Goal: Task Accomplishment & Management: Complete application form

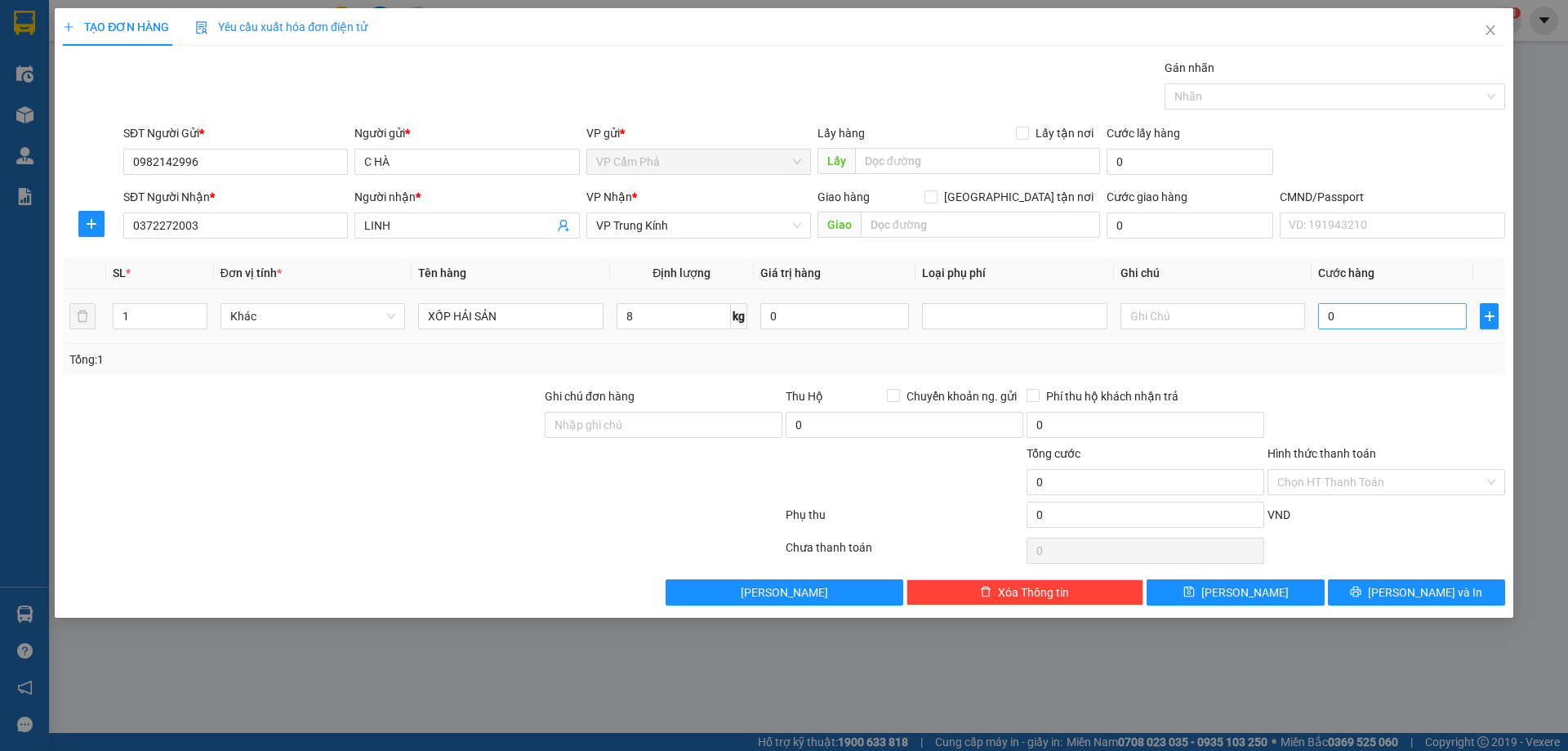
type input "8"
click at [1358, 315] on input "0" at bounding box center [1393, 316] width 149 height 26
type input "7"
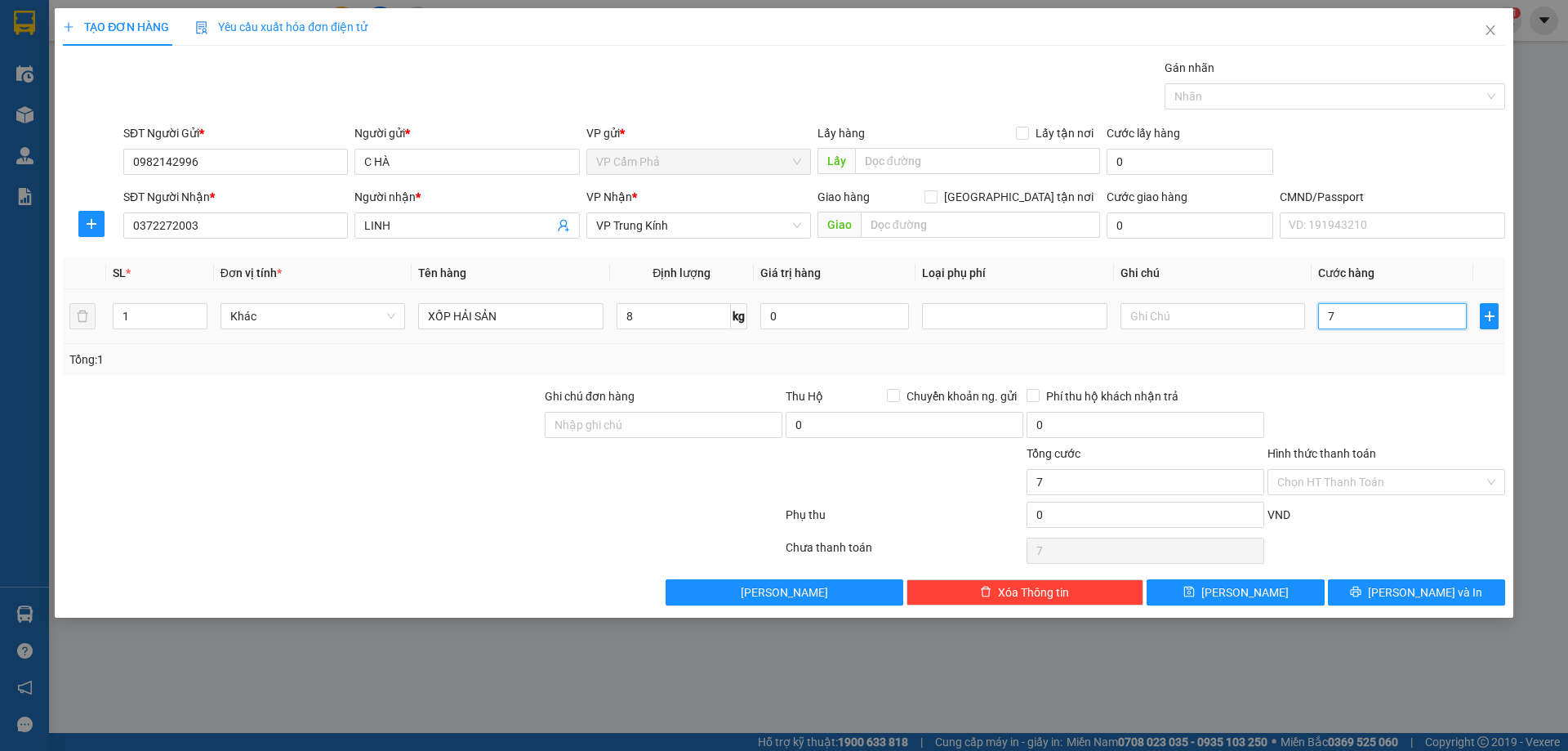
type input "70"
type input "700"
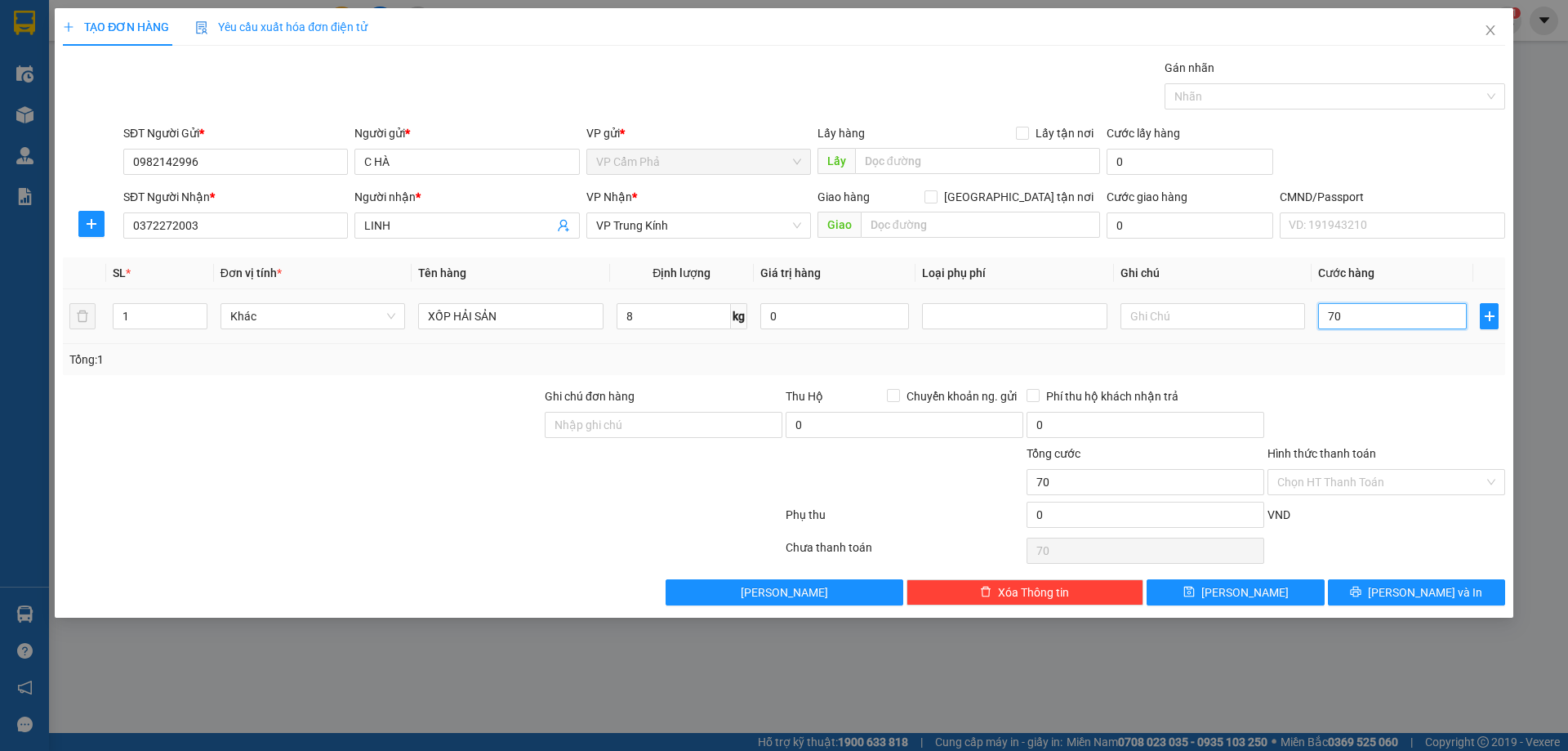
type input "700"
type input "7.000"
type input "70.000"
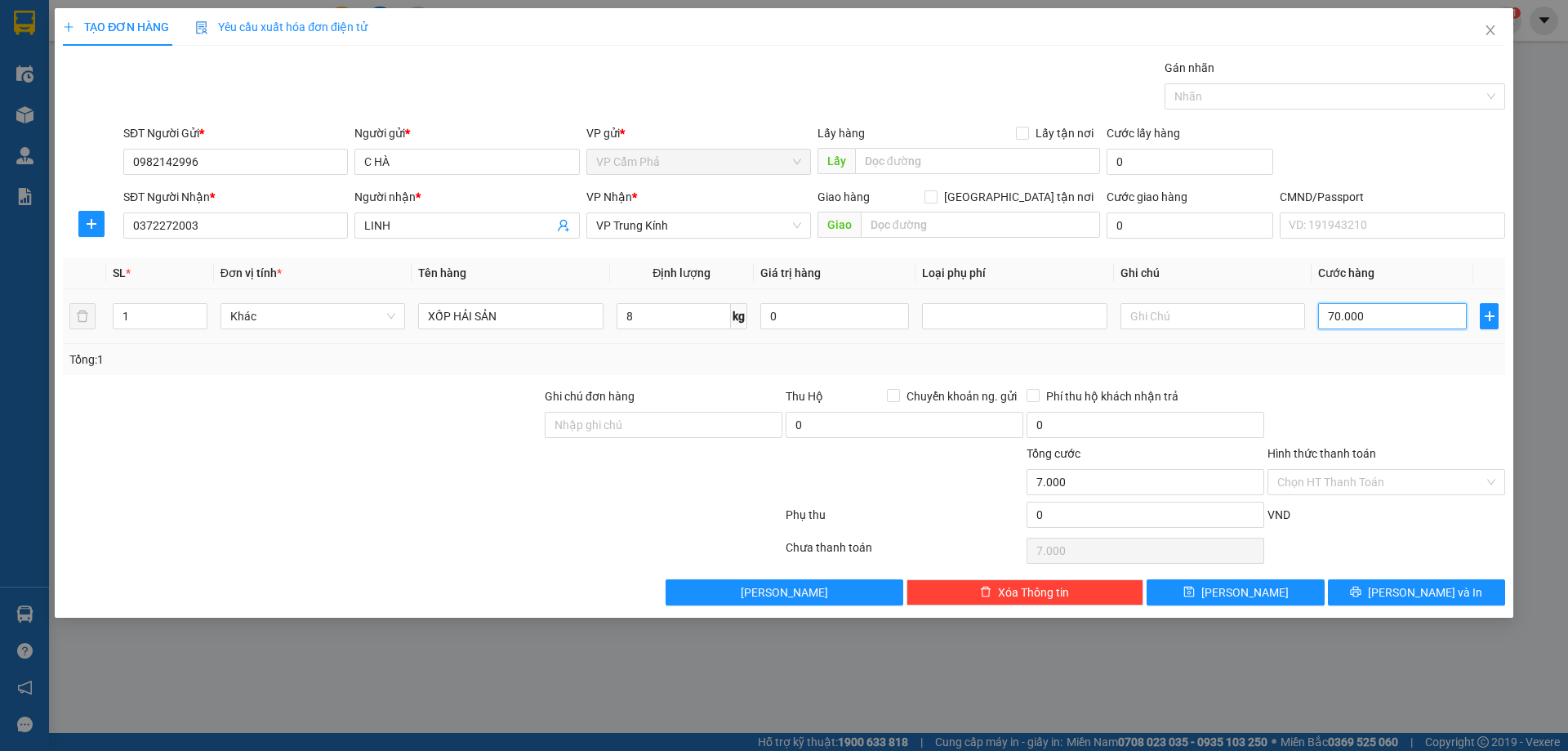
type input "70.000"
click at [1492, 481] on div "Chọn HT Thanh Toán" at bounding box center [1386, 482] width 238 height 26
type input "70.000"
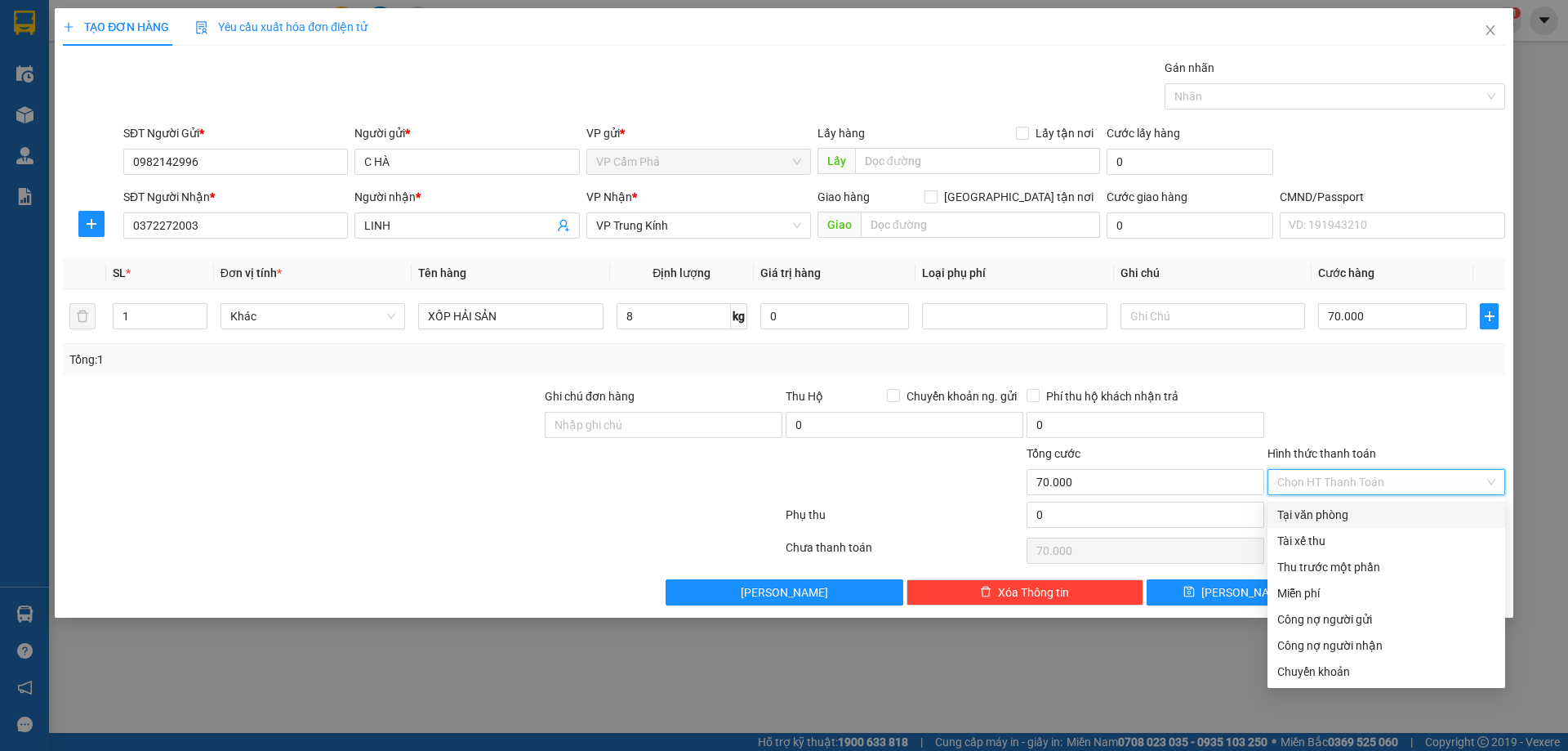
click at [1376, 523] on div "Tại văn phòng" at bounding box center [1386, 515] width 238 height 26
type input "0"
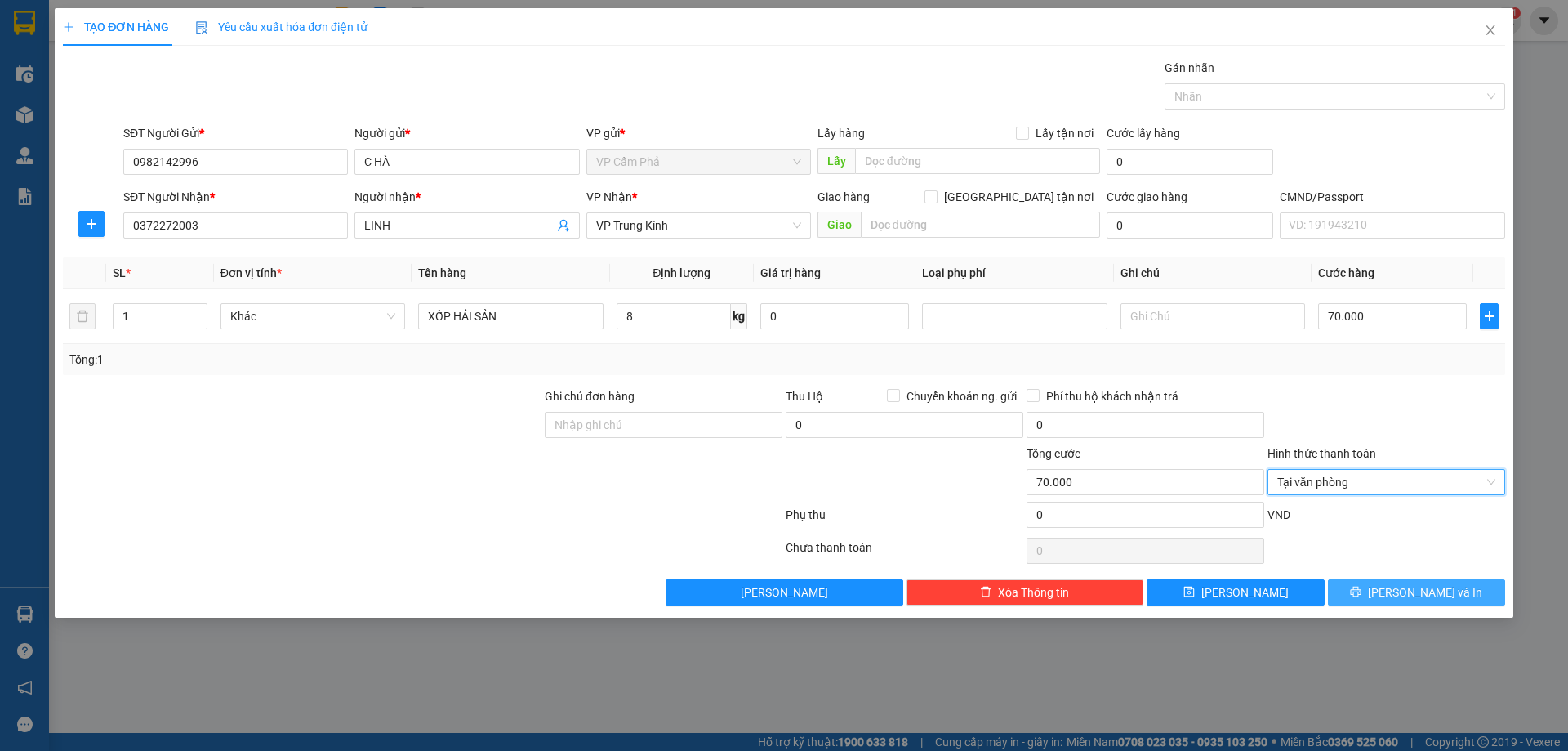
click at [1402, 597] on span "[PERSON_NAME] và In" at bounding box center [1424, 592] width 114 height 18
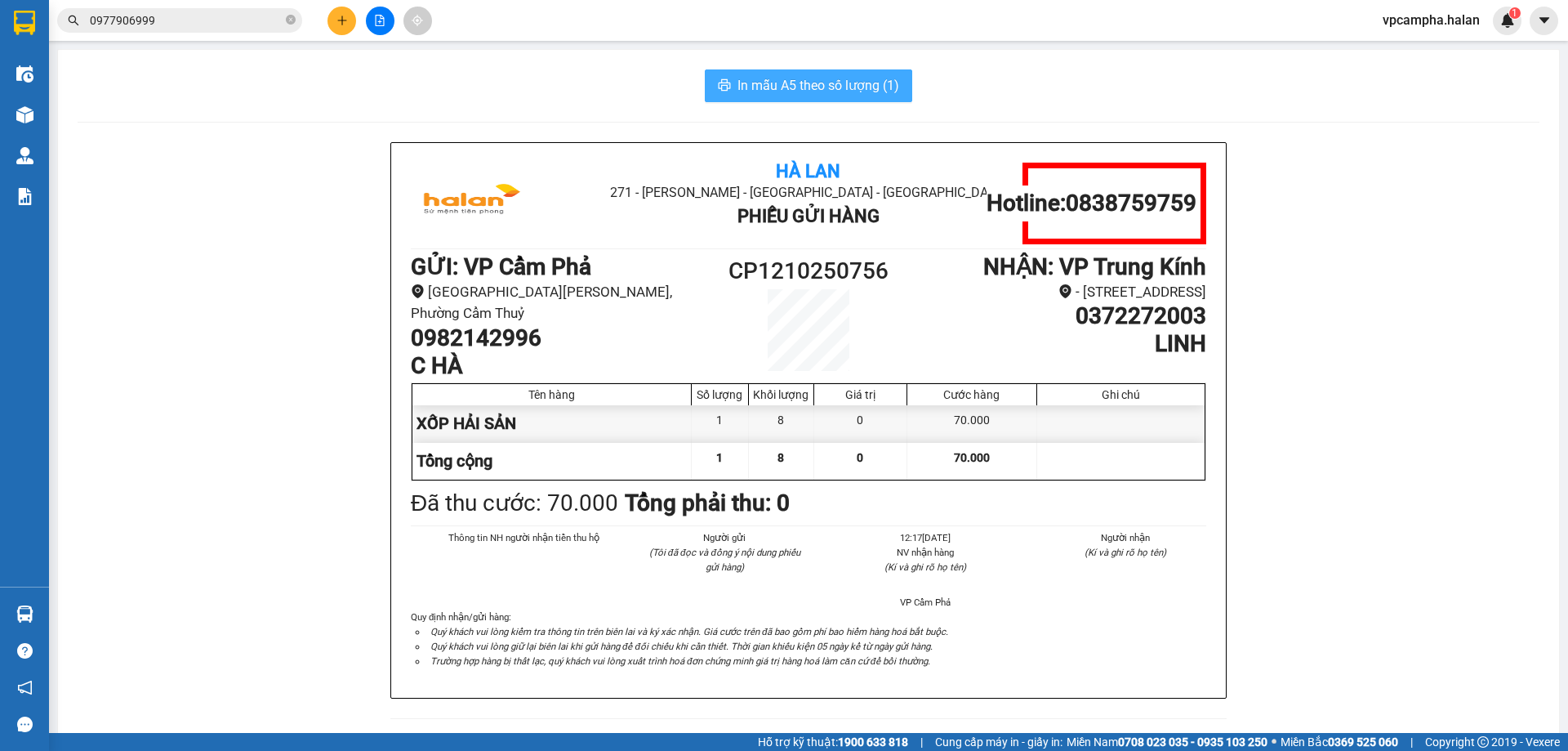
click at [759, 84] on span "In mẫu A5 theo số lượng (1)" at bounding box center [818, 85] width 162 height 20
click at [766, 93] on span "In mẫu A5 theo số lượng (1)" at bounding box center [818, 85] width 162 height 20
click at [1311, 335] on div "Hà Lan 271 - Dương Tự Minh - Phường Tân Long - Thái Nguyên Phiếu Gửi Hàng Hotli…" at bounding box center [809, 738] width 1462 height 1193
click at [214, 94] on div "In mẫu A5 theo số lượng (1)" at bounding box center [809, 85] width 1462 height 32
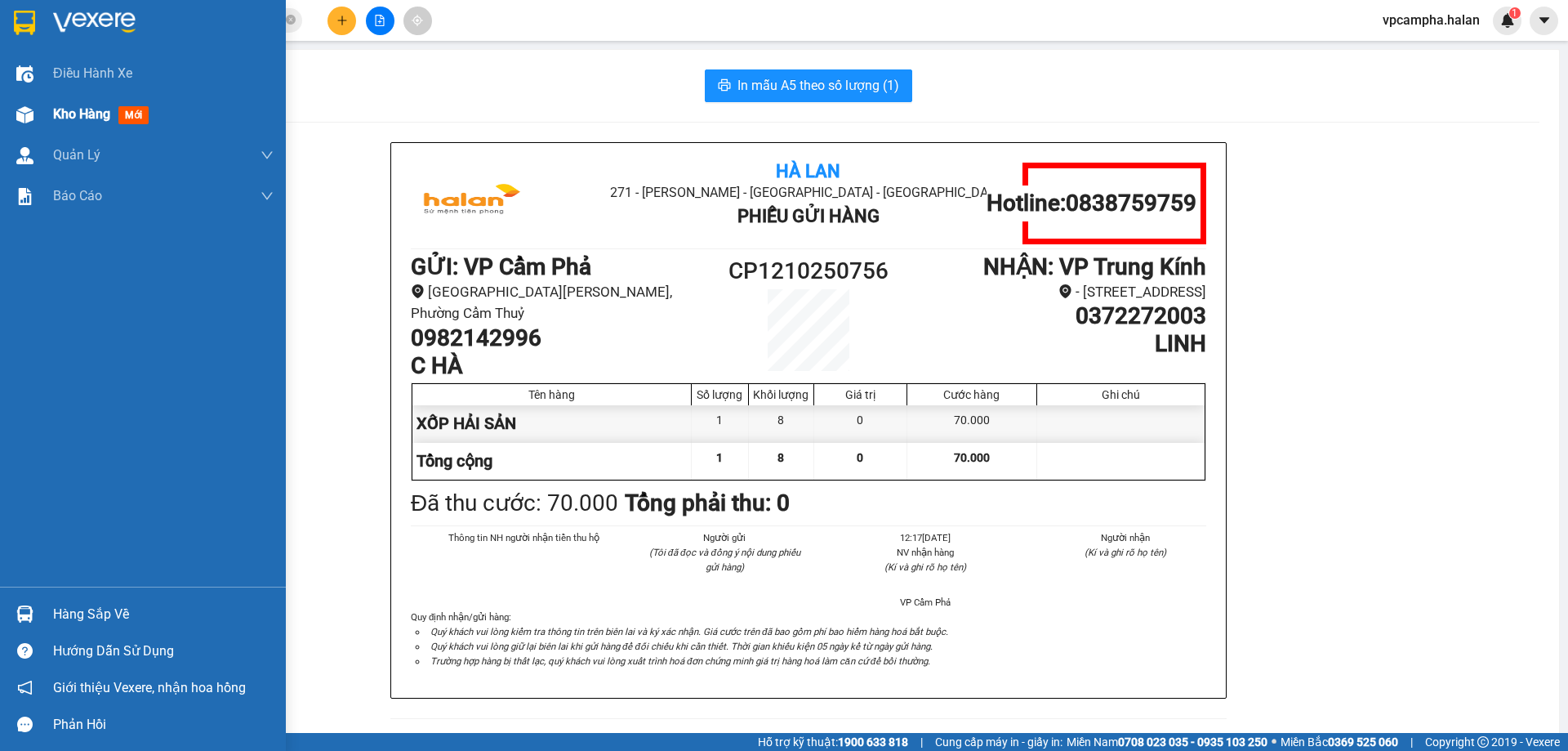
click at [93, 120] on span "Kho hàng" at bounding box center [82, 114] width 57 height 16
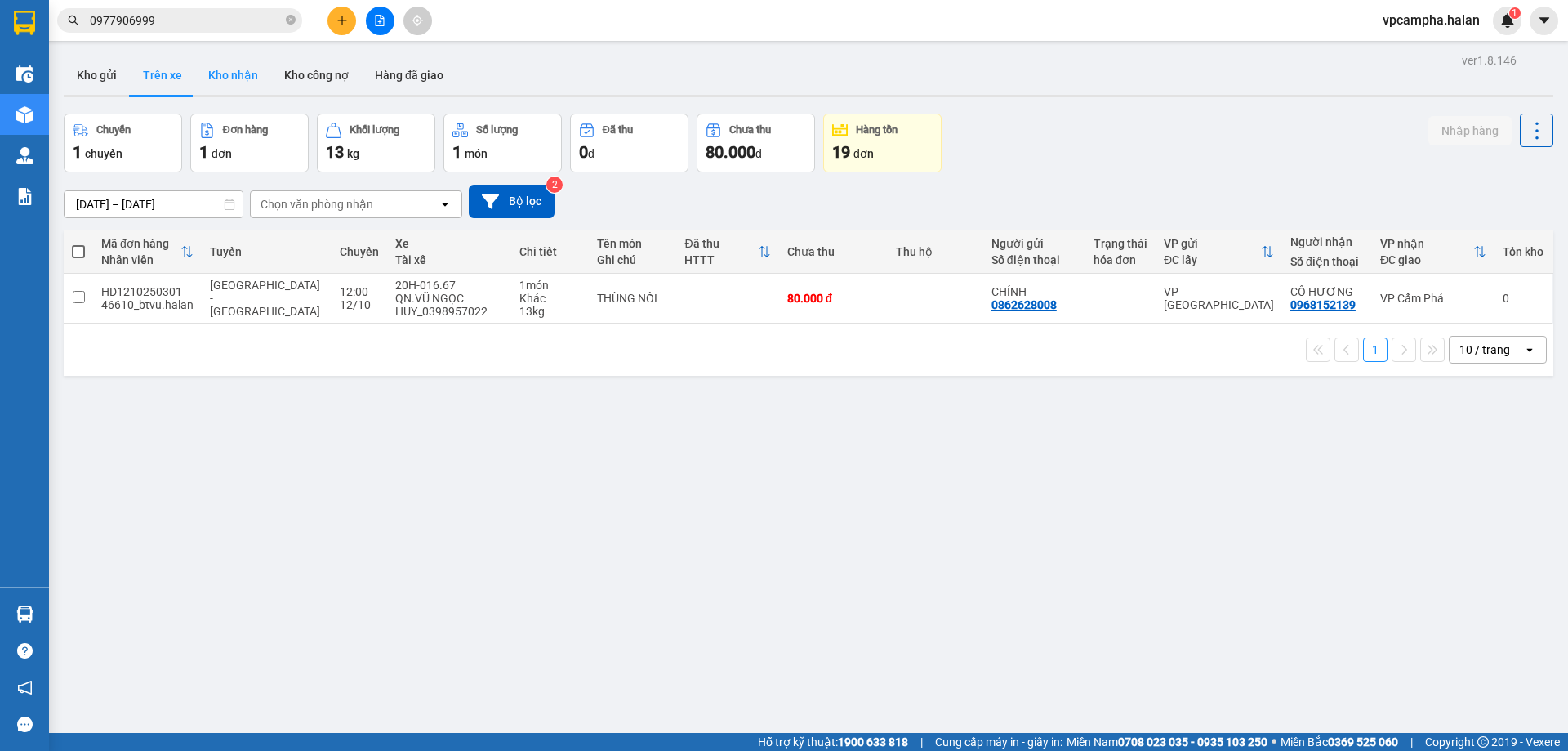
click at [208, 69] on button "Kho nhận" at bounding box center [233, 75] width 76 height 39
type input "[DATE] – [DATE]"
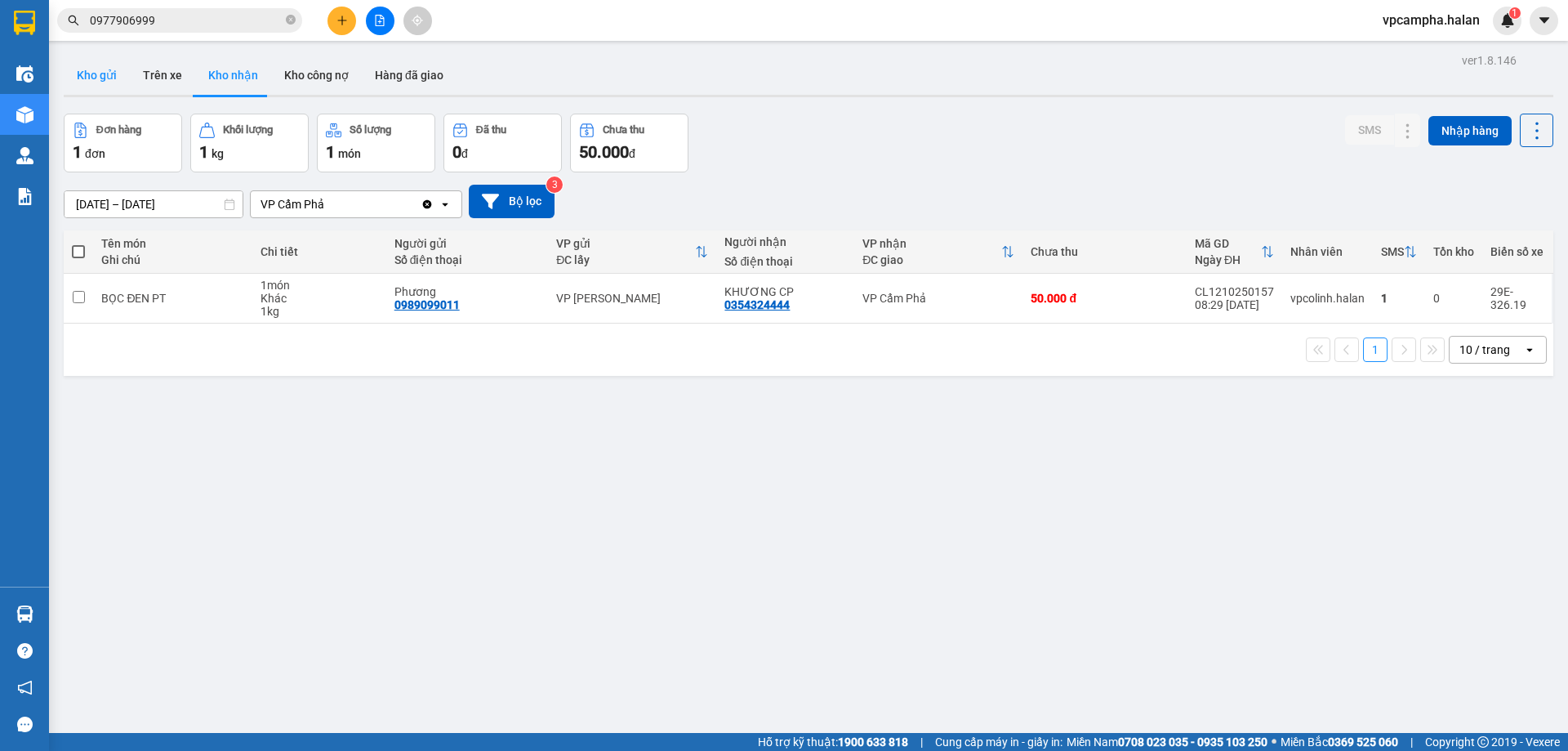
click at [100, 81] on button "Kho gửi" at bounding box center [96, 75] width 66 height 39
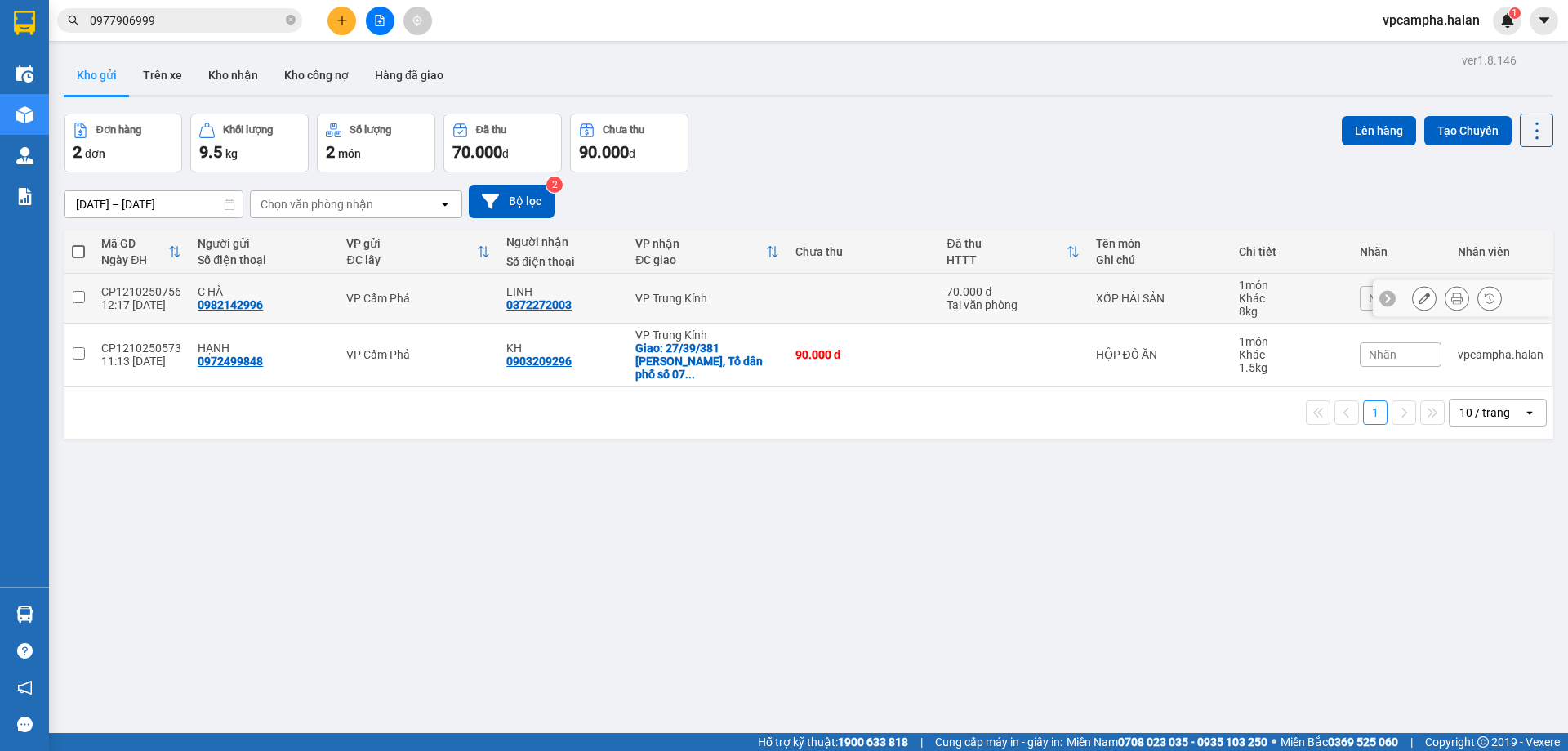
click at [79, 296] on input "checkbox" at bounding box center [78, 296] width 12 height 12
checkbox input "true"
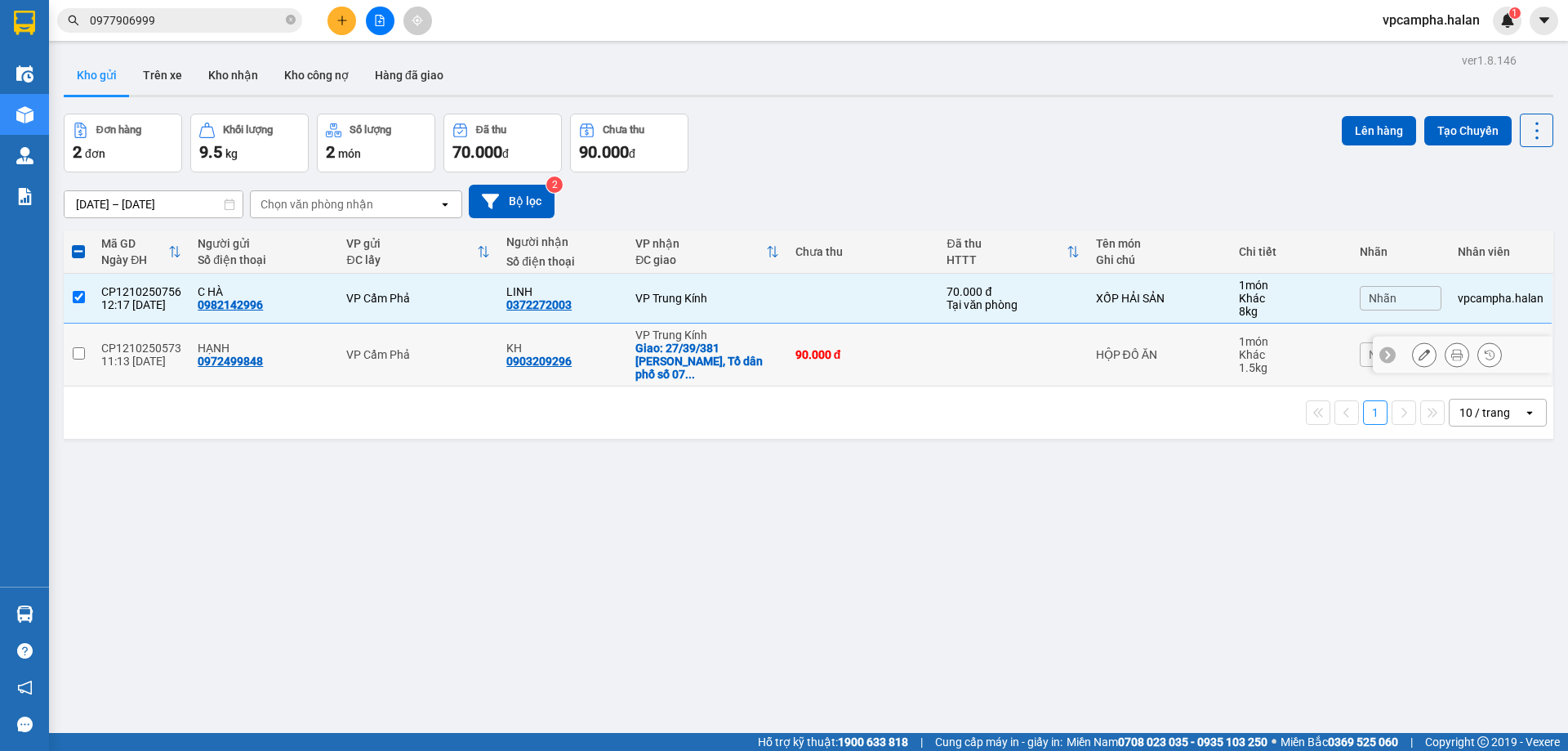
click at [80, 351] on input "checkbox" at bounding box center [78, 353] width 12 height 12
checkbox input "true"
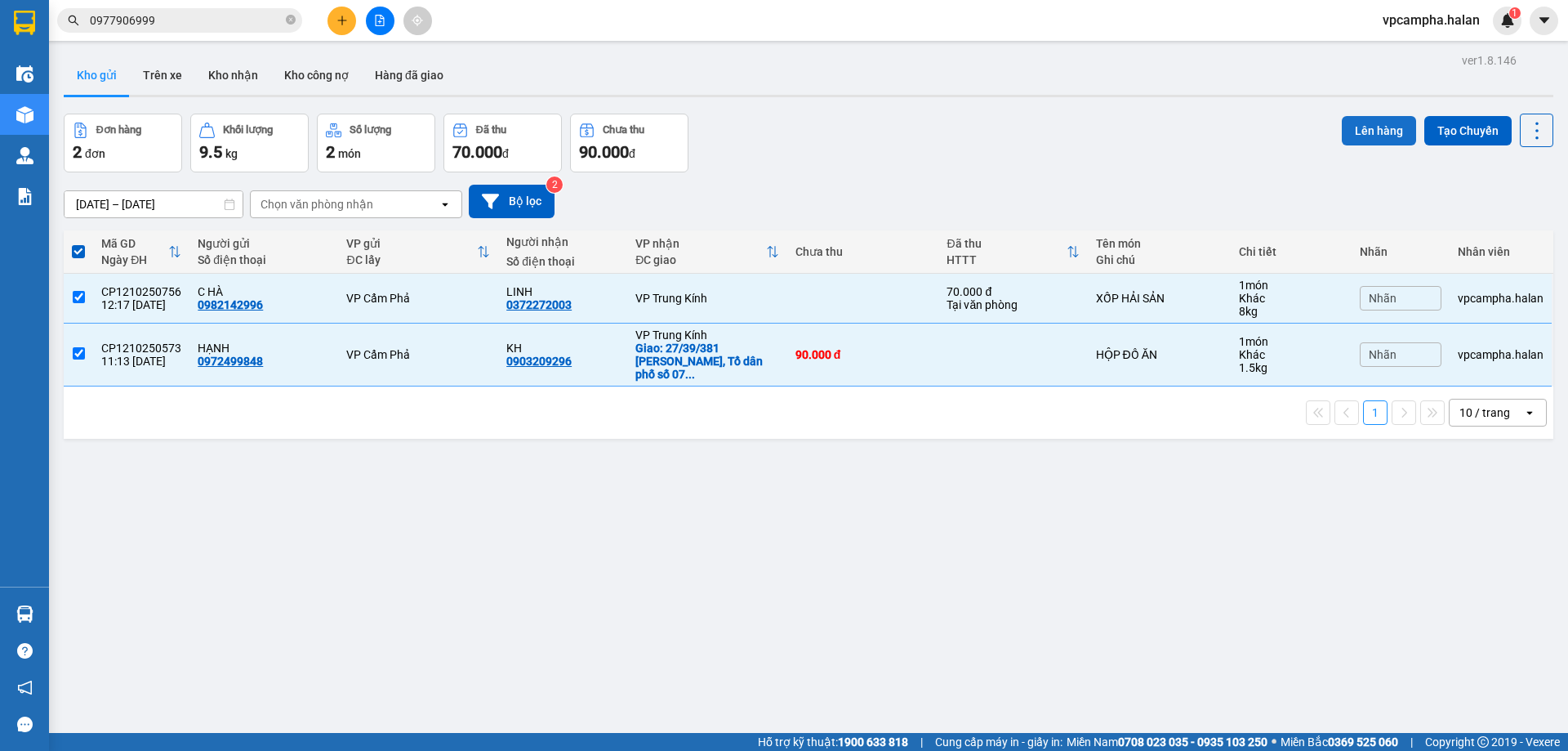
click at [1387, 121] on button "Lên hàng" at bounding box center [1379, 131] width 74 height 30
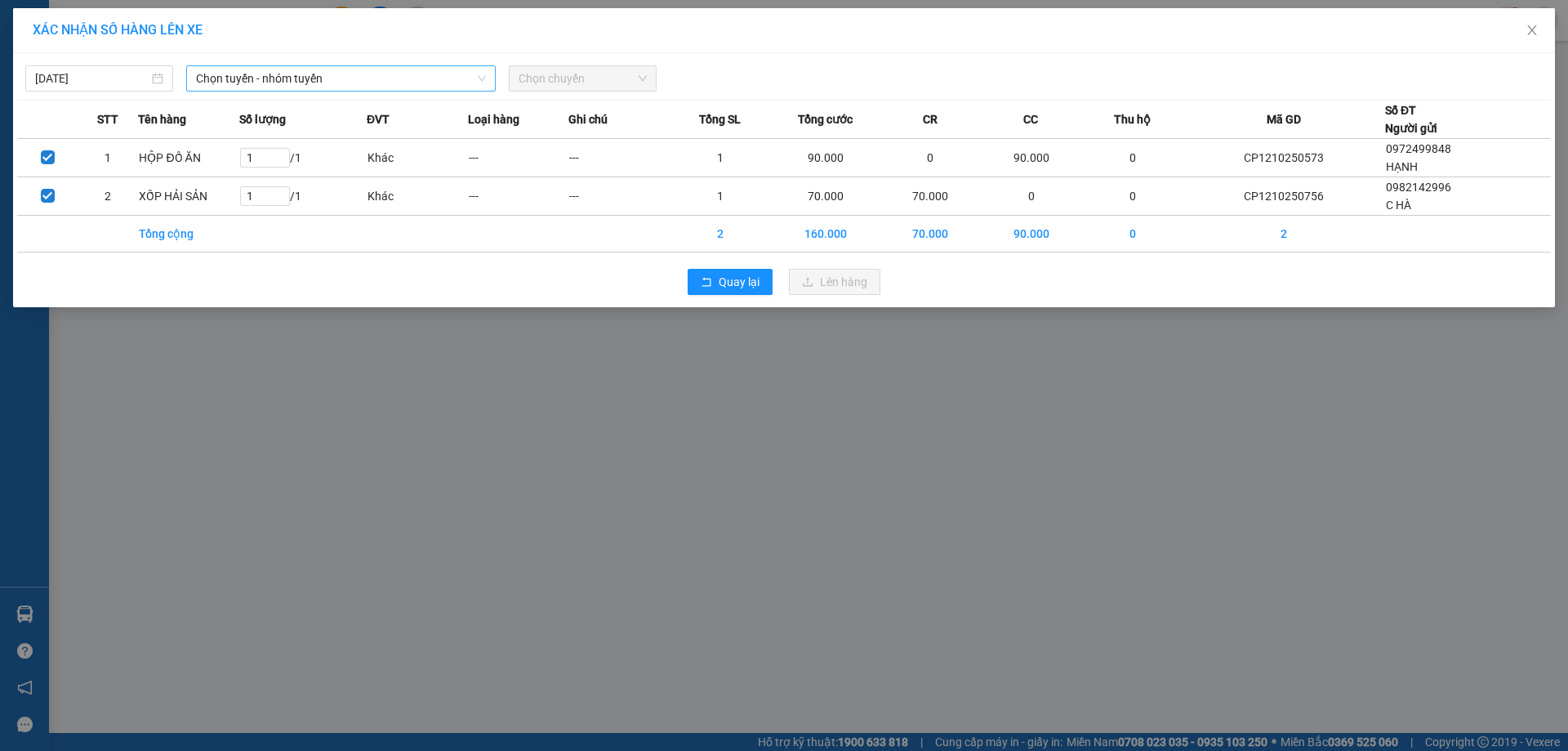
click at [299, 84] on span "Chọn tuyến - nhóm tuyến" at bounding box center [341, 78] width 290 height 24
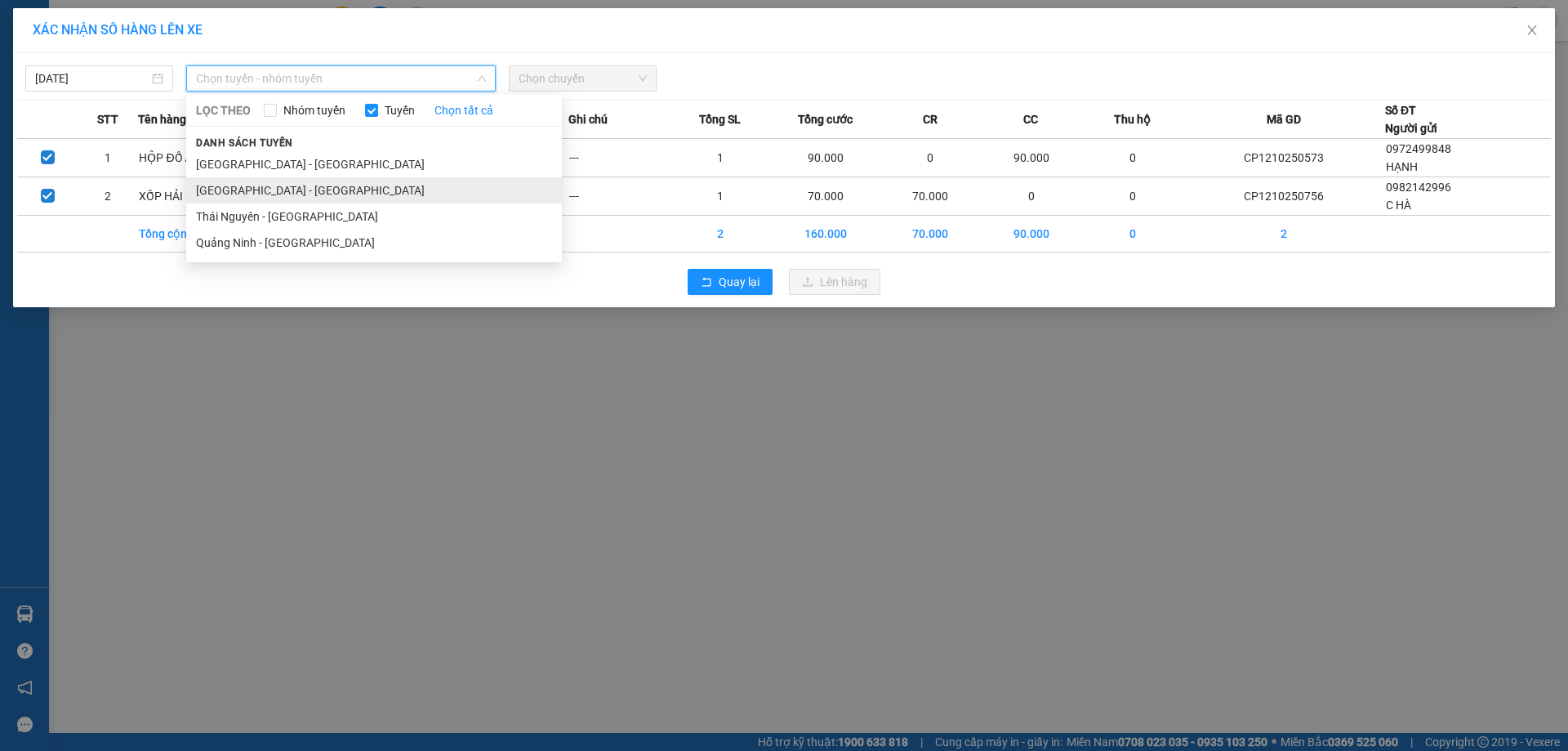
click at [327, 186] on li "[GEOGRAPHIC_DATA] - [GEOGRAPHIC_DATA]" at bounding box center [374, 190] width 376 height 26
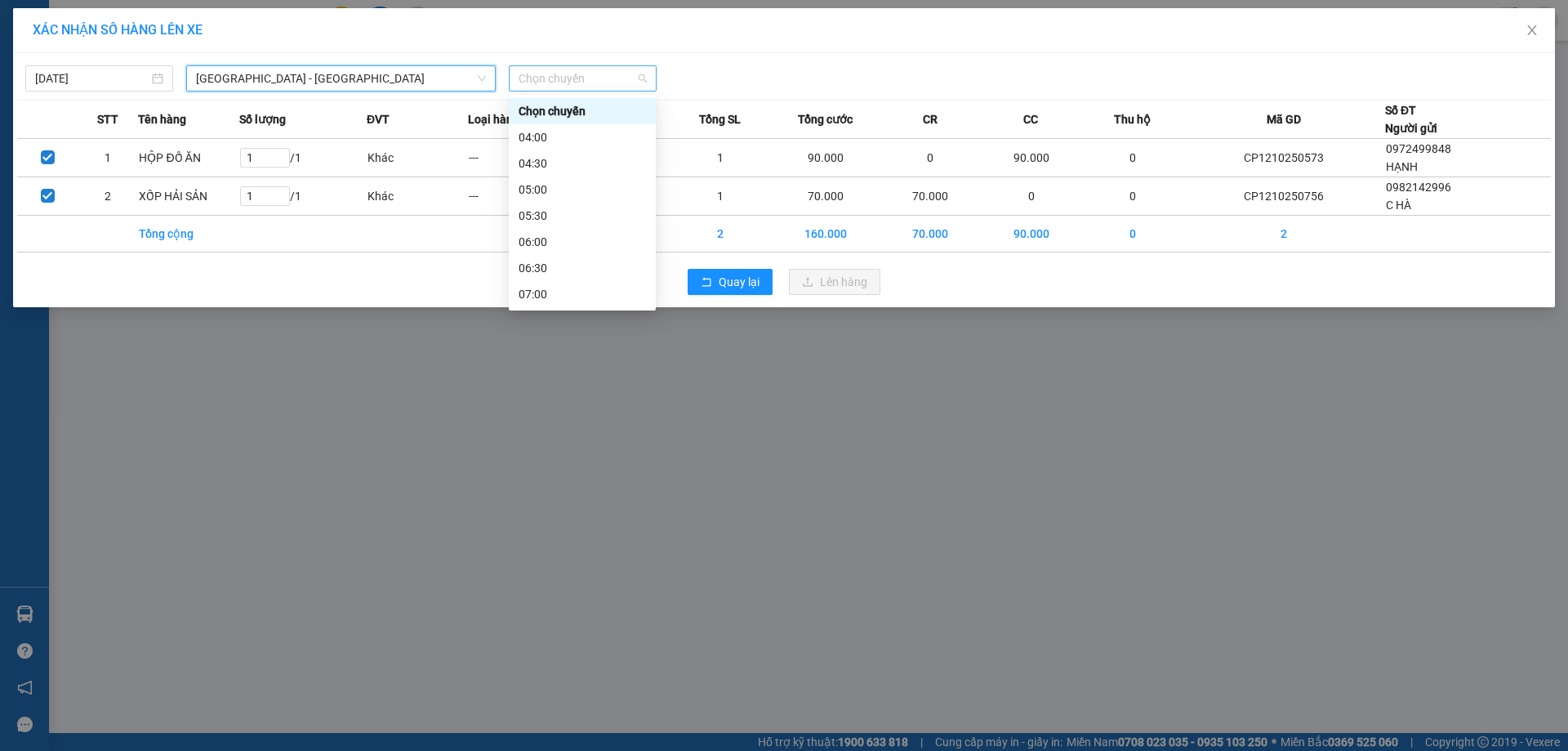
click at [573, 80] on span "Chọn chuyến" at bounding box center [583, 78] width 128 height 24
click at [559, 275] on div "14:00" at bounding box center [583, 277] width 128 height 18
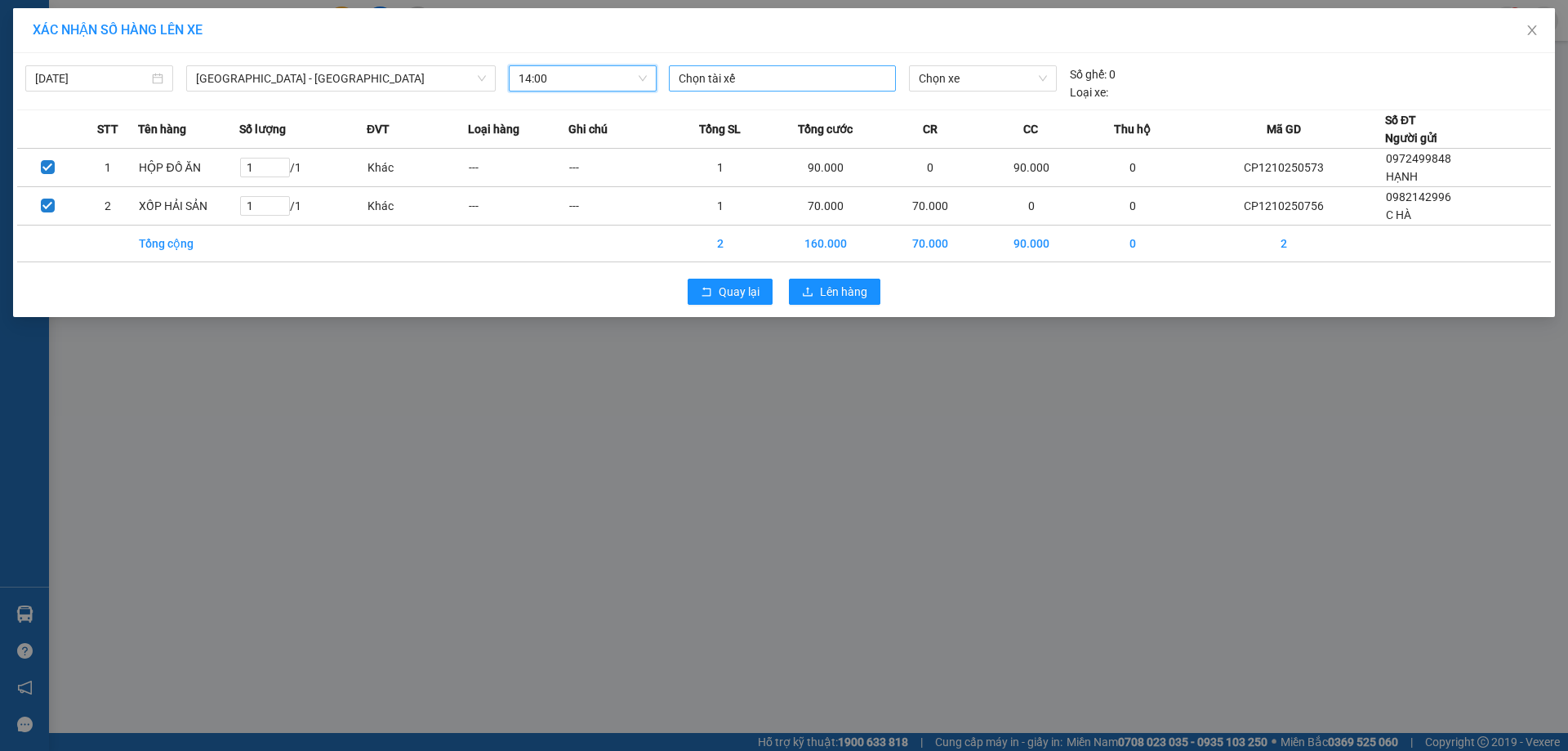
click at [820, 84] on div at bounding box center [783, 78] width 219 height 19
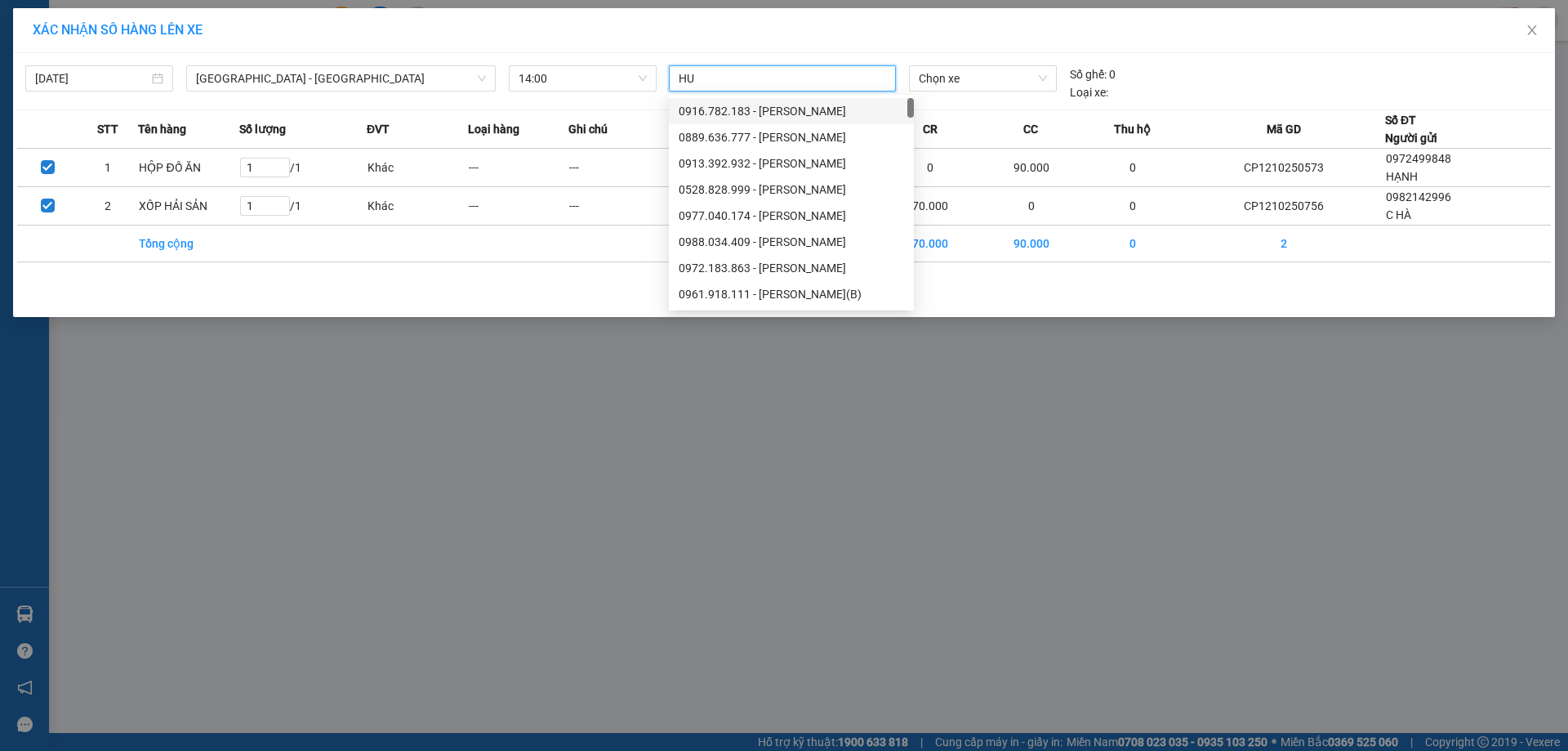
type input "HUN"
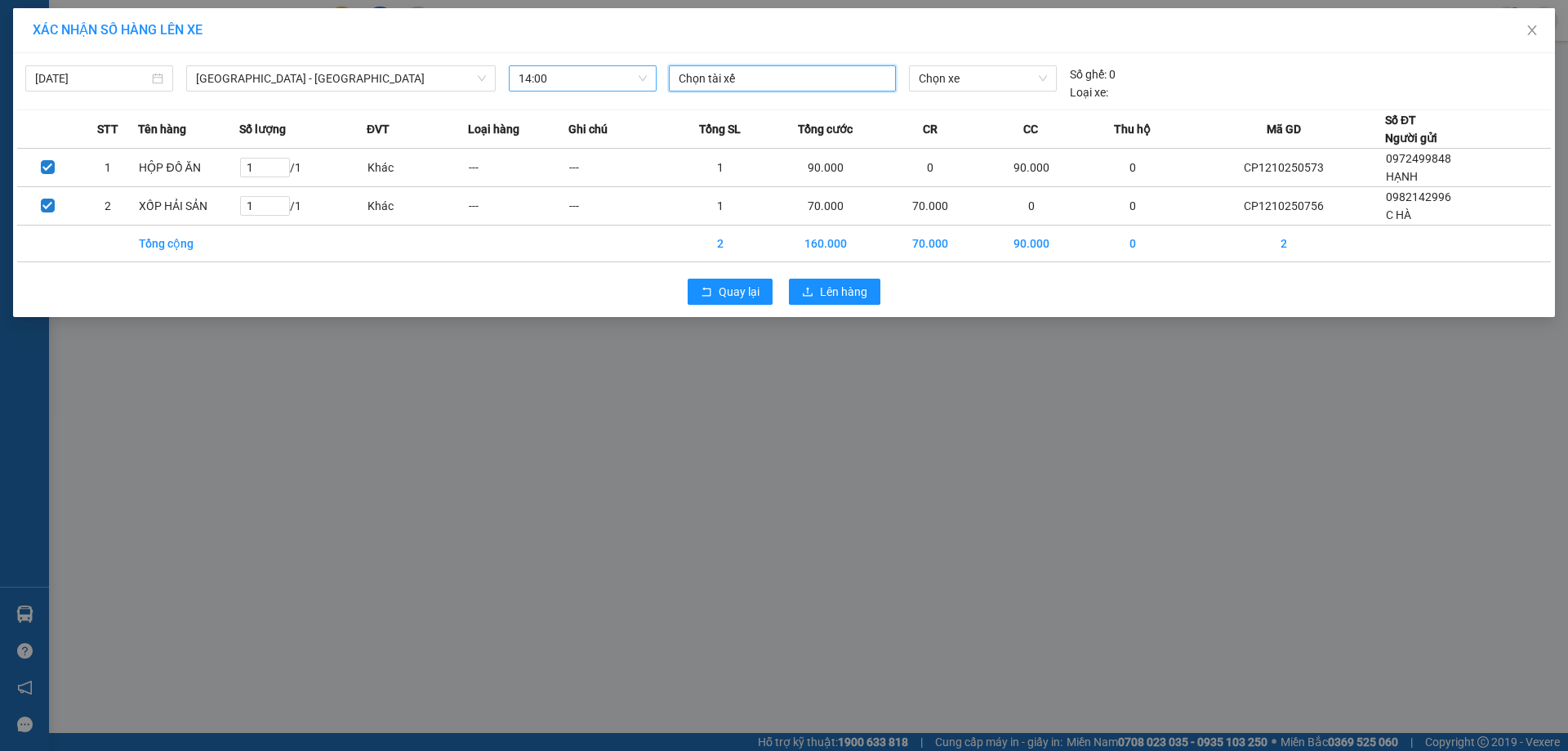
drag, startPoint x: 755, startPoint y: 88, endPoint x: 648, endPoint y: 88, distance: 107.0
click at [648, 88] on div "12/10/2025 Quảng Ninh - Hà Nội LỌC THEO Nhóm tuyến Tuyến Chọn tất cả Danh sách …" at bounding box center [784, 80] width 1534 height 44
click at [982, 81] on span "Chọn xe" at bounding box center [983, 78] width 128 height 24
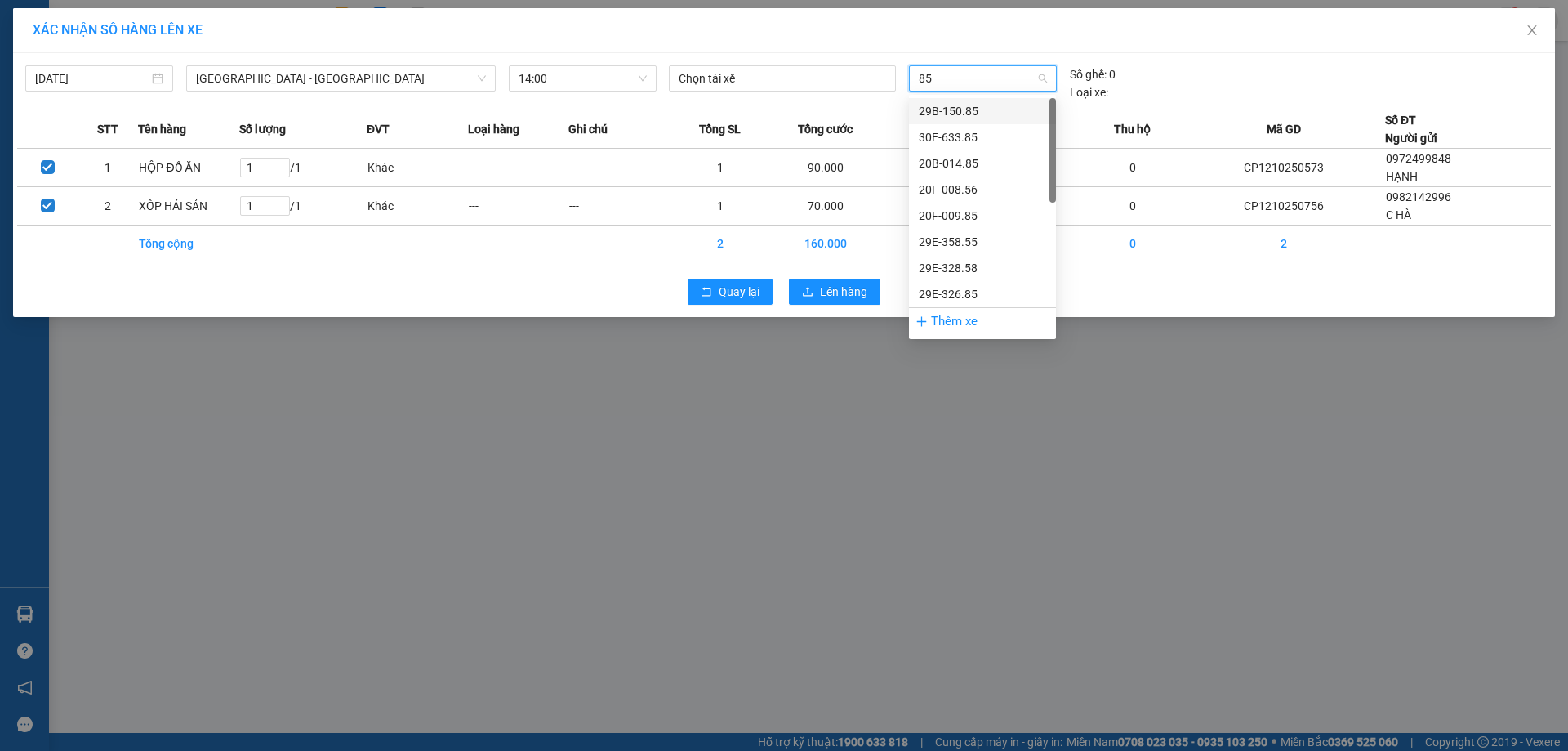
type input "858"
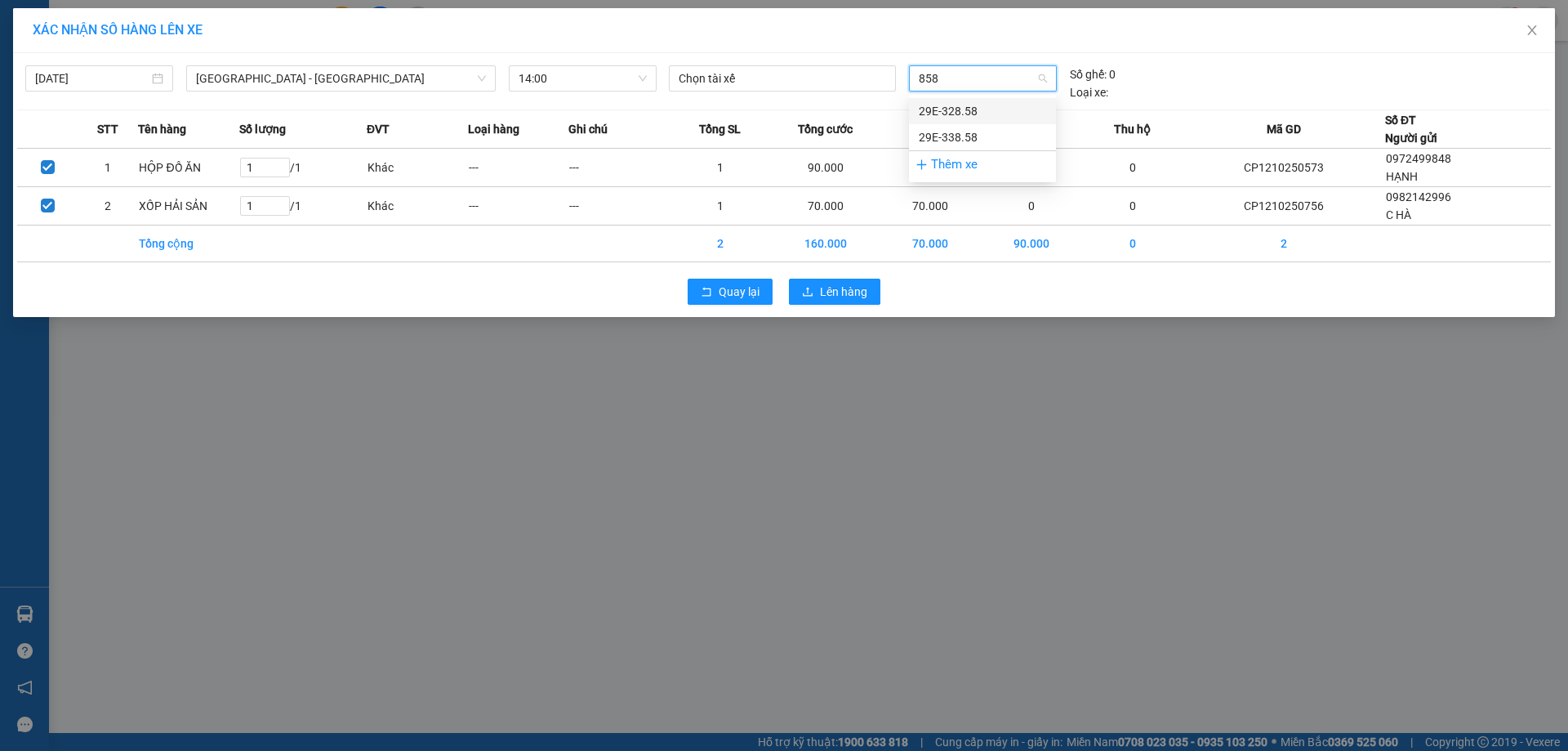
click at [991, 117] on div "29E-328.58" at bounding box center [983, 110] width 128 height 18
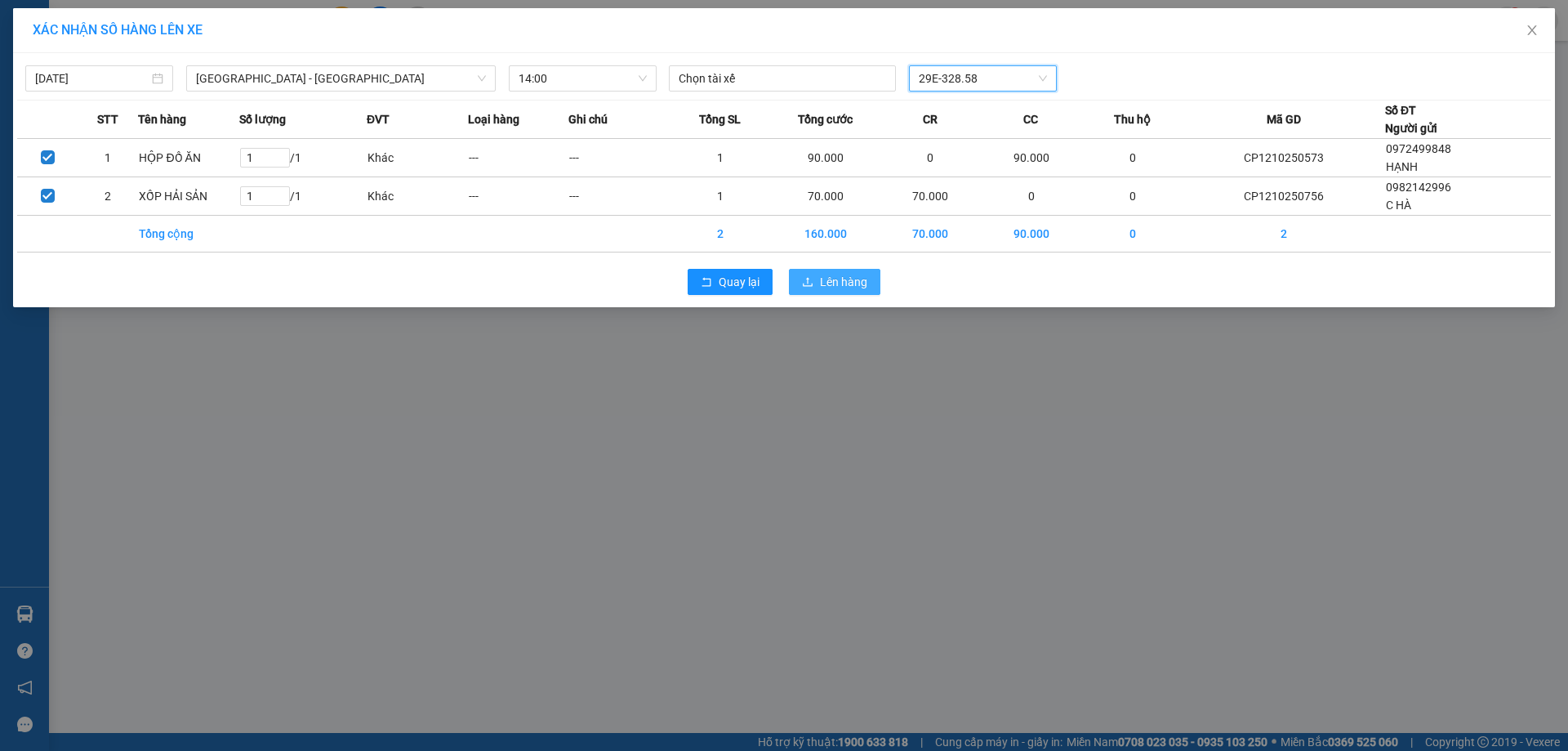
click at [833, 281] on span "Lên hàng" at bounding box center [844, 282] width 47 height 18
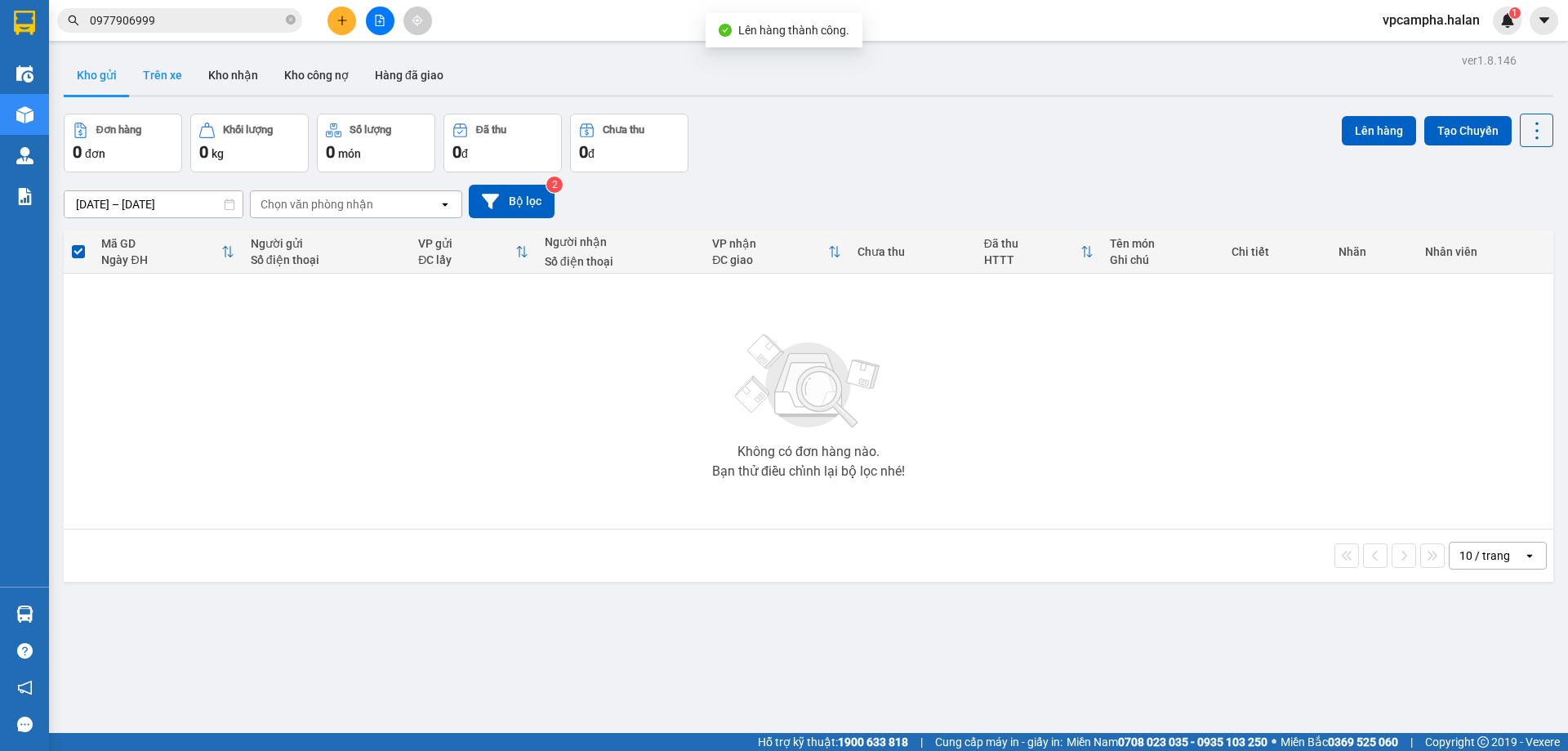
click at [181, 67] on button "Trên xe" at bounding box center [162, 75] width 66 height 39
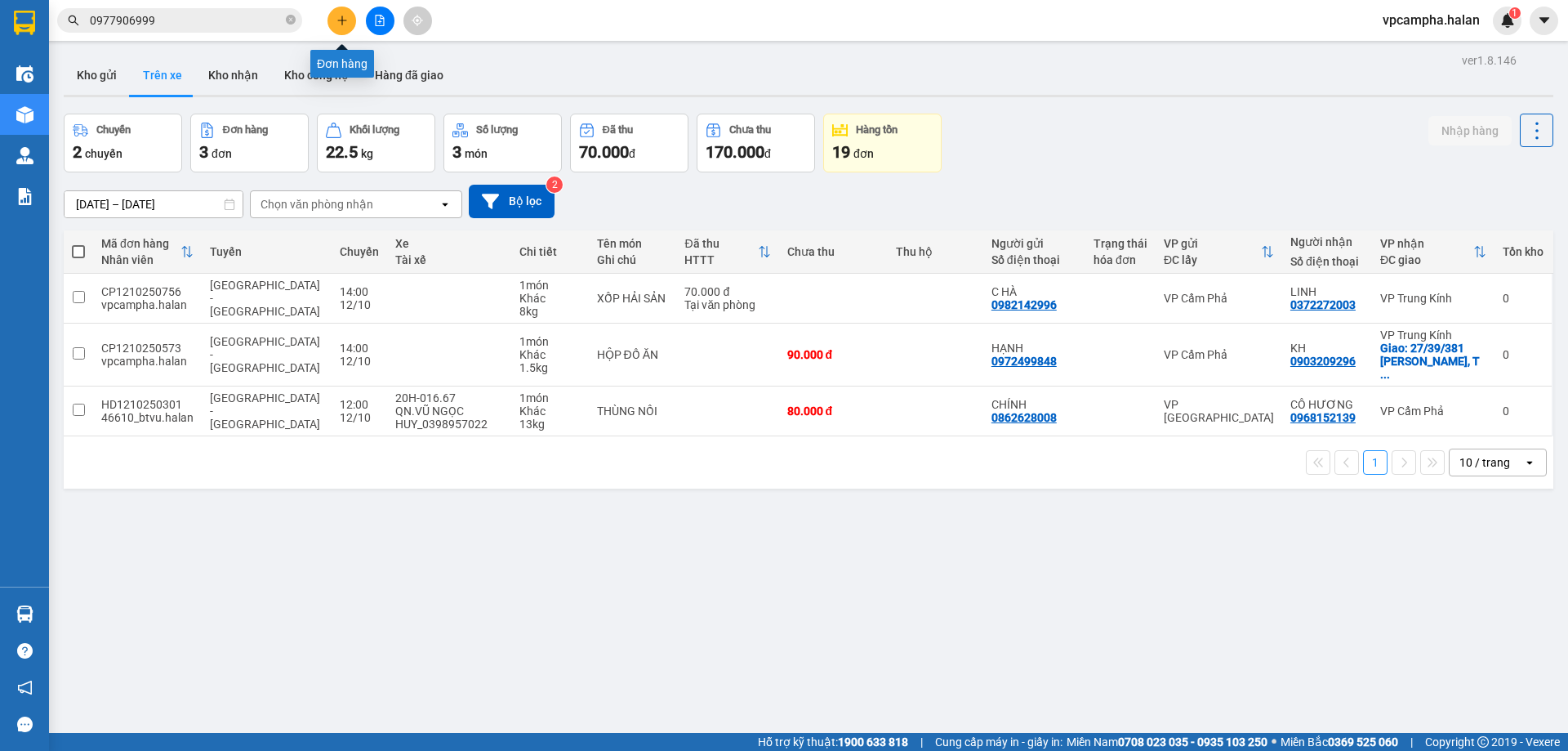
click at [344, 21] on icon "plus" at bounding box center [342, 20] width 11 height 11
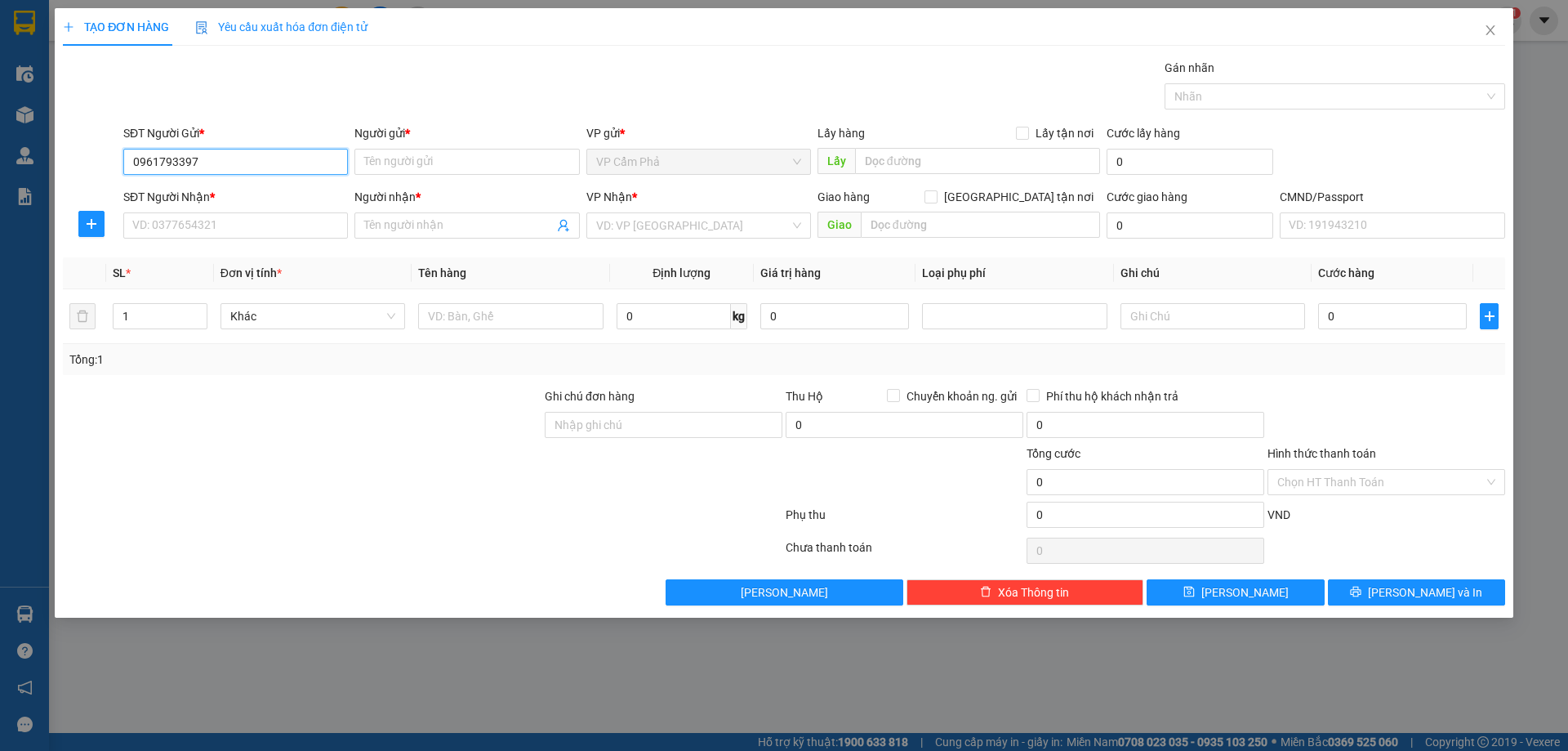
click at [240, 167] on input "0961793397" at bounding box center [235, 162] width 225 height 26
drag, startPoint x: 240, startPoint y: 167, endPoint x: 114, endPoint y: 163, distance: 126.1
click at [114, 163] on div "SĐT Người Gửi * 0961793397 0961793397 Người gửi * Tên người gửi VP gửi * VP Cẩm…" at bounding box center [784, 153] width 1446 height 57
click at [181, 157] on input "0961" at bounding box center [235, 162] width 225 height 26
click at [178, 195] on div "0936959166 - a tĩnh" at bounding box center [235, 194] width 205 height 18
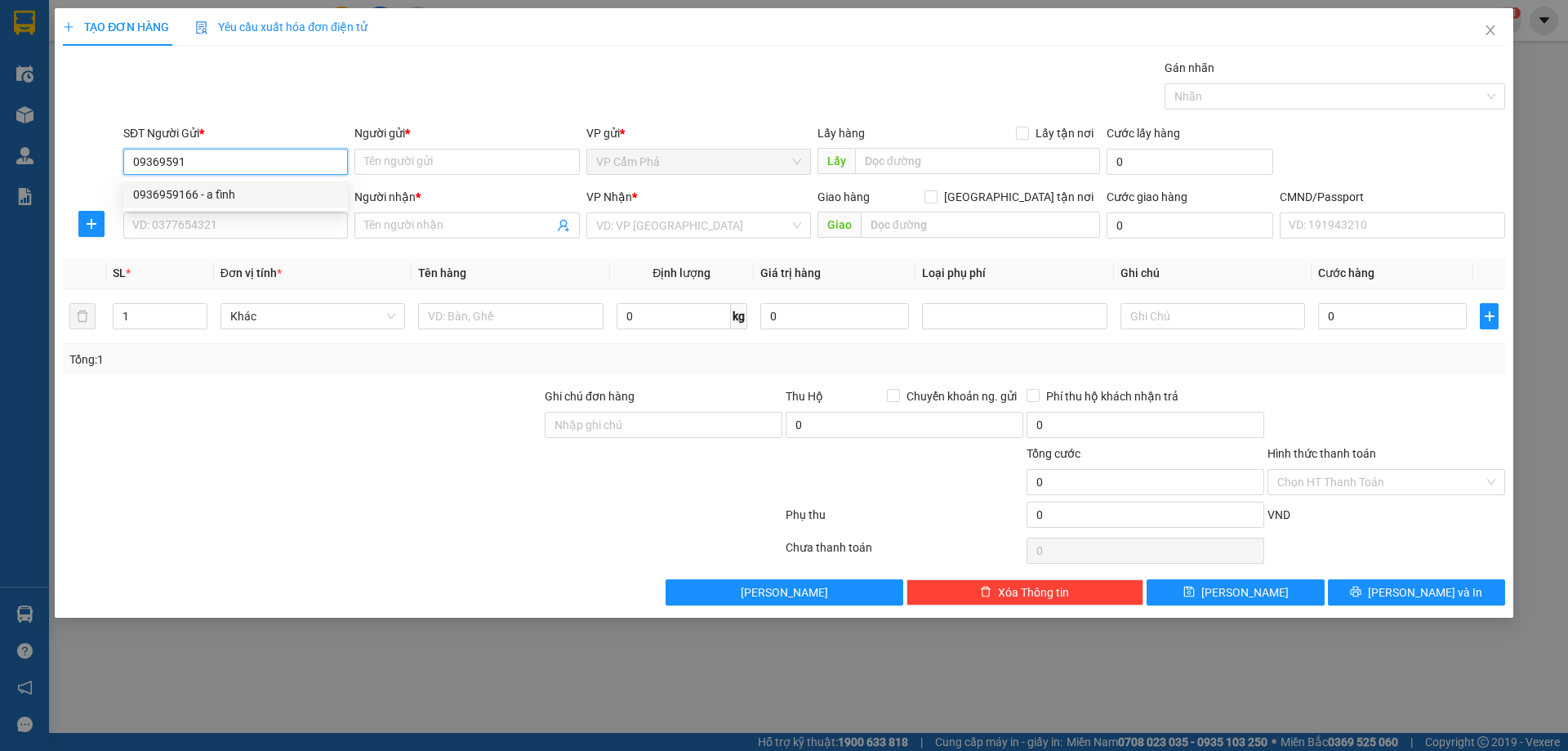
type input "0936959166"
type input "a tĩnh"
type input "0936959166"
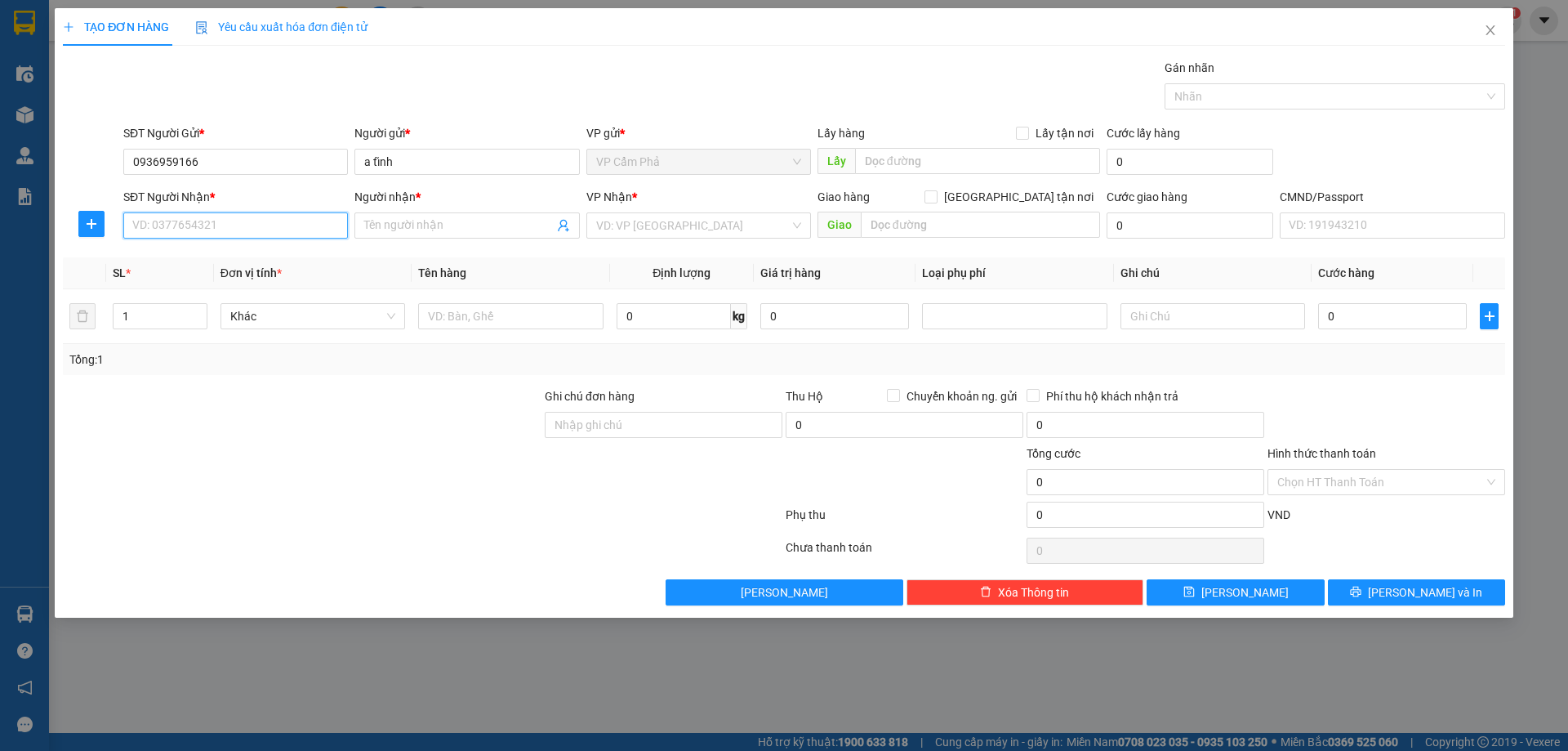
click at [194, 227] on input "SĐT Người Nhận *" at bounding box center [235, 225] width 225 height 26
click at [293, 249] on div "0961793397 - thế anh" at bounding box center [235, 257] width 205 height 18
type input "0961793397"
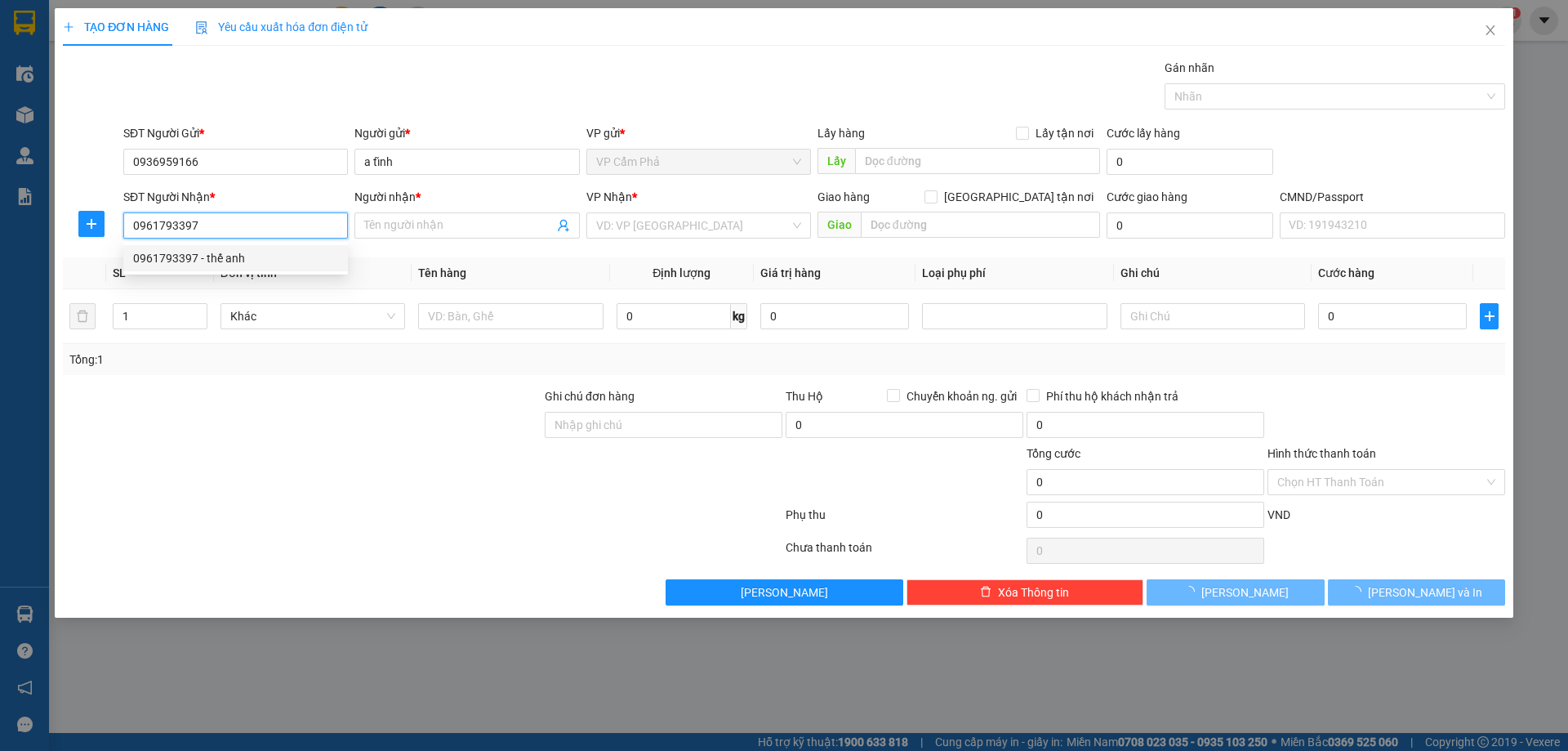
type input "thế anh"
checkbox input "true"
type input "số 11 ngách 6/3/36 ngõ lê đức thọ cầu giấy hà nội"
type input "50.000"
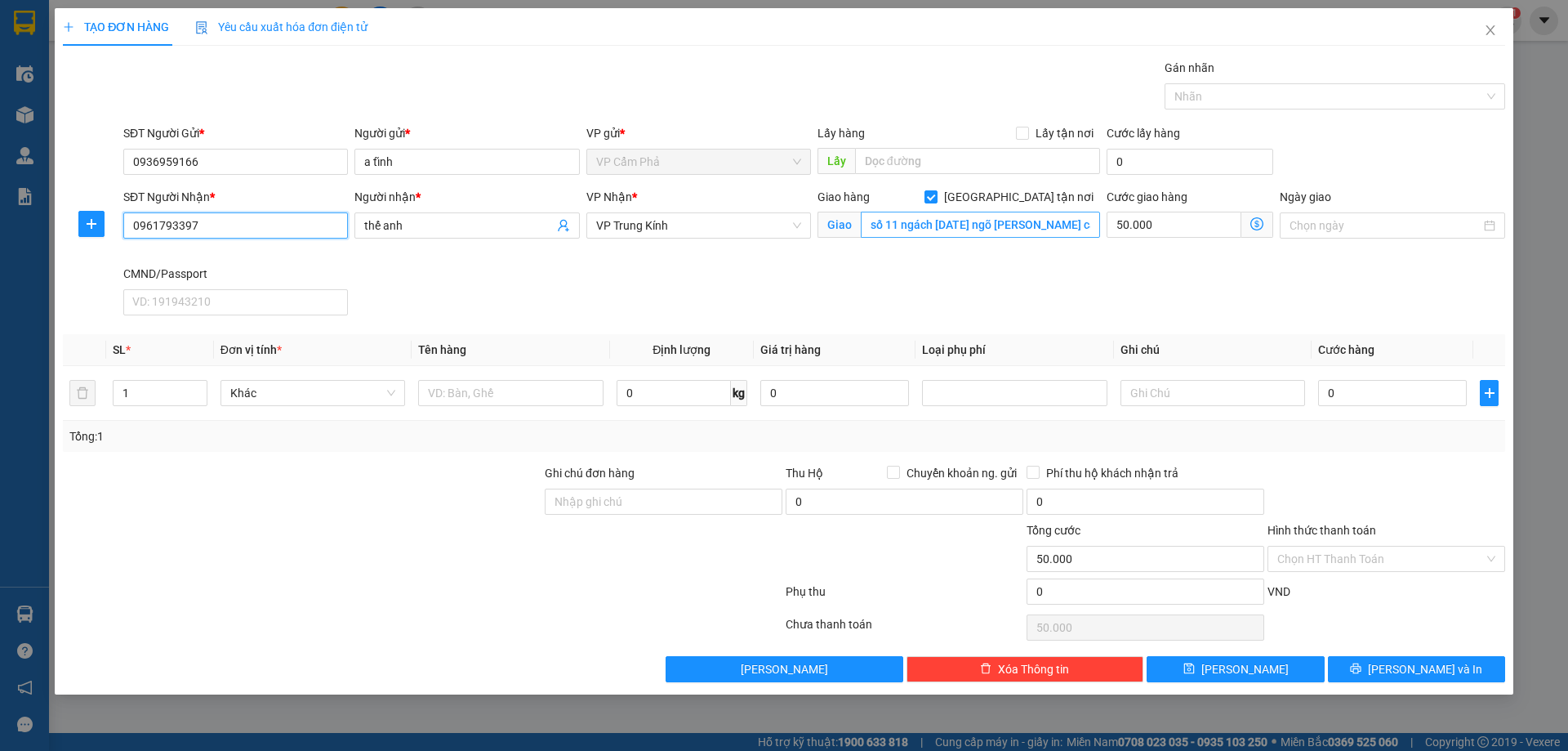
type input "0961793397"
click at [1037, 230] on input "số 11 ngách 6/3/36 ngõ lê đức thọ cầu giấy hà nội" at bounding box center [981, 224] width 239 height 26
type input "0"
type input "50.000"
type input "0"
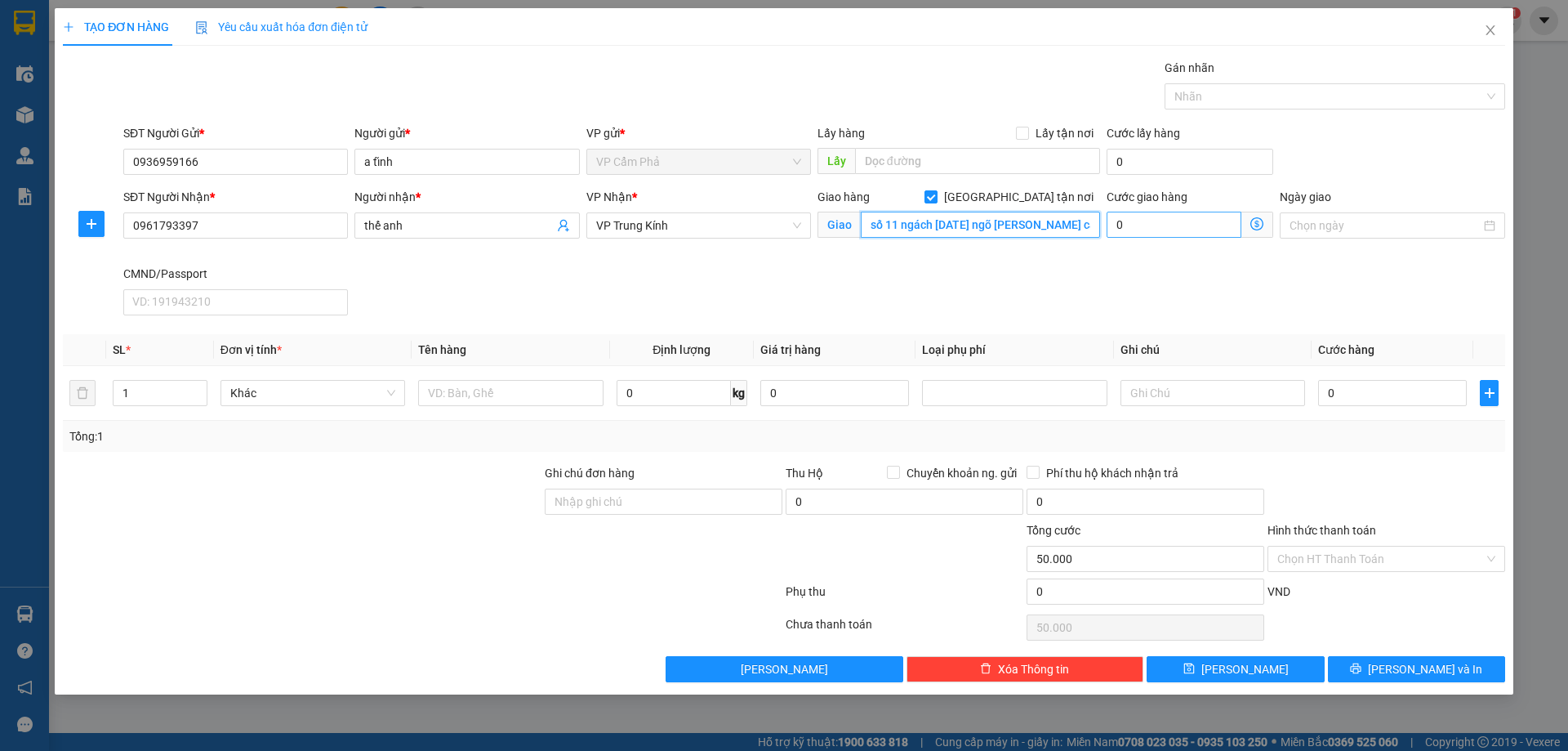
type input "0"
paste input "số 11 ngách 6/3/36 ngõ lê đức thọ cầu giấy hà nội"
type input "số 11 ngách 6/3/36 ngõ lê đức thọ cầu giấy hà nội"
click at [1260, 228] on icon "dollar-circle" at bounding box center [1257, 224] width 13 height 13
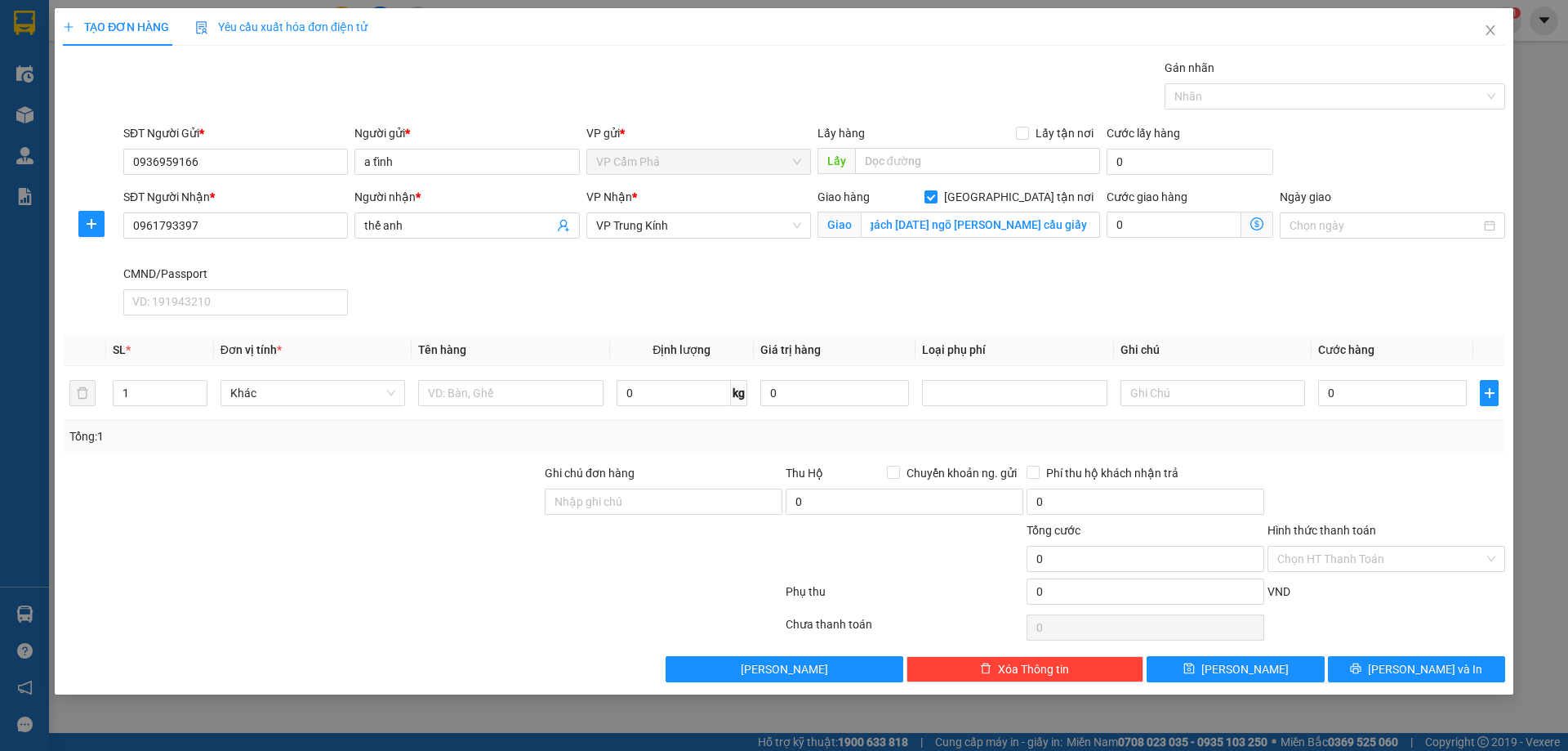
scroll to position [0, 0]
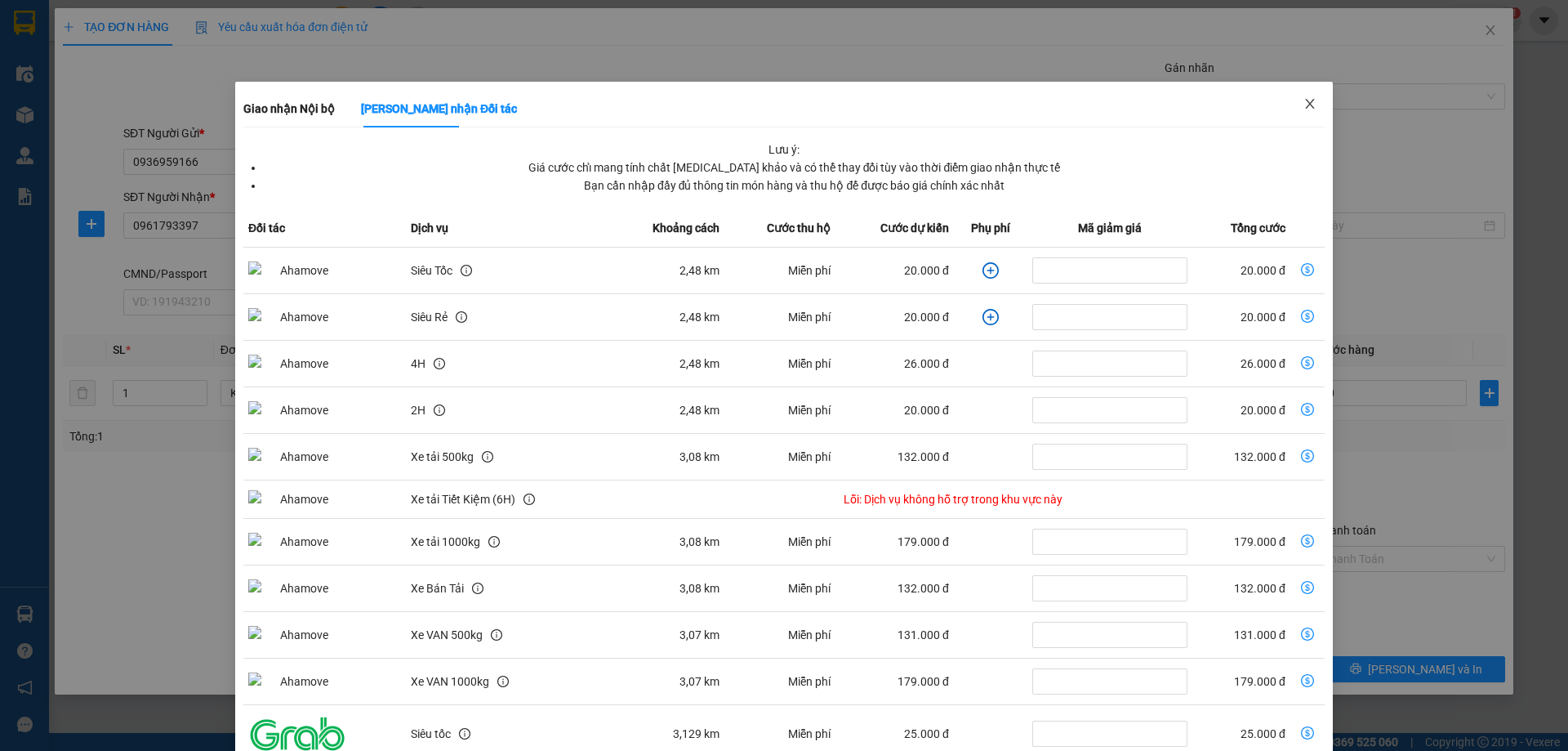
click at [1292, 95] on span "Close" at bounding box center [1310, 104] width 45 height 45
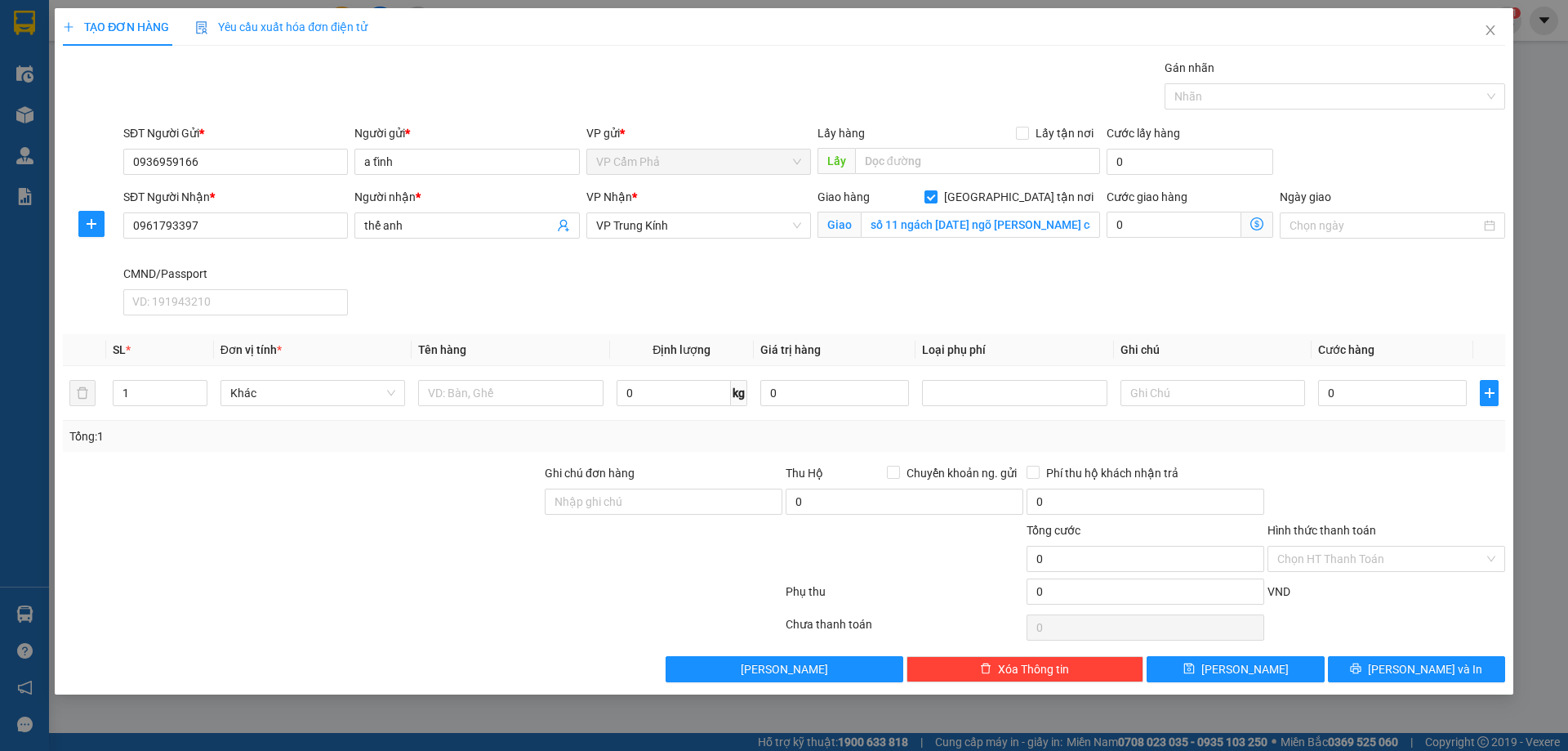
click at [1258, 219] on icon "dollar-circle" at bounding box center [1257, 224] width 13 height 13
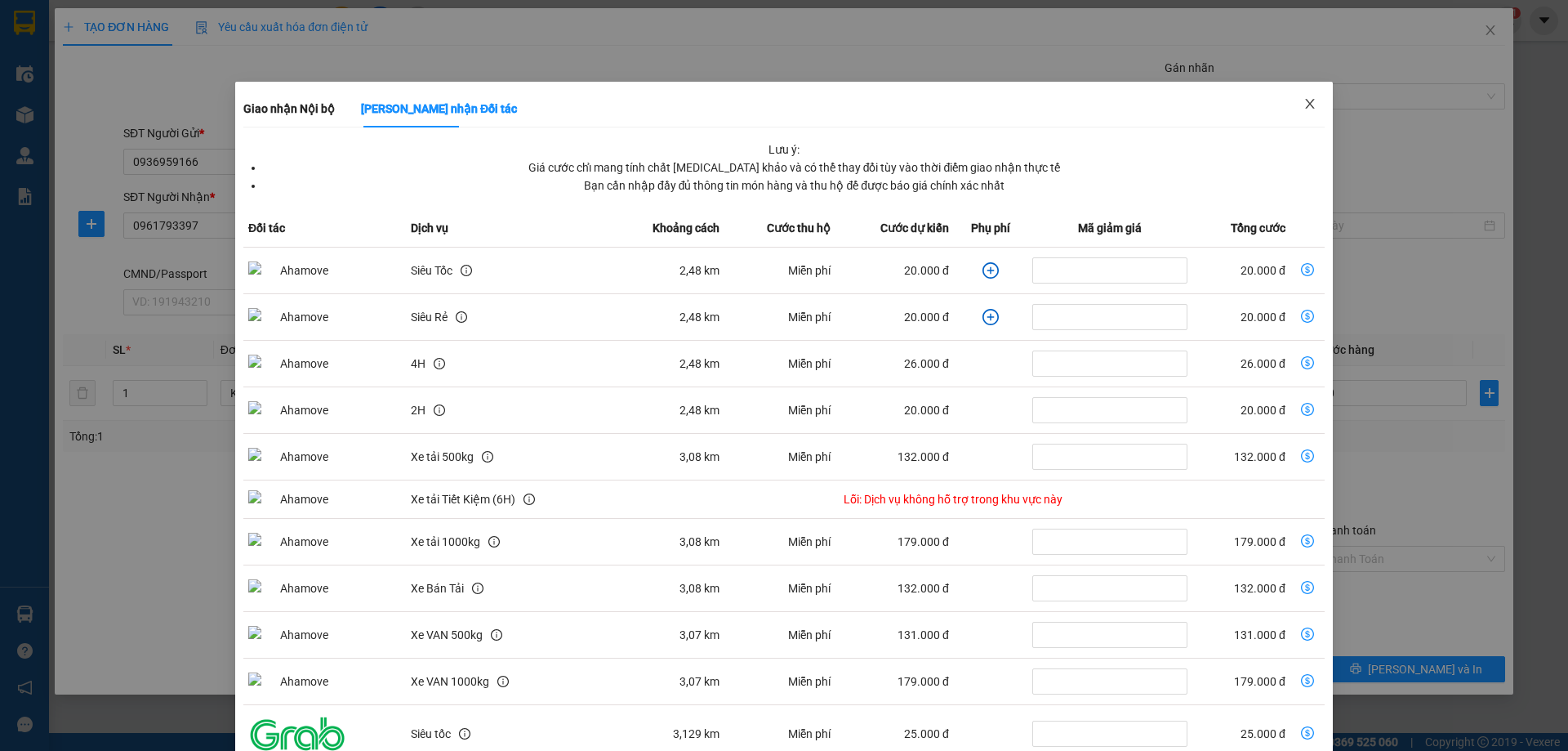
click at [1304, 104] on icon "close" at bounding box center [1311, 104] width 13 height 13
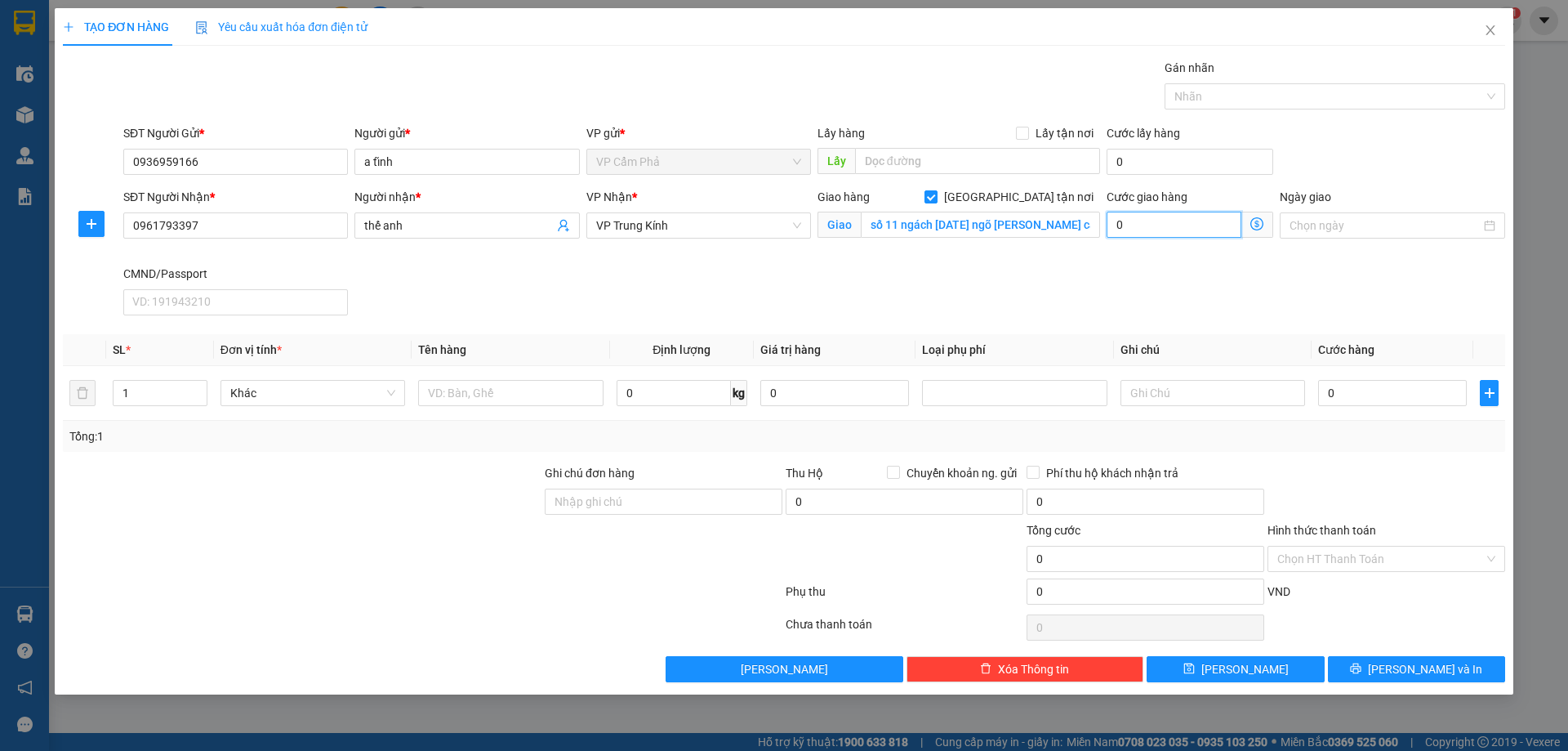
click at [1176, 232] on input "0" at bounding box center [1174, 224] width 135 height 26
type input "4"
type input "40"
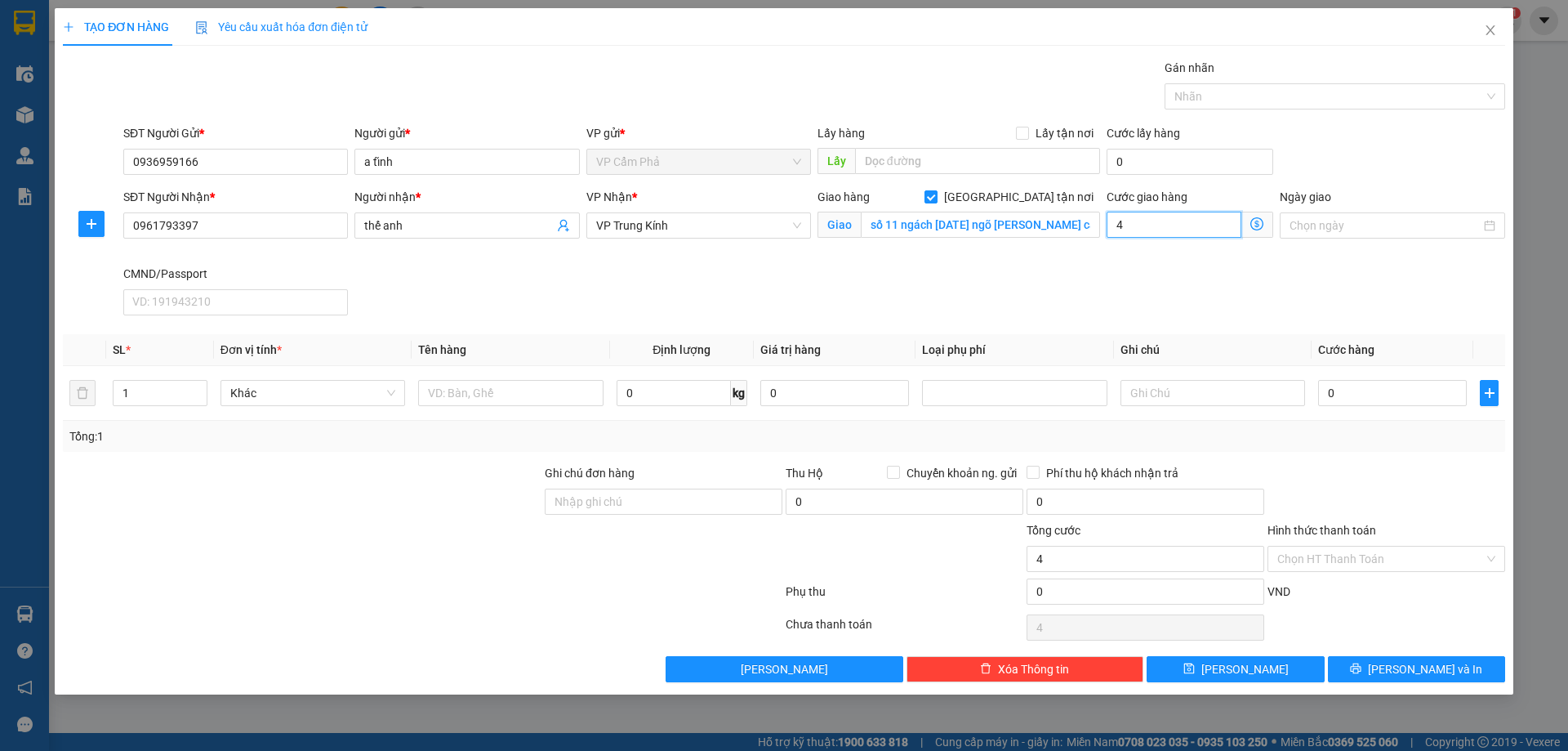
type input "40"
type input "400"
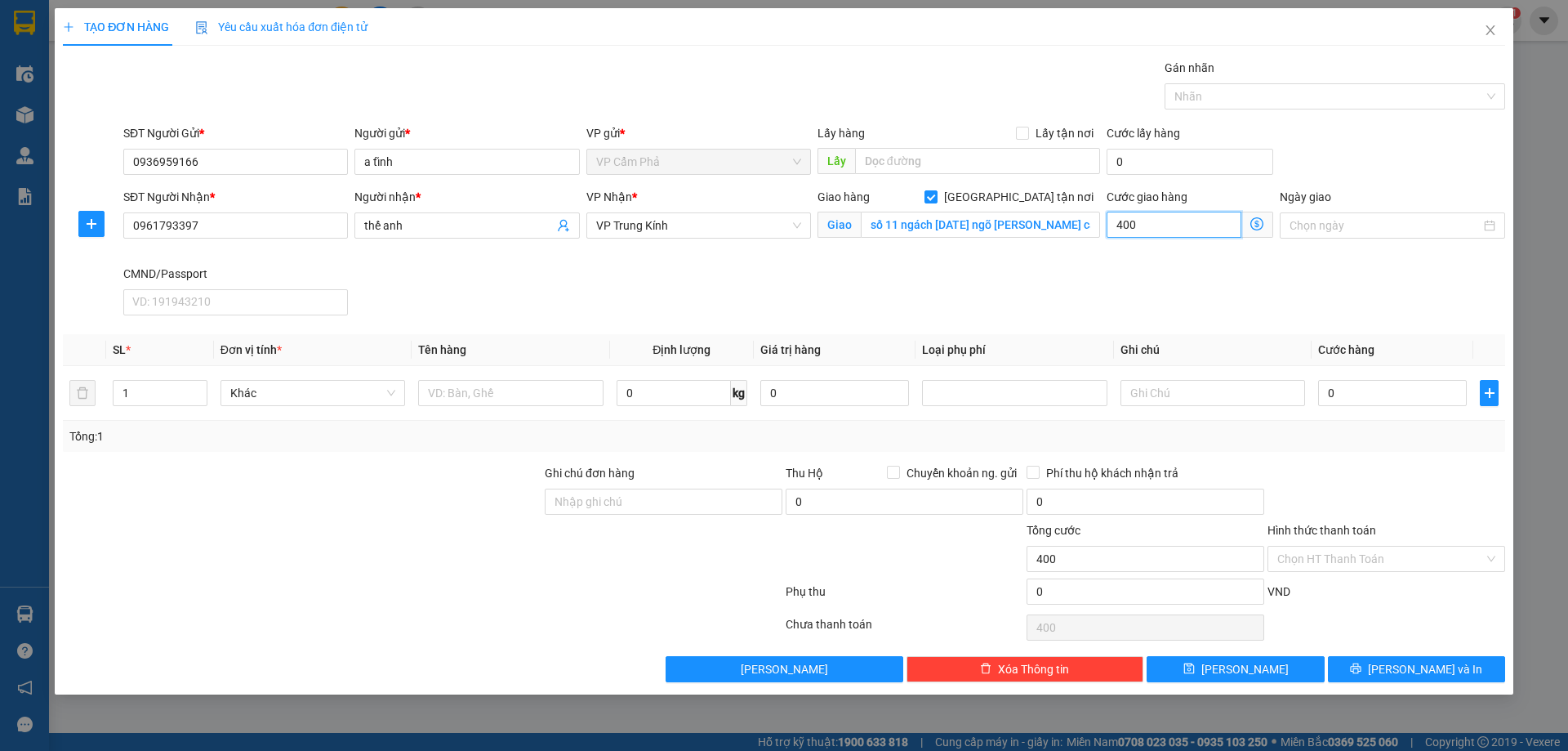
type input "4.000"
type input "40.000"
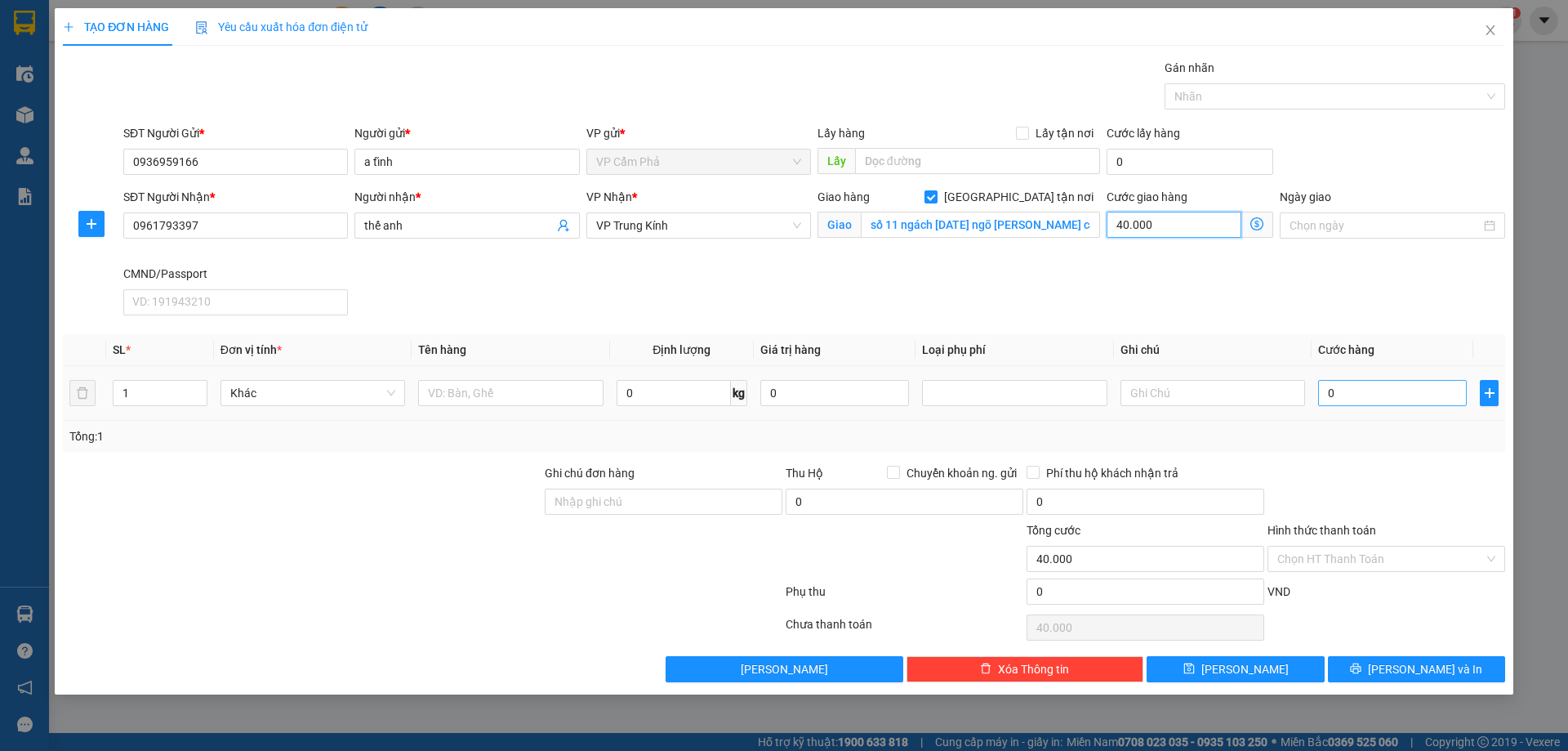
type input "40.000"
click at [1351, 392] on input "0" at bounding box center [1393, 393] width 149 height 26
type input "7"
type input "40.007"
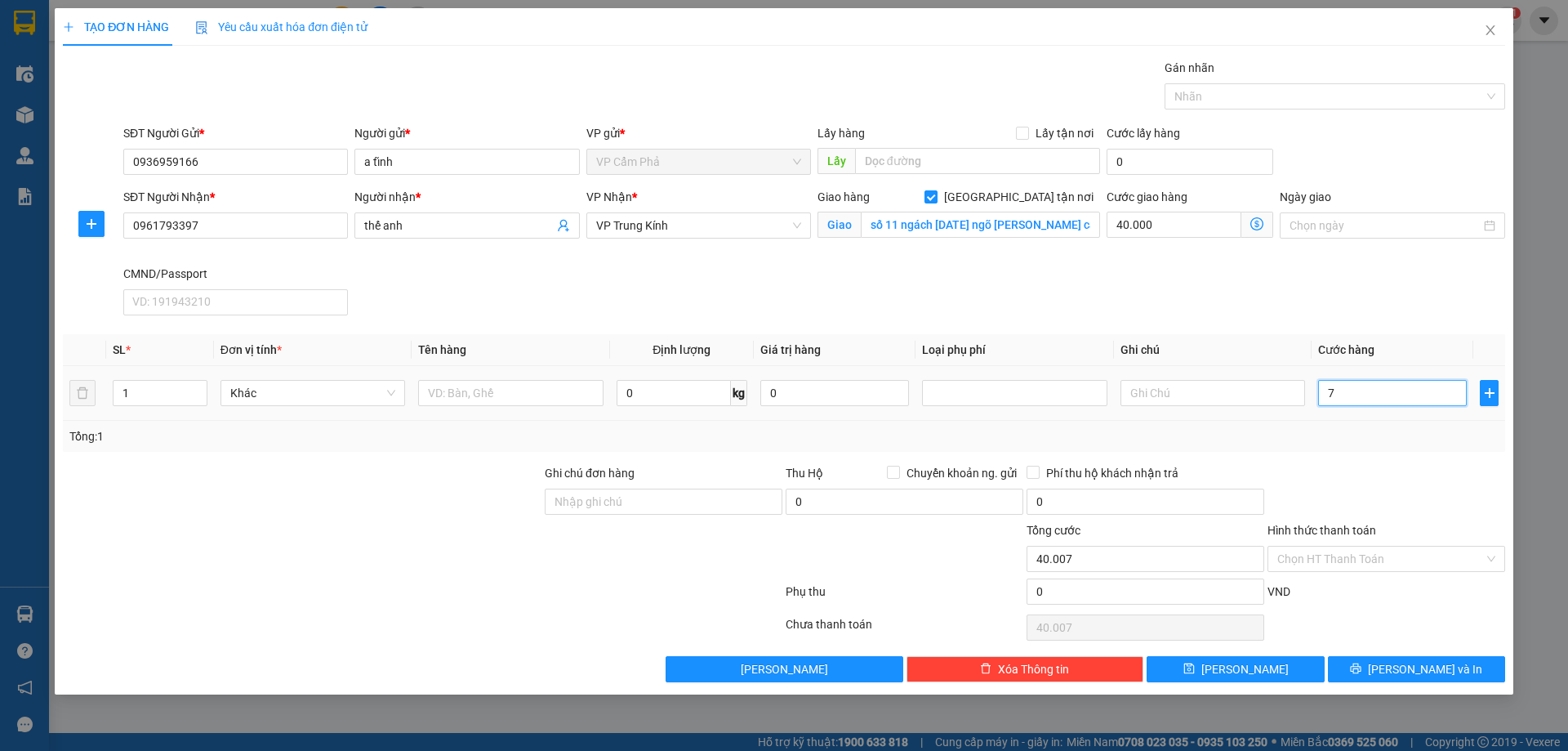
type input "70"
type input "40.070"
type input "700"
type input "40.700"
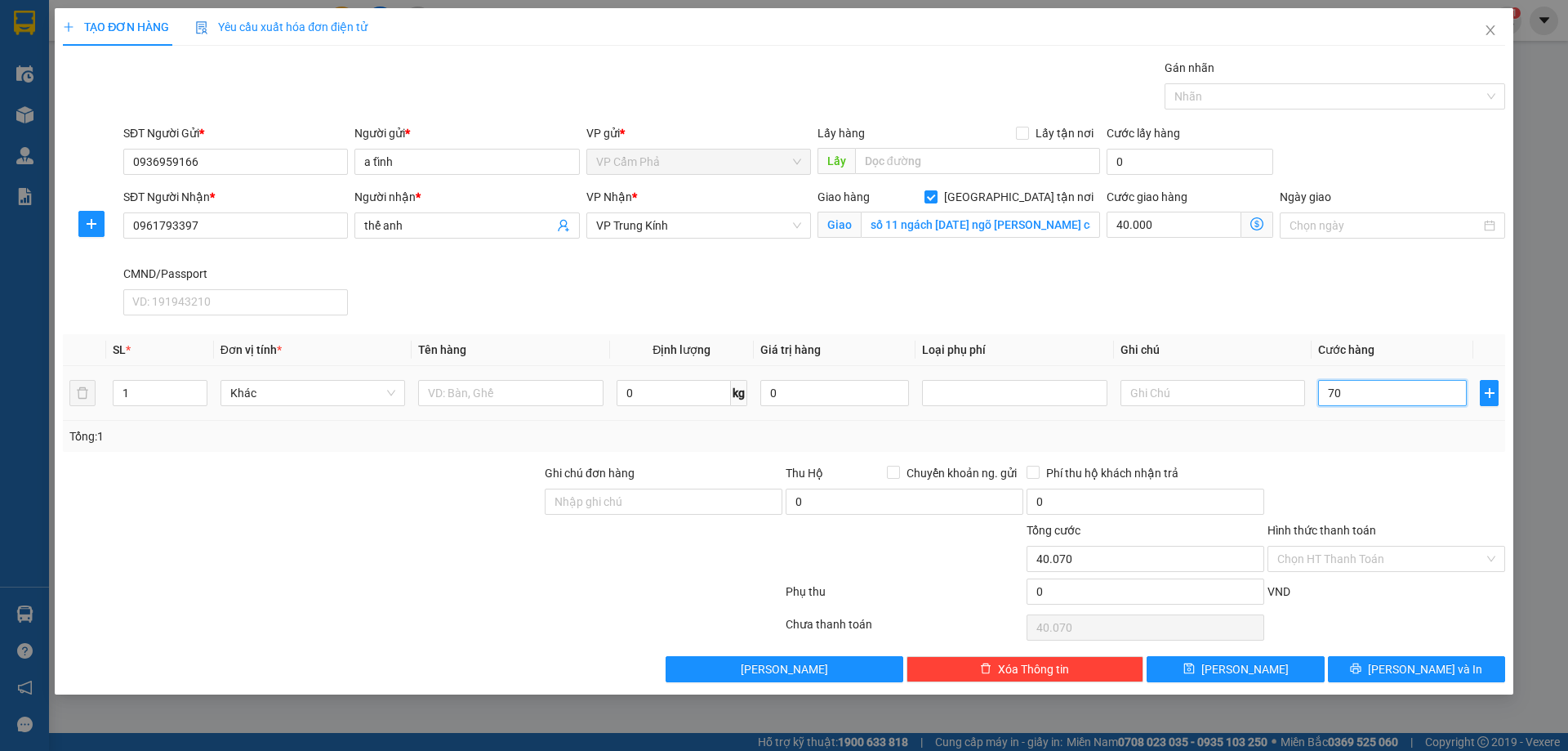
type input "40.700"
type input "7.000"
type input "47.000"
type input "70.000"
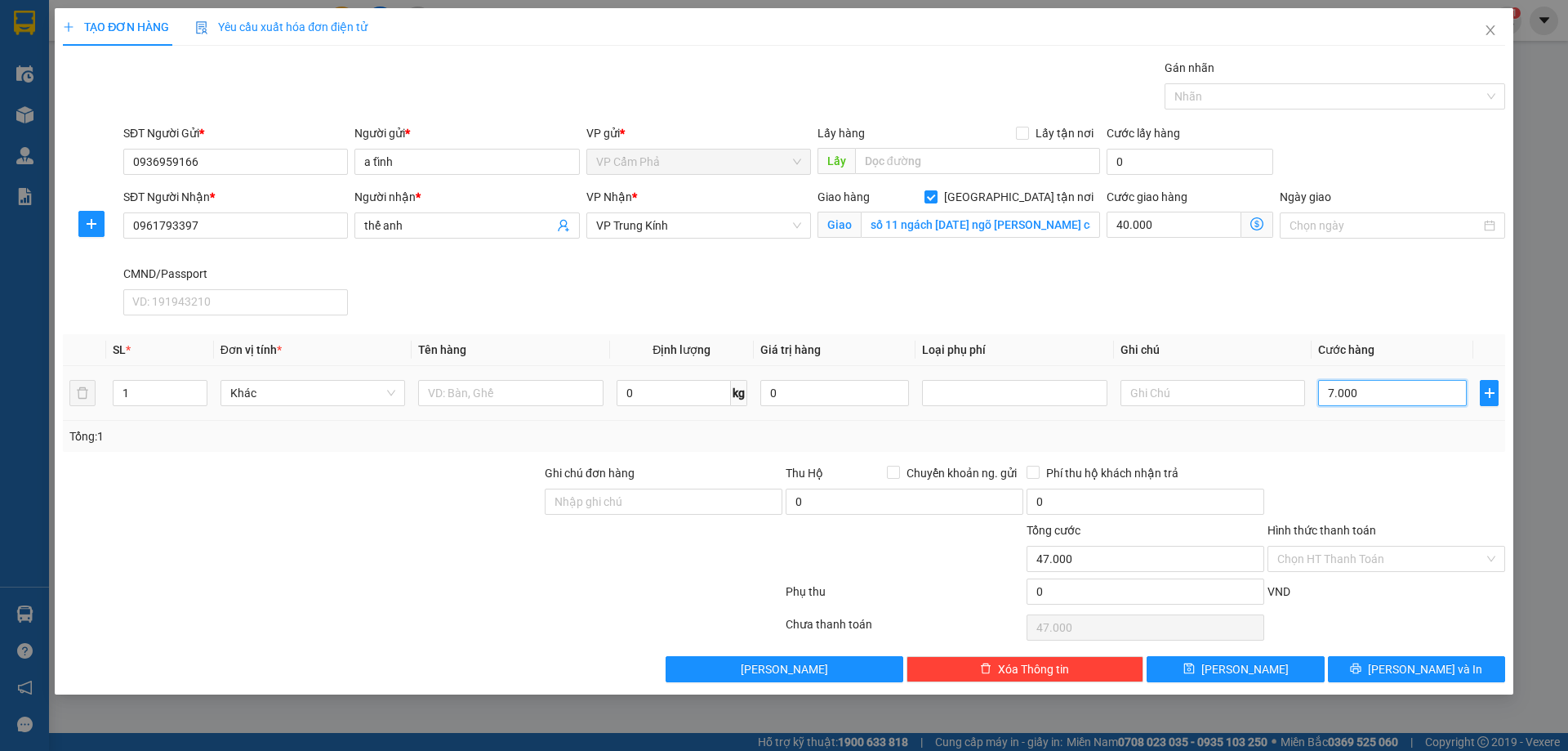
type input "110.000"
type input "70.000"
click at [658, 398] on input "0" at bounding box center [673, 393] width 114 height 26
type input "9"
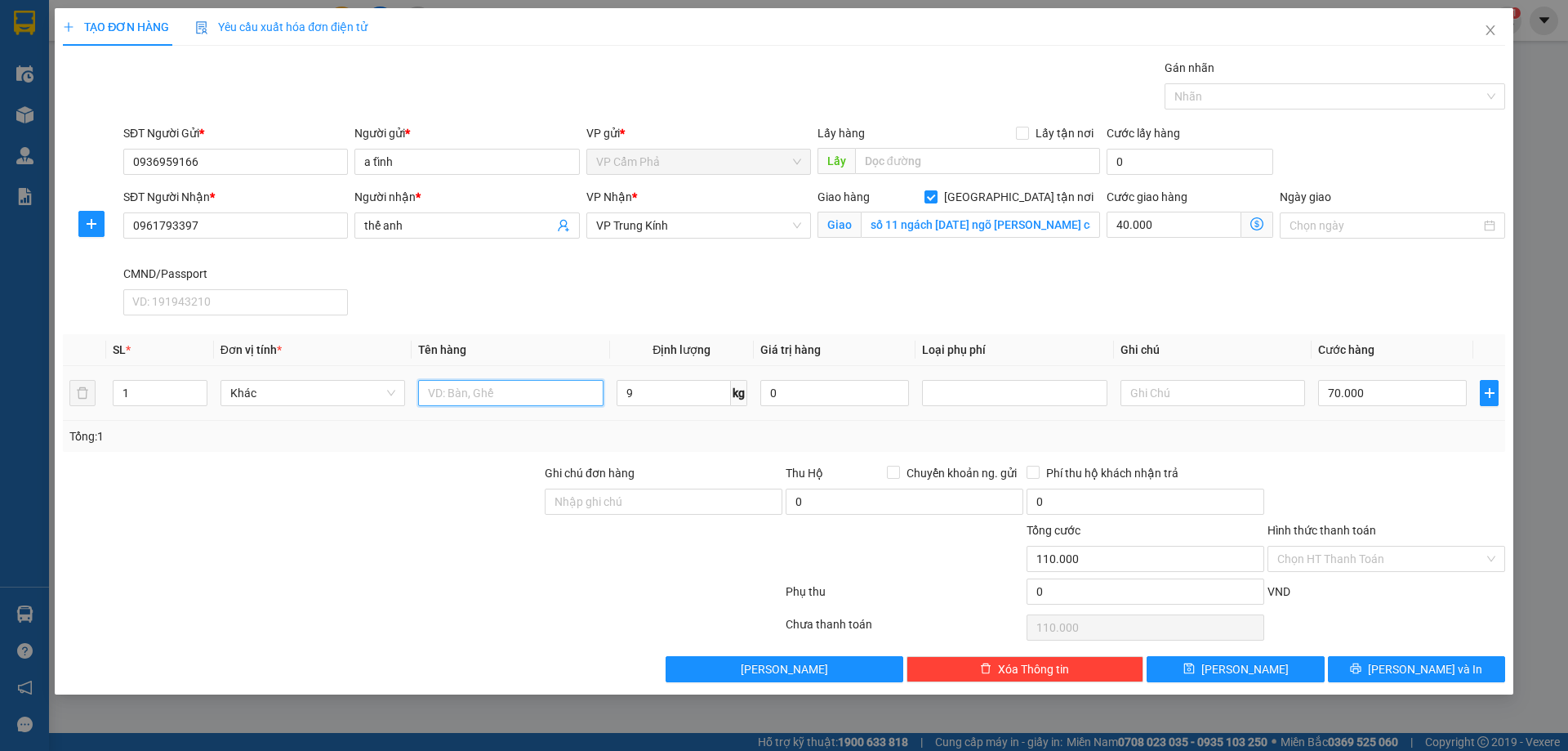
click at [500, 391] on input "text" at bounding box center [510, 393] width 184 height 26
type input "THÙNG ĐỒ ĂN"
click at [1175, 390] on input "text" at bounding box center [1212, 393] width 184 height 26
click at [1489, 557] on div "Chọn HT Thanh Toán" at bounding box center [1386, 558] width 238 height 26
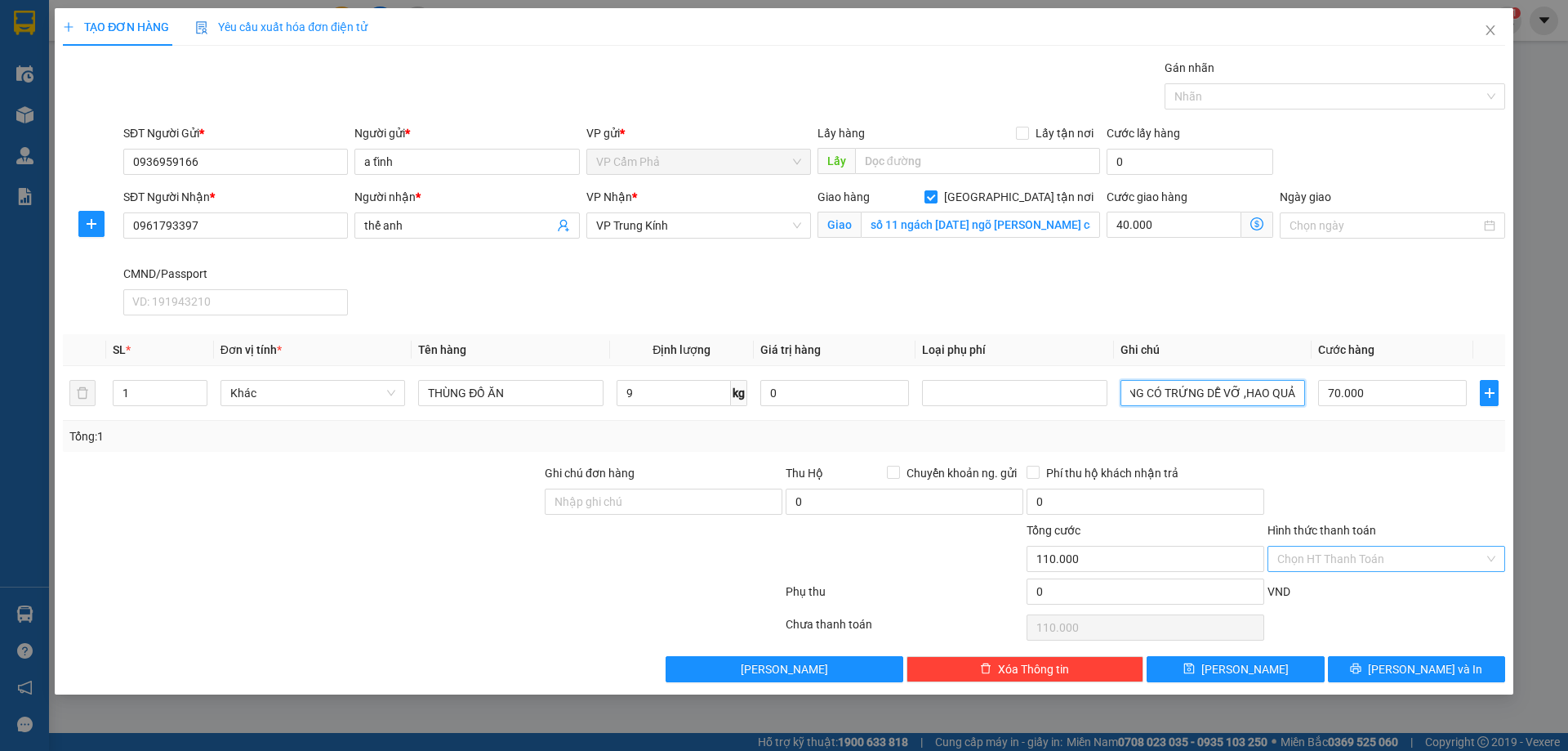
type input "HÀNG CÓ TRỨNG DỄ VỠ ,HAO QUẢ"
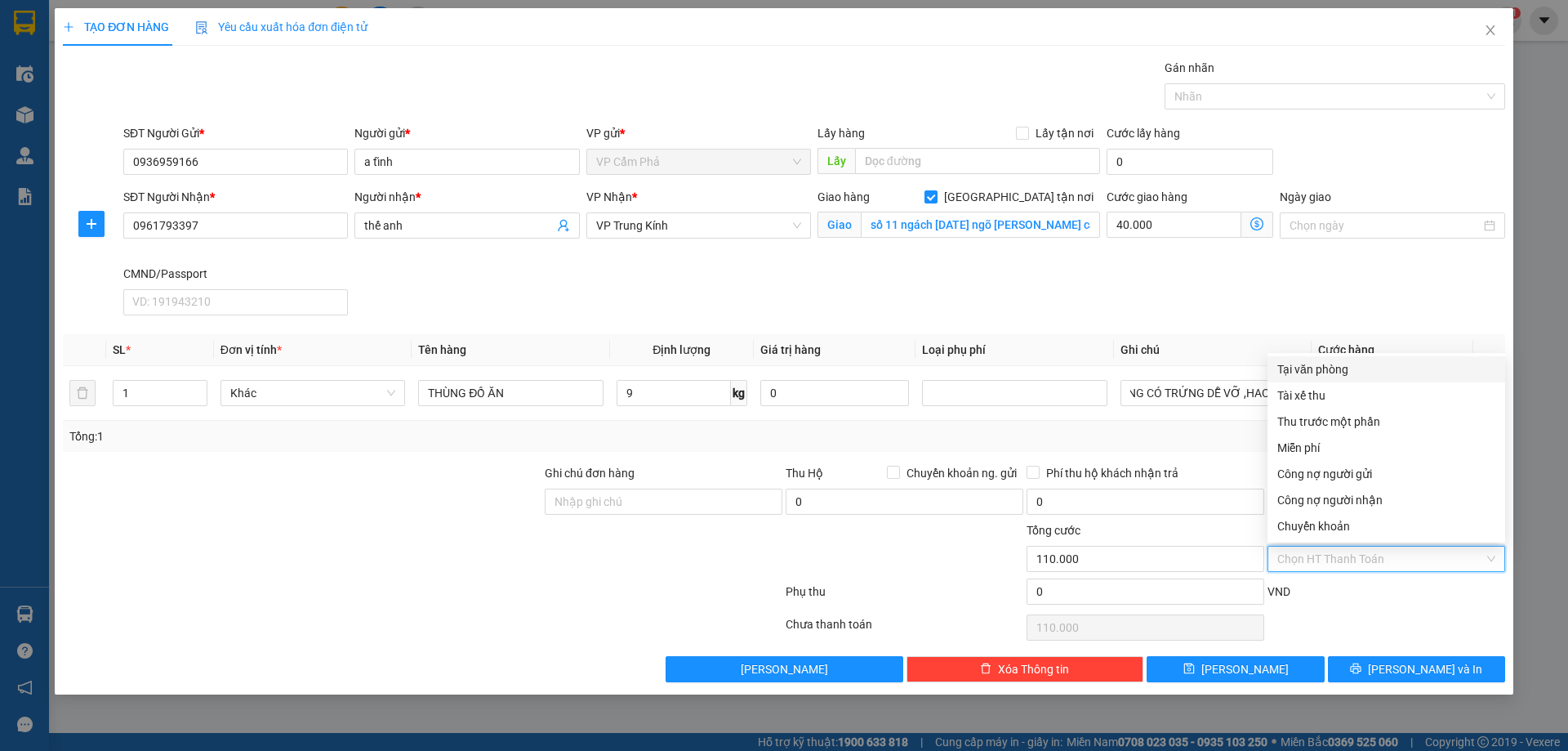
scroll to position [0, 0]
click at [1370, 375] on div "Tại văn phòng" at bounding box center [1386, 369] width 218 height 18
type input "0"
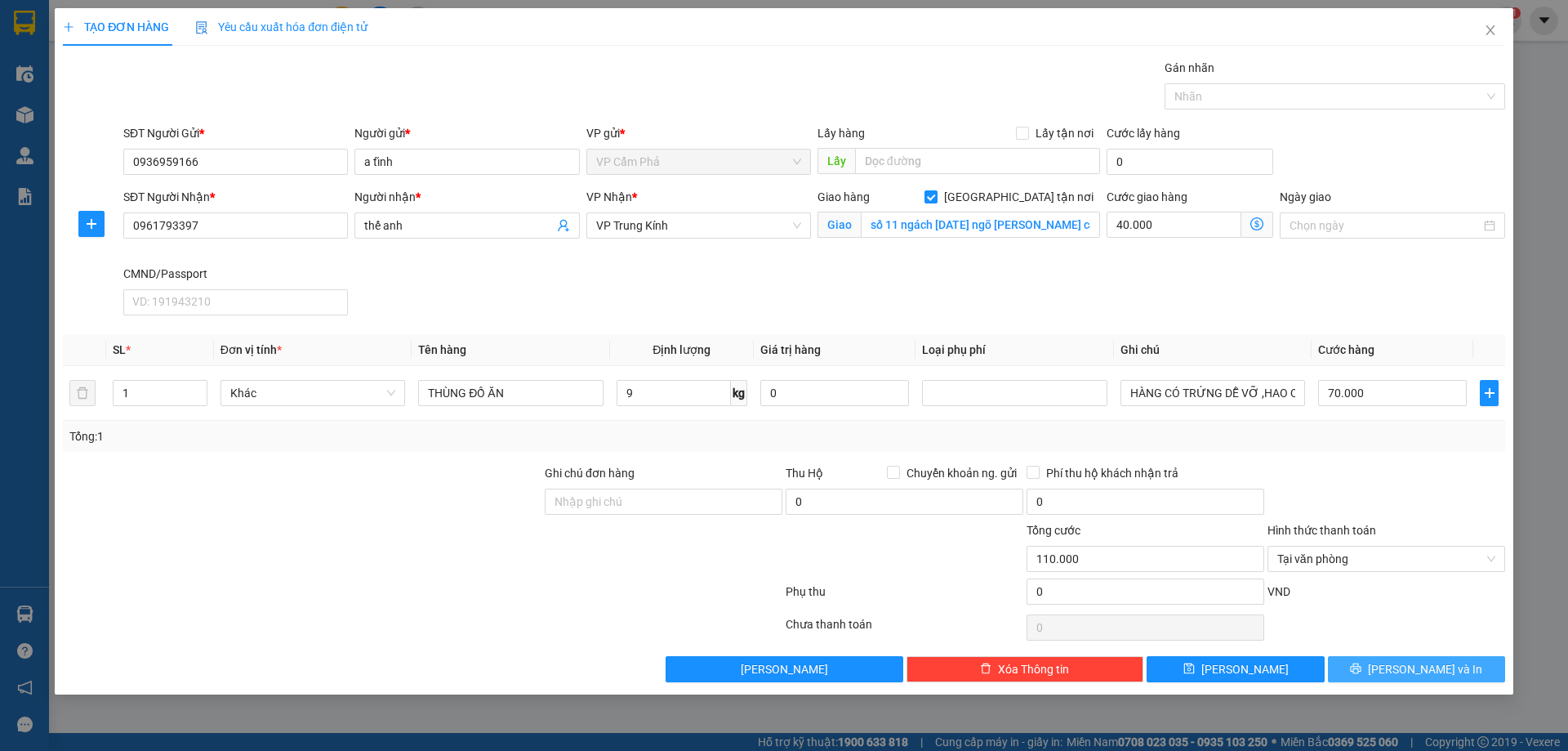
click at [1403, 664] on span "[PERSON_NAME] và In" at bounding box center [1424, 669] width 114 height 18
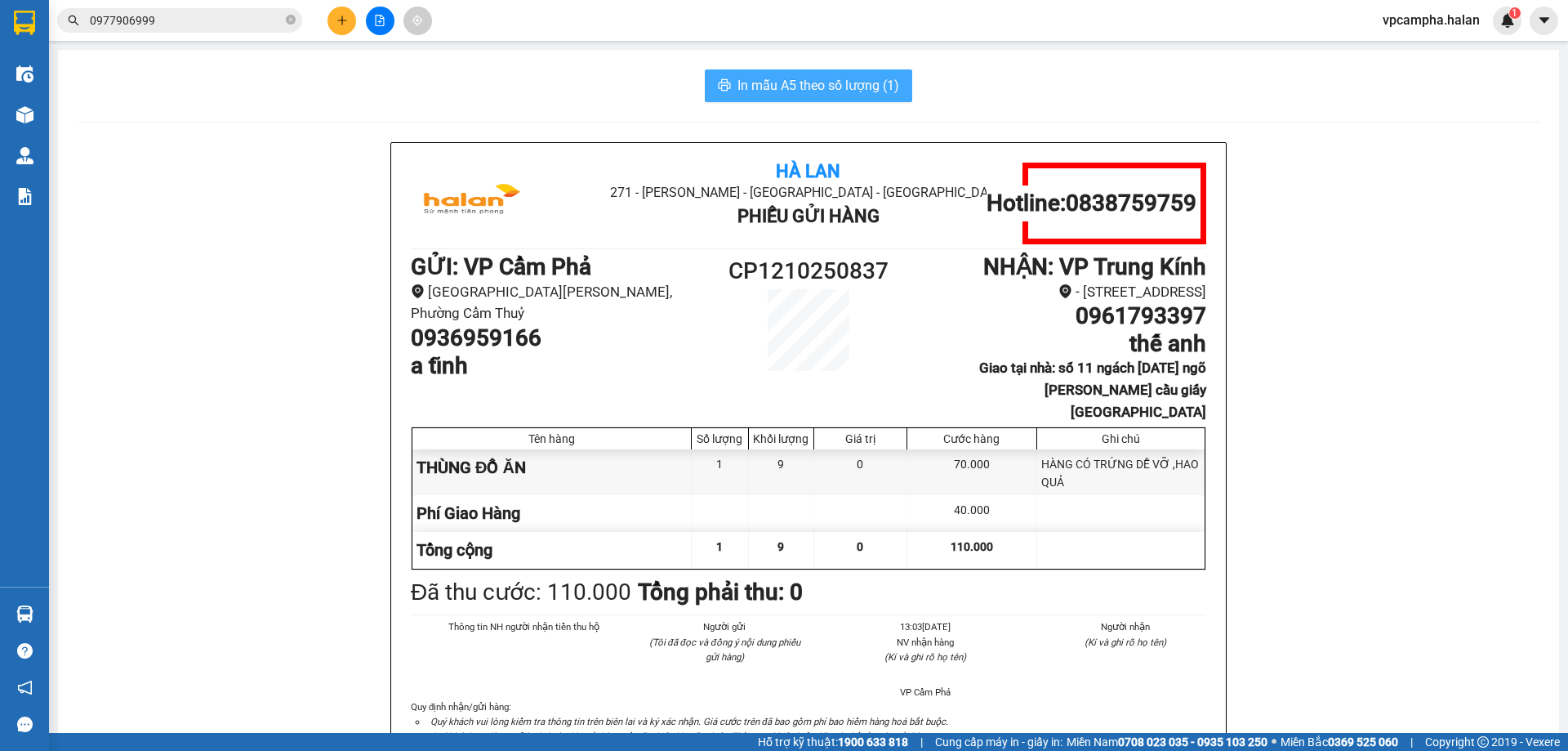
click at [860, 88] on span "In mẫu A5 theo số lượng (1)" at bounding box center [818, 85] width 162 height 20
drag, startPoint x: 884, startPoint y: 264, endPoint x: 758, endPoint y: 276, distance: 126.6
click at [758, 276] on h1 "CP1210250837" at bounding box center [809, 270] width 199 height 36
copy h1 "1210250837"
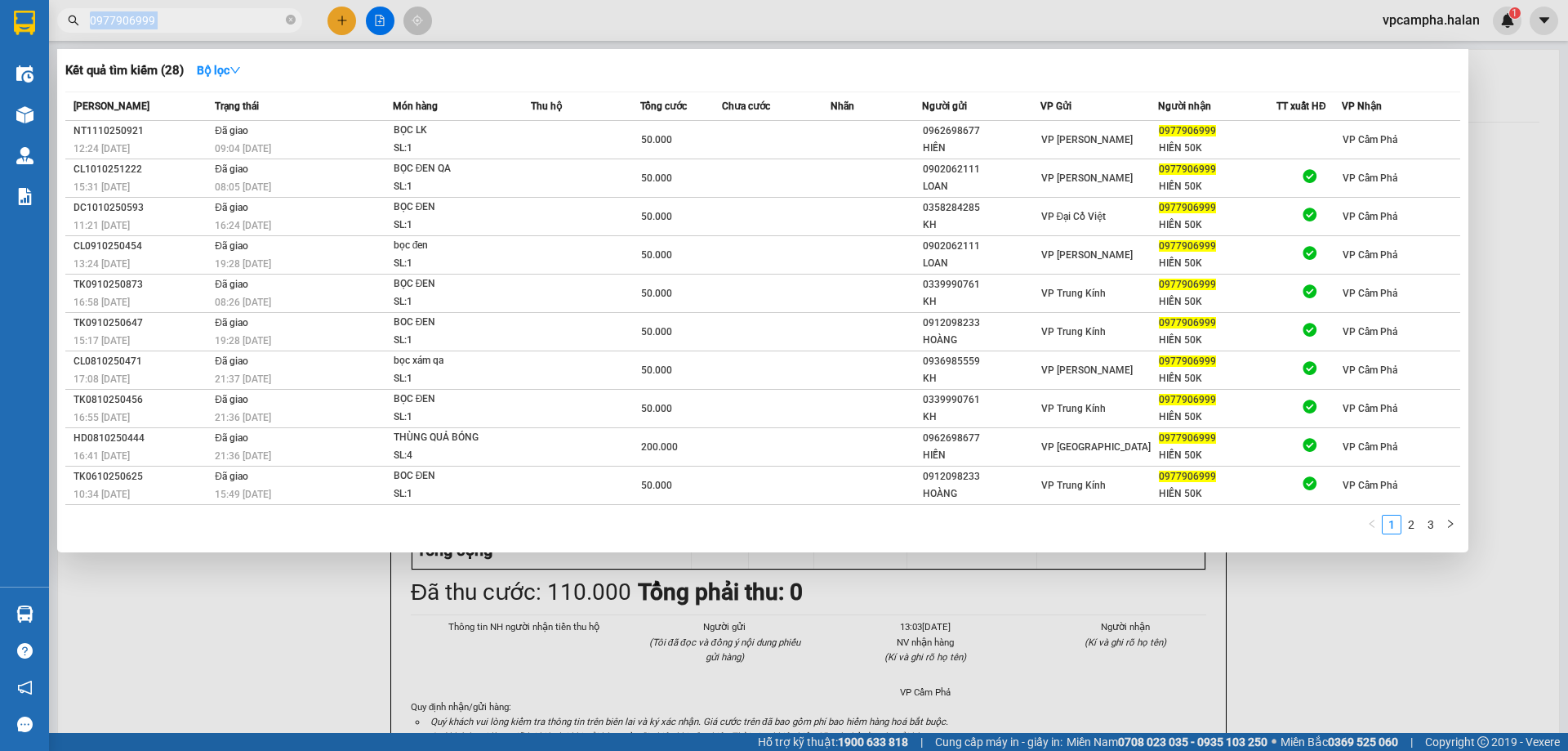
drag, startPoint x: 211, startPoint y: 10, endPoint x: 84, endPoint y: 24, distance: 127.8
click at [75, 21] on div "0977906999" at bounding box center [159, 20] width 319 height 24
drag, startPoint x: 172, startPoint y: 18, endPoint x: 88, endPoint y: 19, distance: 84.0
click at [88, 19] on span "0977906999" at bounding box center [180, 20] width 245 height 24
paste input "1210250837"
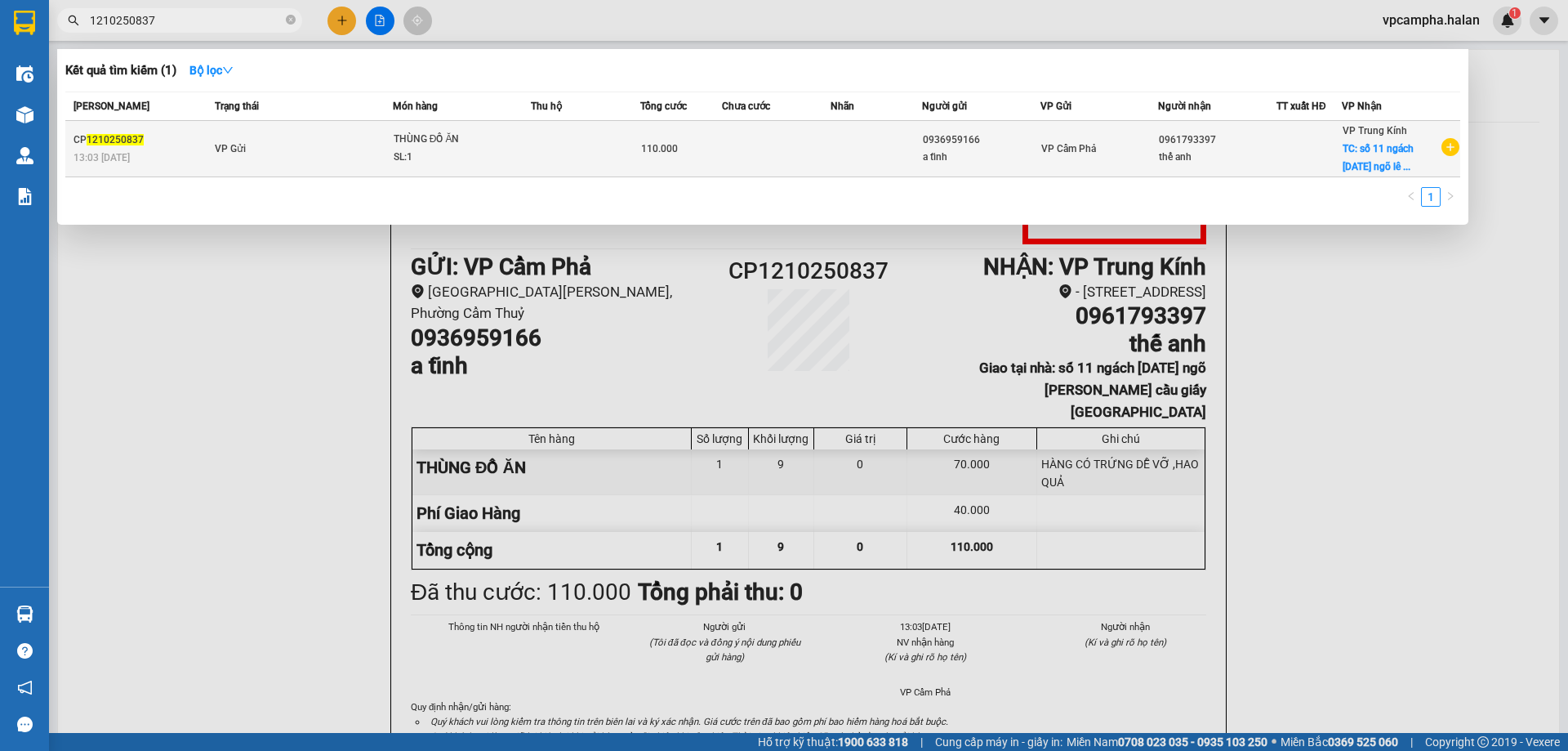
type input "1210250837"
click at [553, 144] on td at bounding box center [585, 149] width 109 height 56
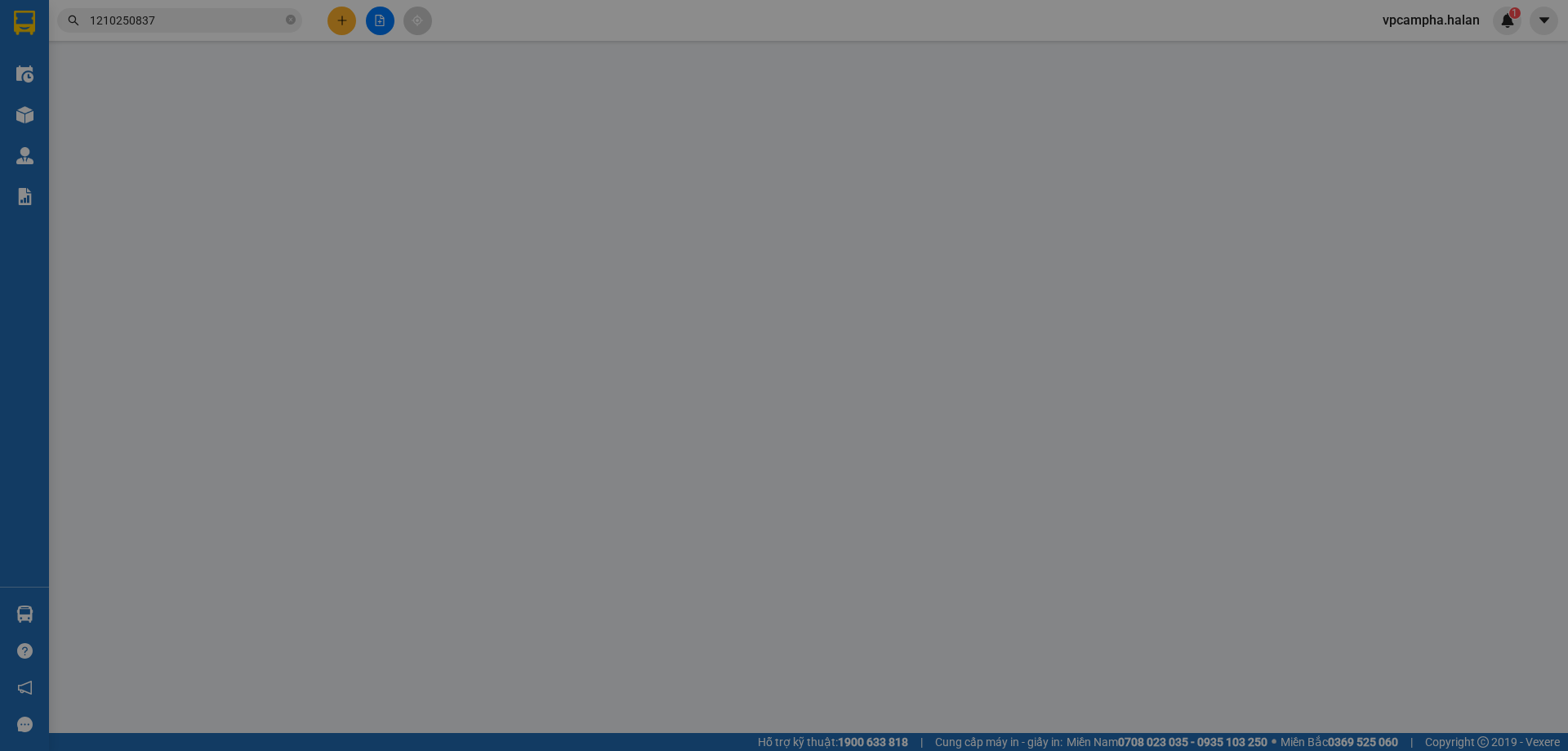
type input "0936959166"
type input "0961793397"
checkbox input "true"
type input "số 11 ngách 6/3/36 ngõ lê đức thọ cầu giấy hà nội"
type input "0"
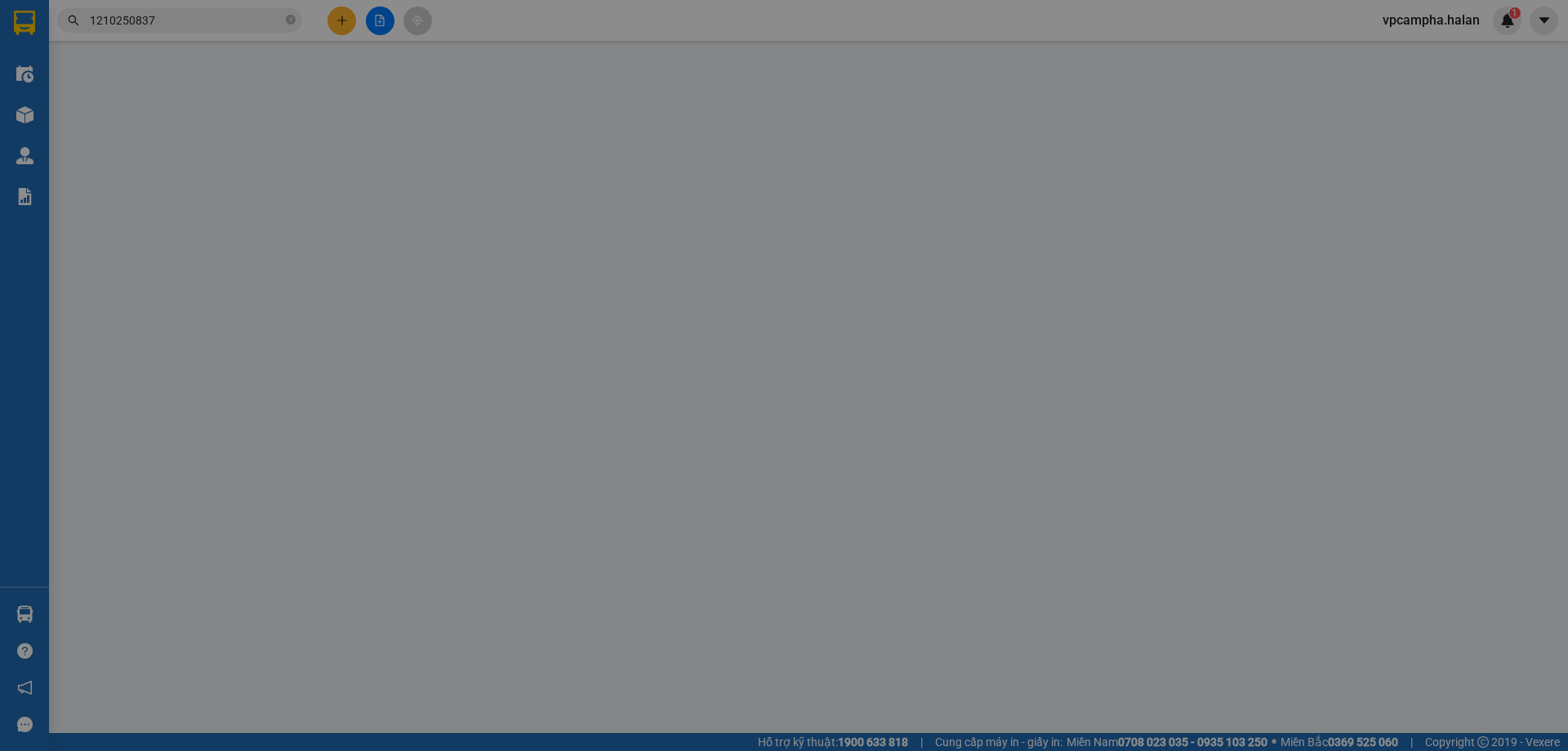
type input "110.000"
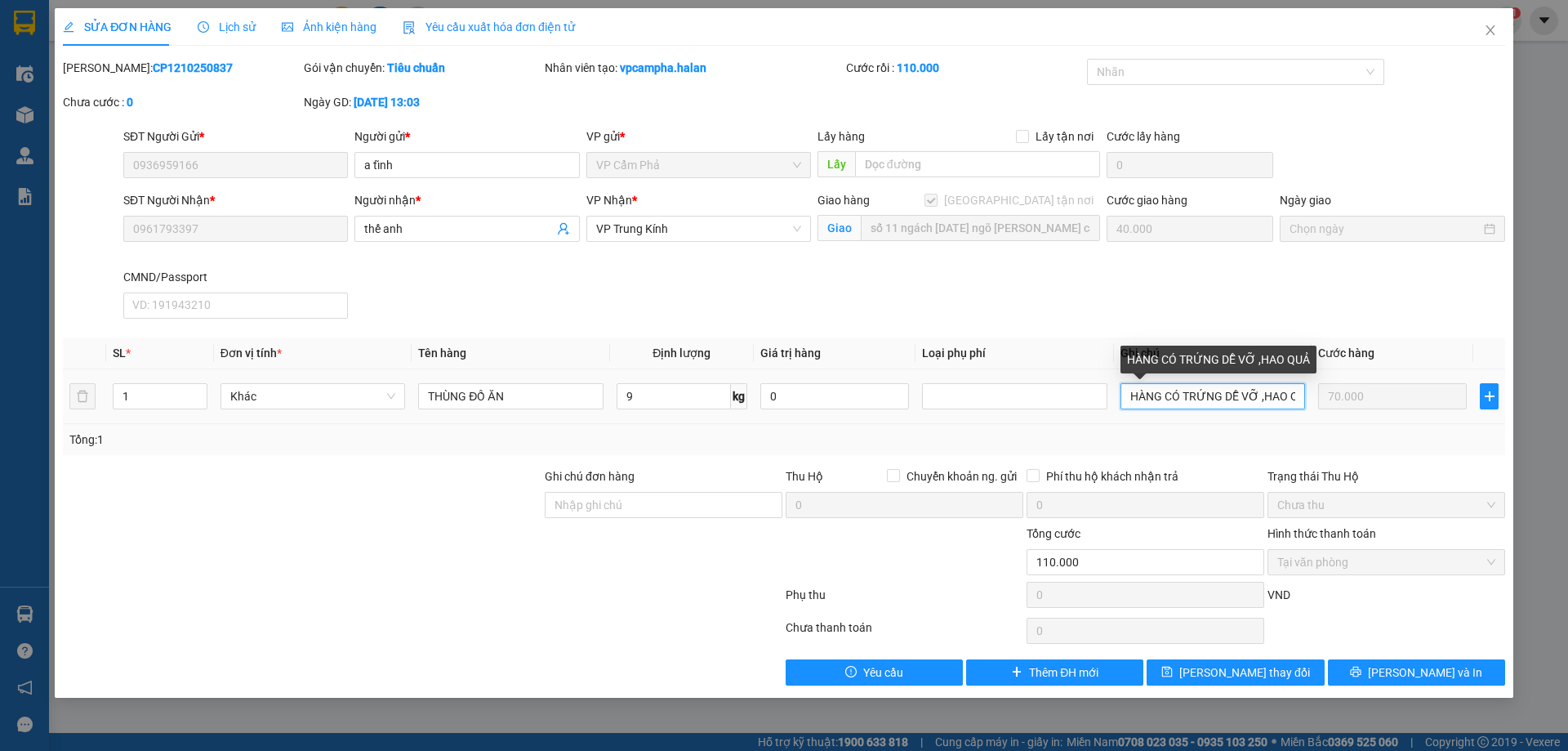
click at [1281, 392] on input "HÀNG CÓ TRỨNG DỄ VỠ ,HAO QUẢ" at bounding box center [1212, 396] width 184 height 26
click at [1285, 396] on input "HÀNG CÓ TRỨNG DỄ VỠ ,HAO QUẢ" at bounding box center [1212, 396] width 184 height 26
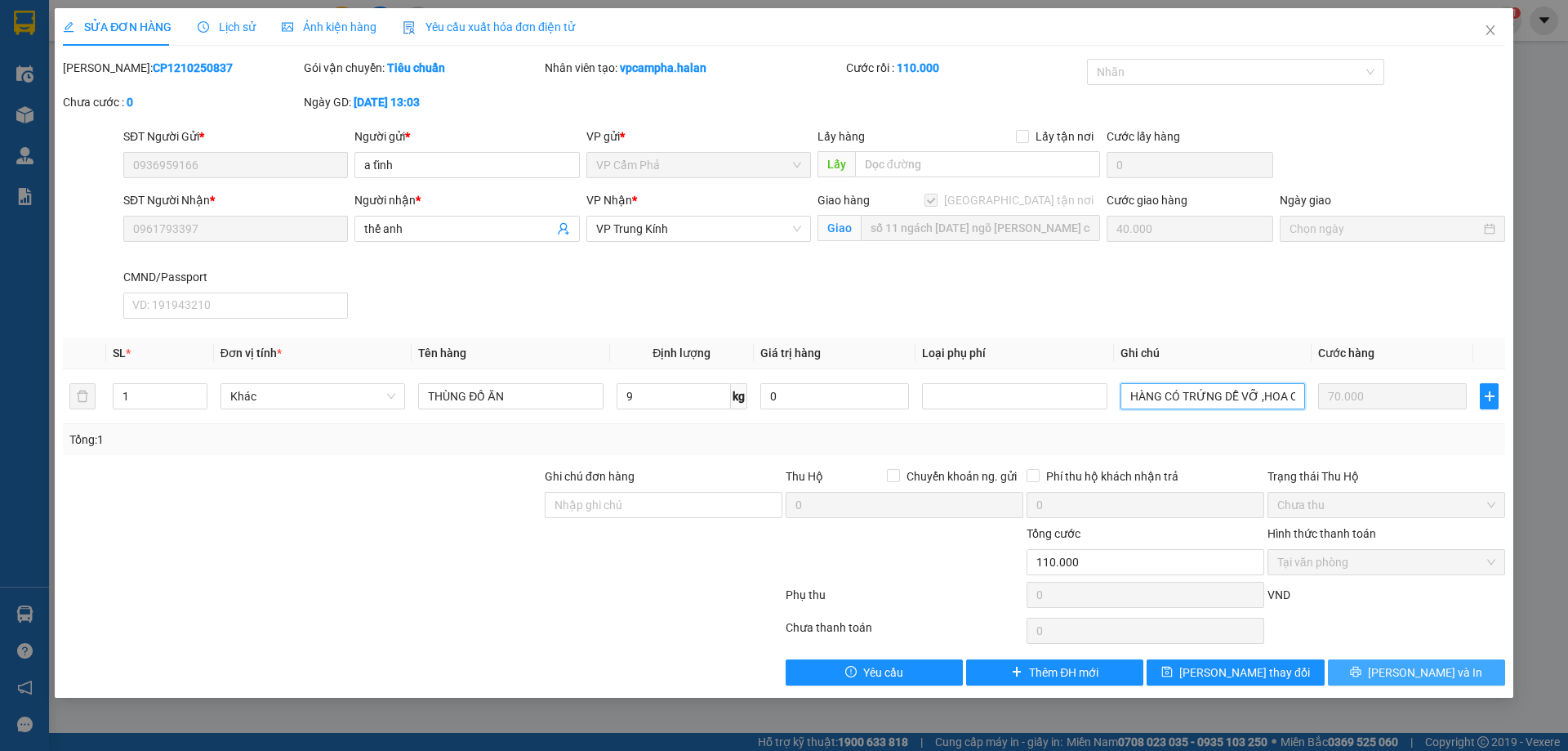
type input "HÀNG CÓ TRỨNG DỄ VỠ ,HOA QUẢ"
click at [1390, 661] on button "[PERSON_NAME] và In" at bounding box center [1416, 672] width 177 height 26
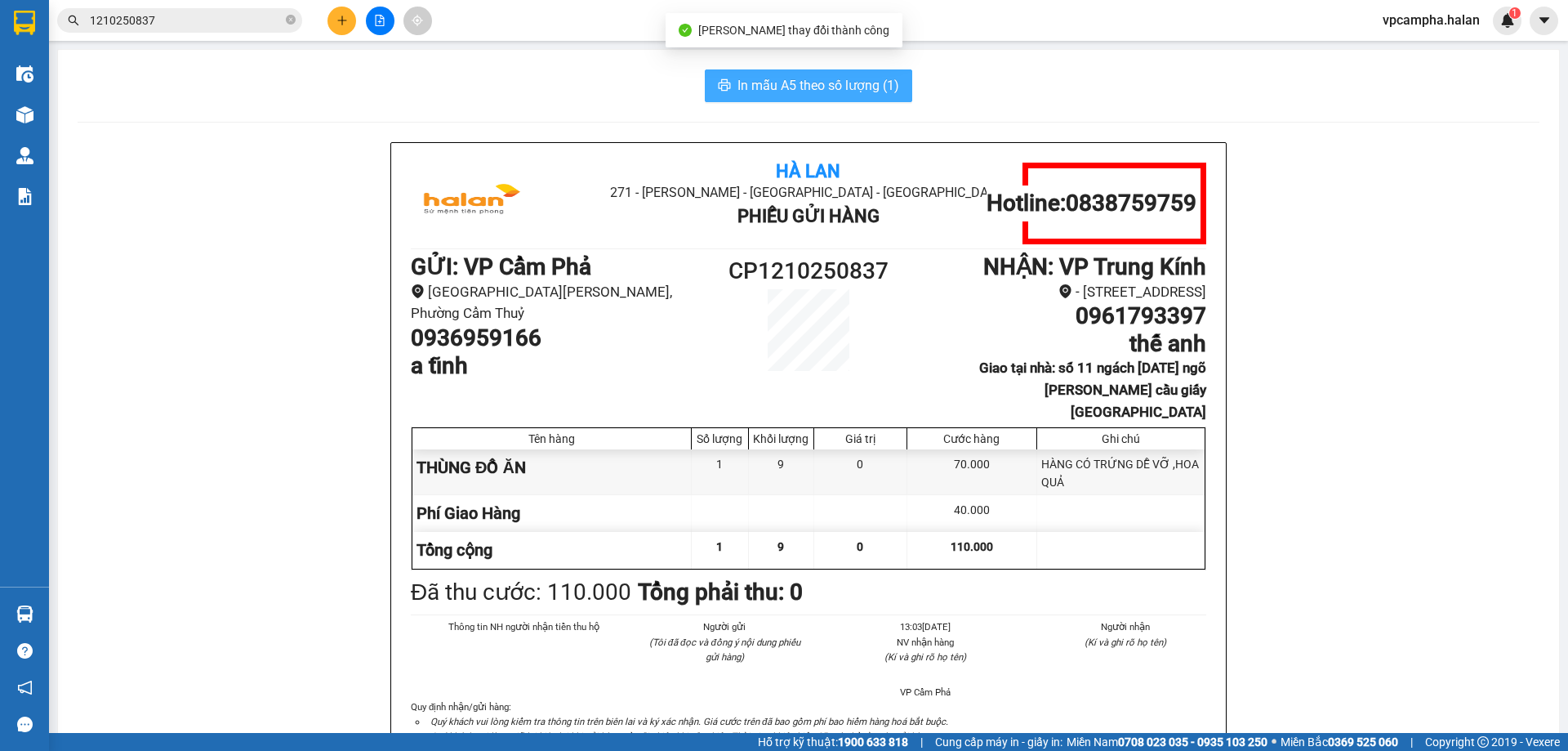
click at [787, 91] on span "In mẫu A5 theo số lượng (1)" at bounding box center [818, 85] width 162 height 20
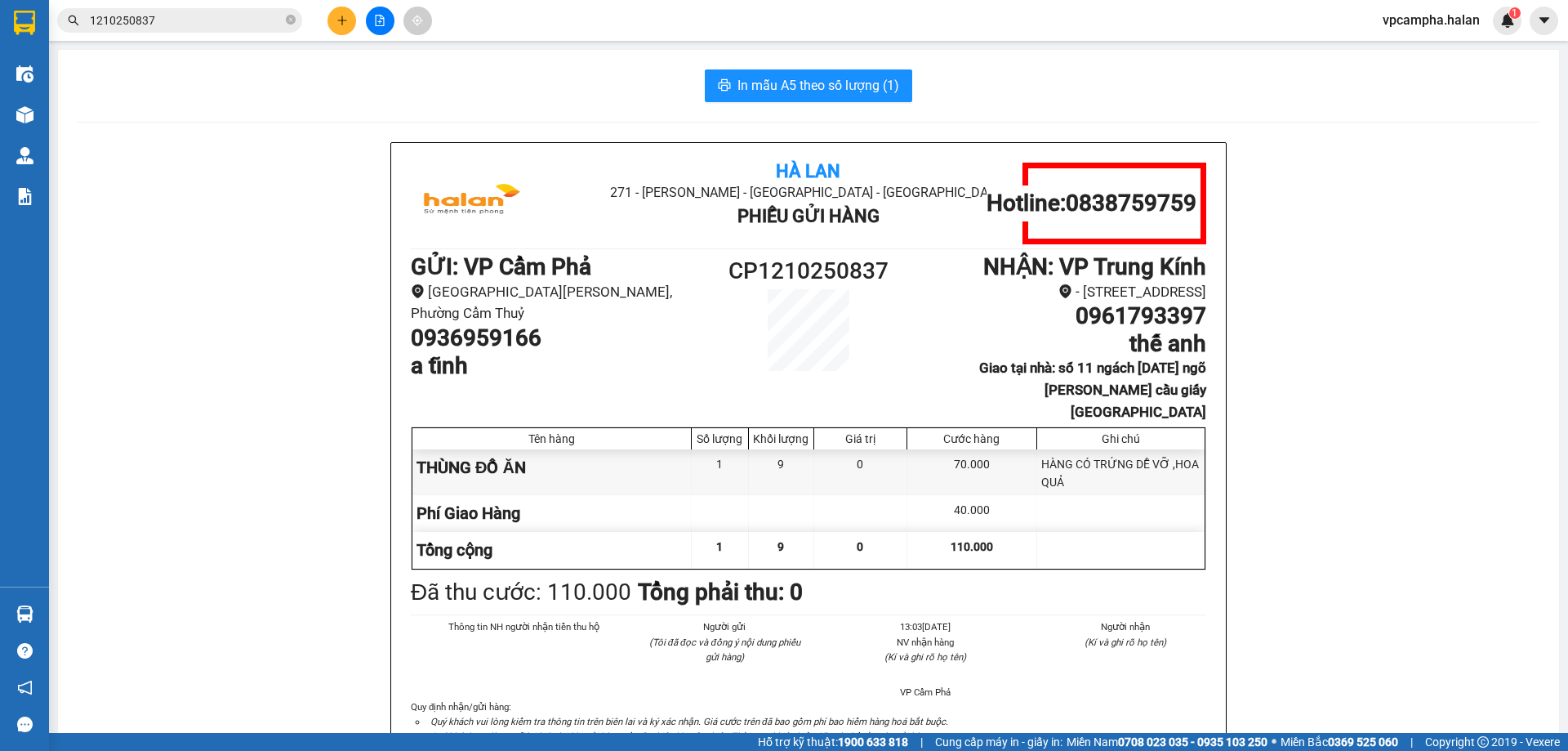
drag, startPoint x: 1006, startPoint y: 391, endPoint x: 1205, endPoint y: 417, distance: 200.7
click at [1205, 417] on div "Hà Lan 271 - Dương Tự Minh - Phường Tân Long - Thái Nguyên Phiếu Gửi Hàng Hotli…" at bounding box center [808, 464] width 834 height 644
copy b "ố 11 ngách 6/3/36 ngõ lê đức thọ cầu giấy hà nội"
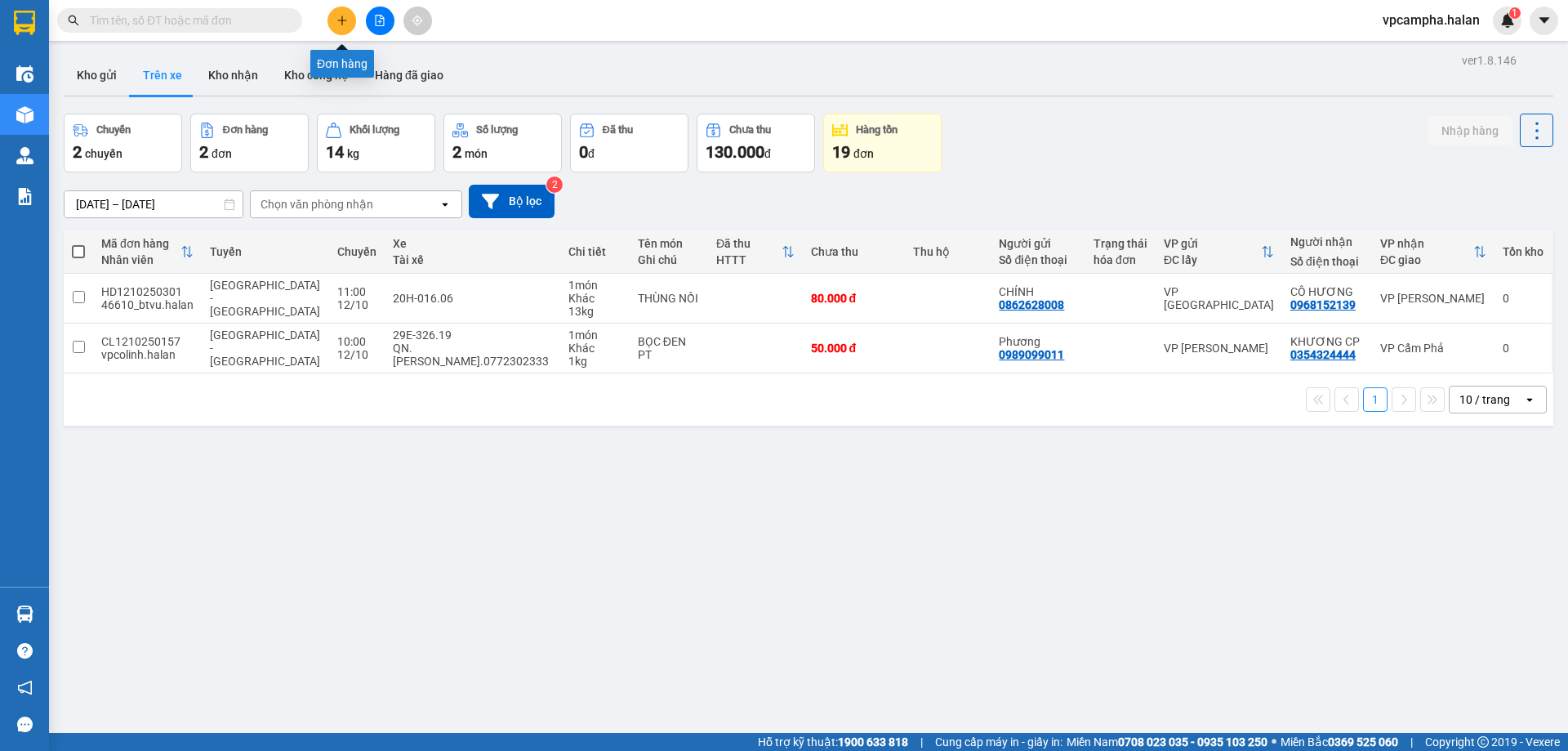
click at [341, 26] on button at bounding box center [342, 20] width 29 height 29
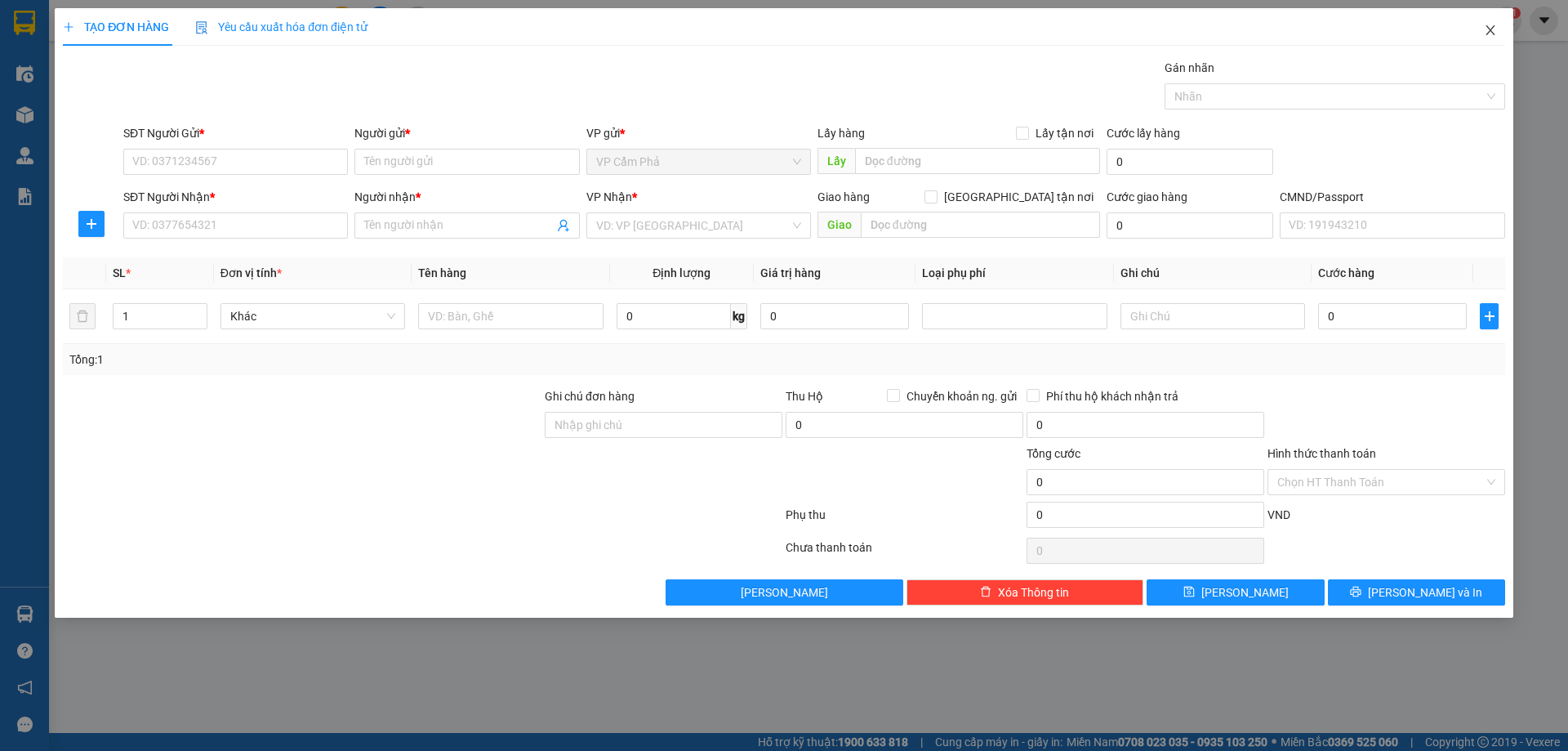
click at [1488, 31] on icon "close" at bounding box center [1491, 31] width 13 height 13
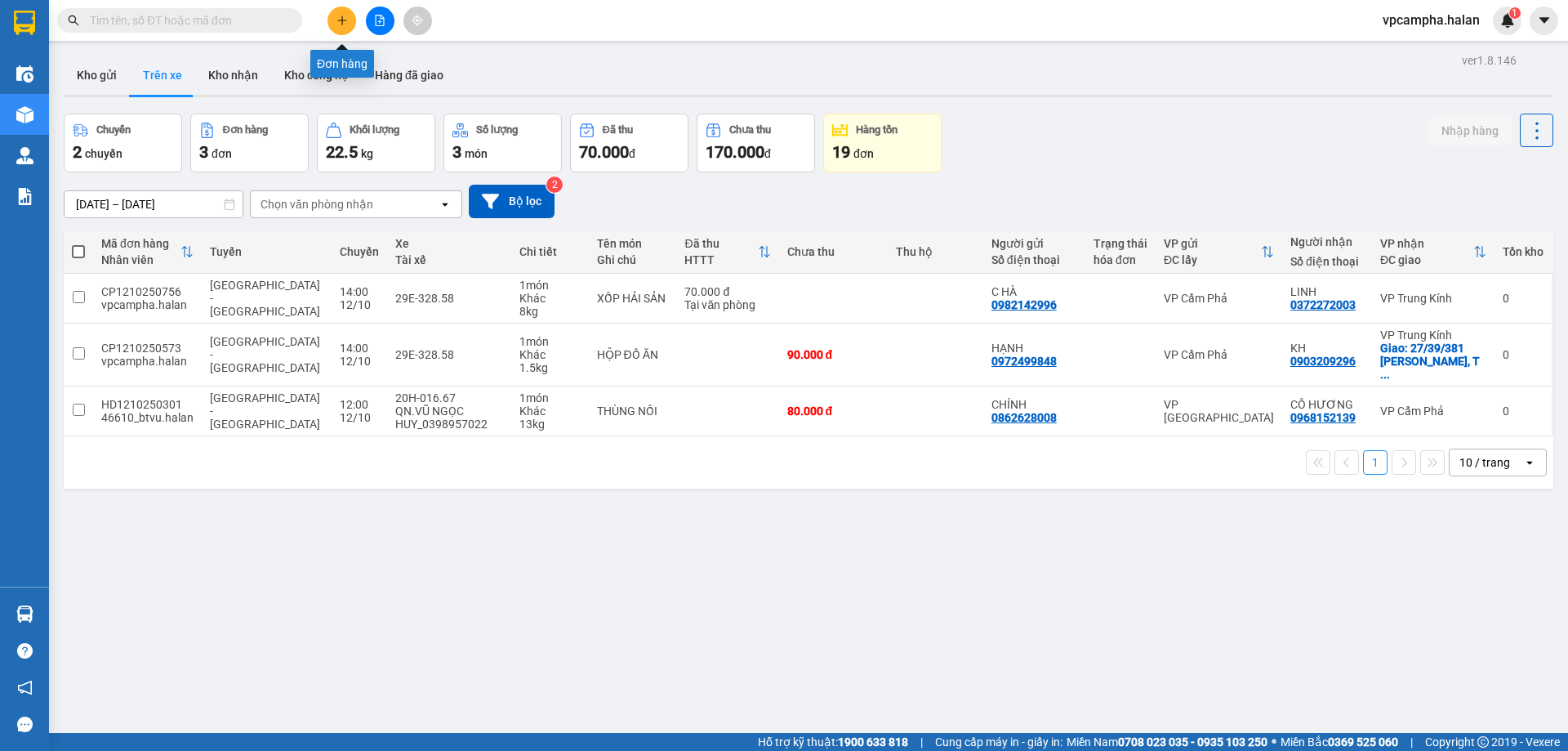
click at [350, 17] on button at bounding box center [342, 20] width 29 height 29
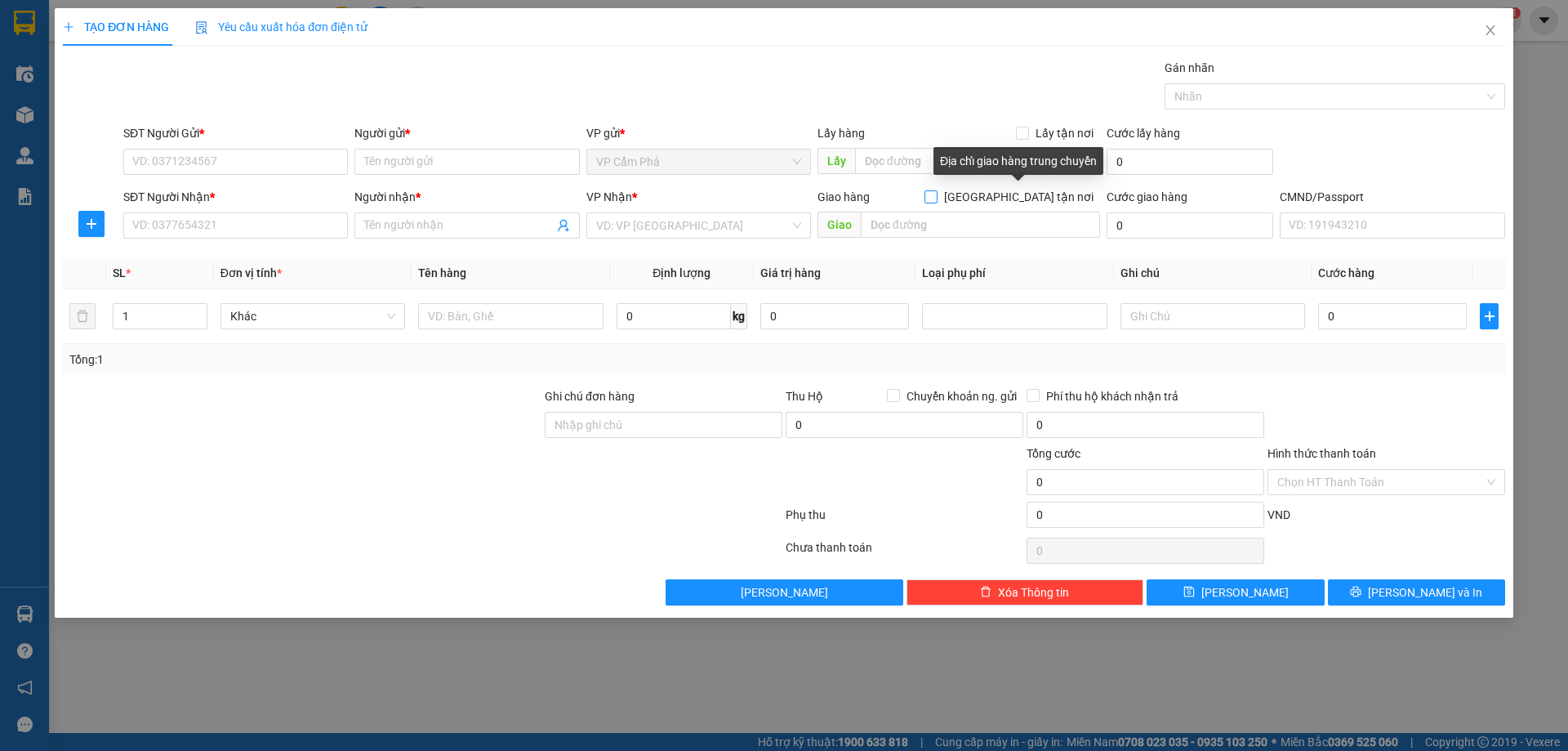
click at [936, 194] on input "Giao tận nơi" at bounding box center [930, 196] width 11 height 11
checkbox input "true"
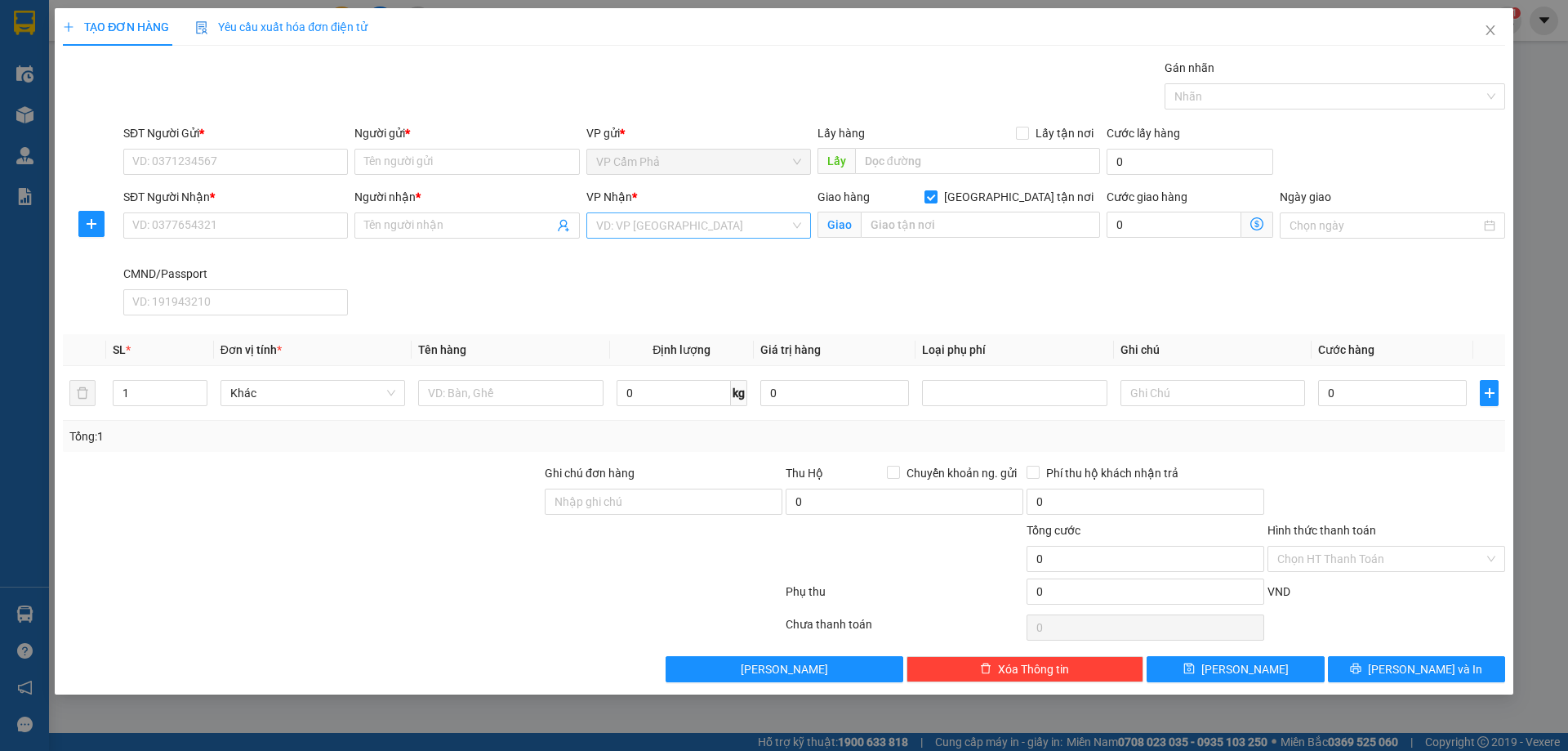
click at [799, 224] on div "VD: VP Sài Gòn" at bounding box center [698, 225] width 225 height 26
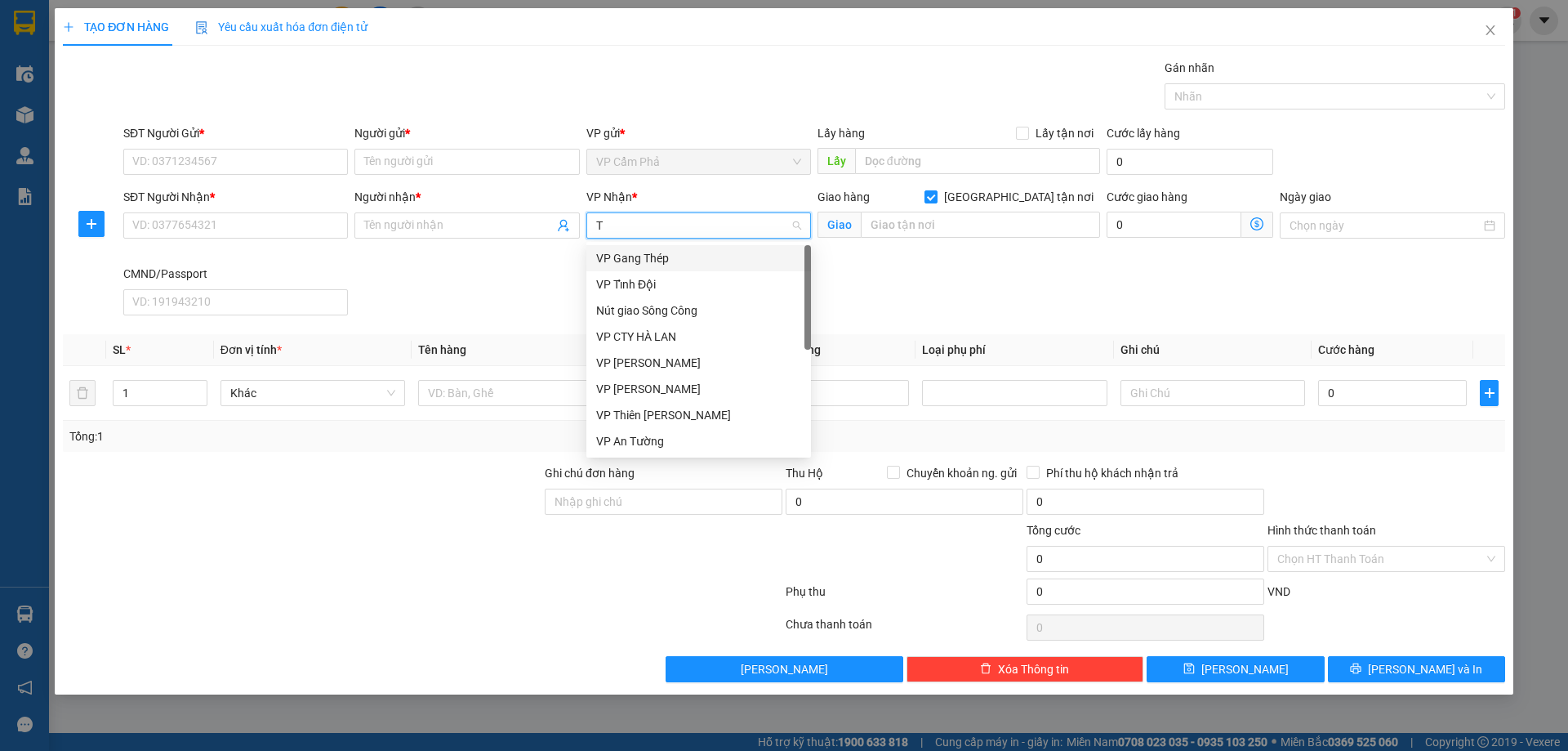
type input "TR"
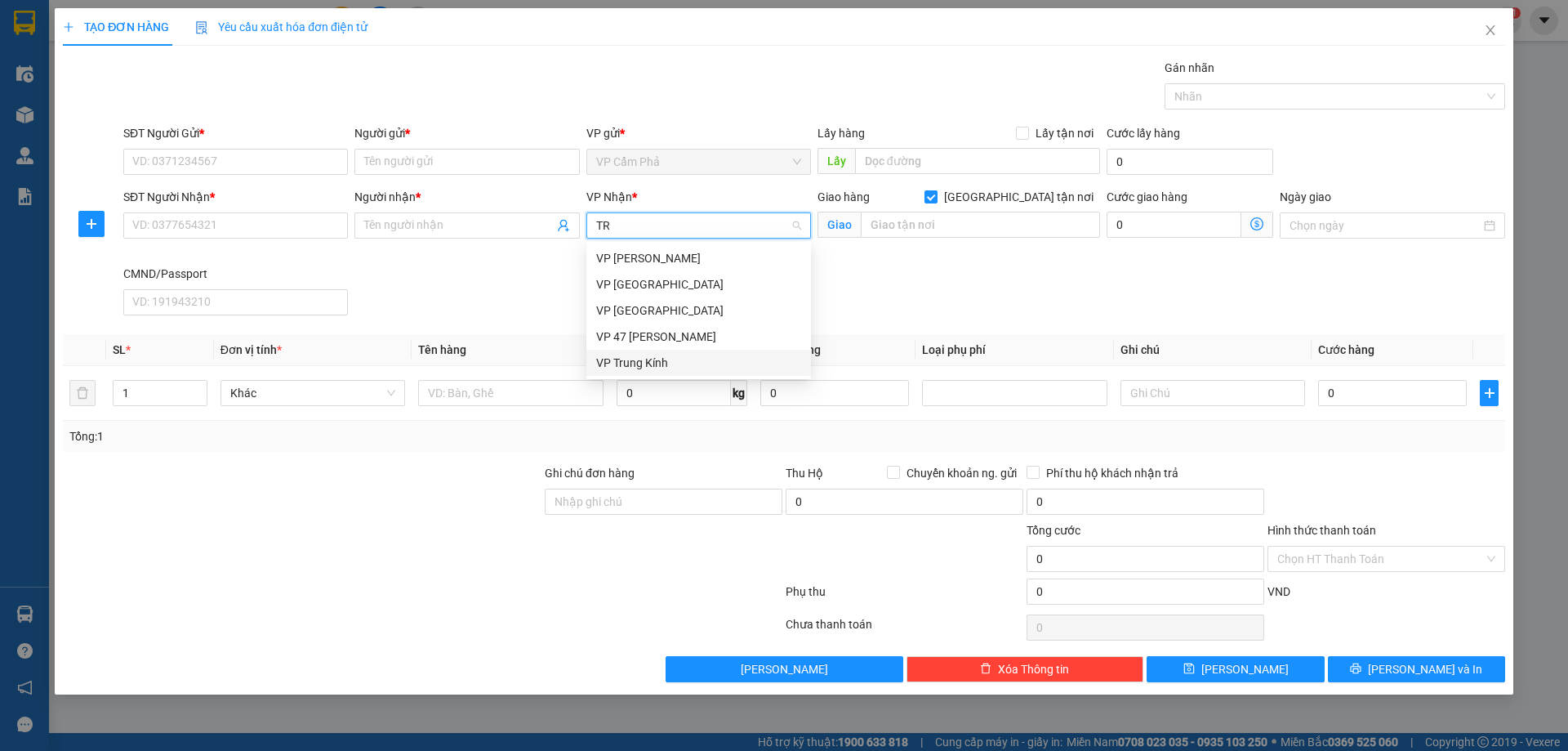
click at [677, 364] on div "VP Trung Kính" at bounding box center [698, 362] width 205 height 18
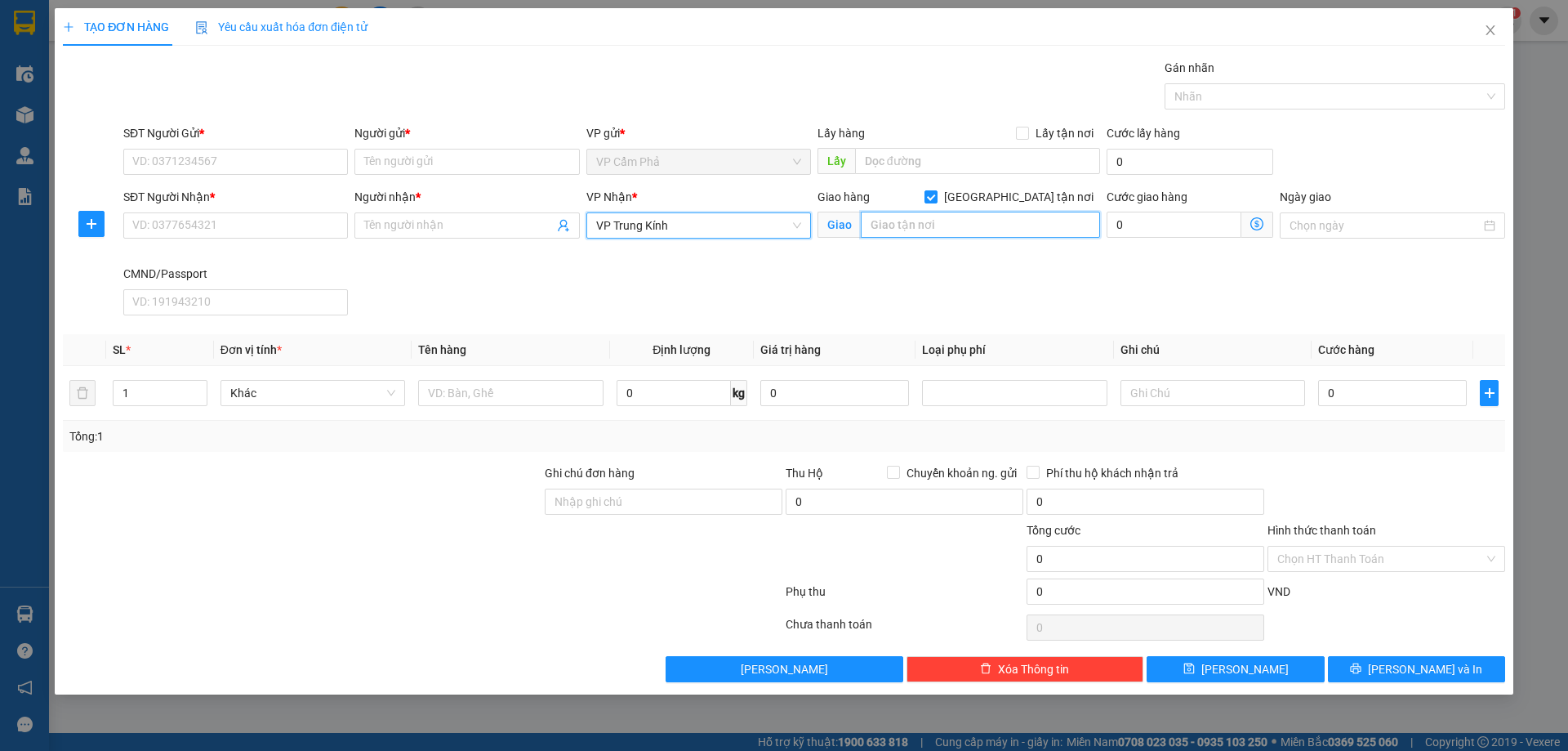
click at [1010, 223] on input "text" at bounding box center [981, 224] width 239 height 26
paste input "ố 11 ngách 6/3/36 ngõ lê đức thọ cầu giấy hà nội"
click at [1252, 224] on icon "dollar-circle" at bounding box center [1257, 224] width 13 height 13
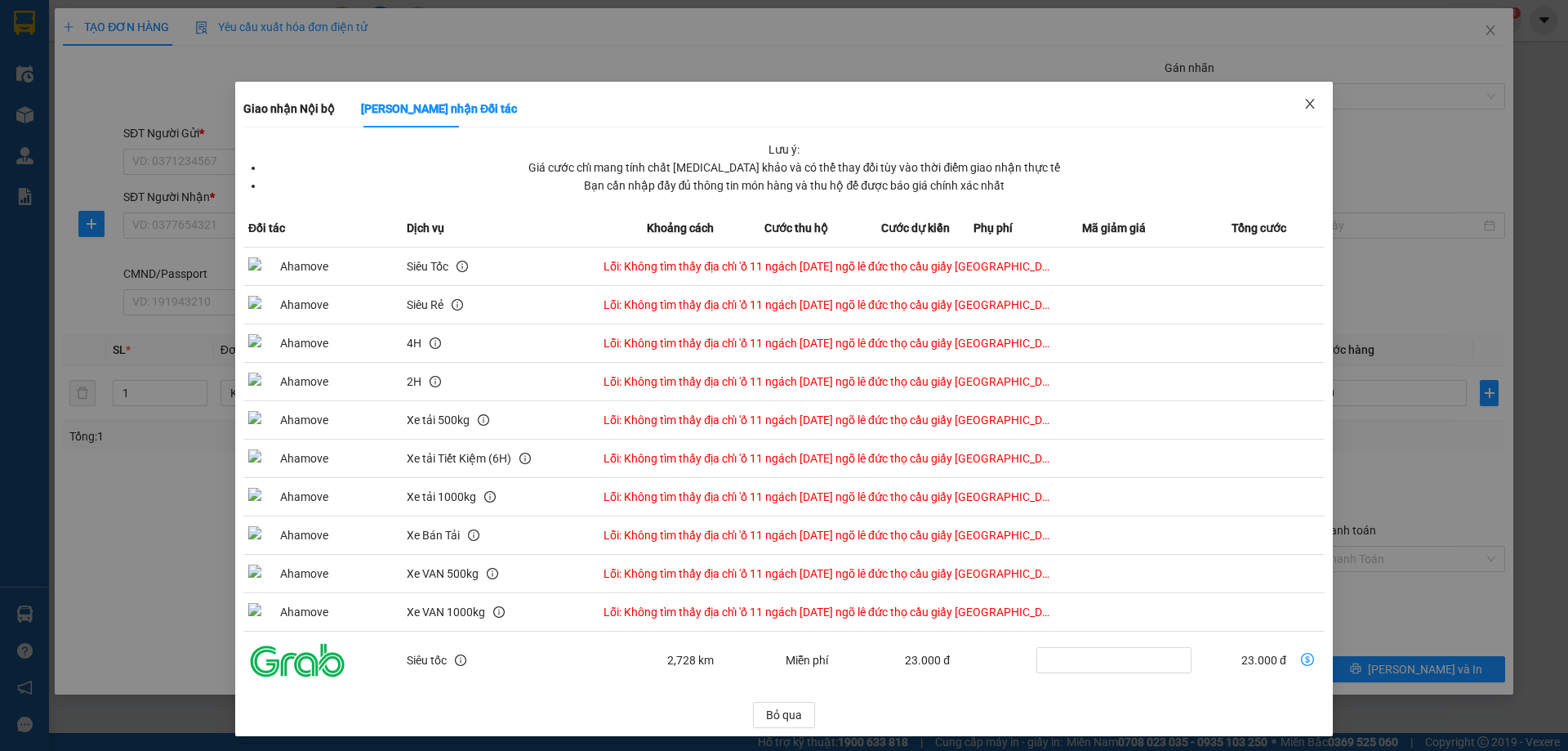
click at [1305, 103] on icon "close" at bounding box center [1310, 104] width 9 height 10
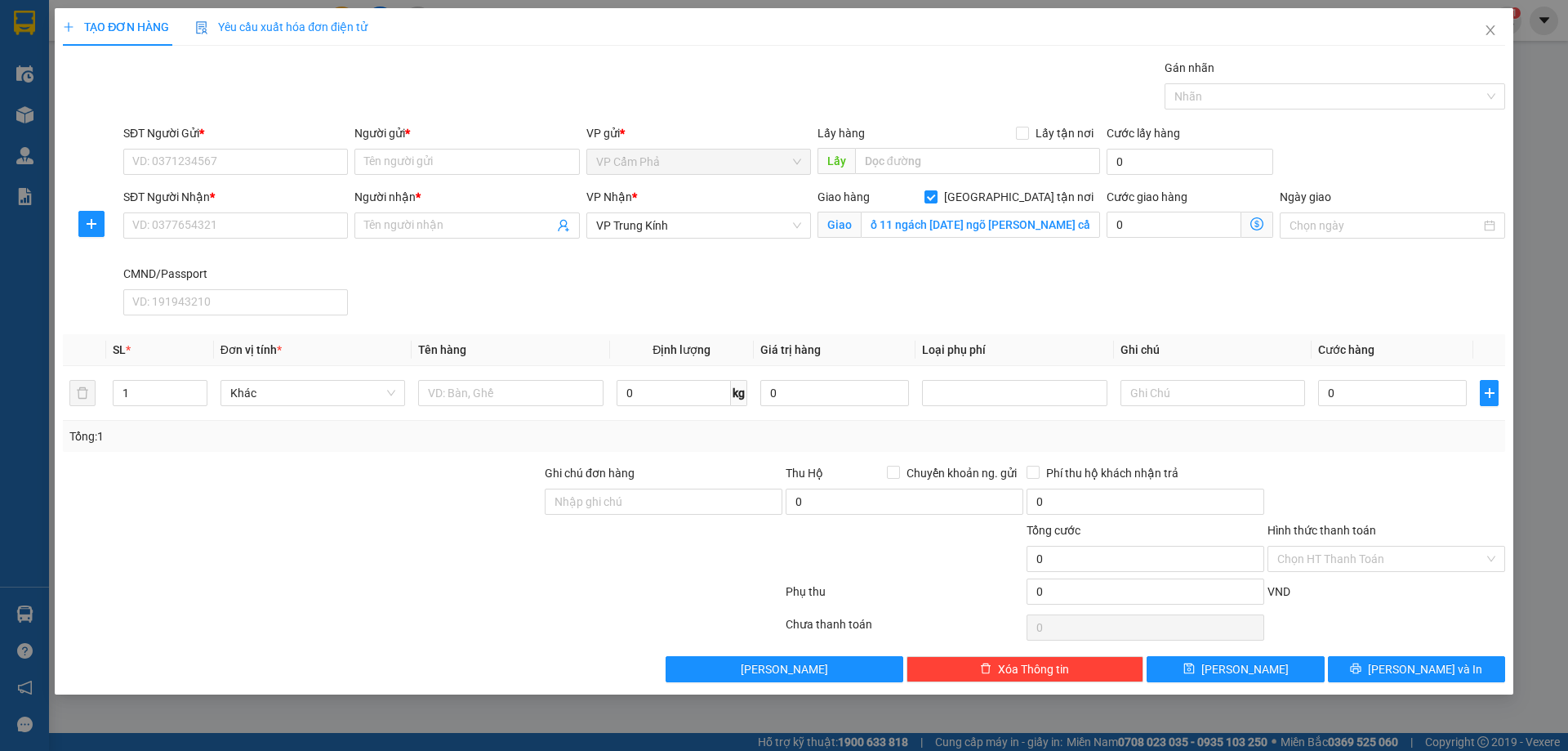
click at [1257, 218] on icon "dollar-circle" at bounding box center [1257, 224] width 13 height 13
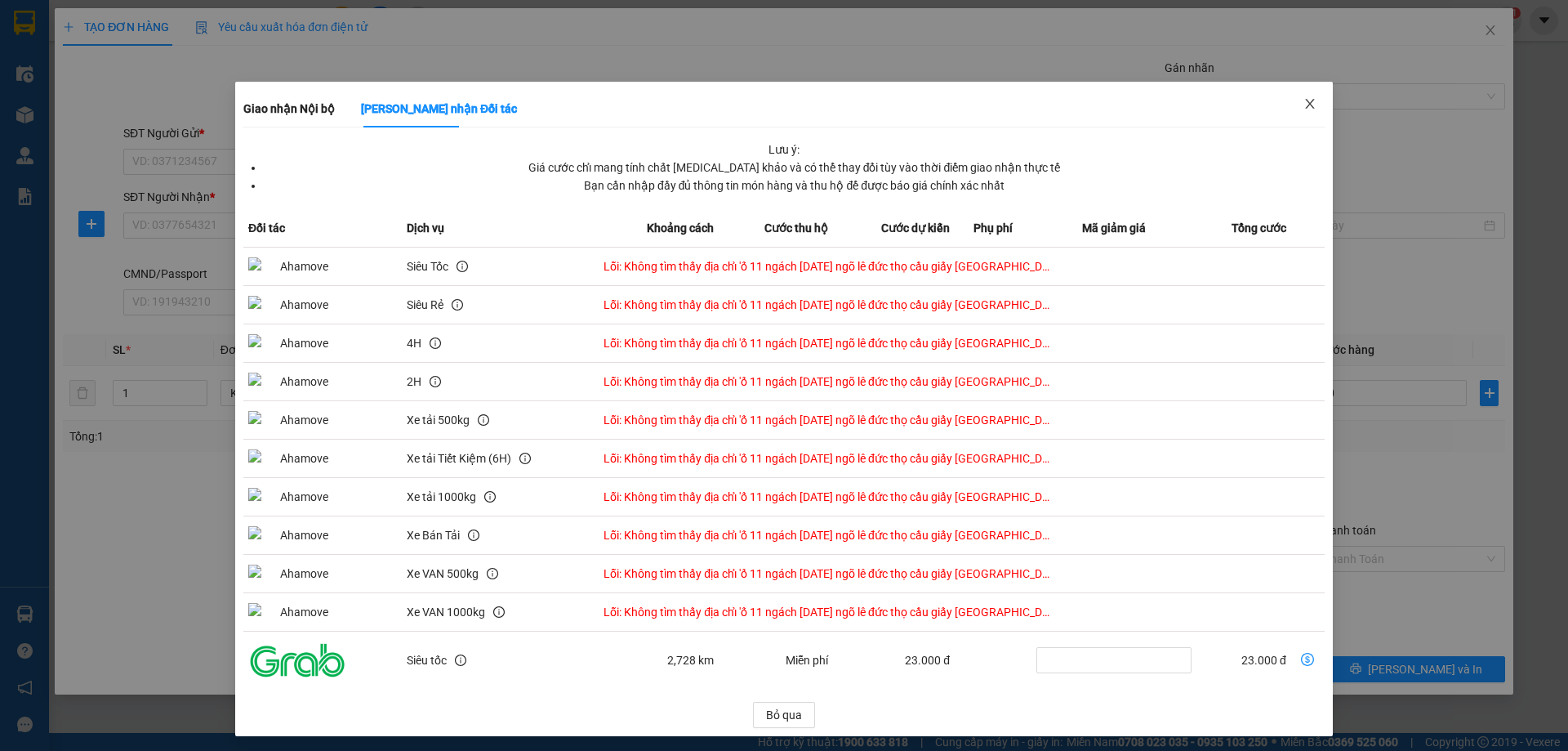
click at [1311, 110] on span "Close" at bounding box center [1310, 104] width 45 height 45
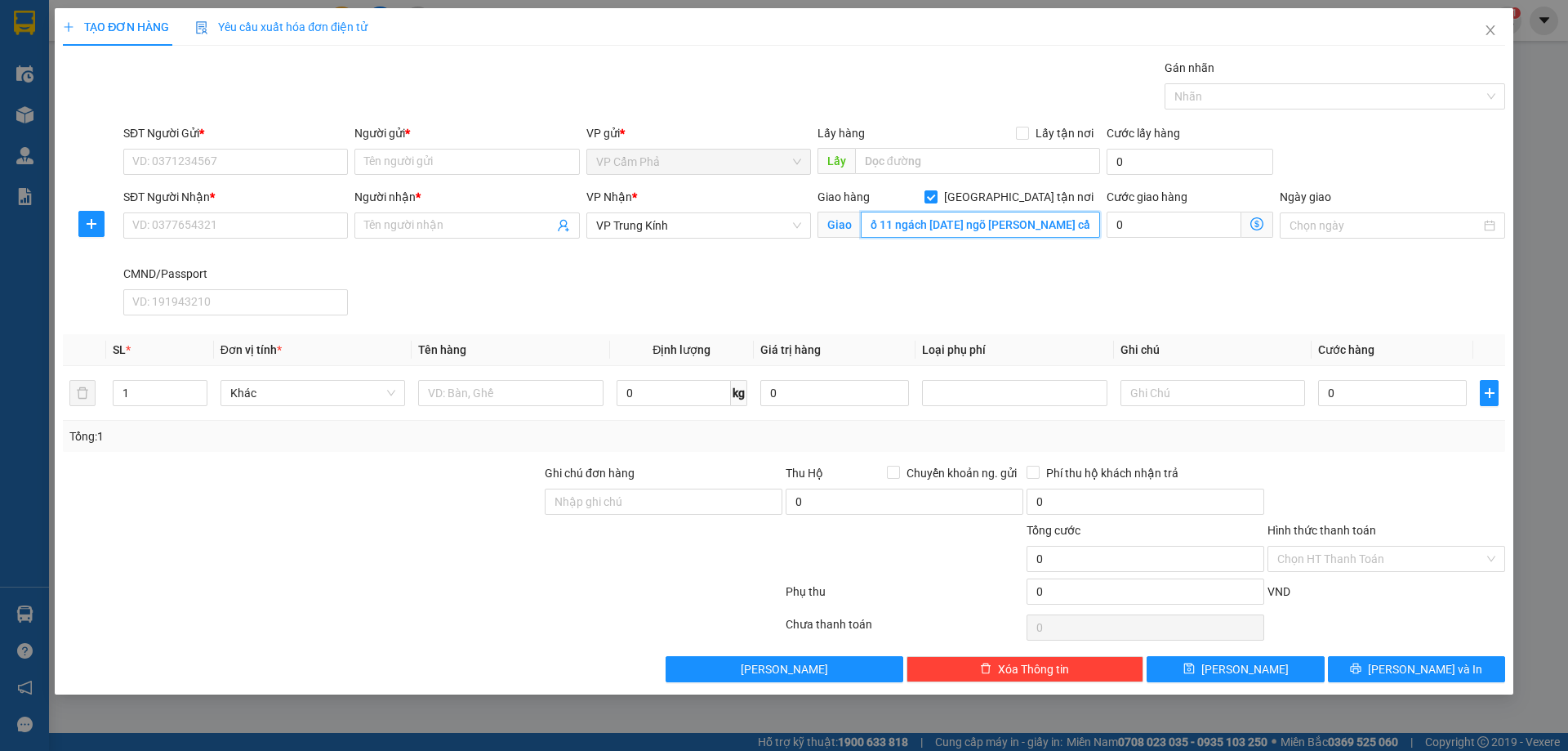
click at [963, 225] on input "ố 11 ngách 6/3/36 ngõ lê đức thọ cầu giấy hà nội" at bounding box center [981, 224] width 239 height 26
type input "ngõ lê đức thọ cầu giấy hà nội"
click at [1251, 221] on icon "dollar-circle" at bounding box center [1257, 224] width 13 height 13
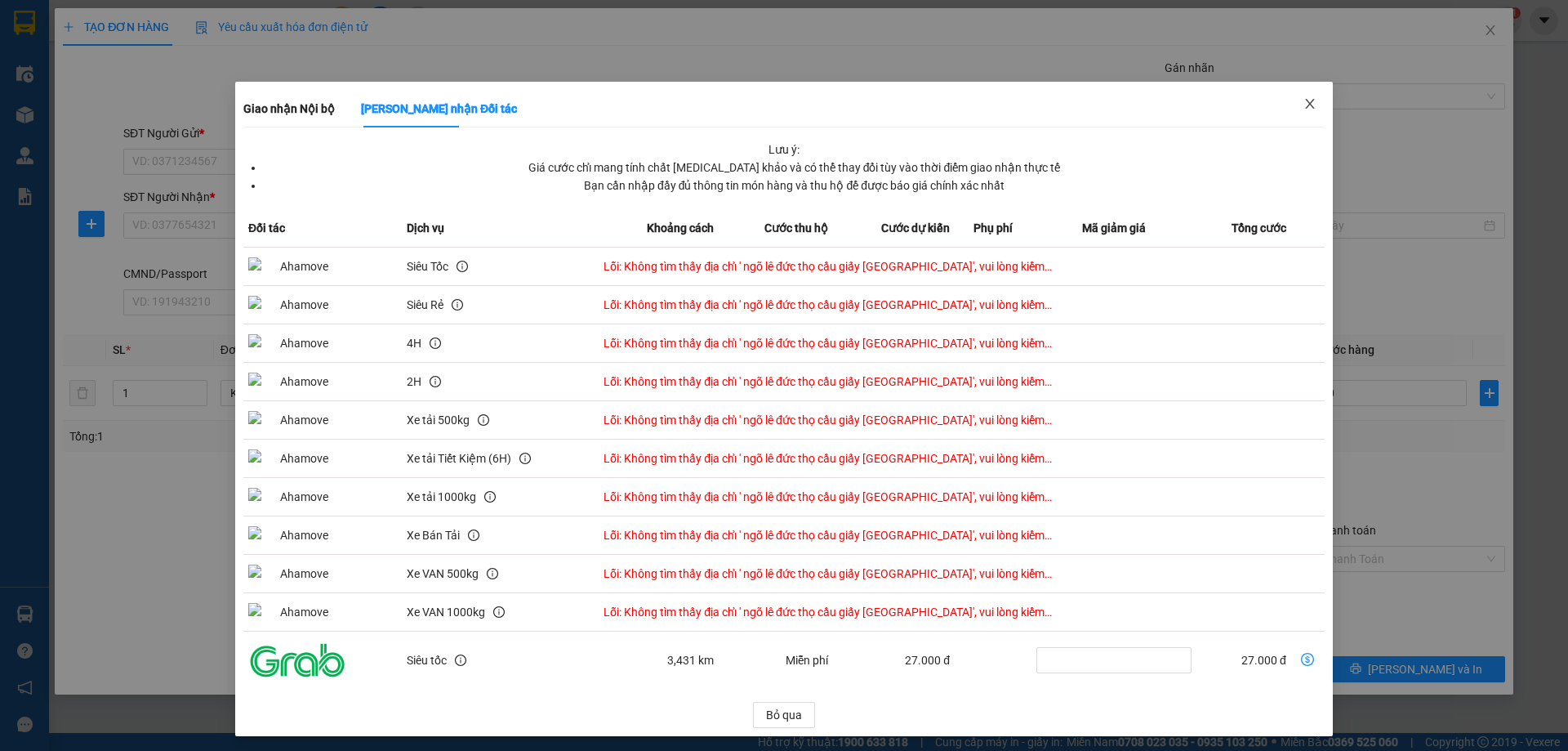
click at [1304, 101] on icon "close" at bounding box center [1311, 104] width 13 height 13
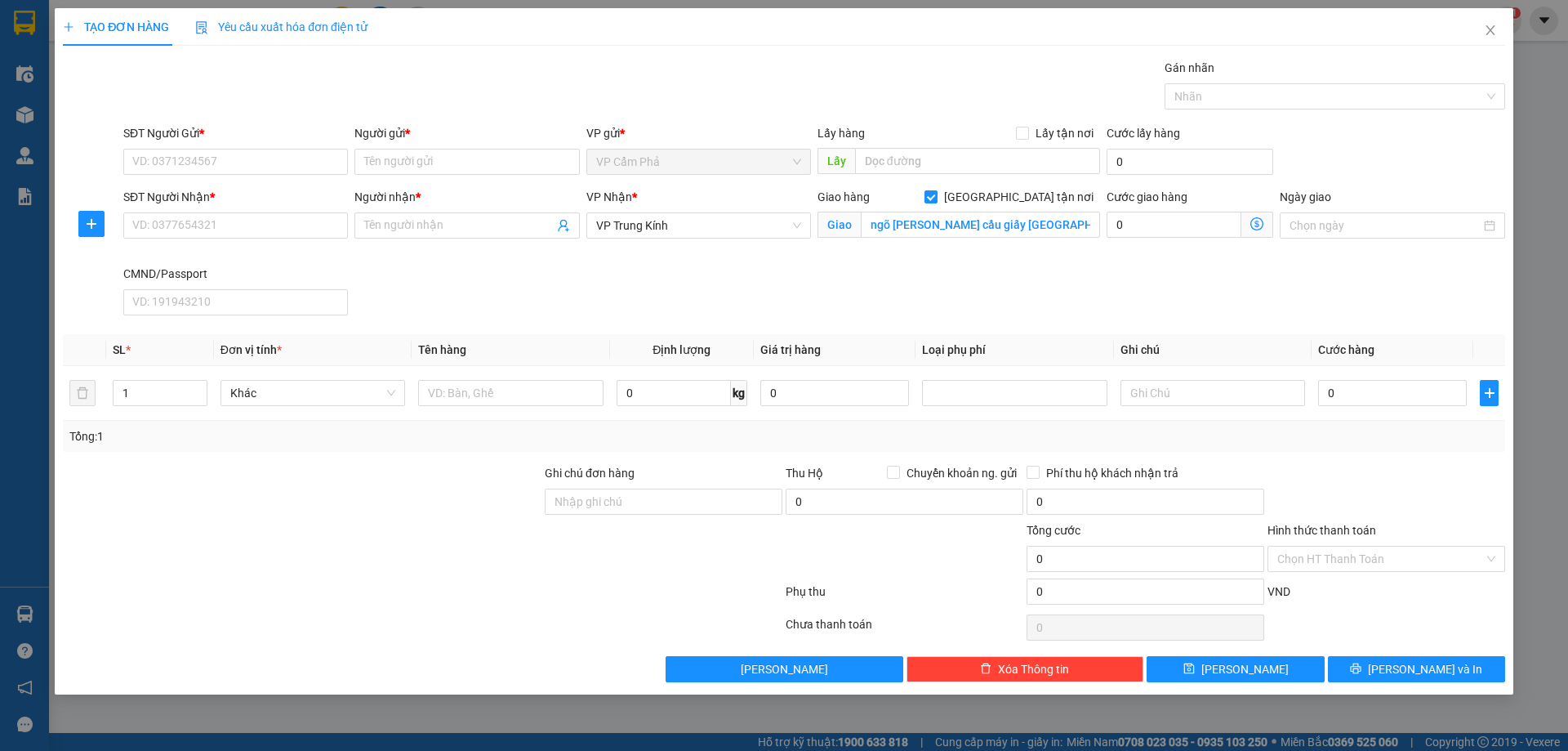
click at [1258, 225] on icon "dollar-circle" at bounding box center [1257, 224] width 13 height 13
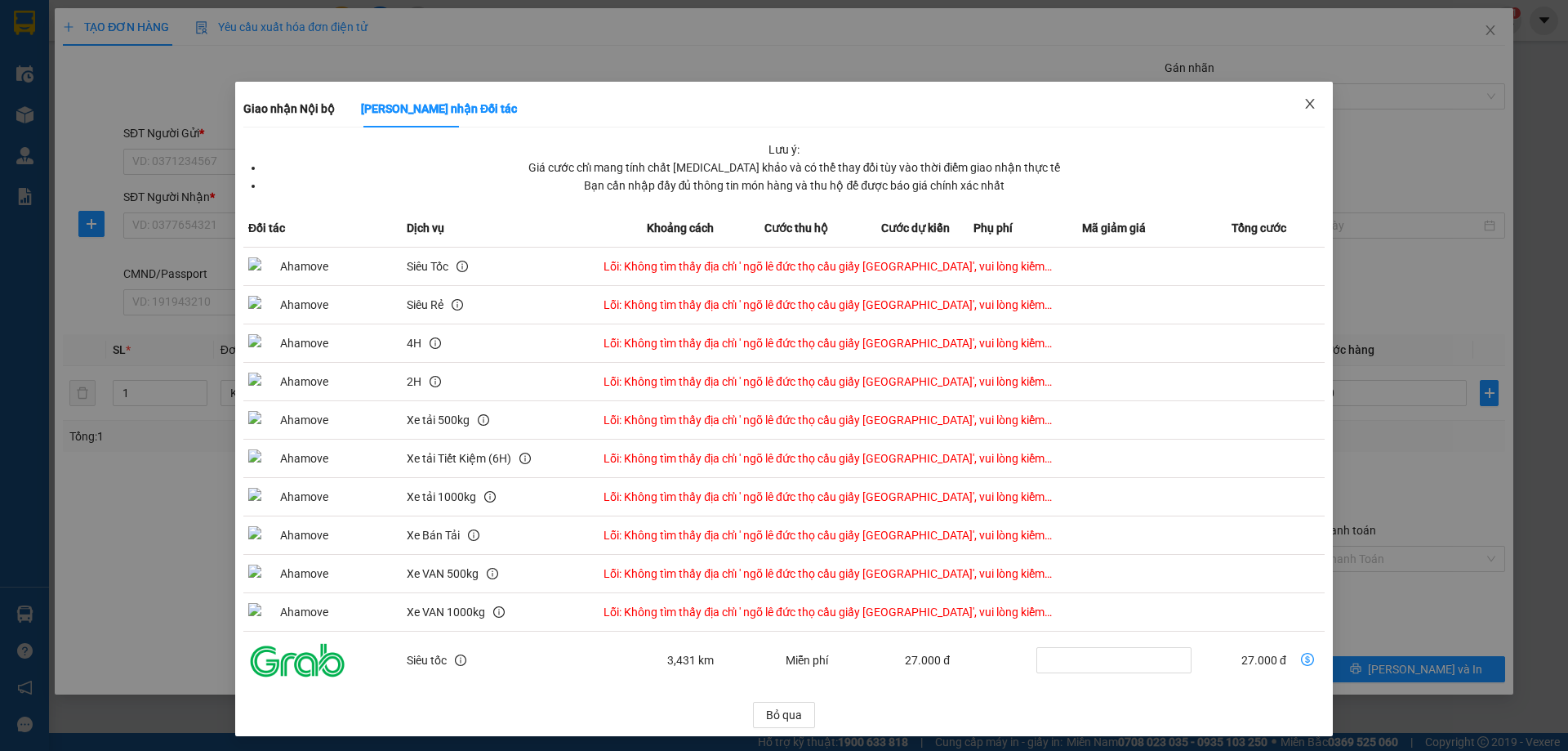
click at [1304, 103] on icon "close" at bounding box center [1311, 104] width 13 height 13
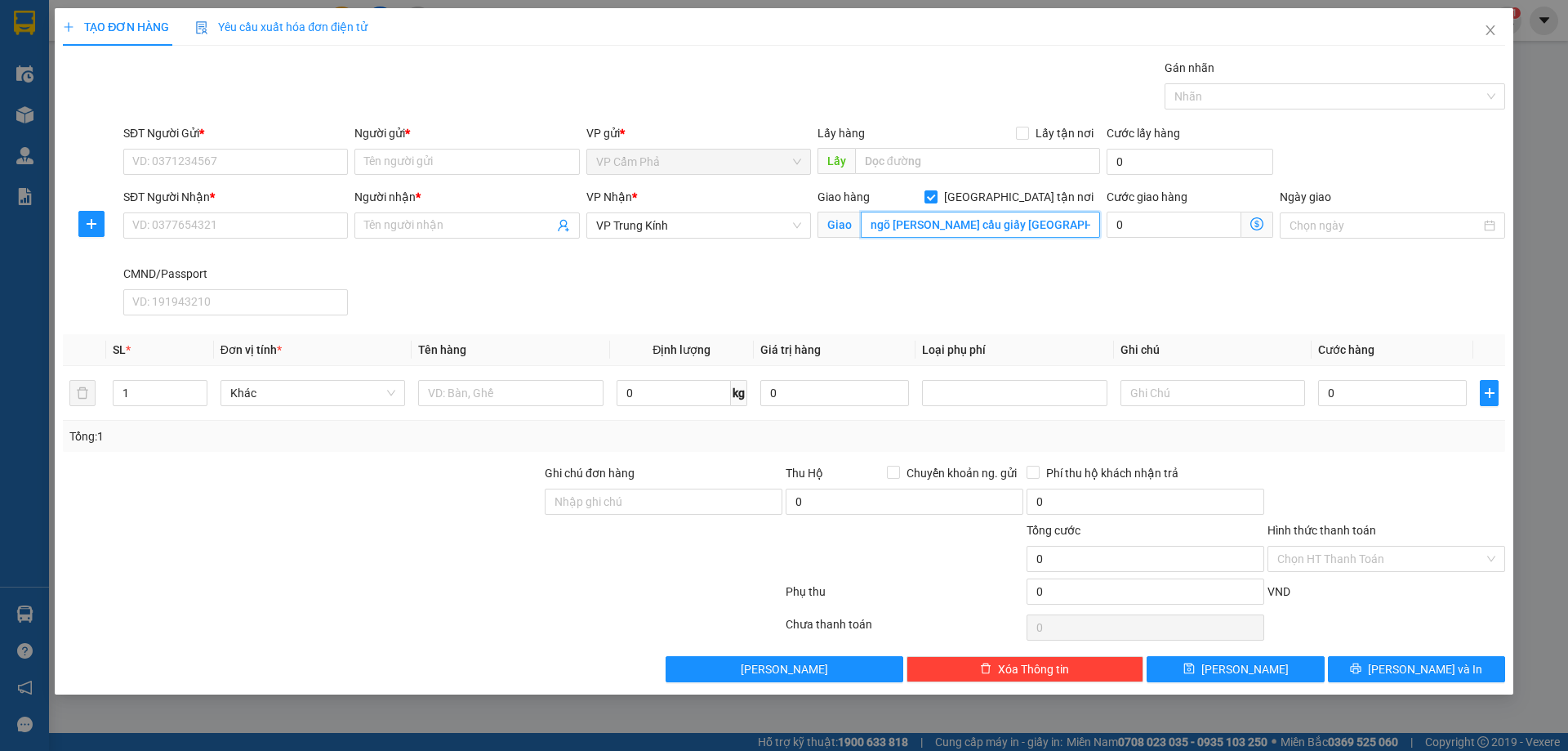
click at [1072, 226] on input "ngõ lê đức thọ cầu giấy hà nội" at bounding box center [981, 224] width 239 height 26
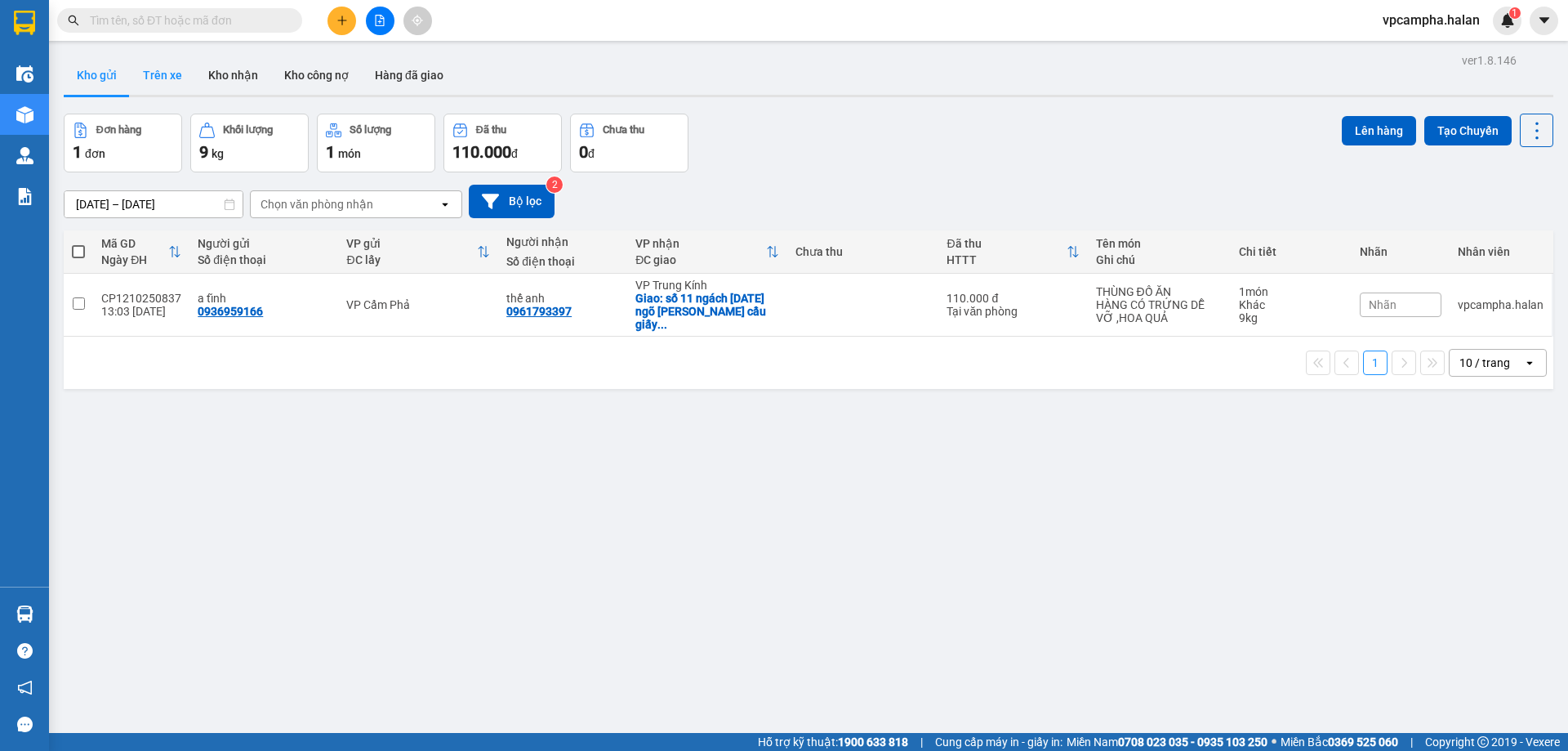
click at [177, 80] on button "Trên xe" at bounding box center [162, 75] width 66 height 39
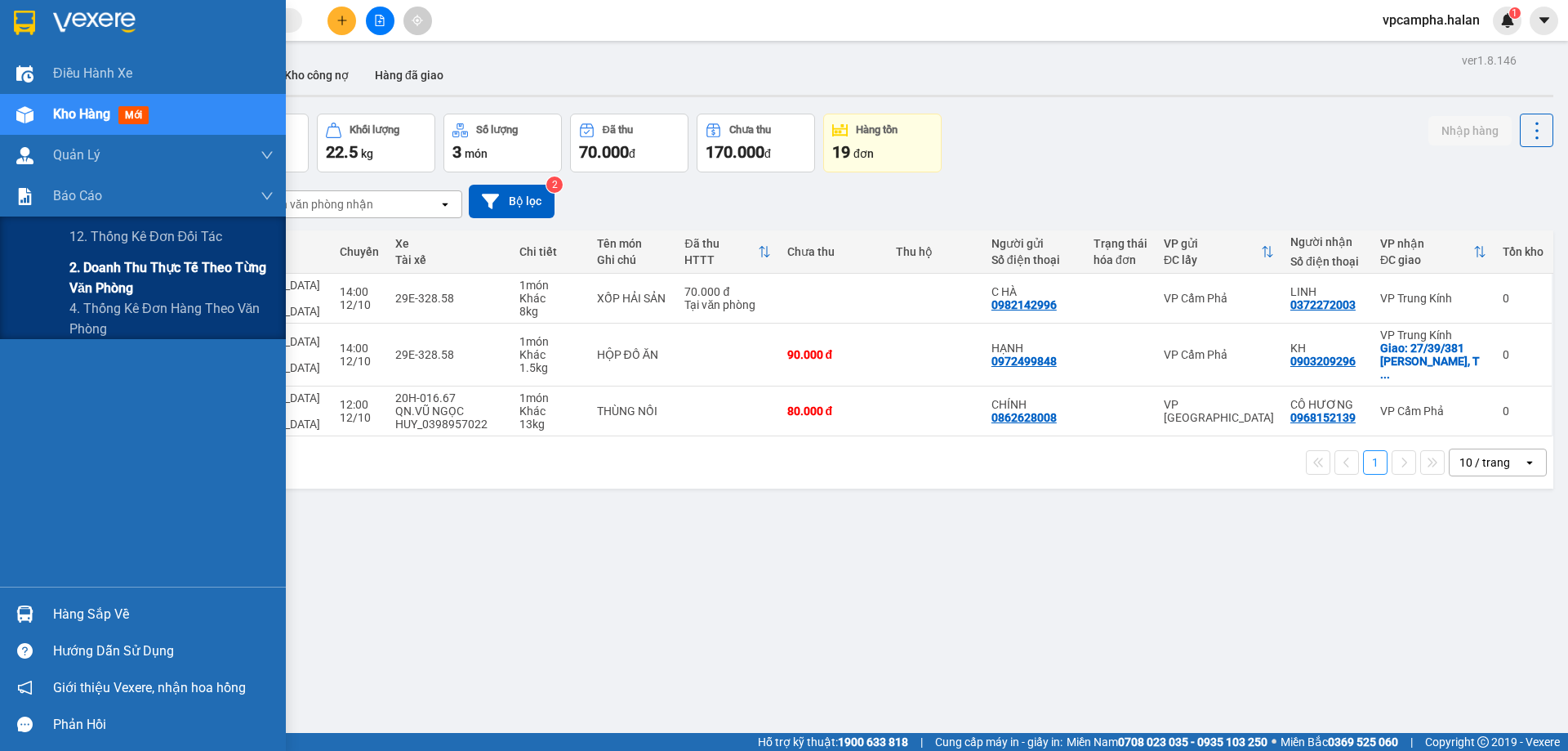
click at [131, 276] on span "2. Doanh thu thực tế theo từng văn phòng" at bounding box center [171, 278] width 204 height 41
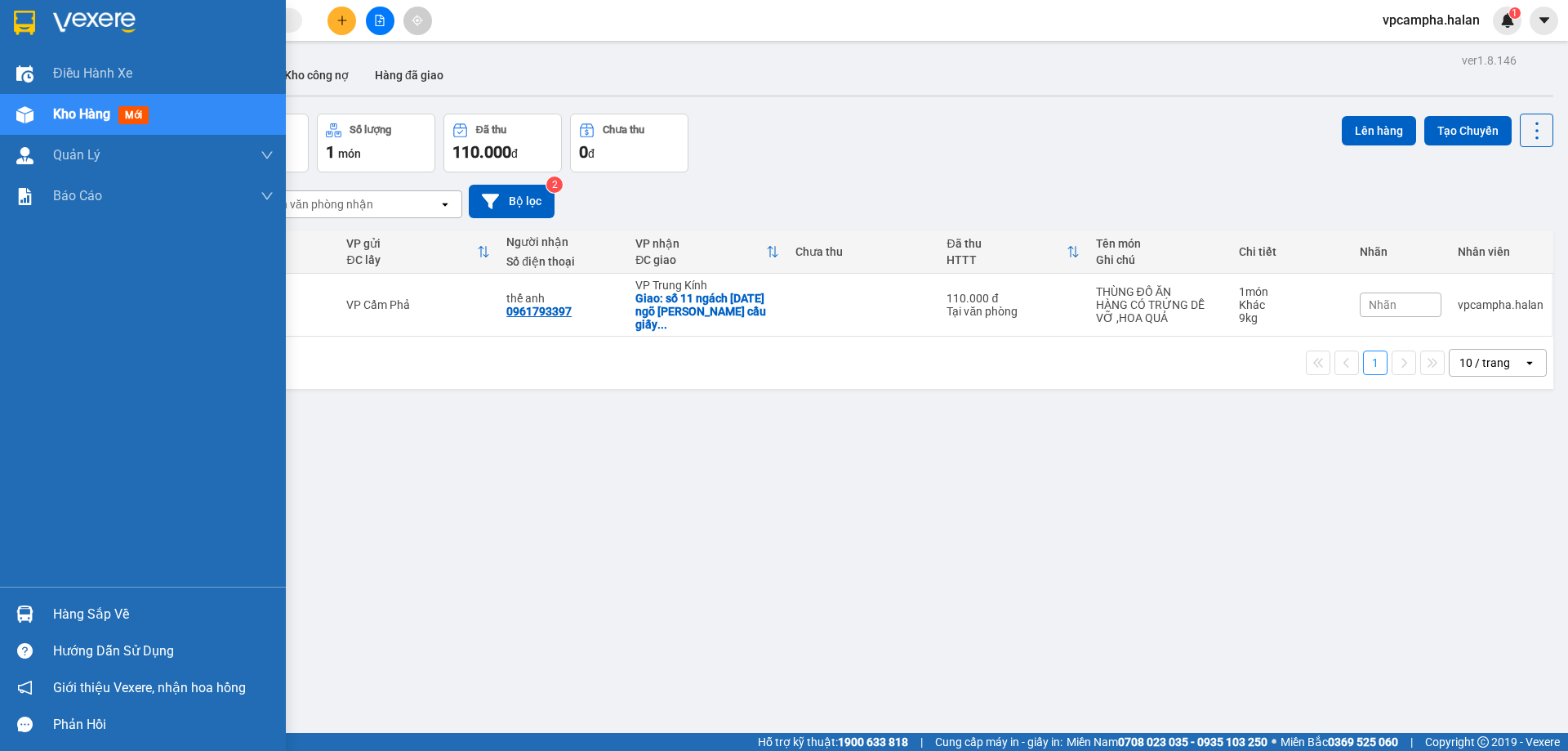
click at [88, 620] on div "Hàng sắp về" at bounding box center [163, 614] width 220 height 24
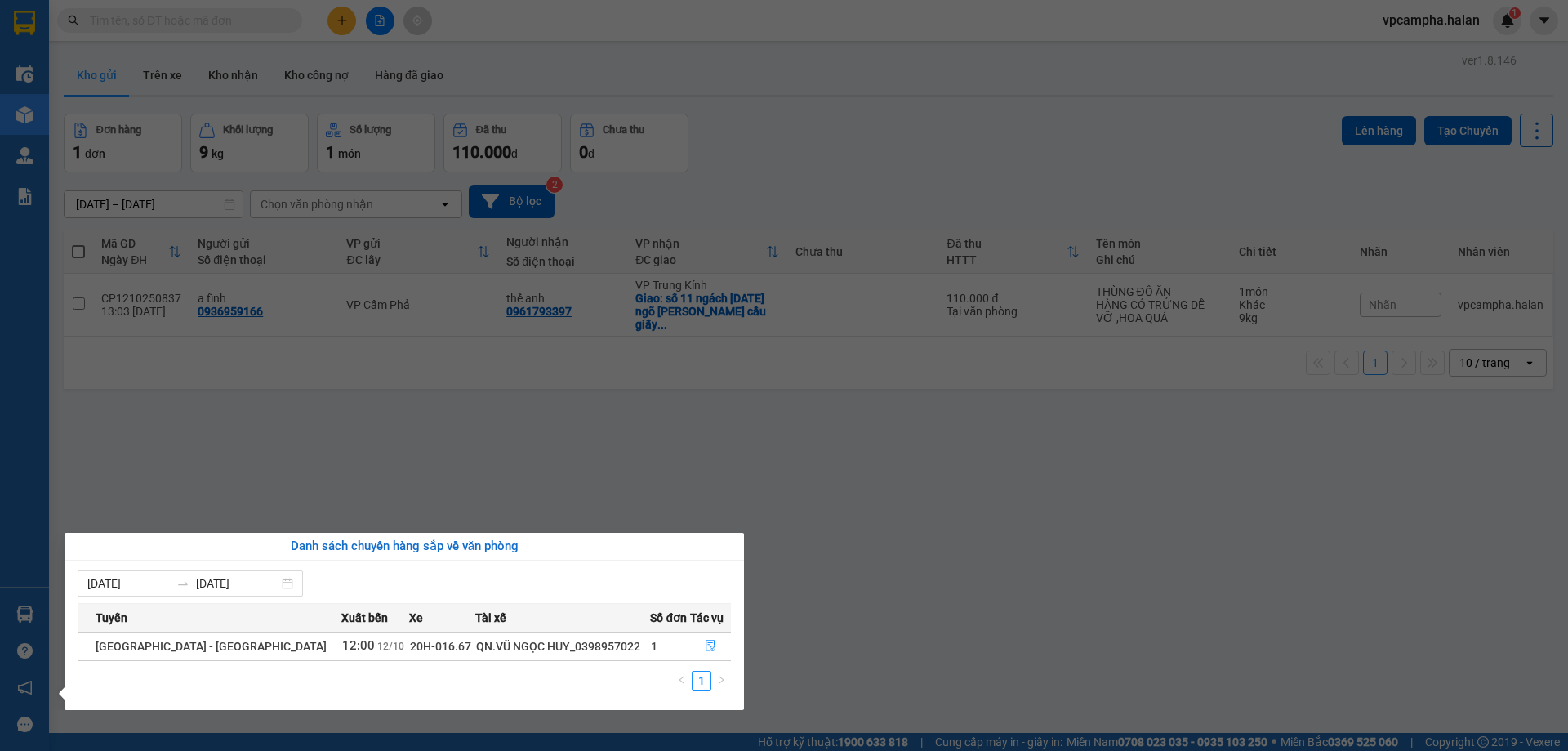
click at [975, 531] on section "Kết quả tìm kiếm ( 0 ) Bộ lọc No Data vpcampha.halan 1 Điều hành xe Kho hàng mớ…" at bounding box center [784, 375] width 1568 height 751
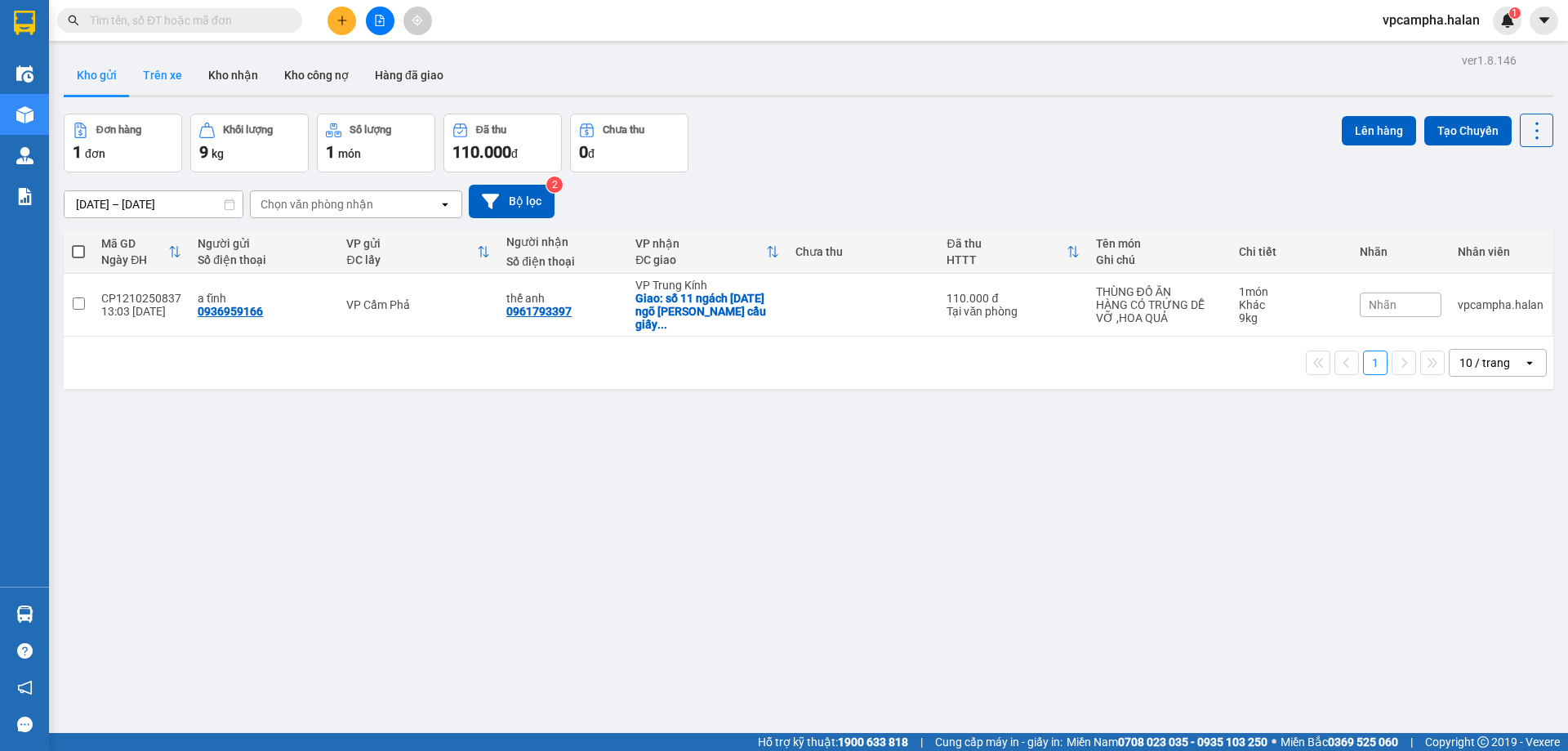
click at [167, 73] on button "Trên xe" at bounding box center [162, 75] width 66 height 39
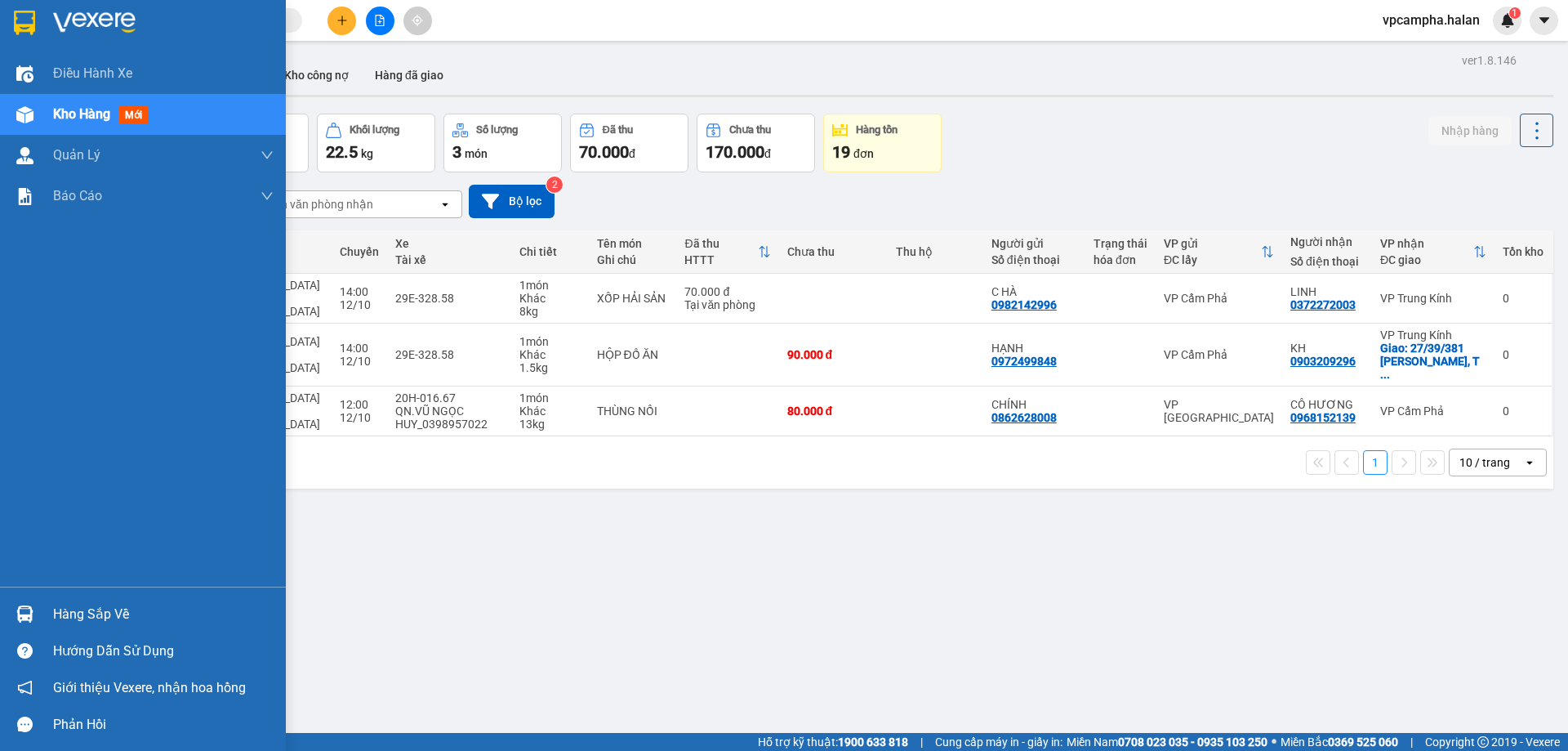
click at [23, 608] on img at bounding box center [25, 614] width 18 height 18
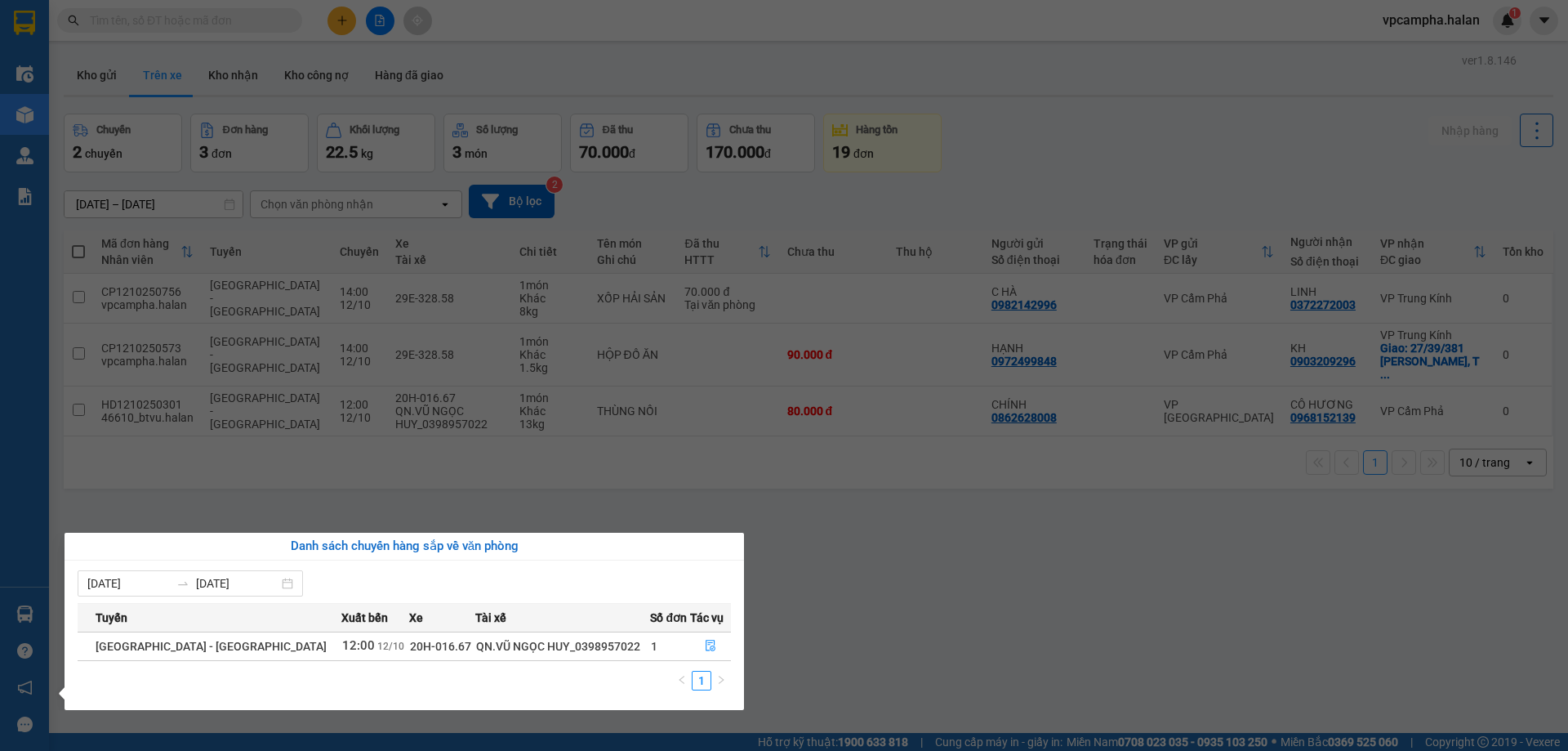
drag, startPoint x: 1087, startPoint y: 649, endPoint x: 917, endPoint y: 586, distance: 181.3
click at [1084, 649] on section "Kết quả tìm kiếm ( 0 ) Bộ lọc No Data vpcampha.halan 1 Điều hành xe Kho hàng mớ…" at bounding box center [784, 375] width 1568 height 751
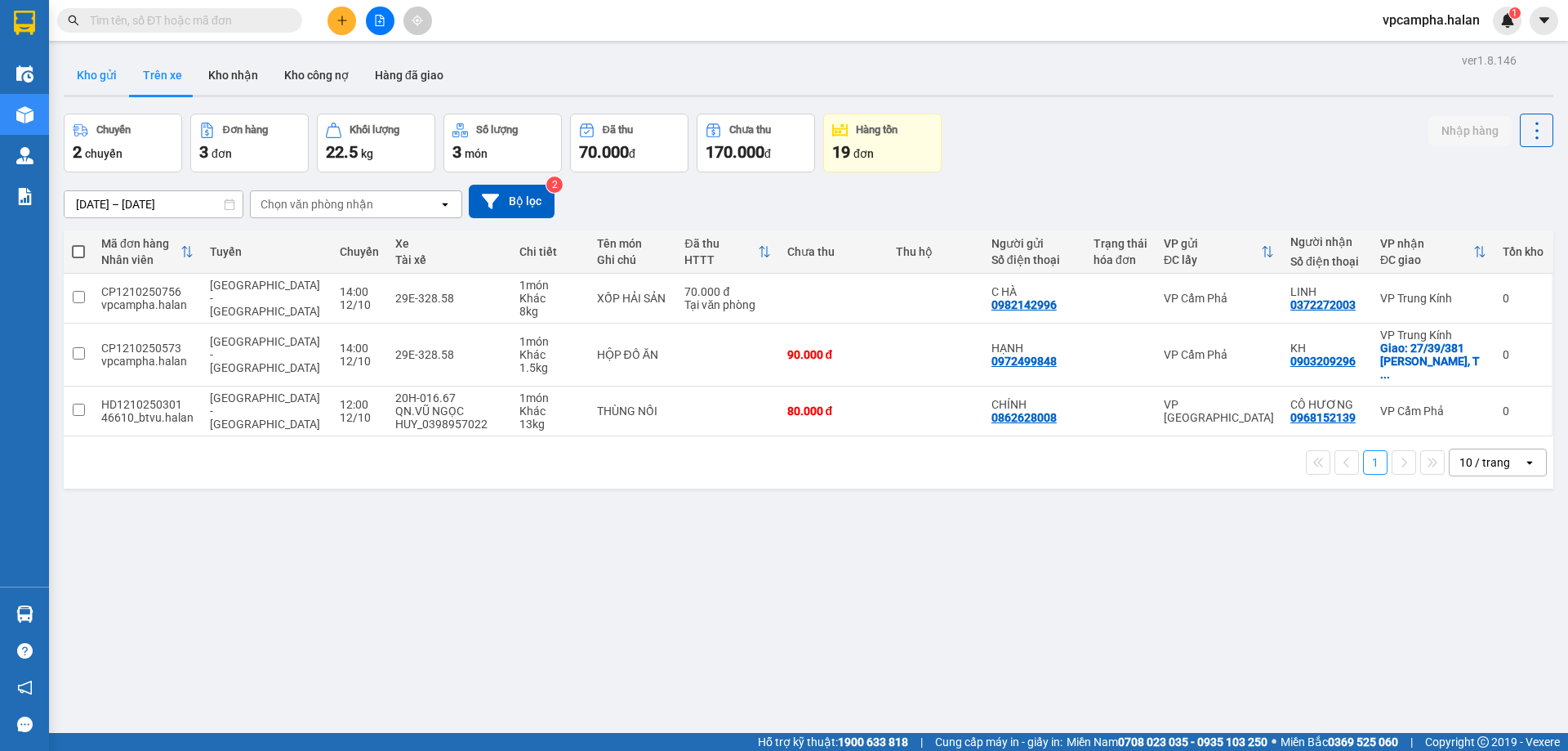
click at [100, 71] on button "Kho gửi" at bounding box center [96, 75] width 66 height 39
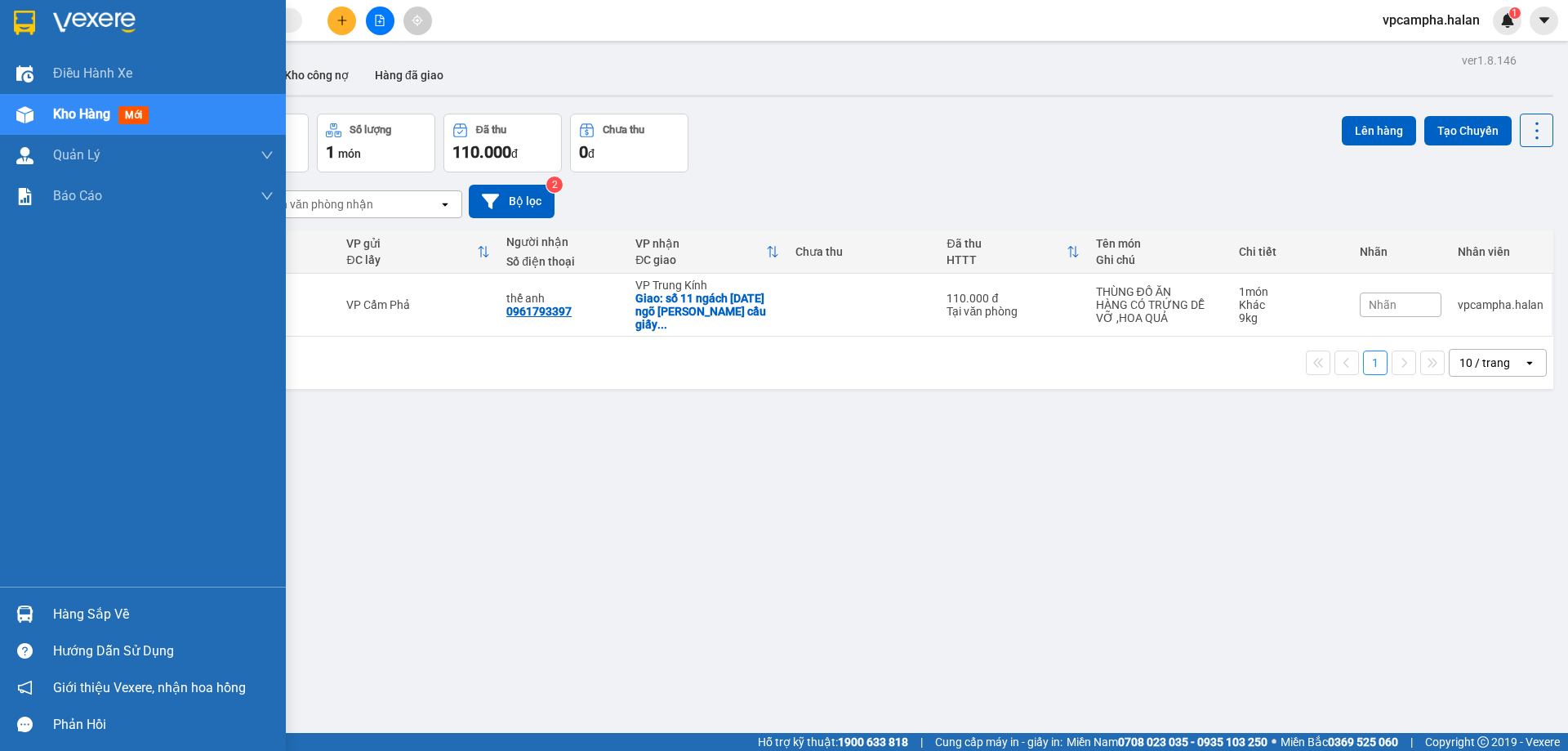
drag, startPoint x: 18, startPoint y: 618, endPoint x: 52, endPoint y: 610, distance: 34.9
click at [18, 617] on img at bounding box center [25, 614] width 18 height 18
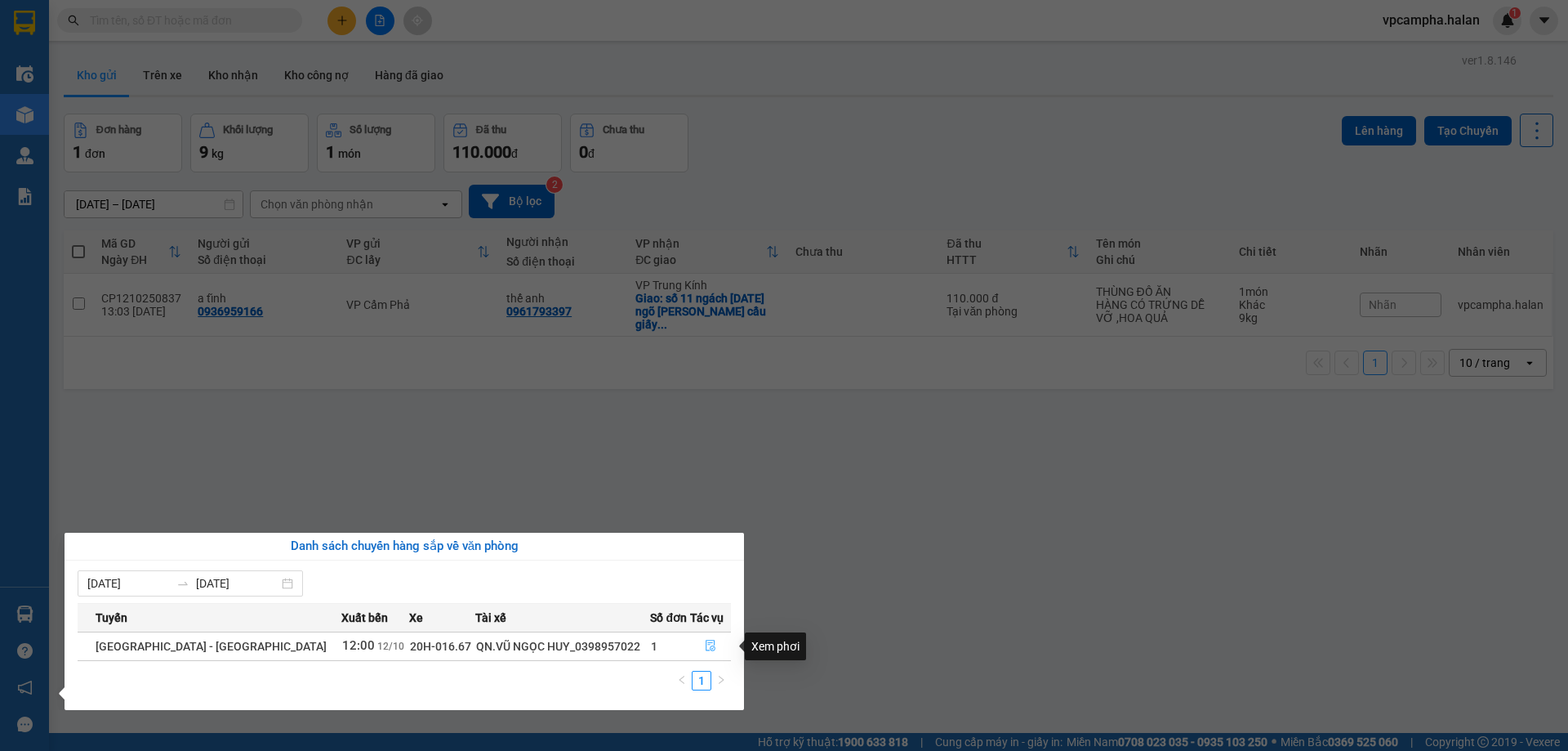
click at [710, 647] on icon "file-done" at bounding box center [710, 645] width 11 height 11
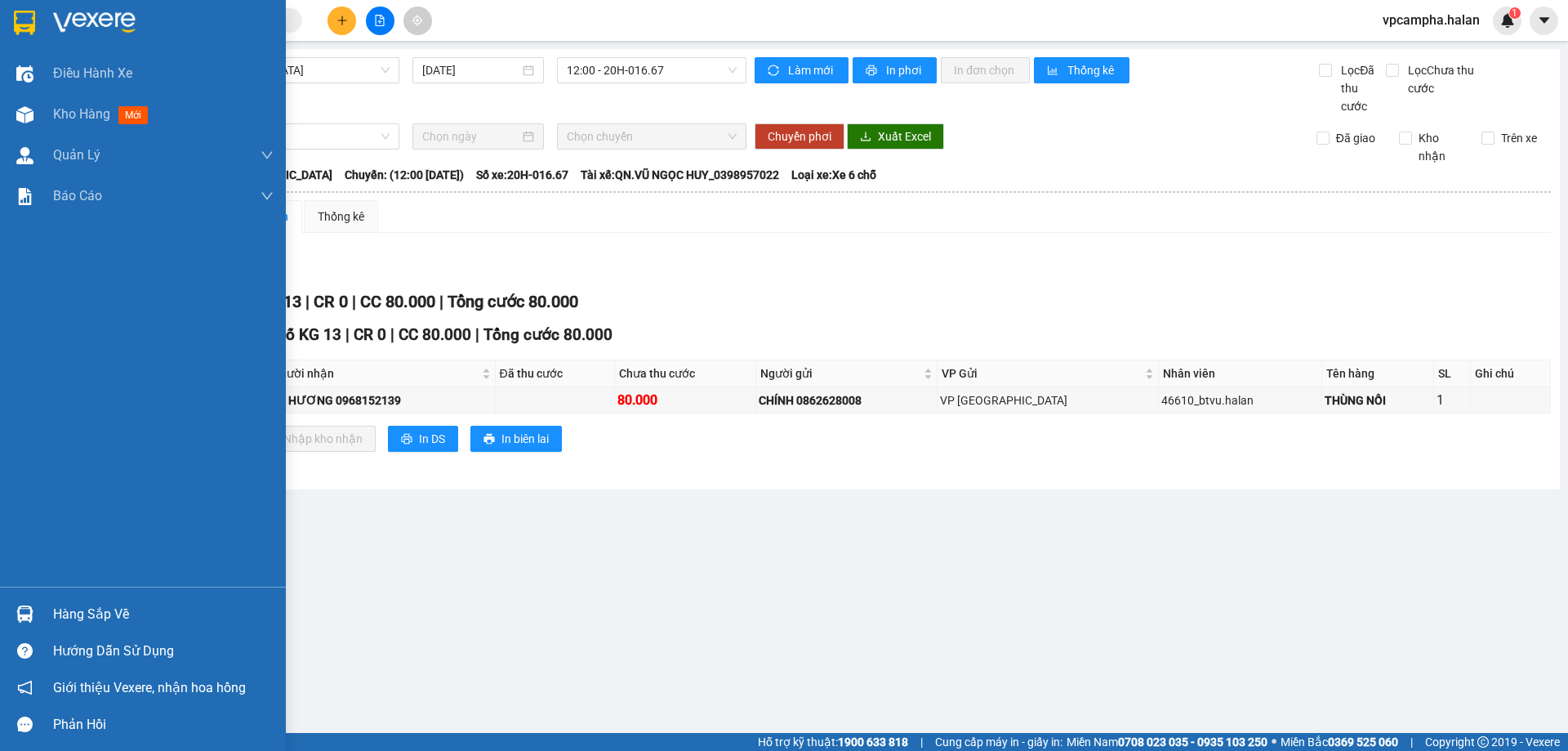
click at [20, 616] on img at bounding box center [25, 614] width 18 height 18
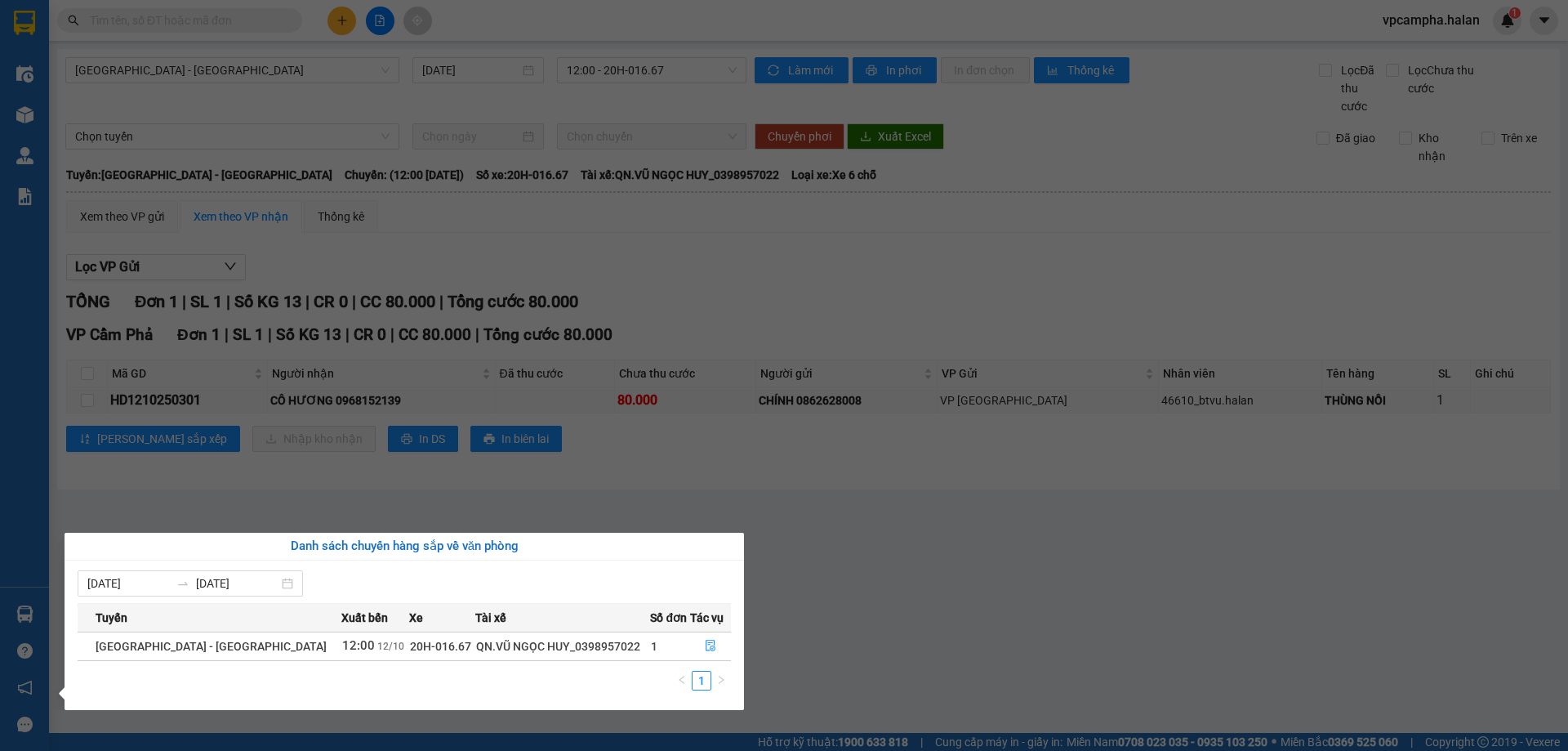
click at [839, 594] on section "Kết quả tìm kiếm ( 0 ) Bộ lọc No Data vpcampha.halan 1 Điều hành xe Kho hàng mớ…" at bounding box center [784, 375] width 1568 height 751
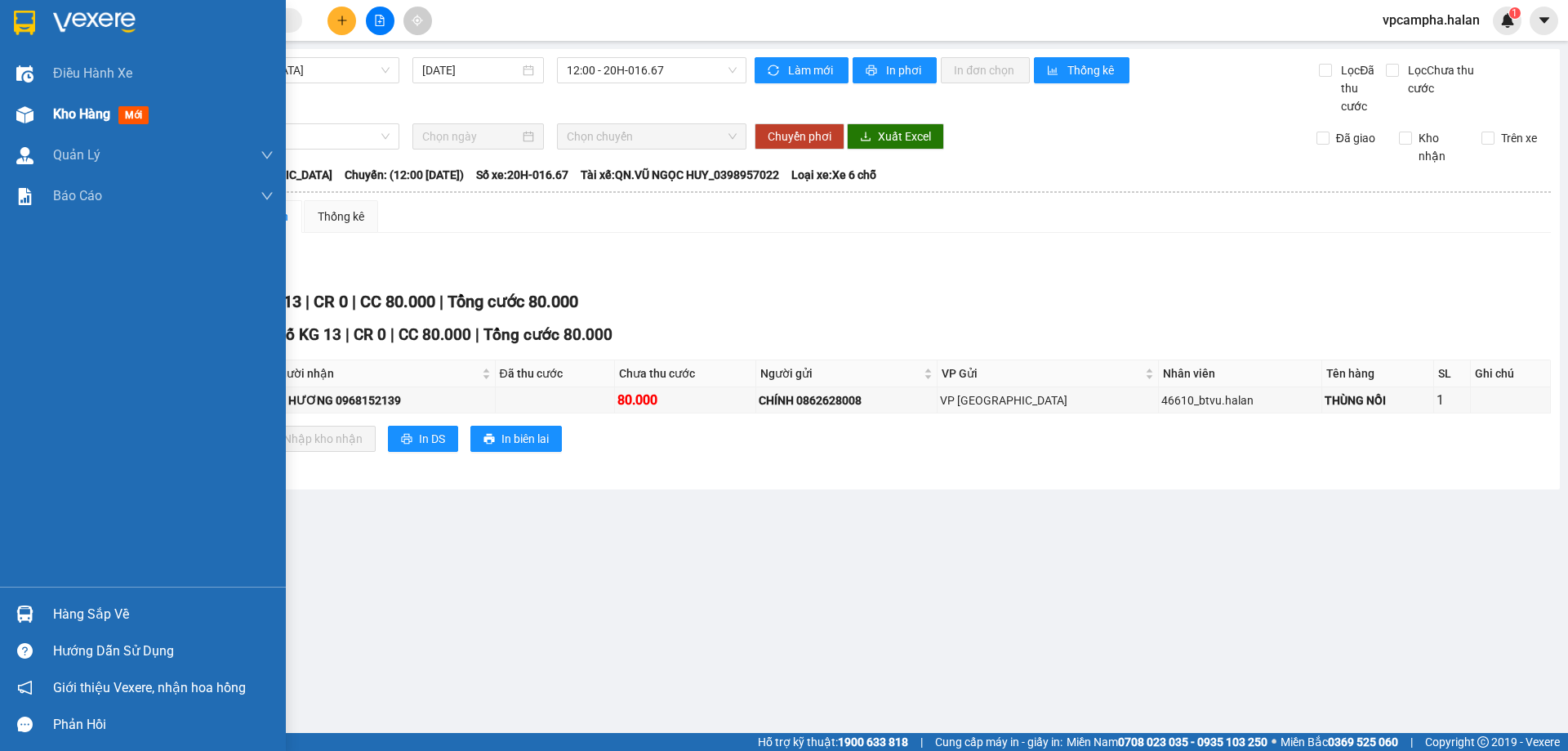
click at [27, 107] on img at bounding box center [25, 115] width 18 height 18
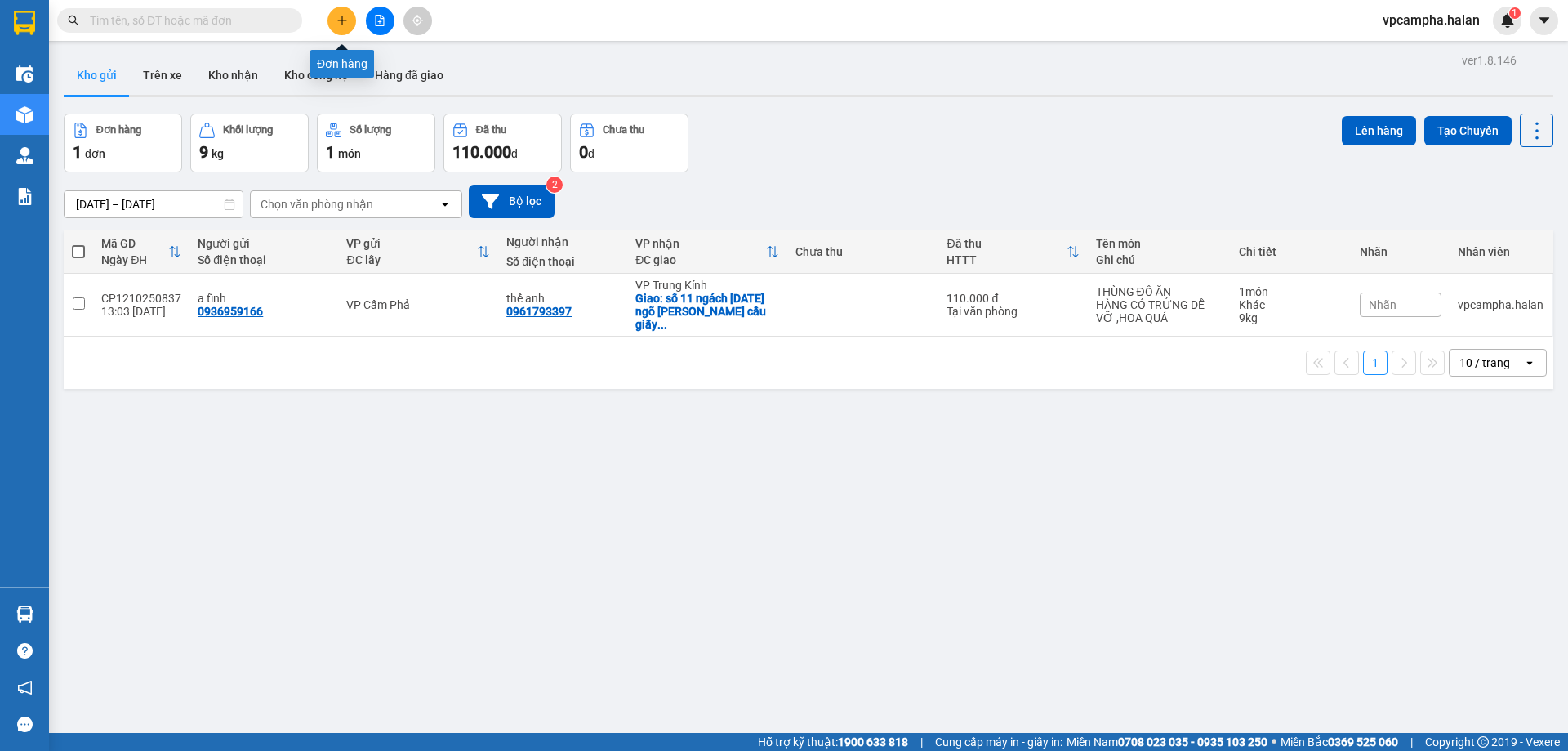
click at [337, 21] on icon "plus" at bounding box center [342, 20] width 11 height 11
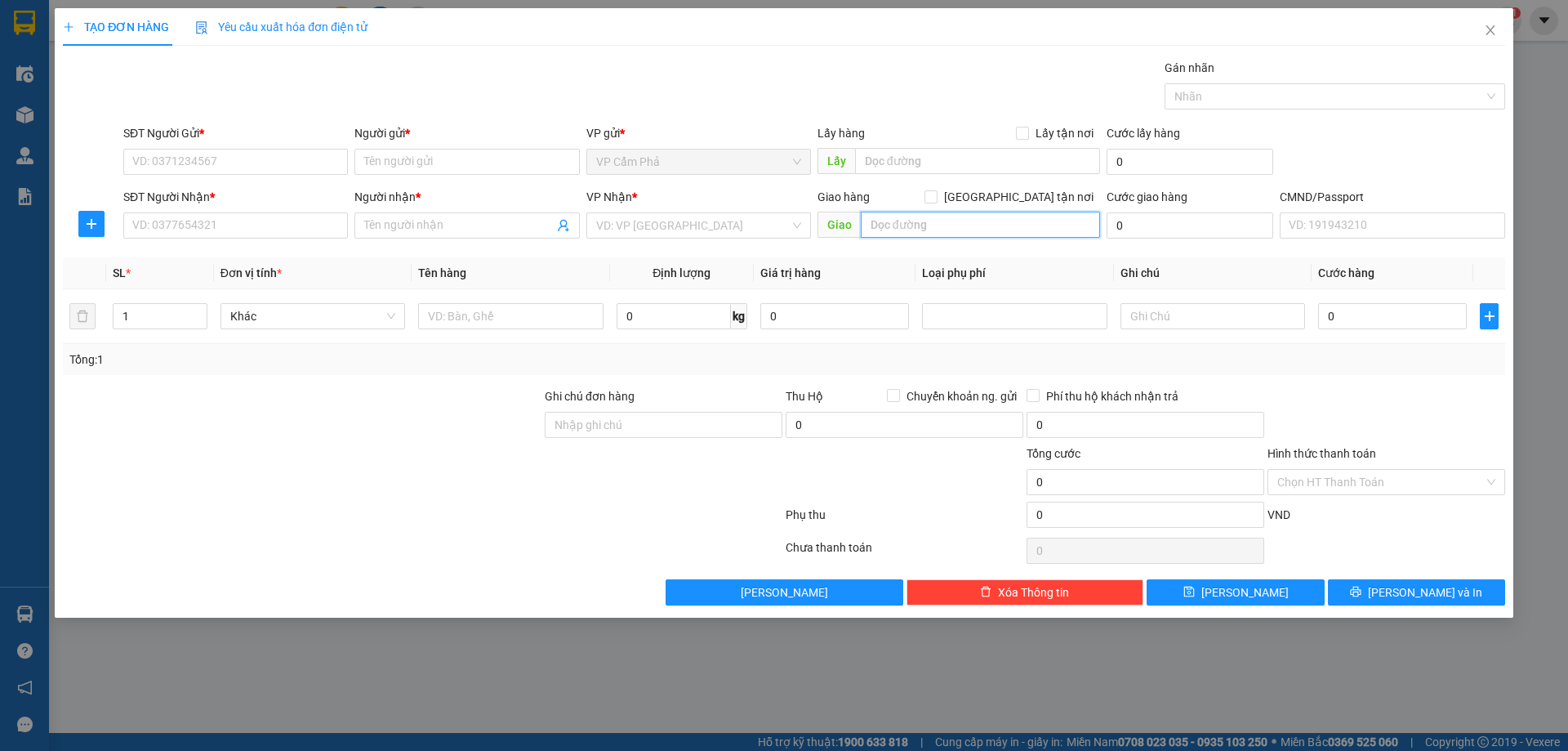
click at [896, 229] on input "text" at bounding box center [981, 224] width 239 height 26
type input "SỐ 11 [PERSON_NAME] CẦU GIẤY [GEOGRAPHIC_DATA]"
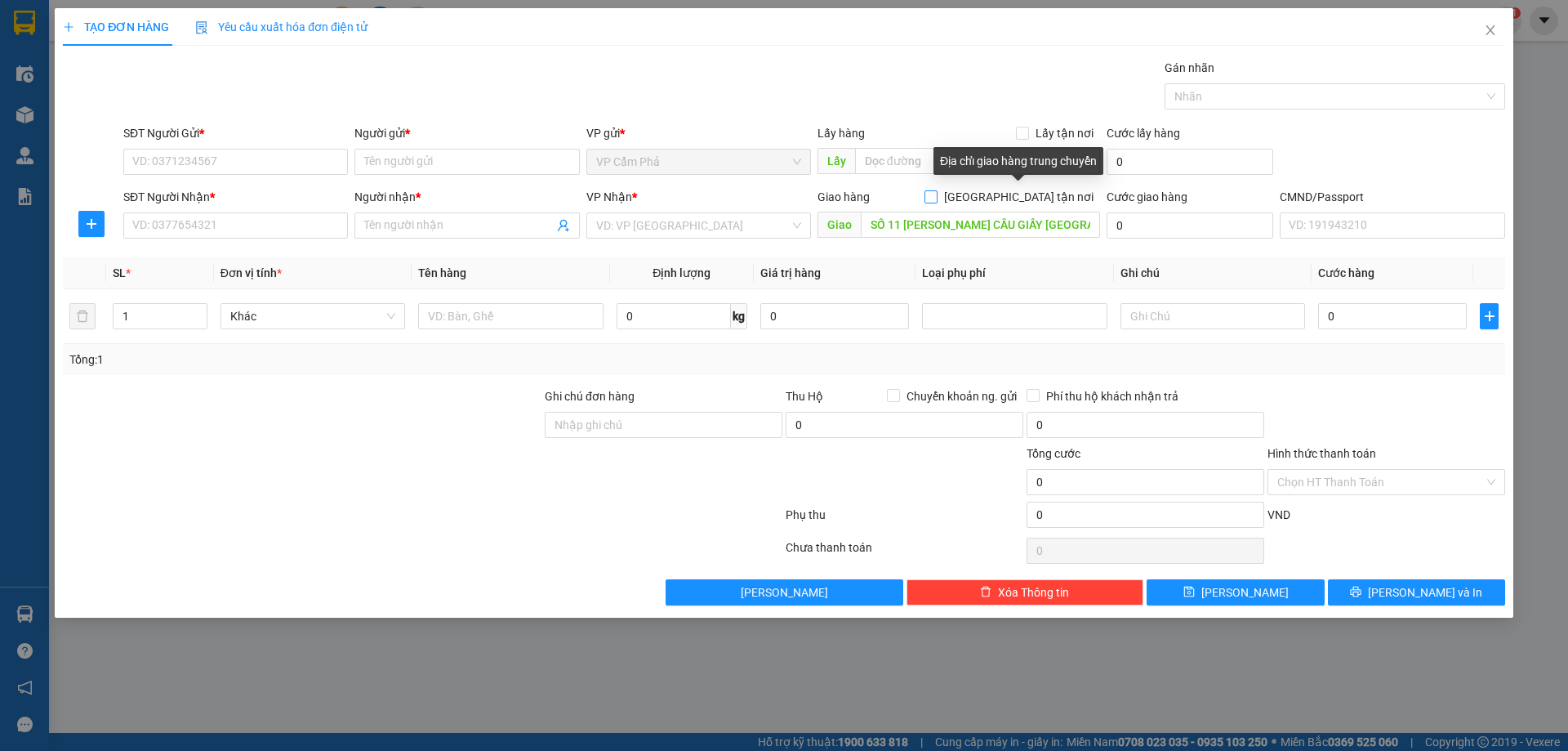
click at [936, 200] on input "[GEOGRAPHIC_DATA] tận nơi" at bounding box center [930, 196] width 11 height 11
checkbox input "true"
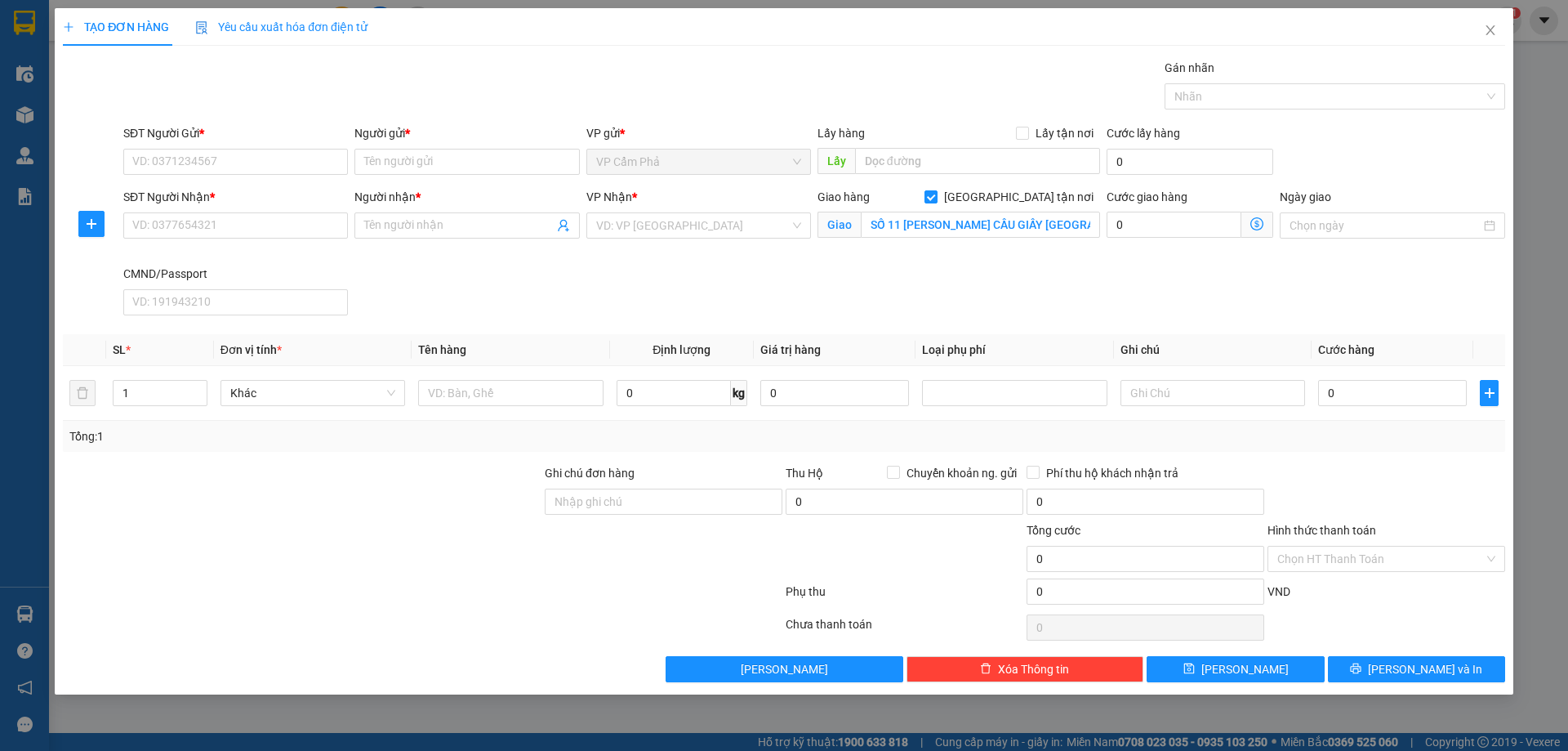
click at [1258, 228] on icon "dollar-circle" at bounding box center [1257, 224] width 13 height 13
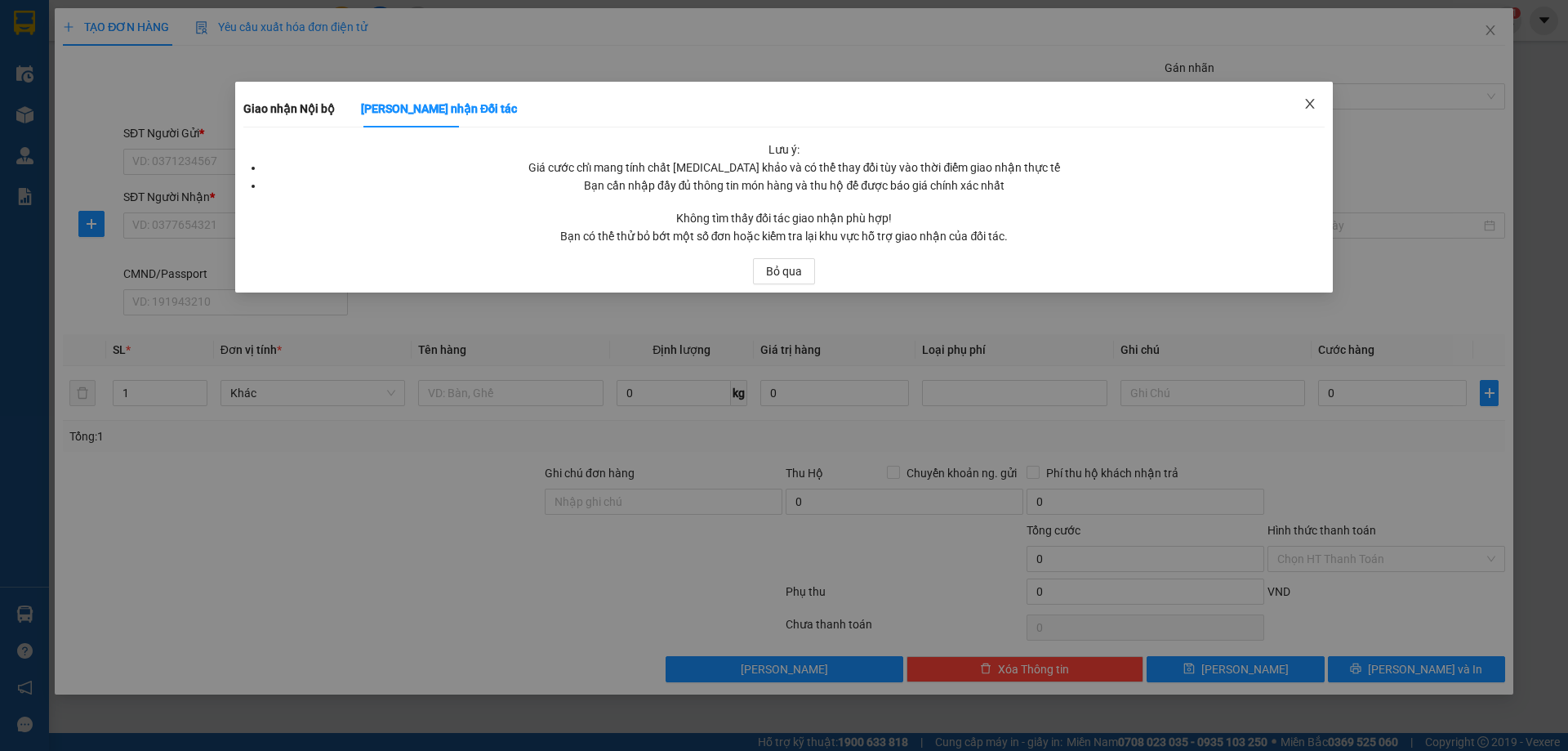
click at [1308, 102] on icon "close" at bounding box center [1310, 104] width 9 height 10
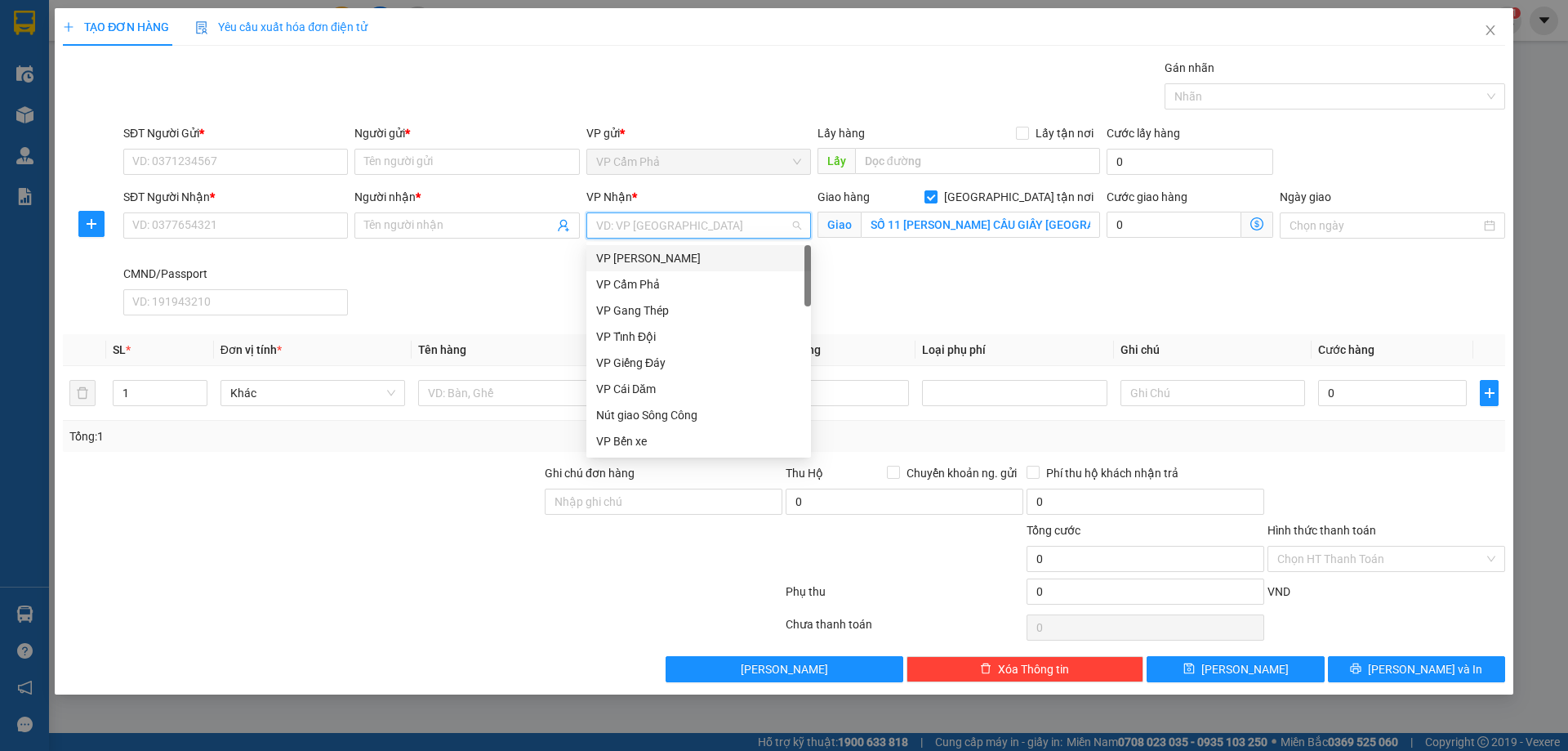
click at [741, 227] on input "search" at bounding box center [693, 225] width 194 height 24
type input "TRU"
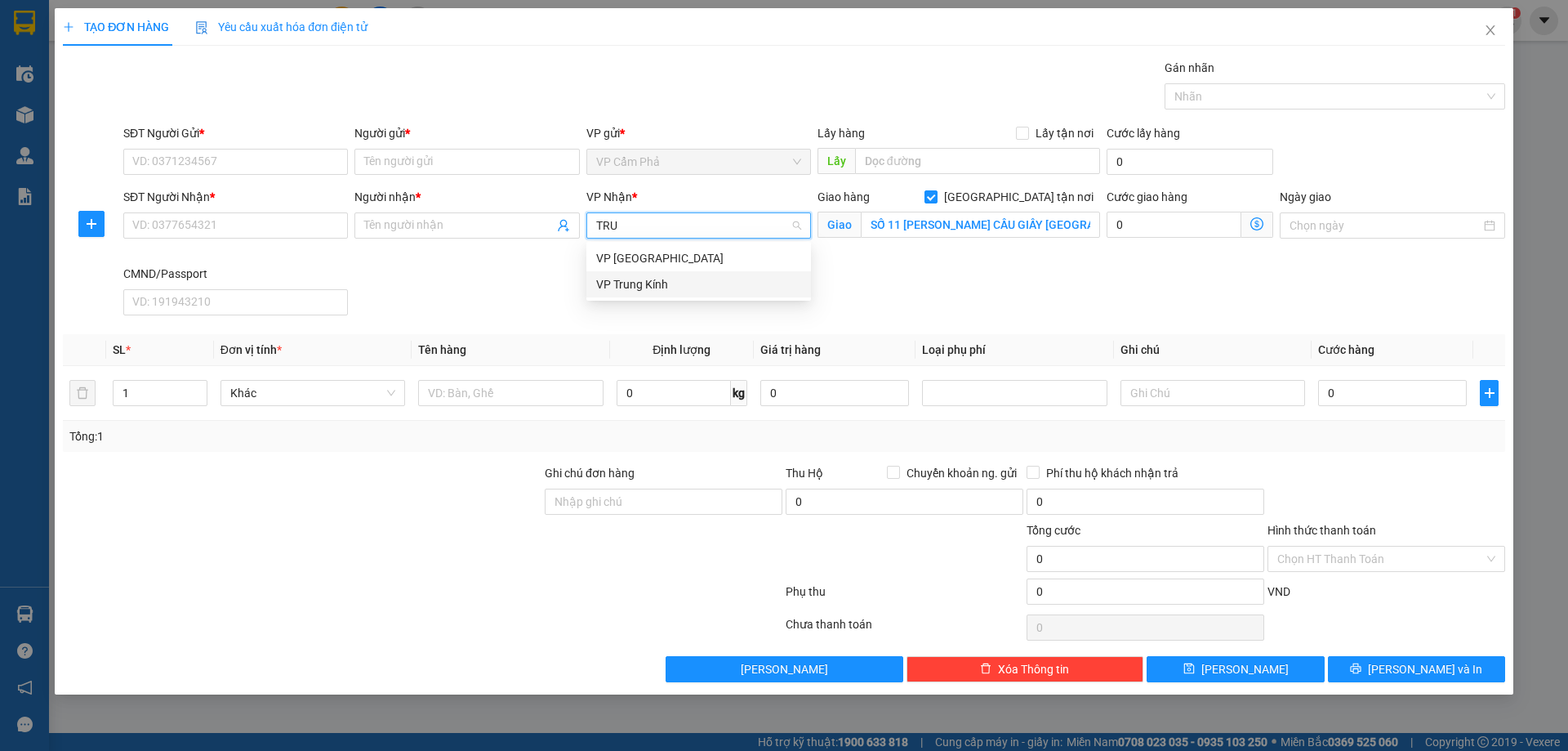
click at [680, 287] on div "VP Trung Kính" at bounding box center [698, 283] width 205 height 18
click at [1258, 223] on icon "dollar-circle" at bounding box center [1257, 224] width 13 height 13
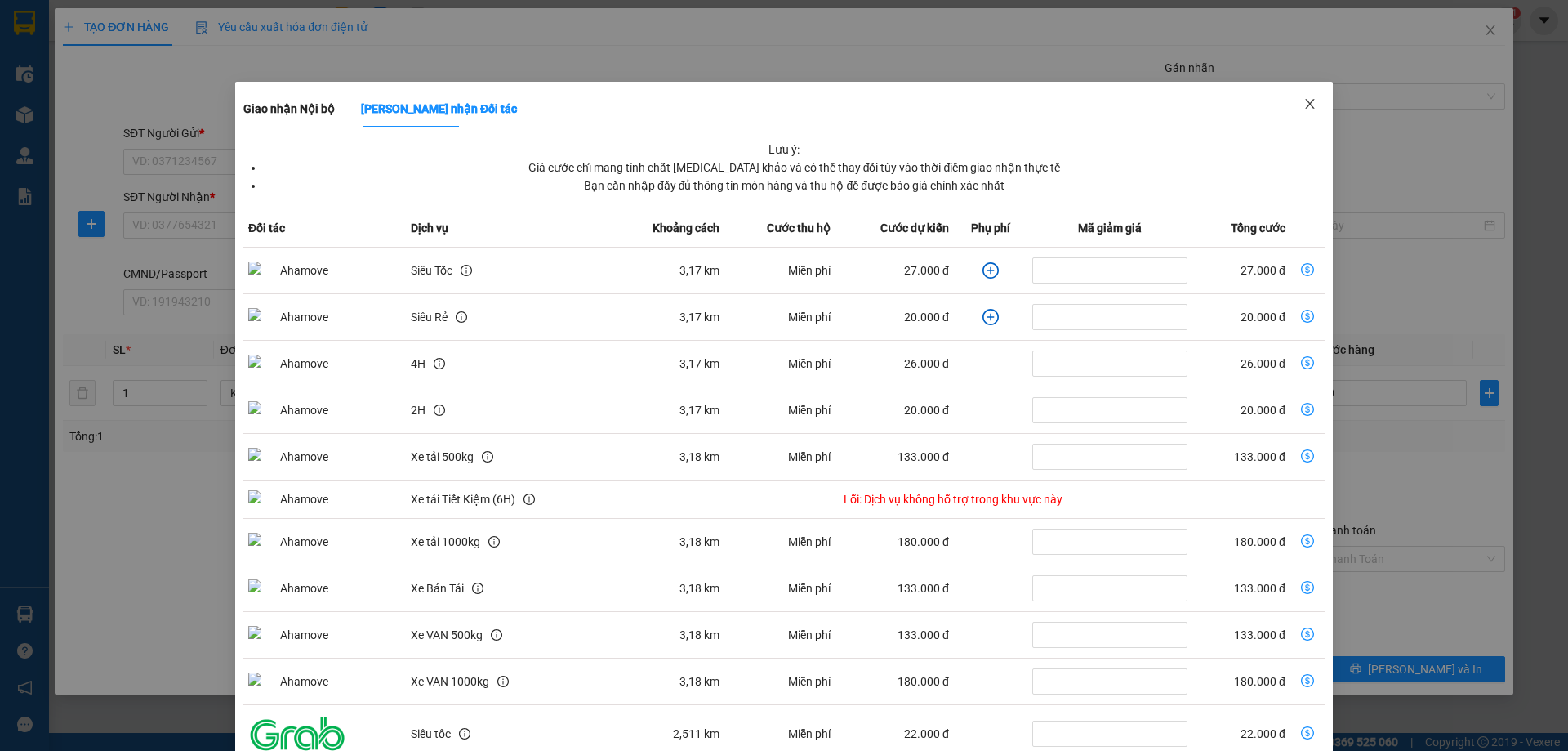
click at [1304, 106] on icon "close" at bounding box center [1311, 104] width 13 height 13
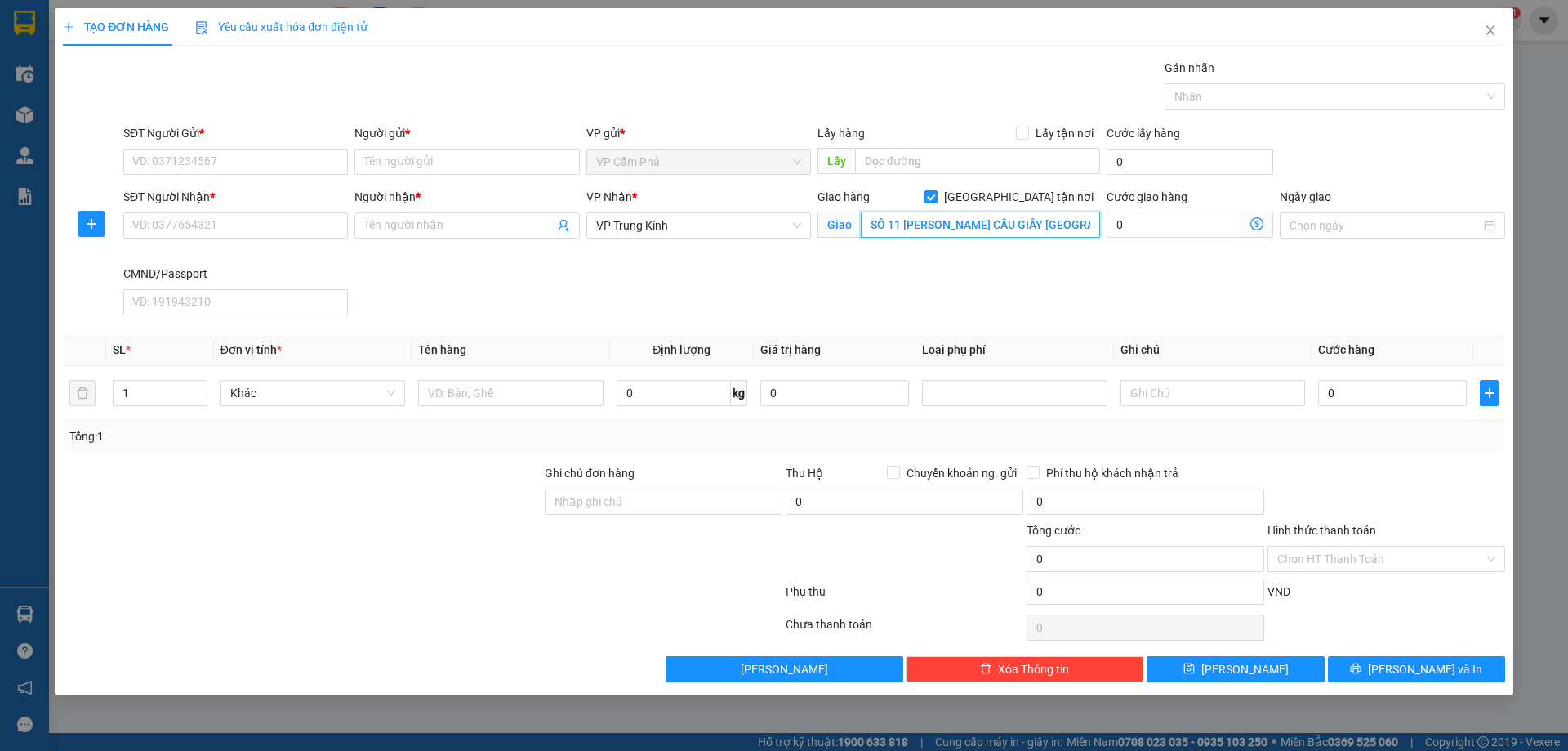
click at [1071, 219] on input "SỐ 11 LÊ ĐỨC THỌ CẦU GIẤY HÀ NỘI" at bounding box center [981, 224] width 239 height 26
click at [1482, 31] on span "Close" at bounding box center [1490, 31] width 45 height 45
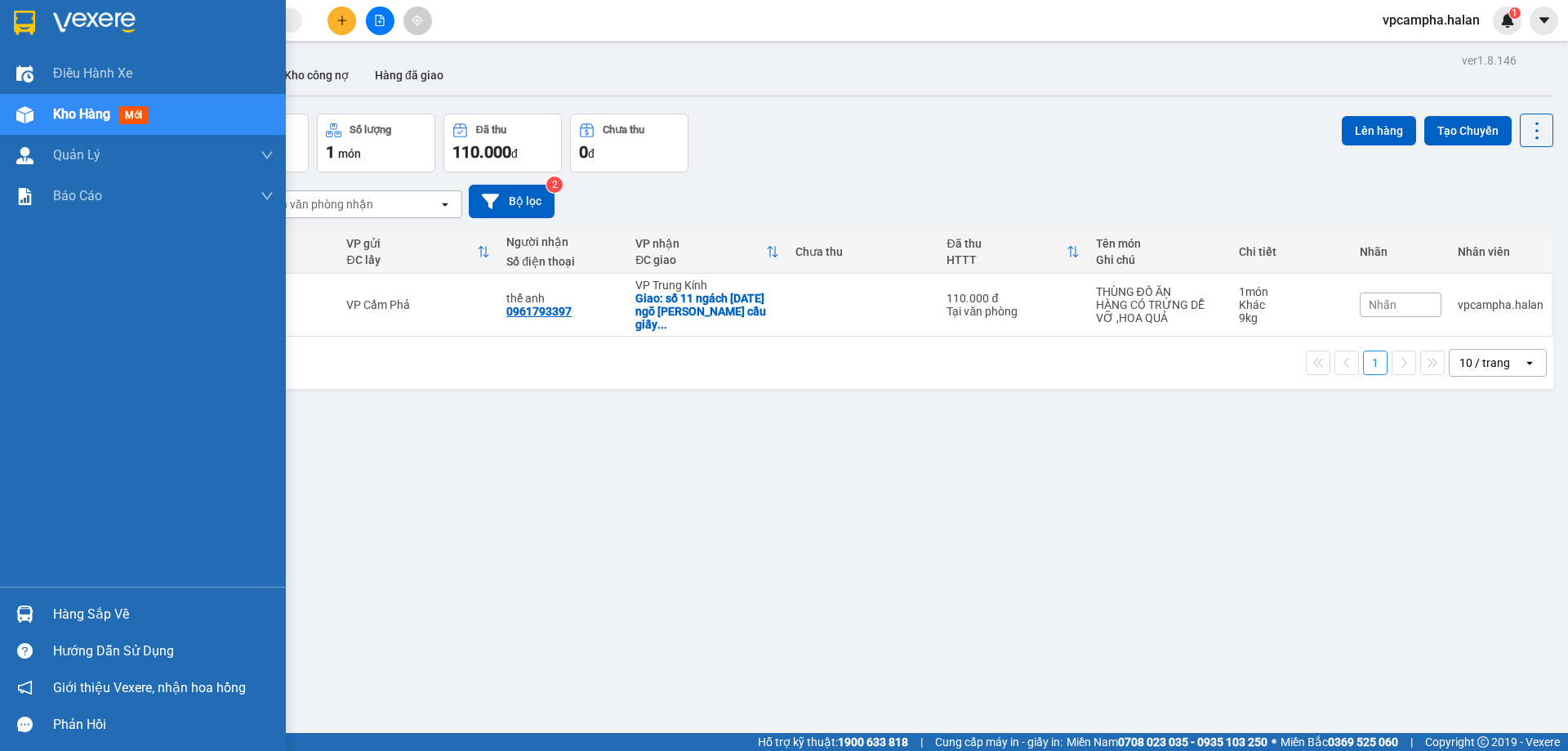
click at [112, 612] on div "Hàng sắp về" at bounding box center [163, 614] width 220 height 24
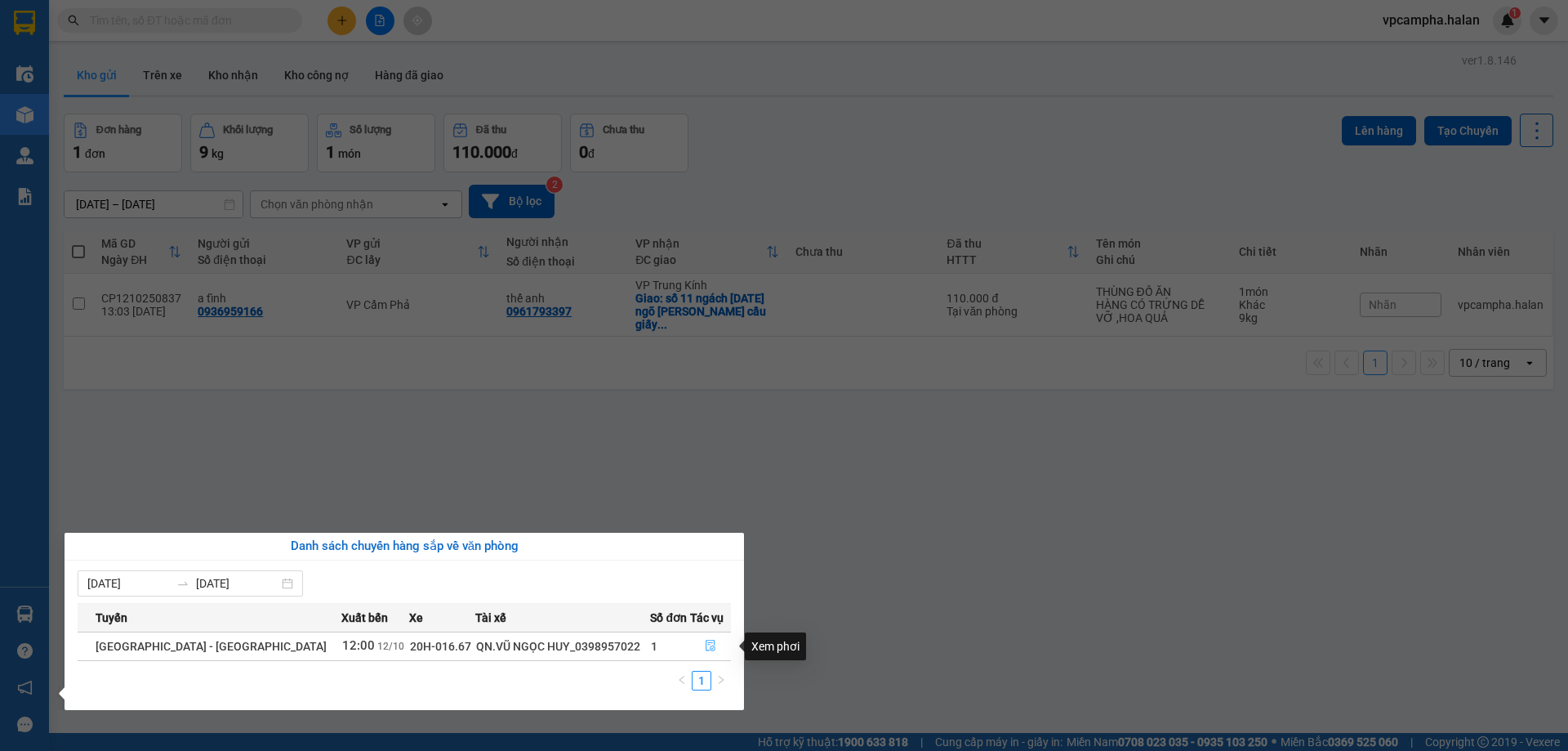
click at [705, 644] on icon "file-done" at bounding box center [710, 645] width 11 height 11
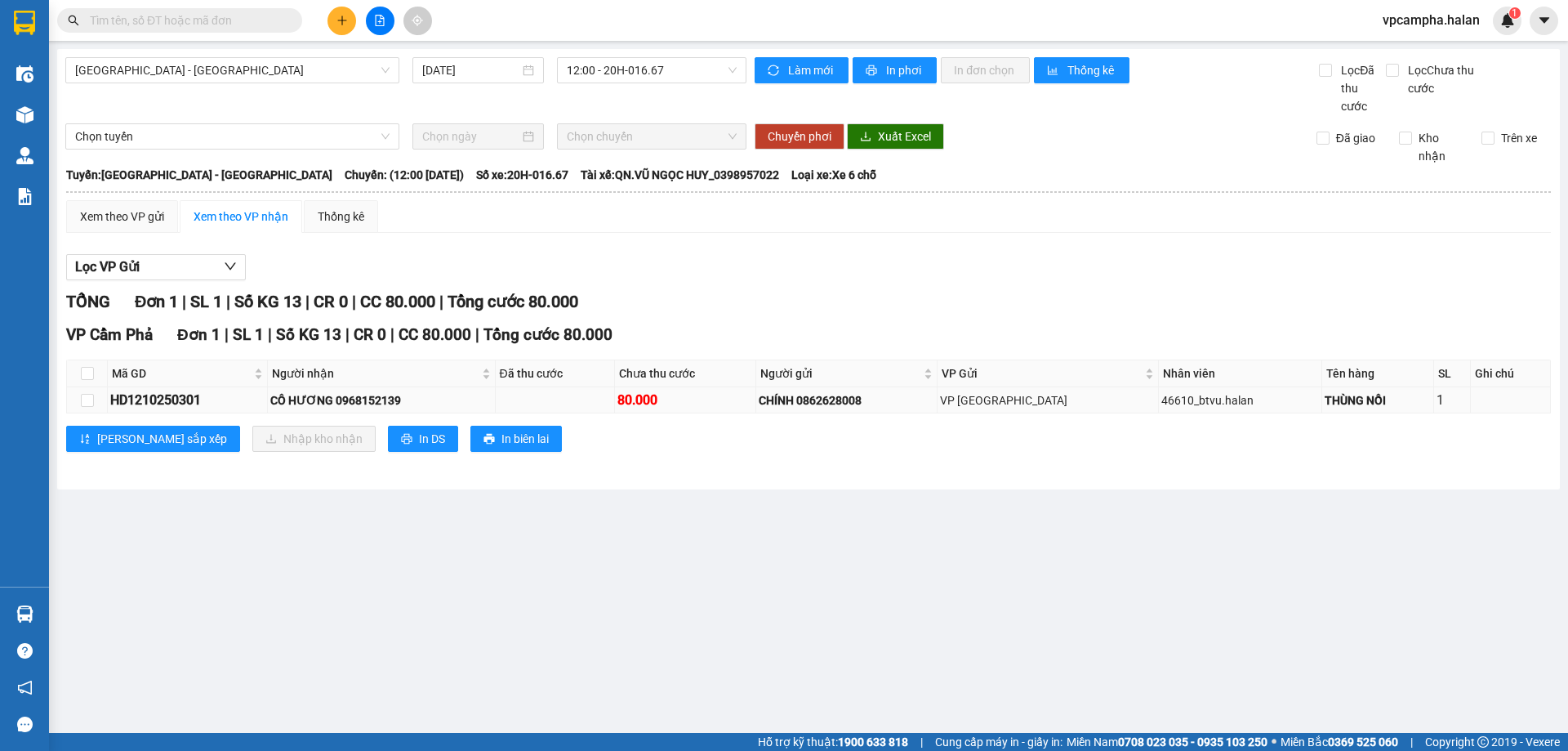
click at [80, 395] on td at bounding box center [87, 400] width 41 height 26
click at [86, 402] on input "checkbox" at bounding box center [87, 400] width 13 height 13
checkbox input "true"
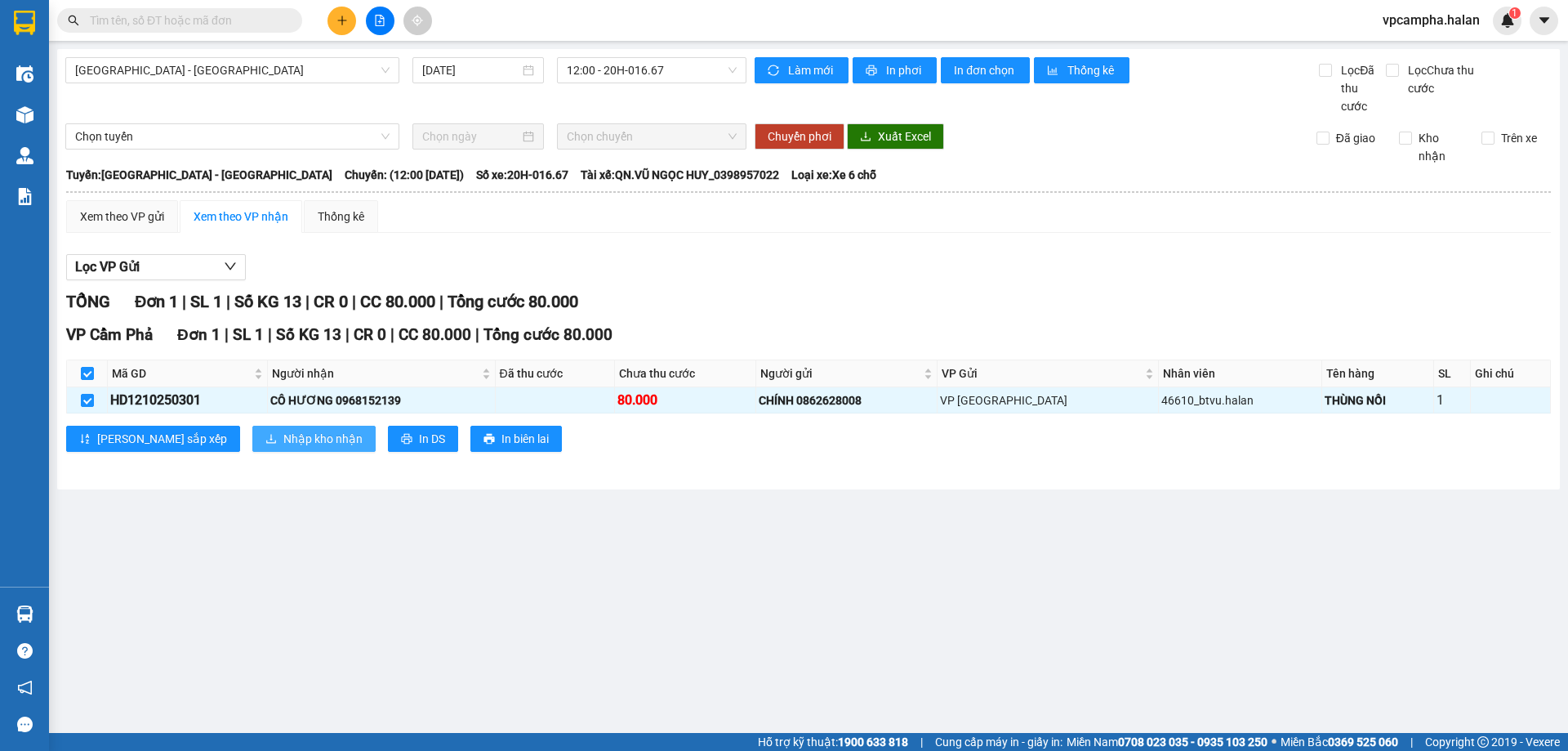
click at [283, 440] on span "Nhập kho nhận" at bounding box center [323, 438] width 80 height 18
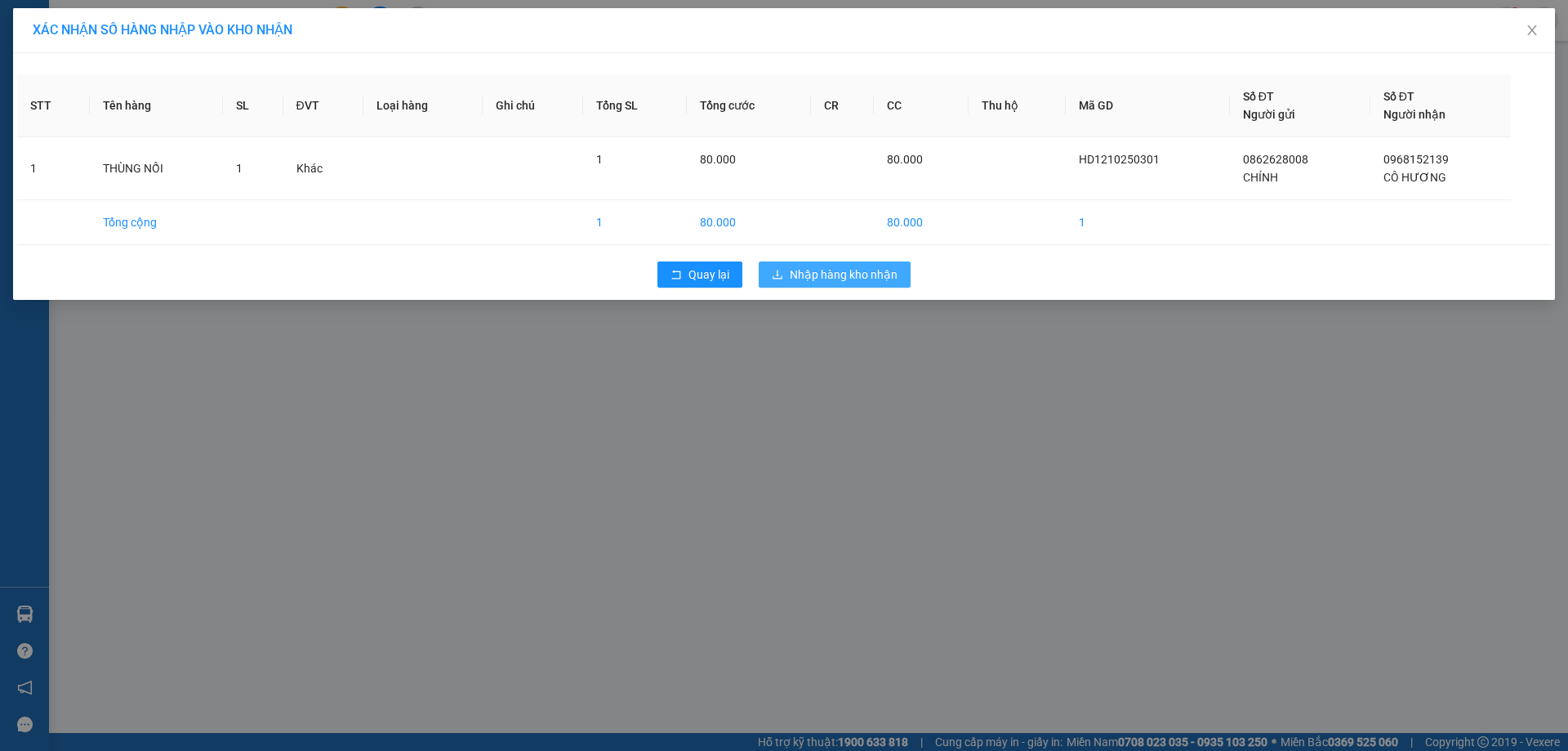
click at [813, 270] on span "Nhập hàng kho nhận" at bounding box center [844, 274] width 107 height 18
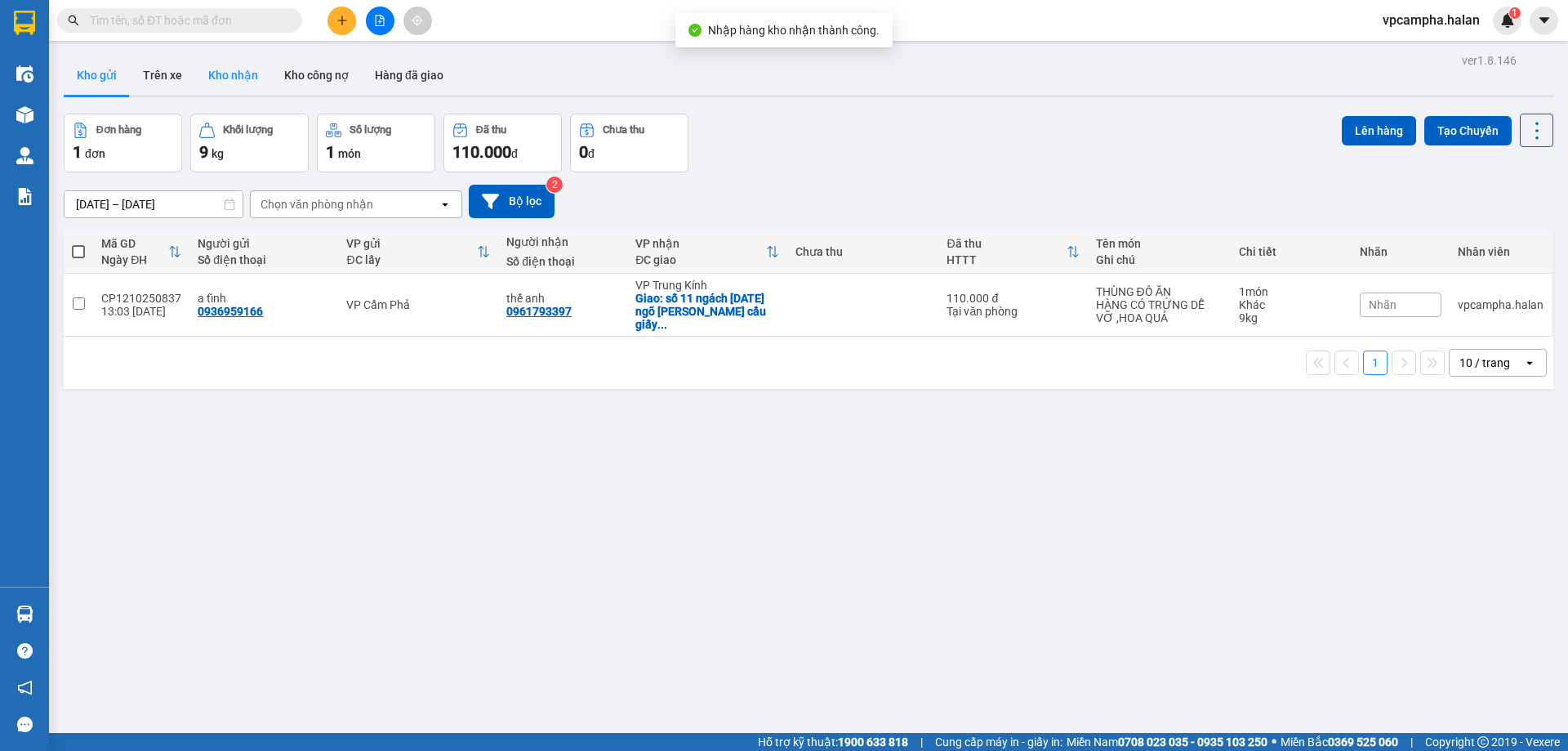
click at [227, 72] on button "Kho nhận" at bounding box center [233, 75] width 76 height 39
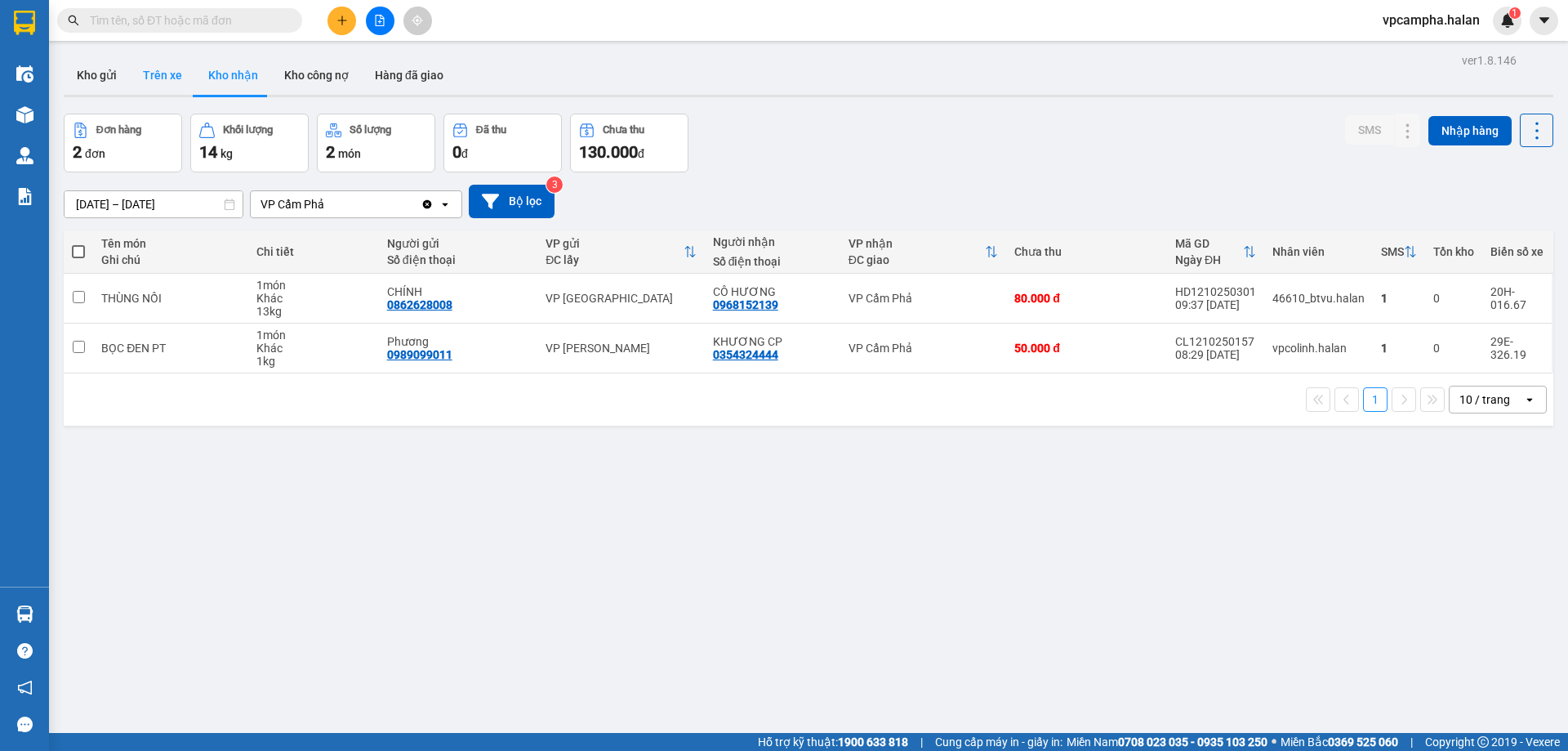
click at [155, 68] on button "Trên xe" at bounding box center [162, 75] width 66 height 39
type input "[DATE] – [DATE]"
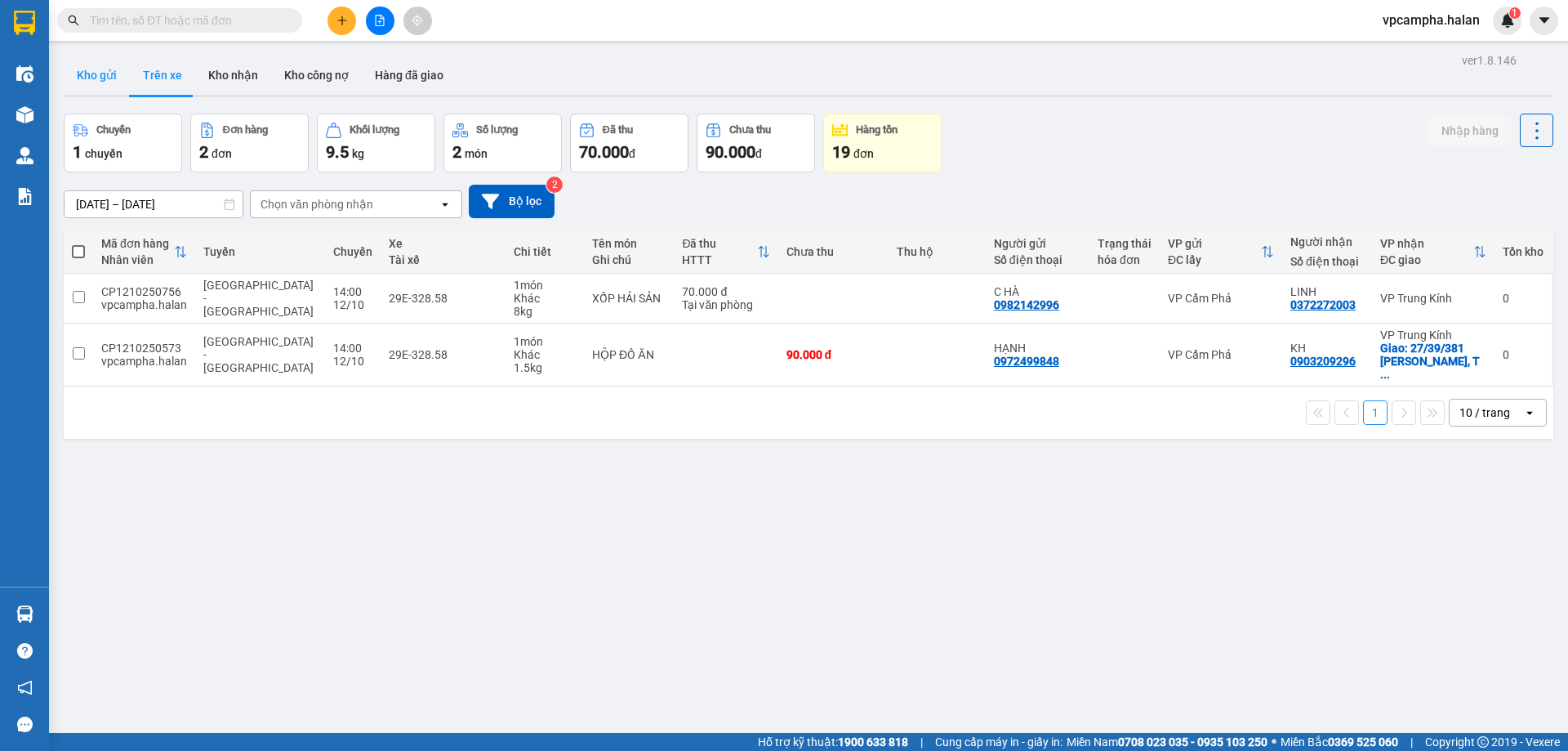
click at [84, 75] on button "Kho gửi" at bounding box center [96, 75] width 66 height 39
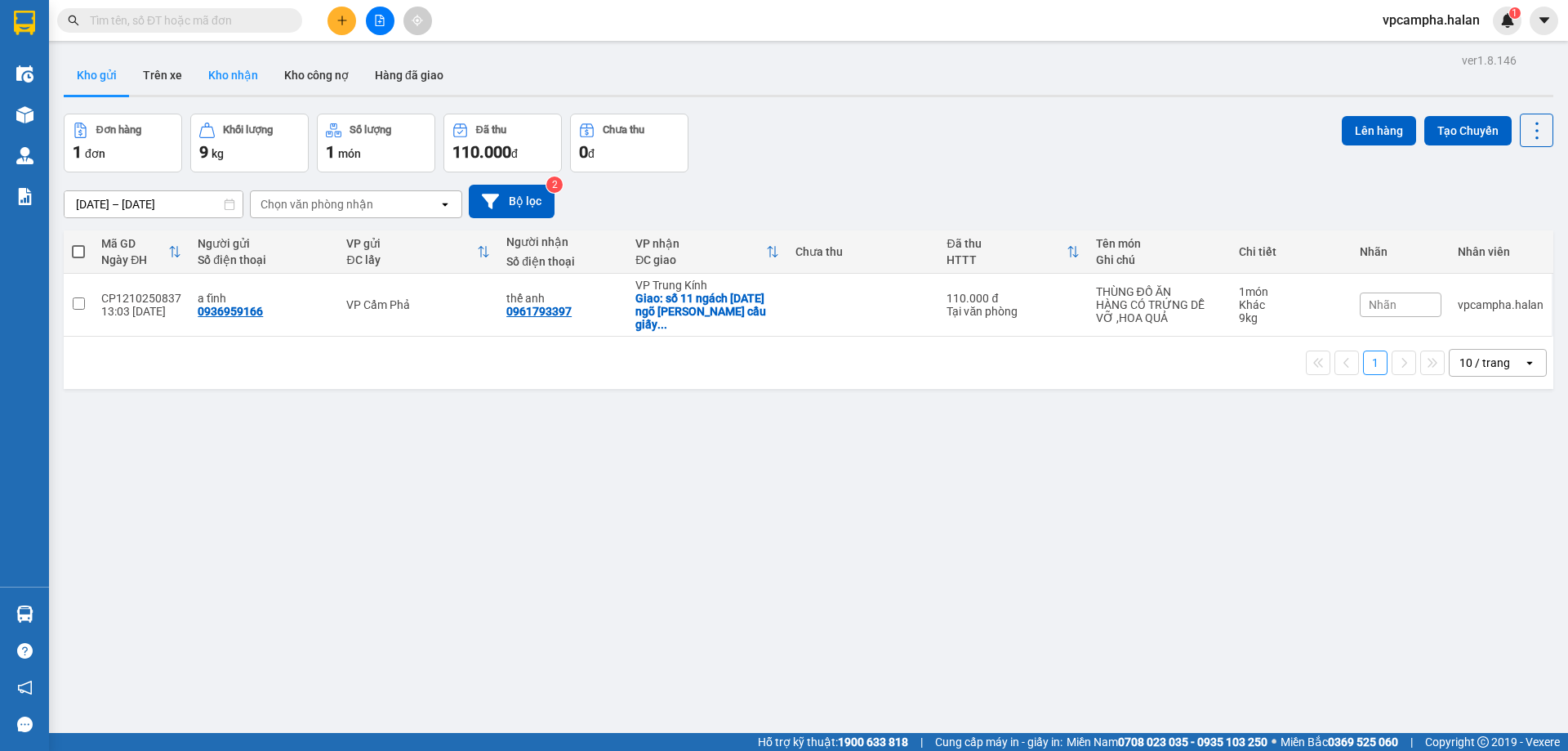
click at [244, 73] on button "Kho nhận" at bounding box center [233, 75] width 76 height 39
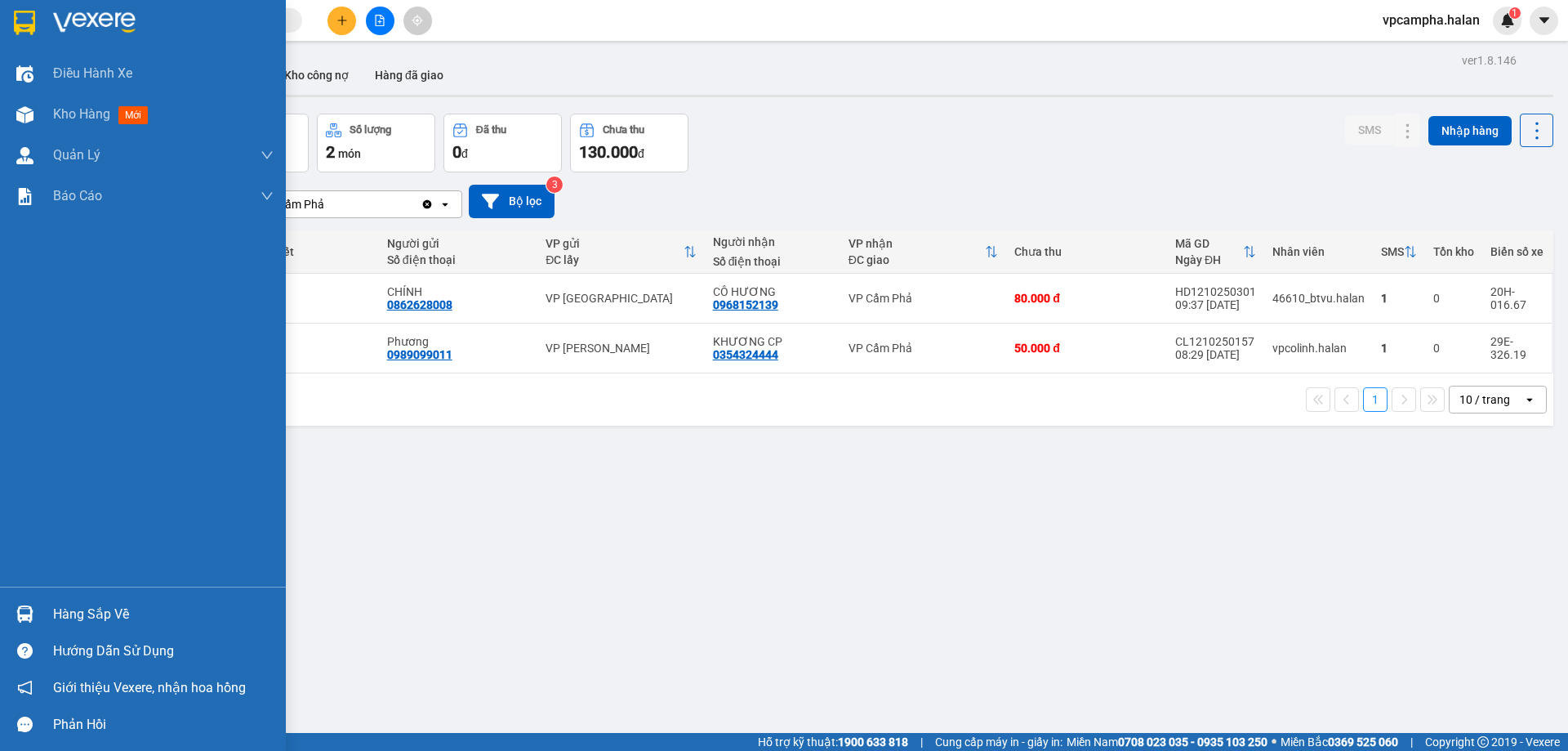
click at [22, 612] on img at bounding box center [25, 614] width 18 height 18
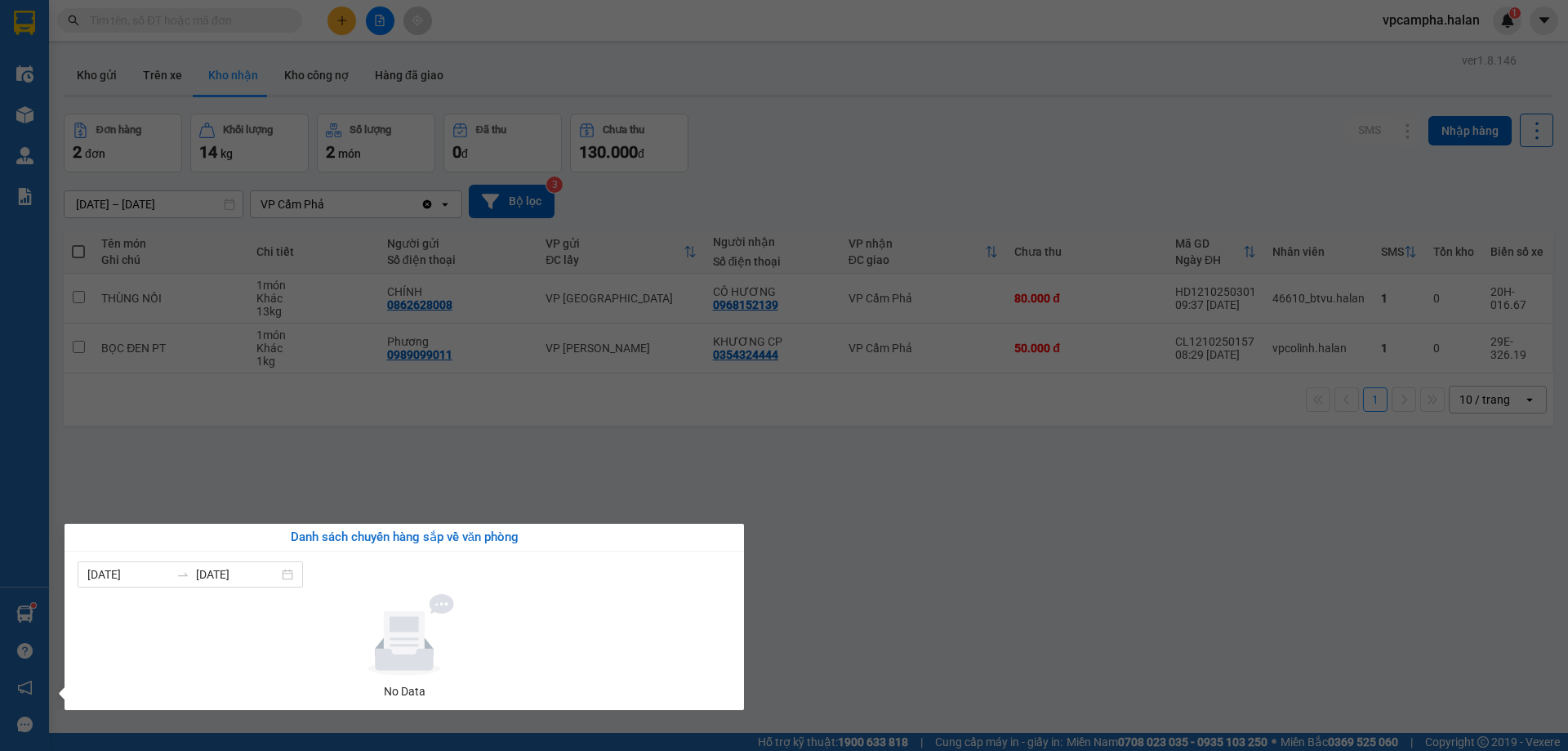
click at [24, 607] on div "Điều hành xe Kho hàng mới Quản [PERSON_NAME] lý chuyến Quản lý kiểm kho Báo cáo…" at bounding box center [24, 375] width 49 height 751
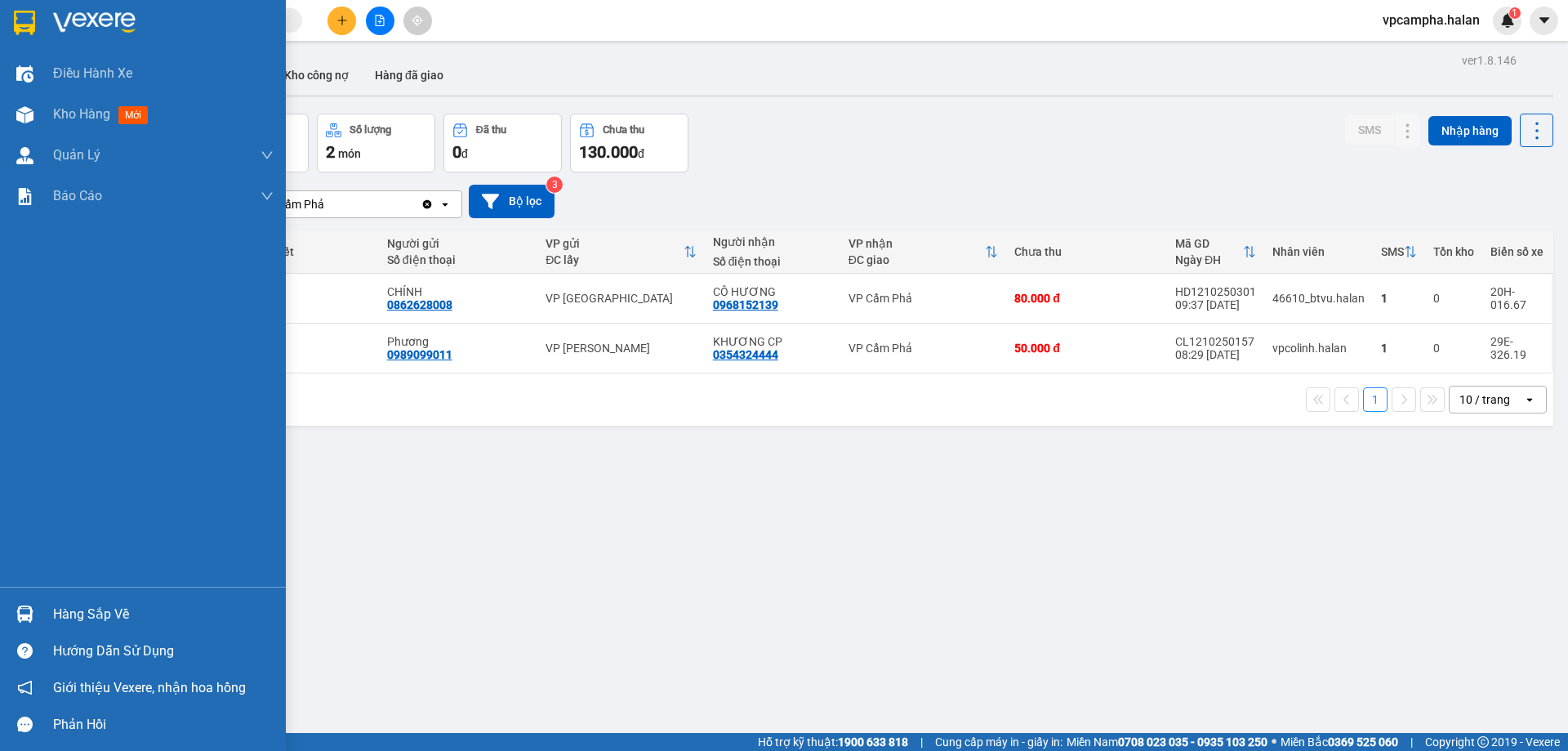
click at [24, 607] on img at bounding box center [25, 614] width 18 height 18
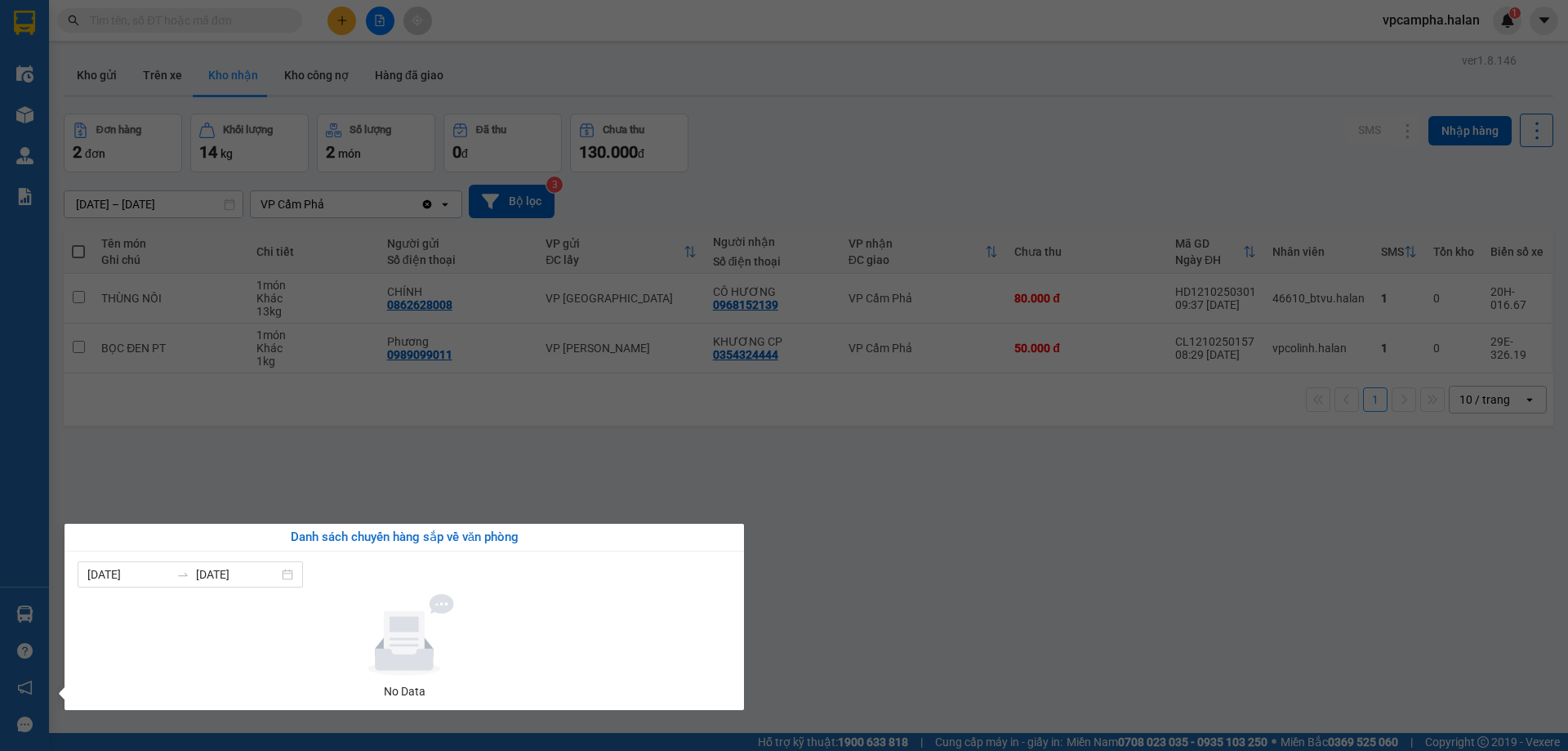
click at [361, 492] on section "Kết quả tìm kiếm ( 0 ) Bộ lọc No Data vpcampha.halan 1 Điều hành xe Kho hàng mớ…" at bounding box center [784, 375] width 1568 height 751
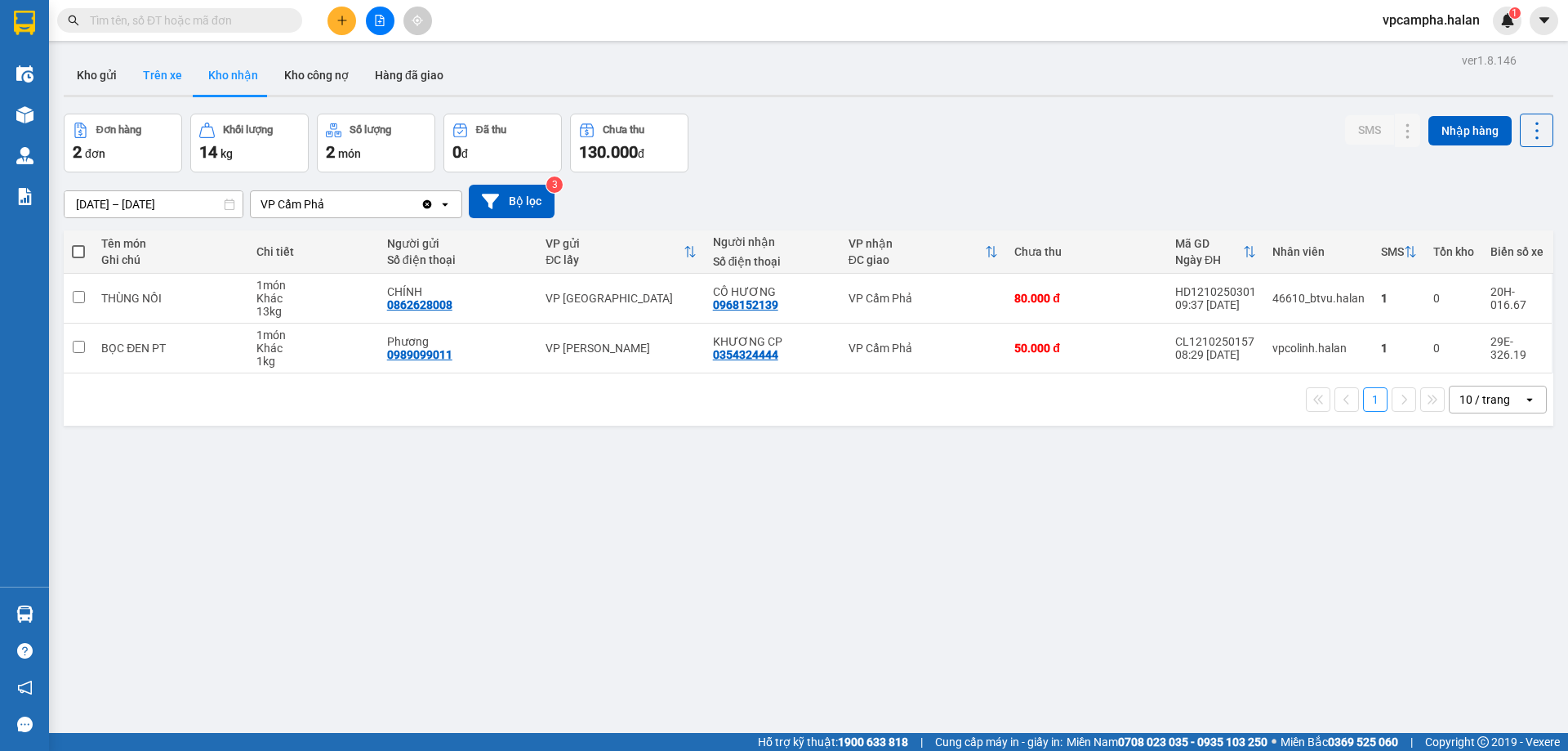
click at [162, 75] on button "Trên xe" at bounding box center [162, 75] width 66 height 39
type input "[DATE] – [DATE]"
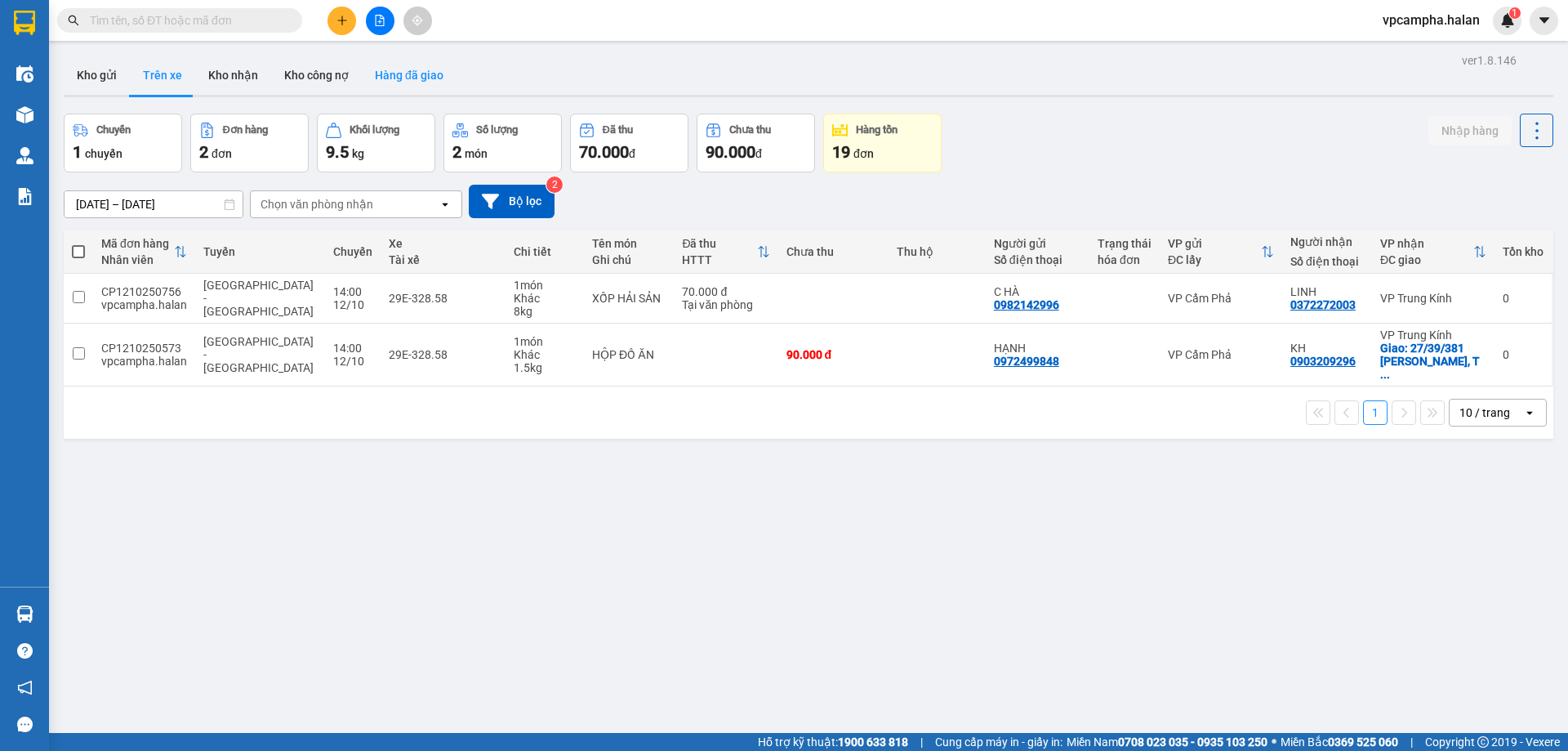
click at [389, 72] on button "Hàng đã giao" at bounding box center [409, 75] width 94 height 39
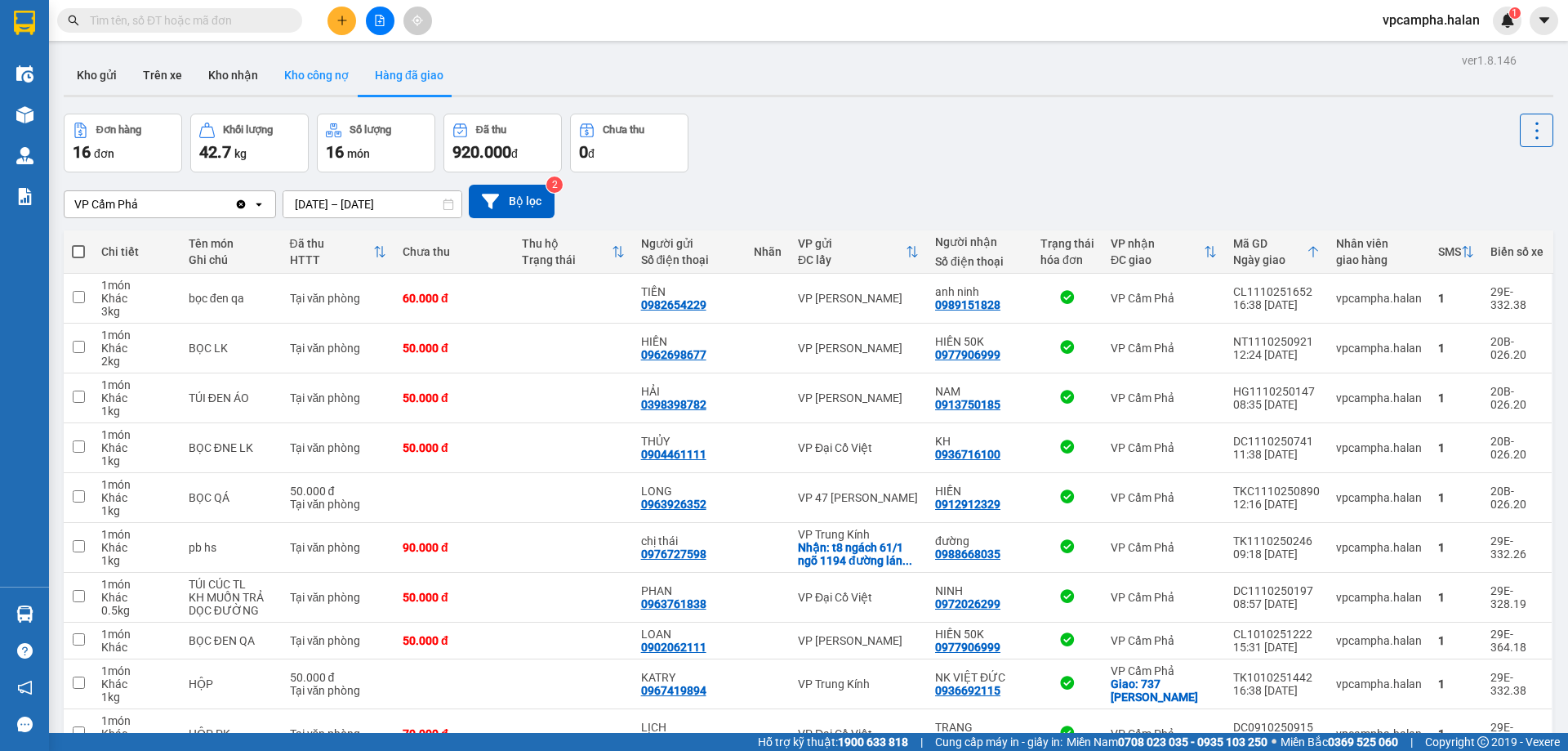
click at [295, 68] on button "Kho công nợ" at bounding box center [317, 75] width 91 height 39
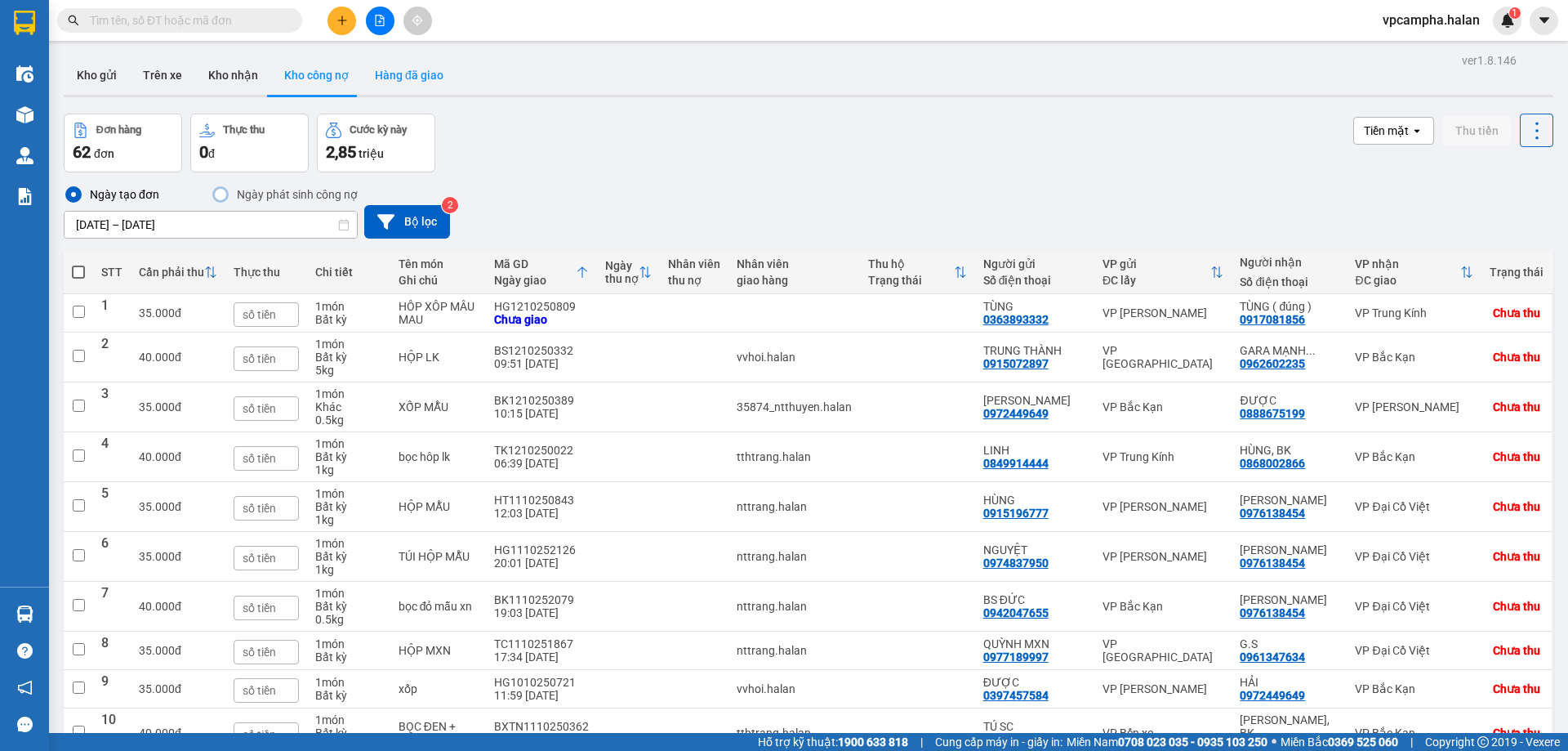
click at [392, 80] on button "Hàng đã giao" at bounding box center [409, 75] width 94 height 39
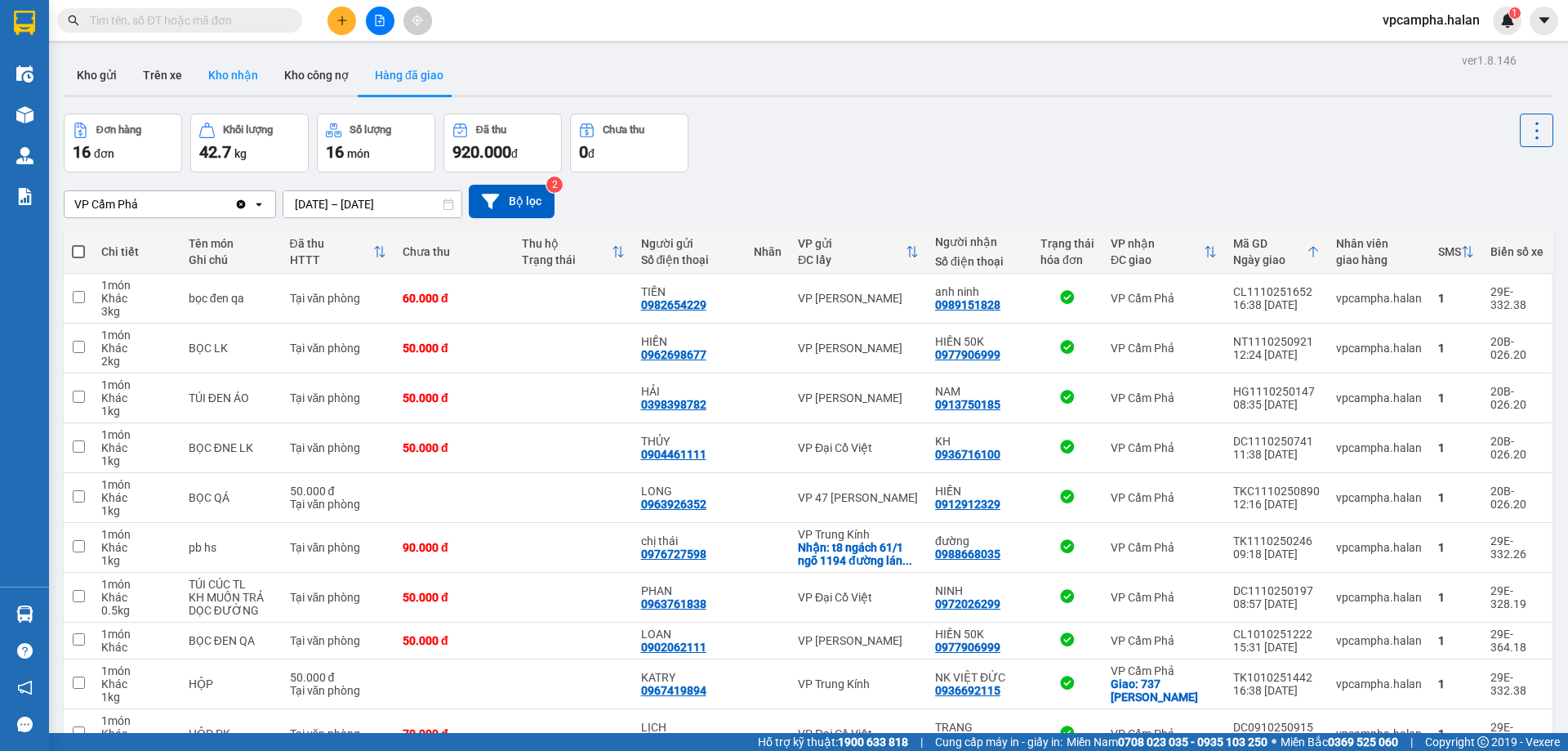
click at [237, 69] on button "Kho nhận" at bounding box center [233, 75] width 76 height 39
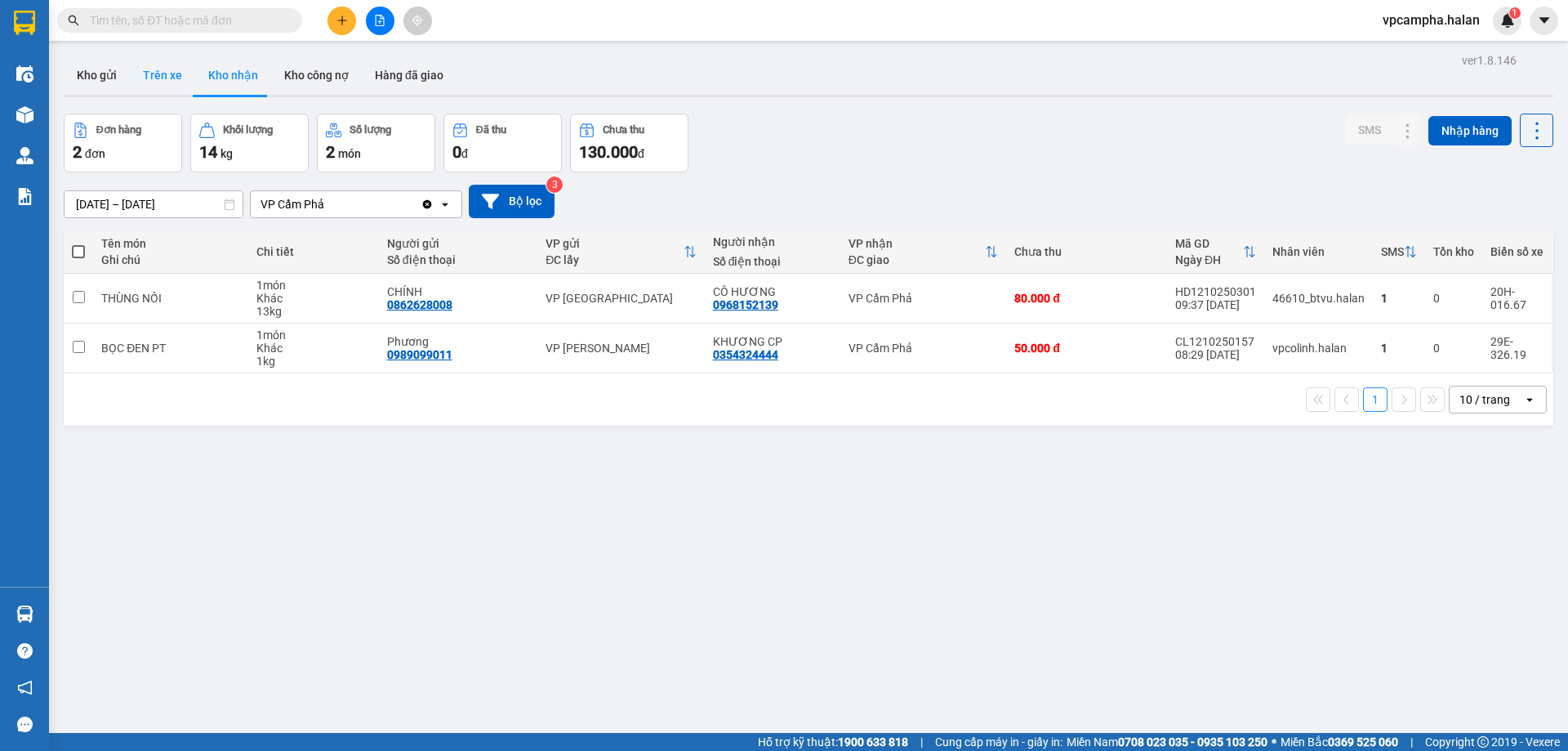
click at [158, 77] on button "Trên xe" at bounding box center [162, 75] width 66 height 39
type input "[DATE] – [DATE]"
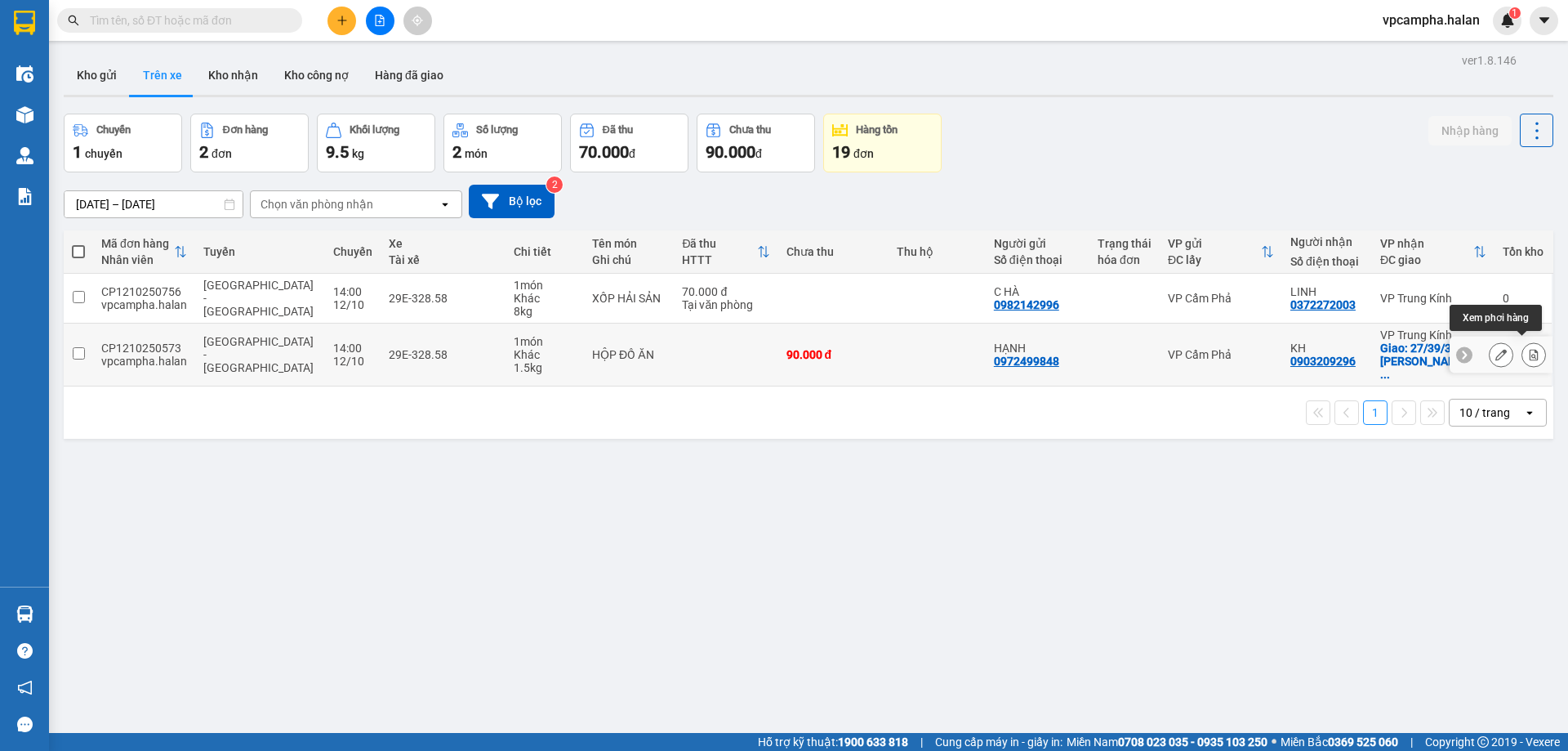
click at [1530, 349] on icon at bounding box center [1535, 355] width 9 height 11
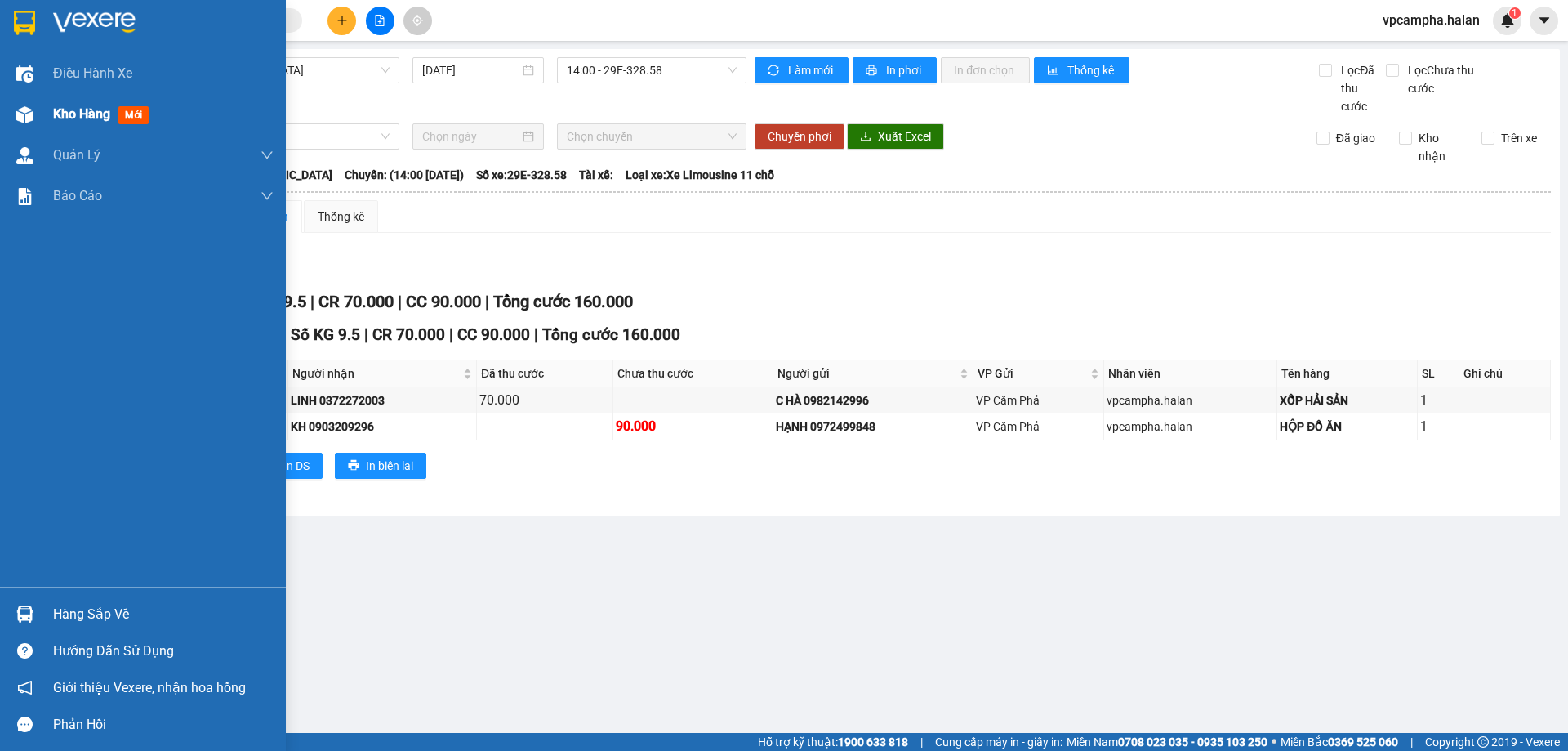
click at [29, 120] on img at bounding box center [25, 115] width 18 height 18
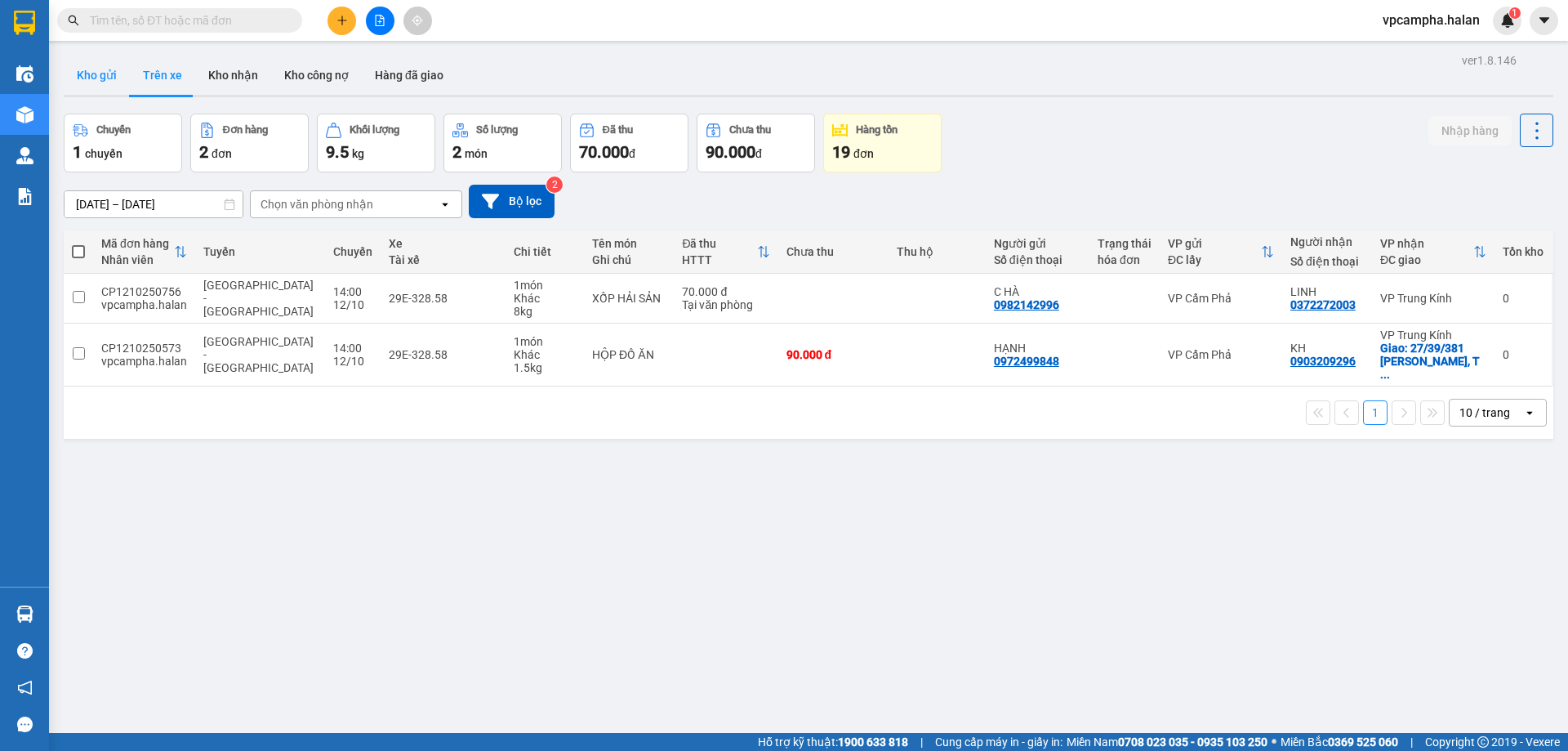
click at [107, 81] on button "Kho gửi" at bounding box center [96, 75] width 66 height 39
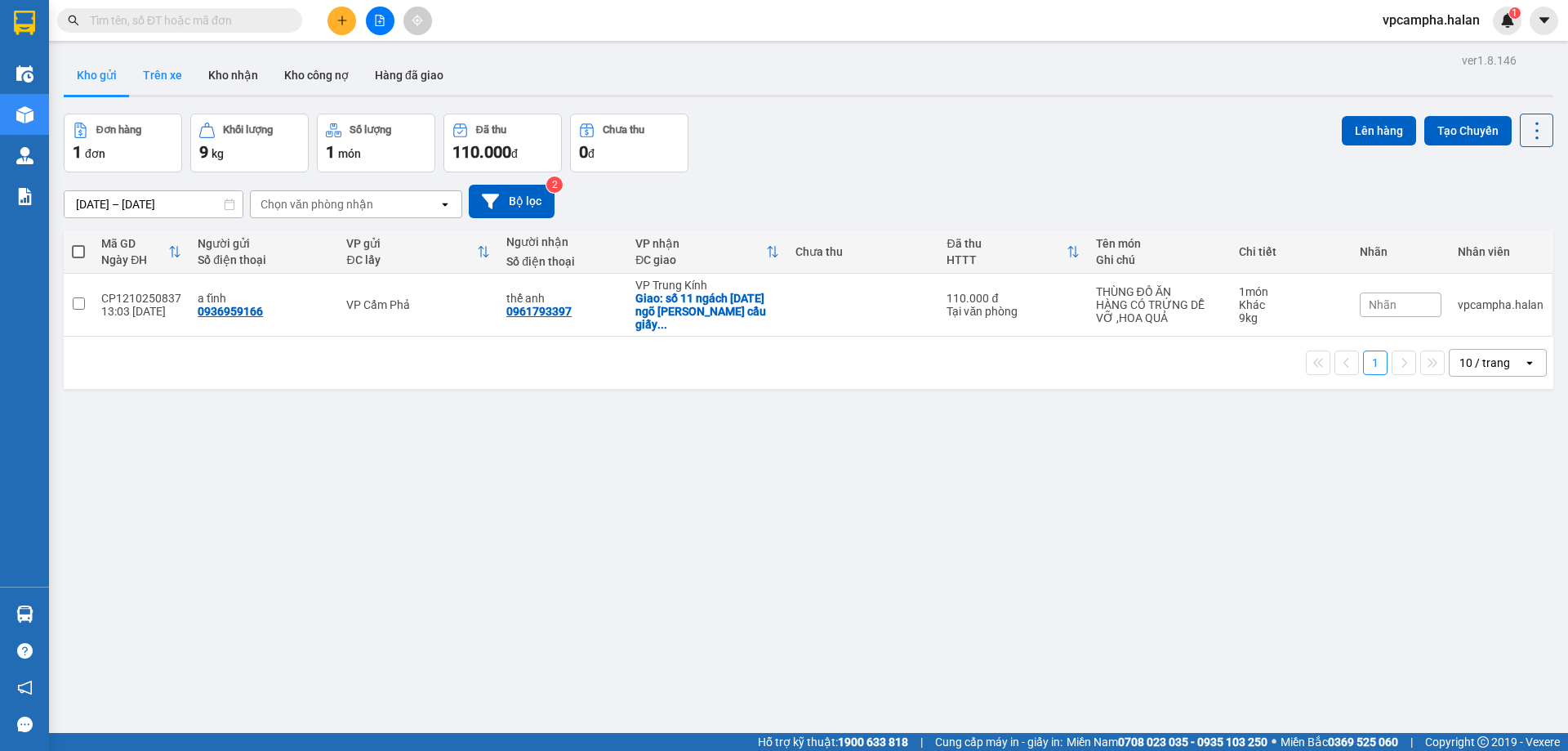
click at [179, 84] on button "Trên xe" at bounding box center [162, 75] width 66 height 39
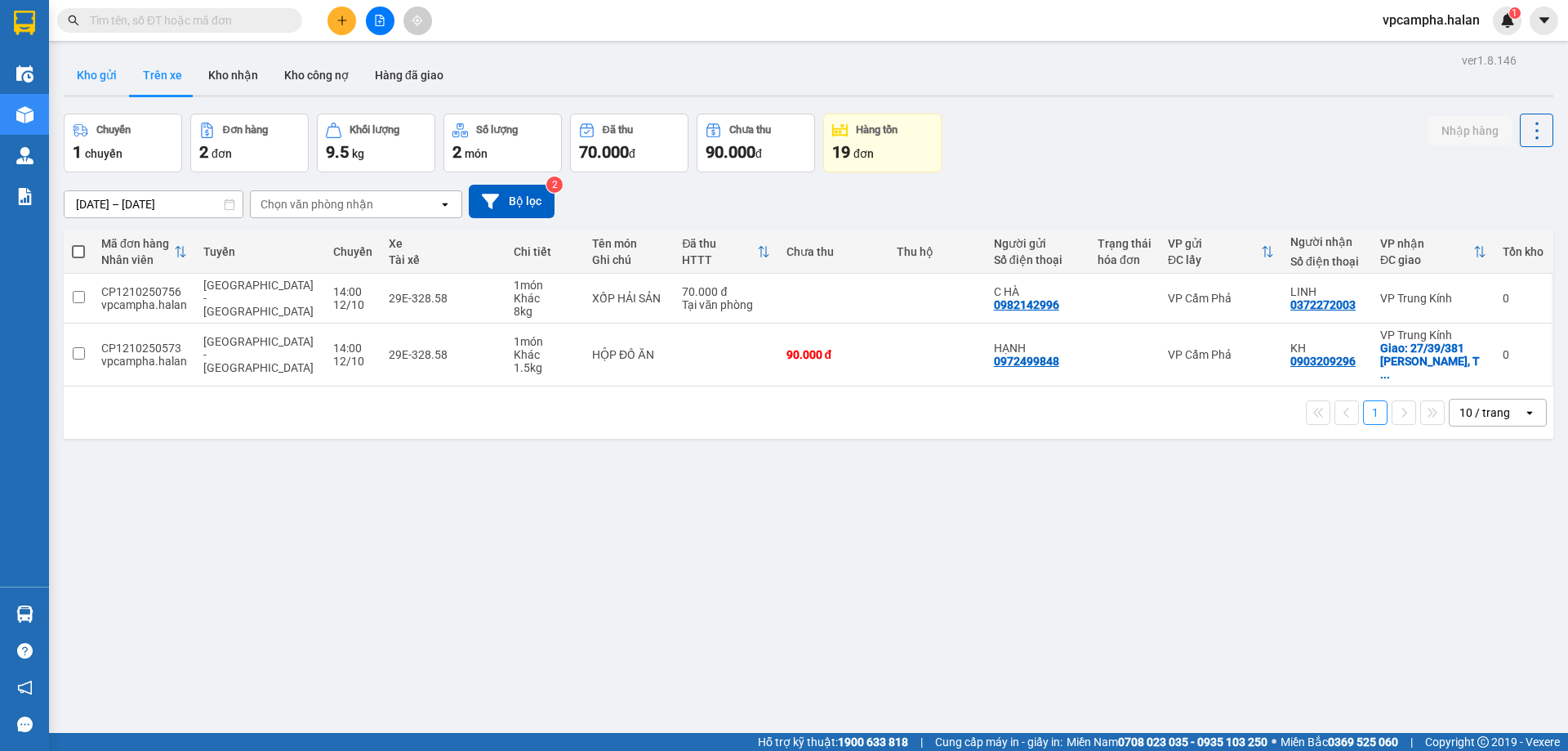
click at [107, 68] on button "Kho gửi" at bounding box center [96, 75] width 66 height 39
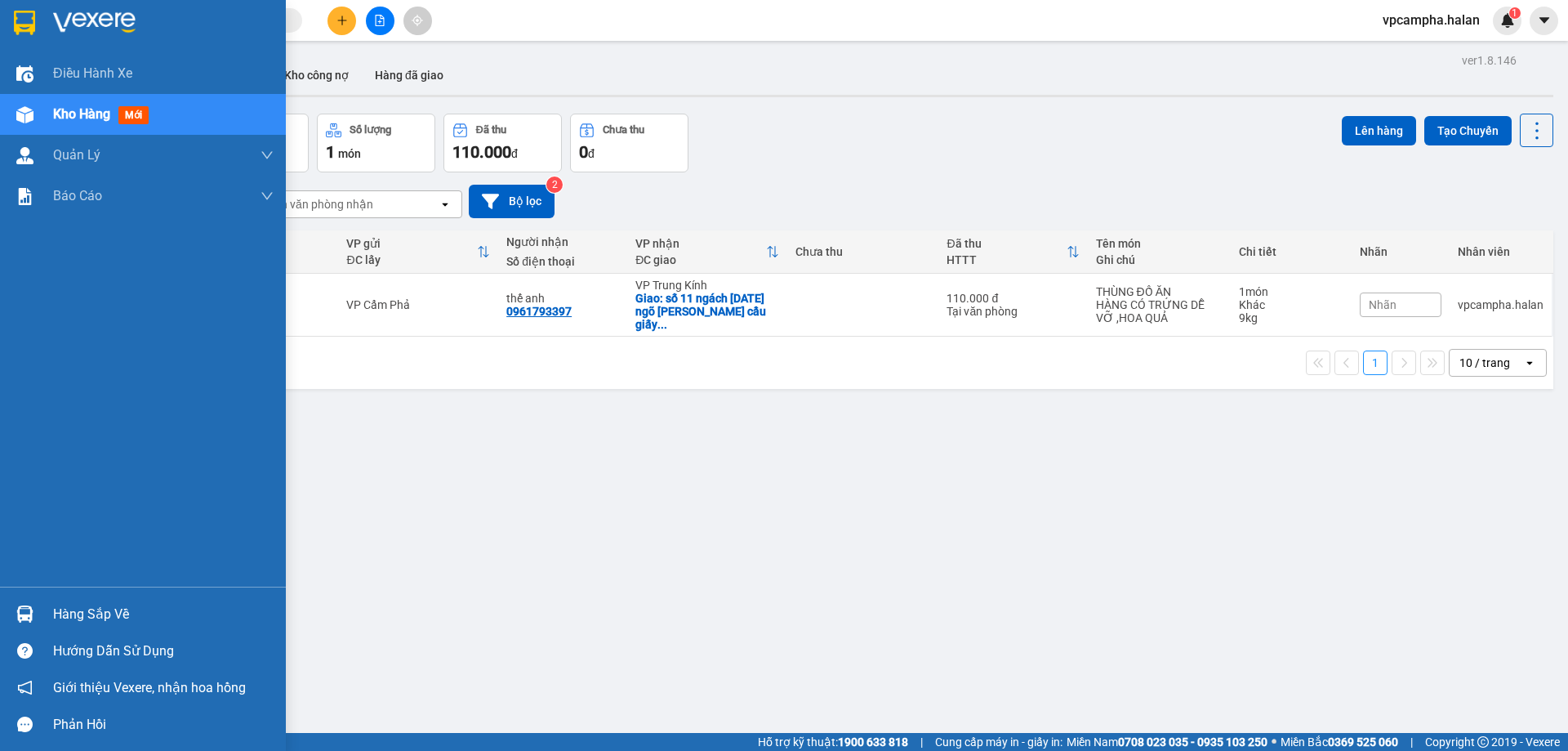
click at [27, 612] on img at bounding box center [25, 614] width 18 height 18
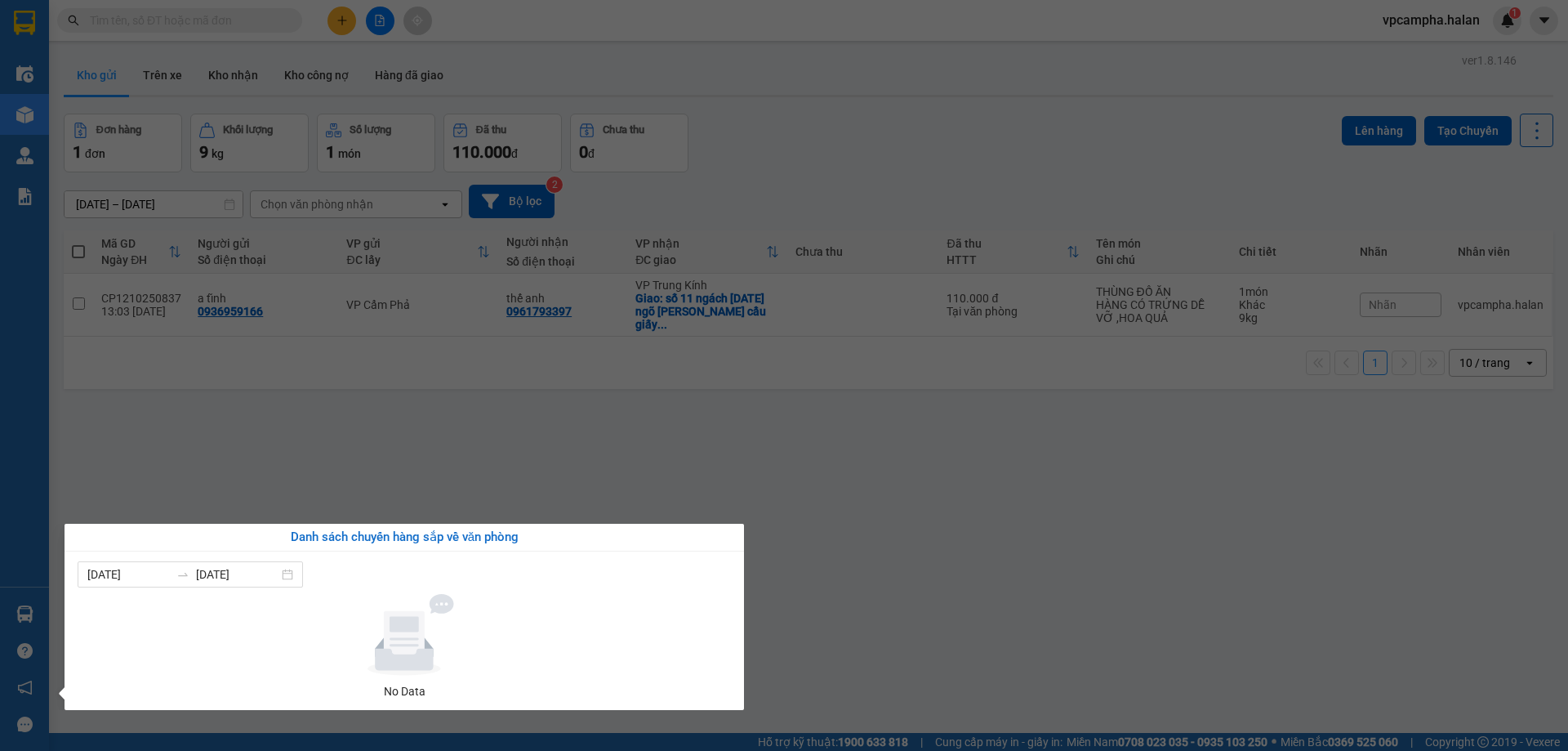
click at [27, 612] on div "Điều hành xe Kho hàng mới Quản [PERSON_NAME] lý chuyến Quản lý kiểm kho Báo cáo…" at bounding box center [24, 375] width 49 height 751
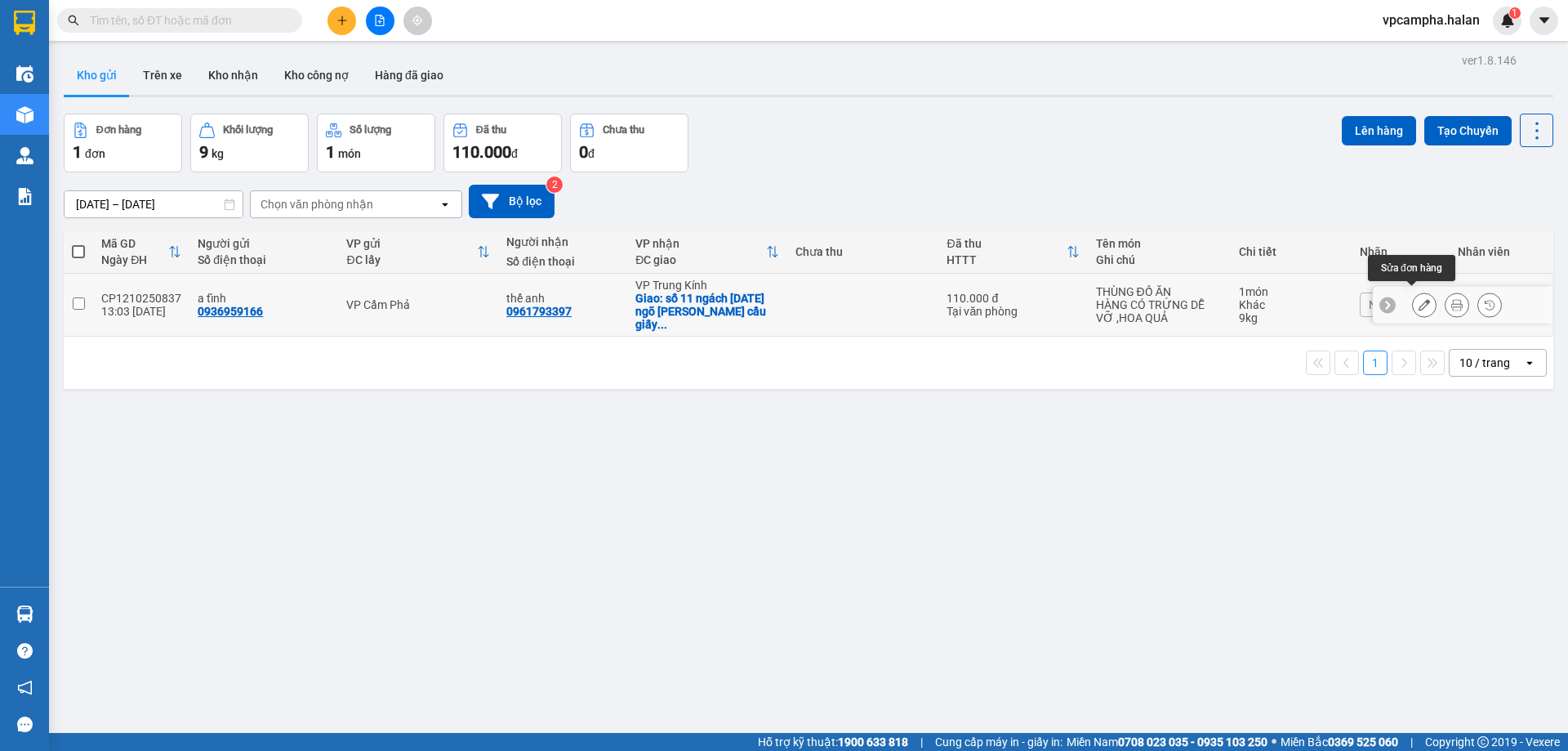
click at [1419, 299] on icon at bounding box center [1424, 305] width 11 height 11
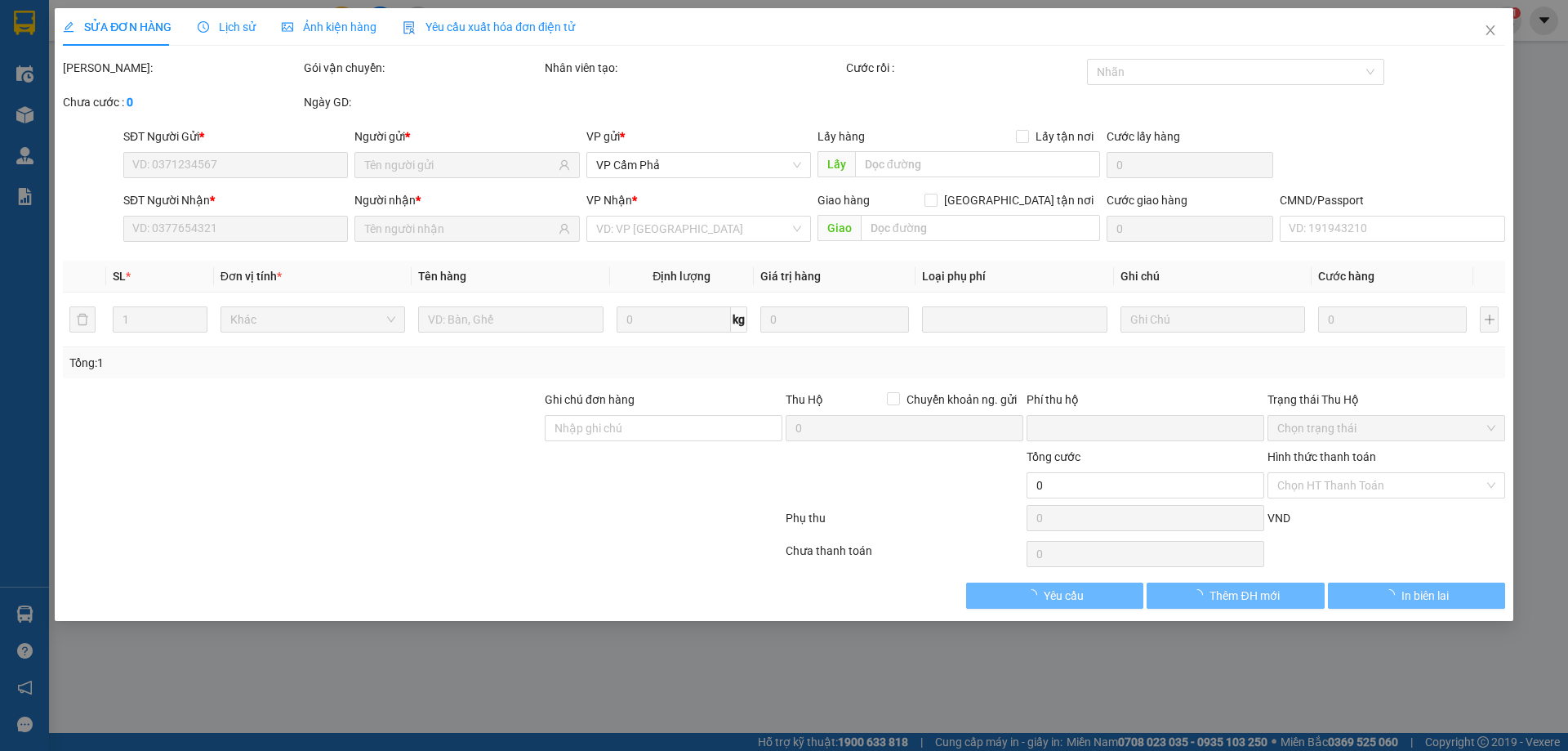
type input "0936959166"
type input "0961793397"
checkbox input "true"
type input "số 11 ngách 6/3/36 ngõ lê đức thọ cầu giấy hà nội"
type input "0"
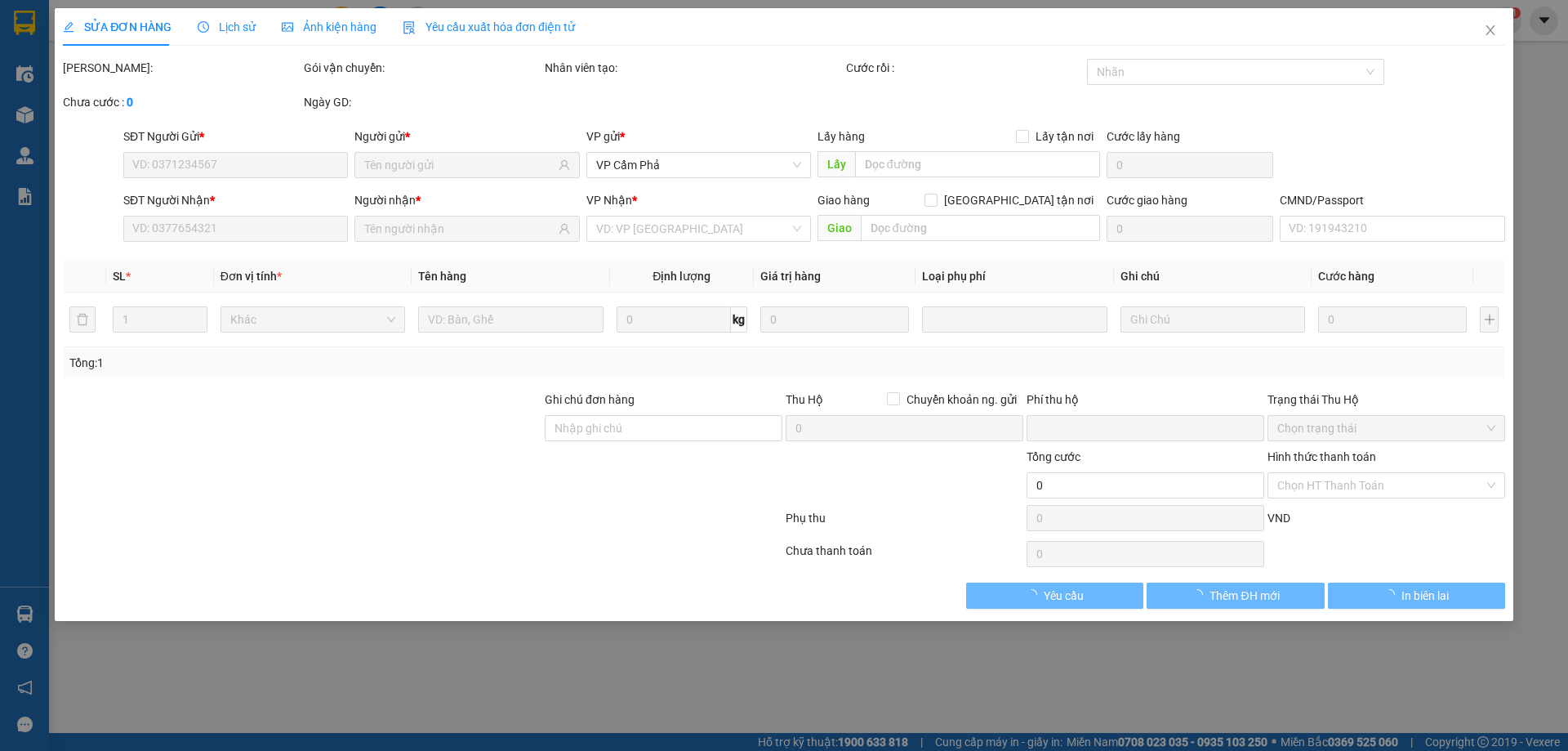
type input "110.000"
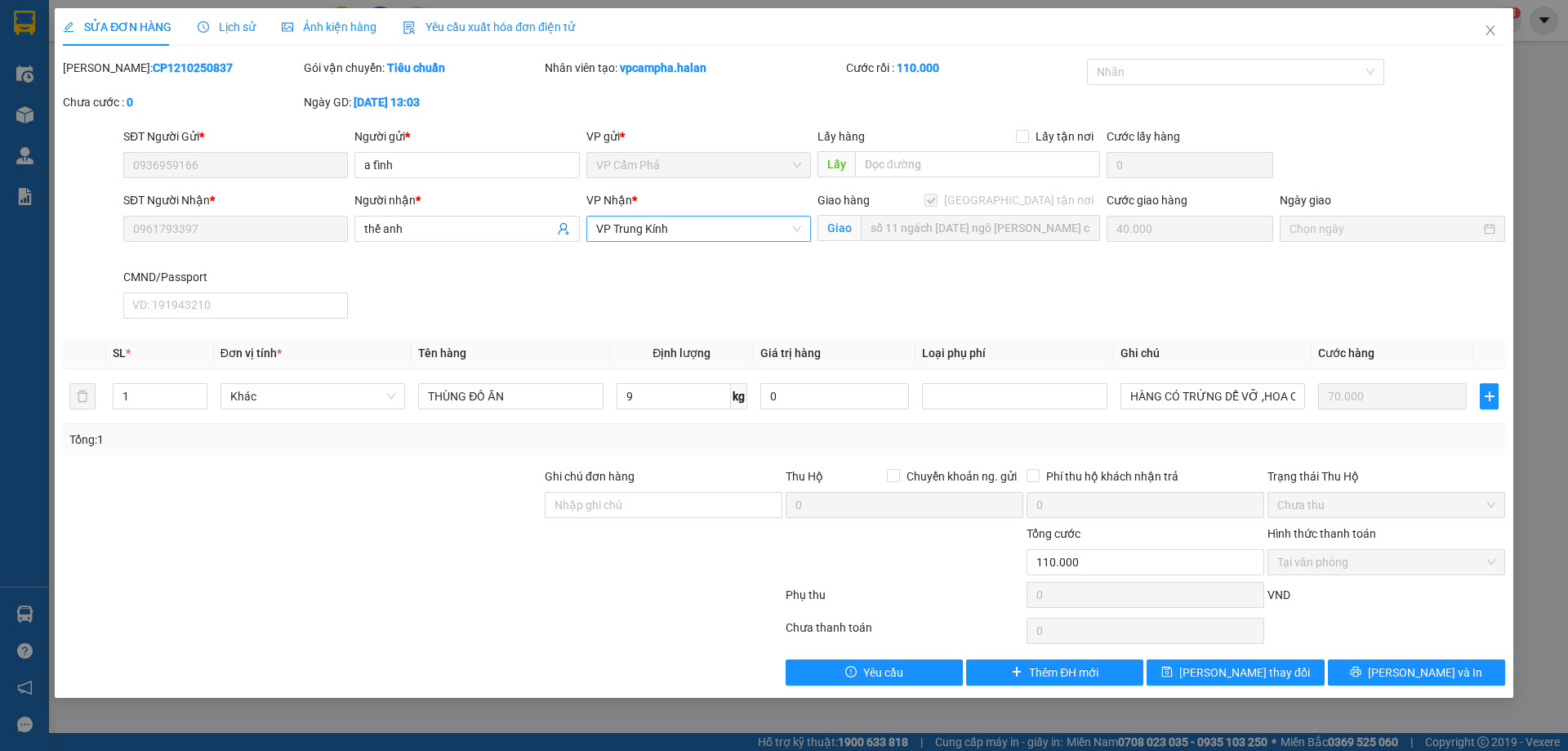
click at [781, 224] on span "VP Trung Kính" at bounding box center [698, 229] width 205 height 24
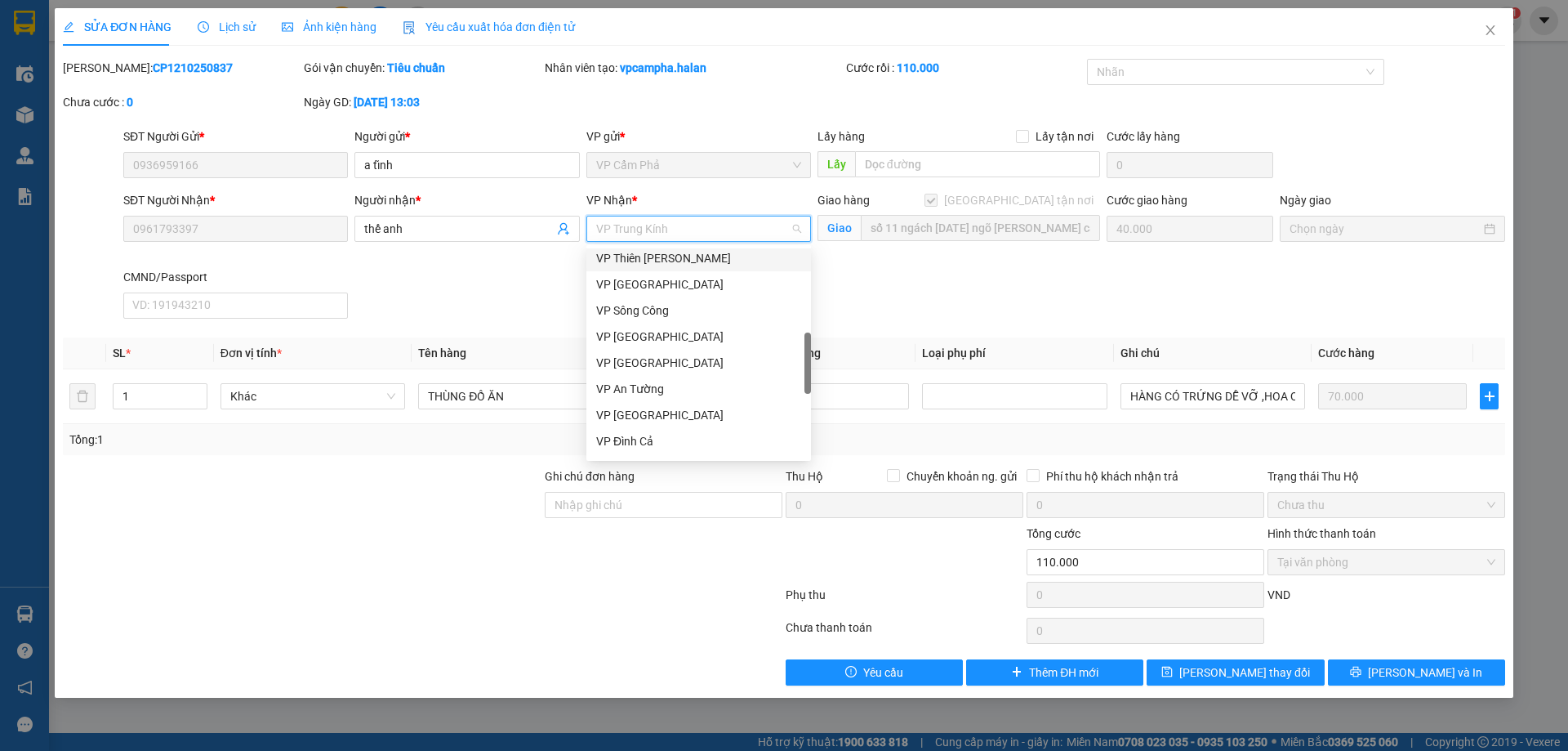
click at [736, 230] on span "VP Trung Kính" at bounding box center [698, 229] width 205 height 24
click at [1496, 27] on icon "close" at bounding box center [1491, 31] width 13 height 13
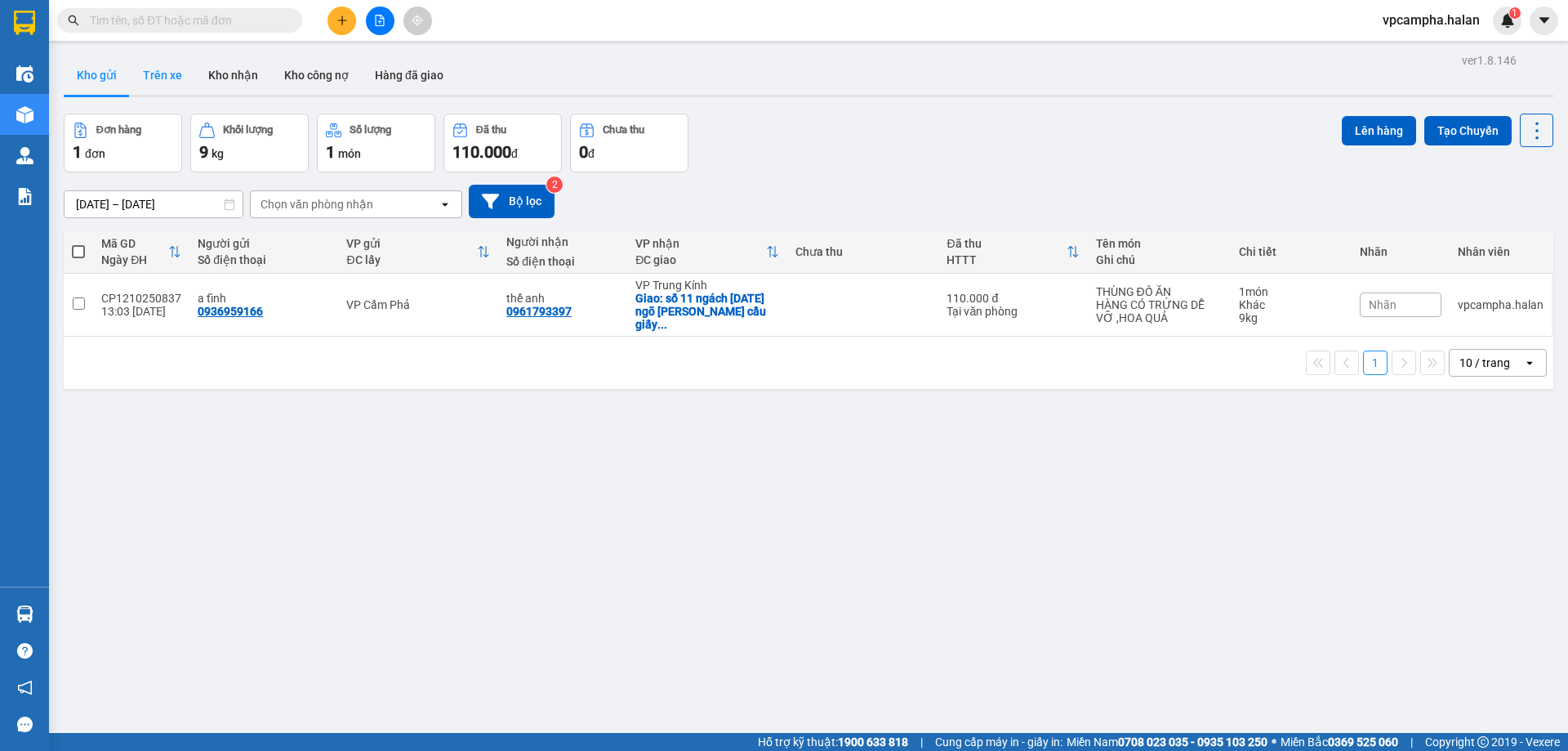
click at [153, 86] on button "Trên xe" at bounding box center [162, 75] width 66 height 39
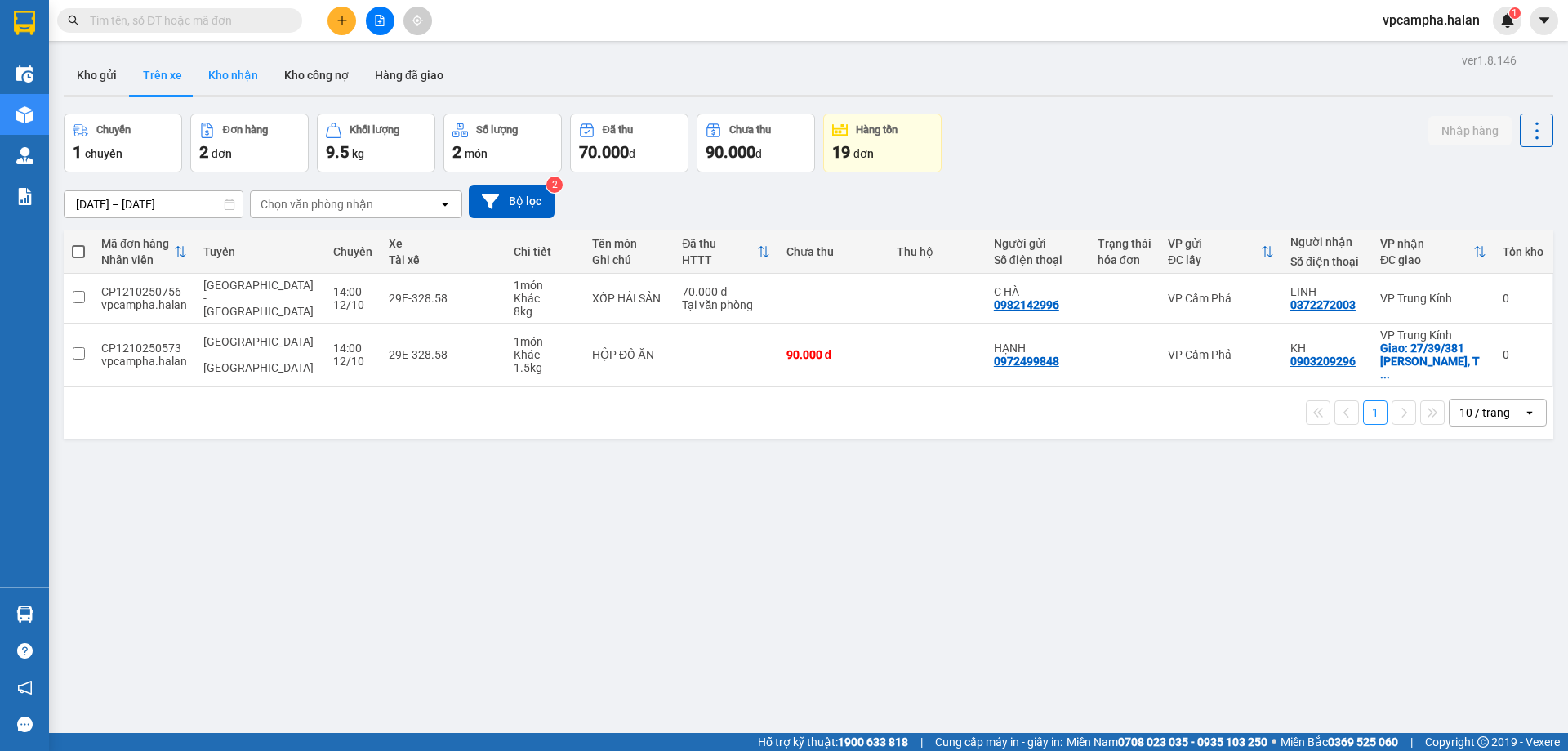
click at [220, 74] on button "Kho nhận" at bounding box center [233, 75] width 76 height 39
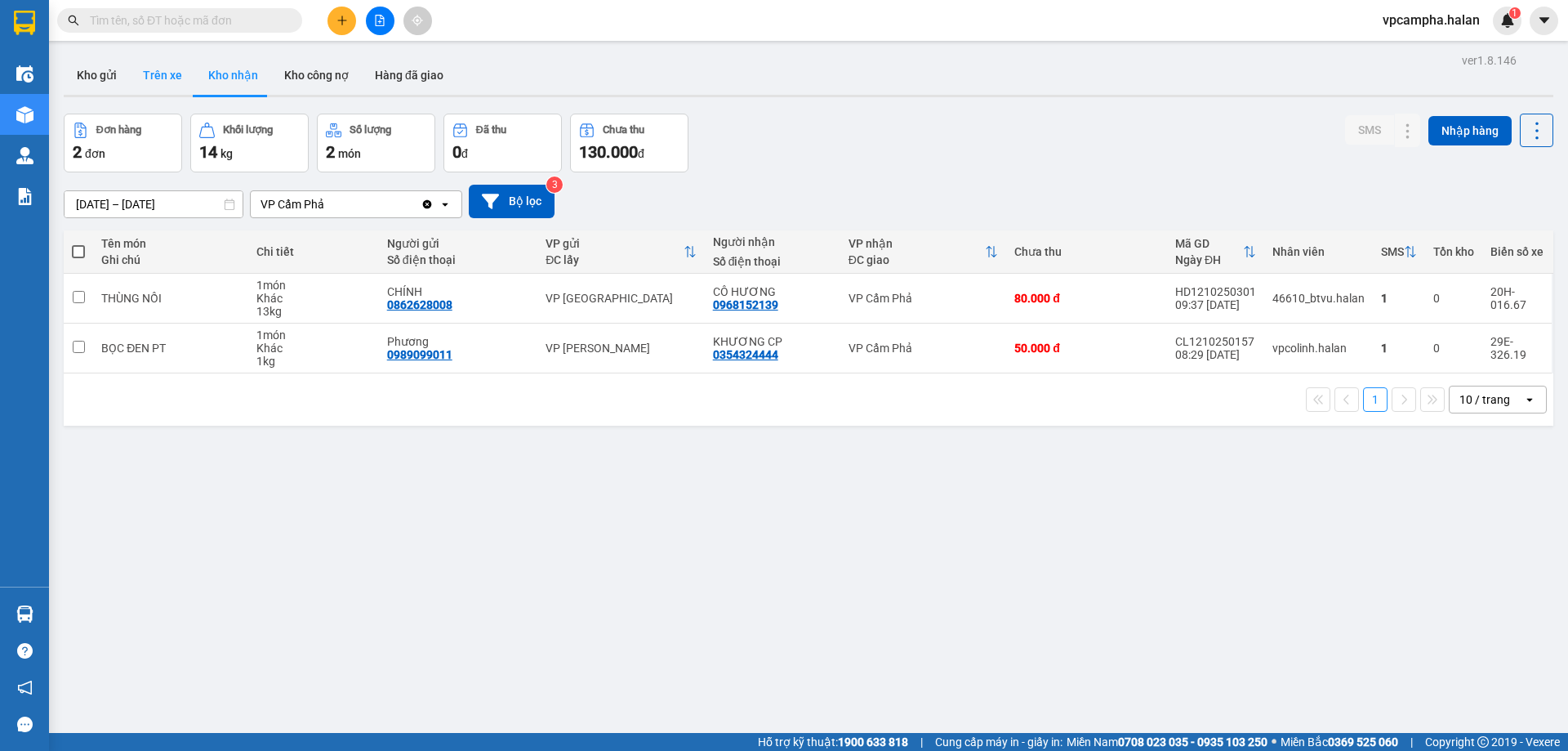
click at [159, 94] on button "Trên xe" at bounding box center [162, 75] width 66 height 39
type input "[DATE] – [DATE]"
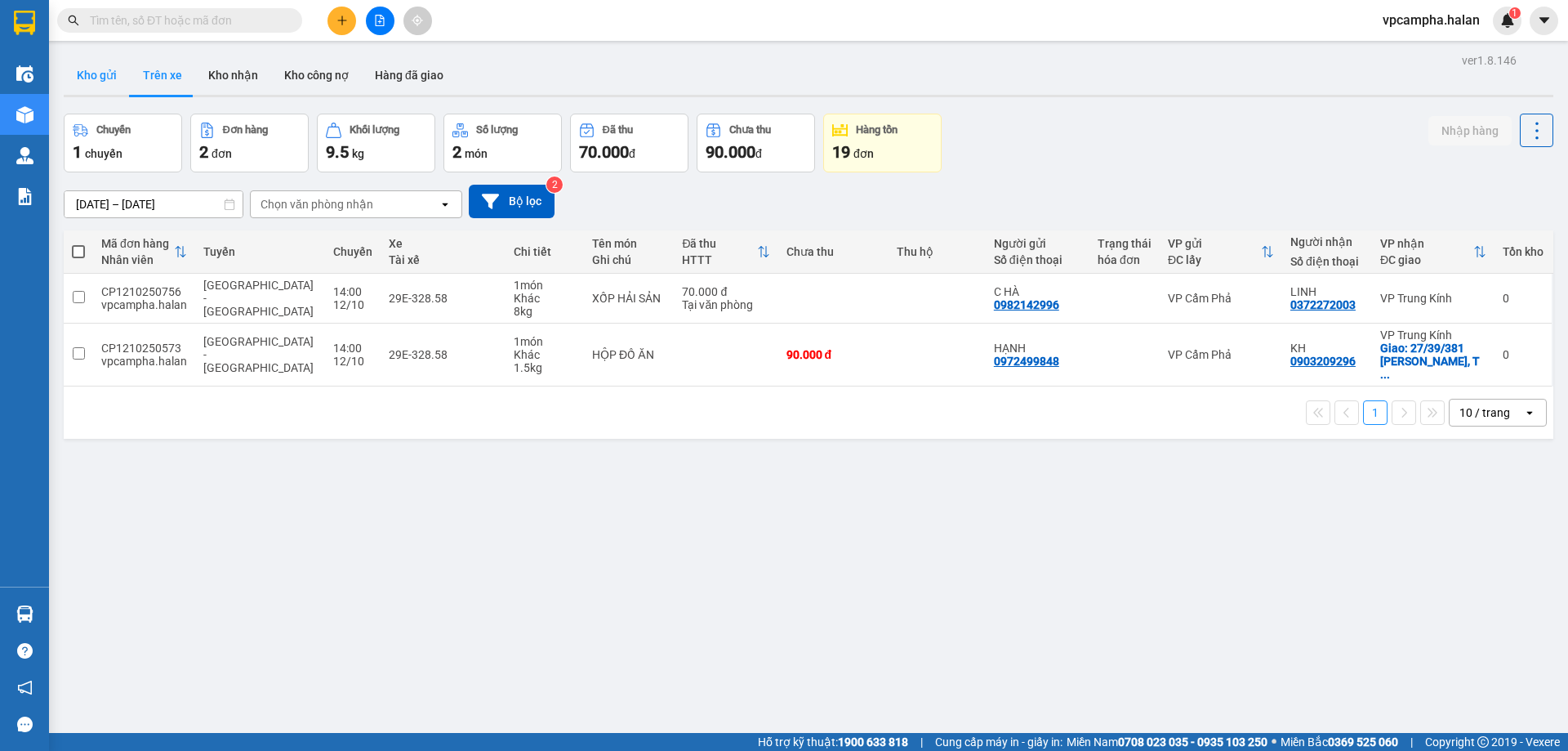
click at [80, 80] on button "Kho gửi" at bounding box center [96, 75] width 66 height 39
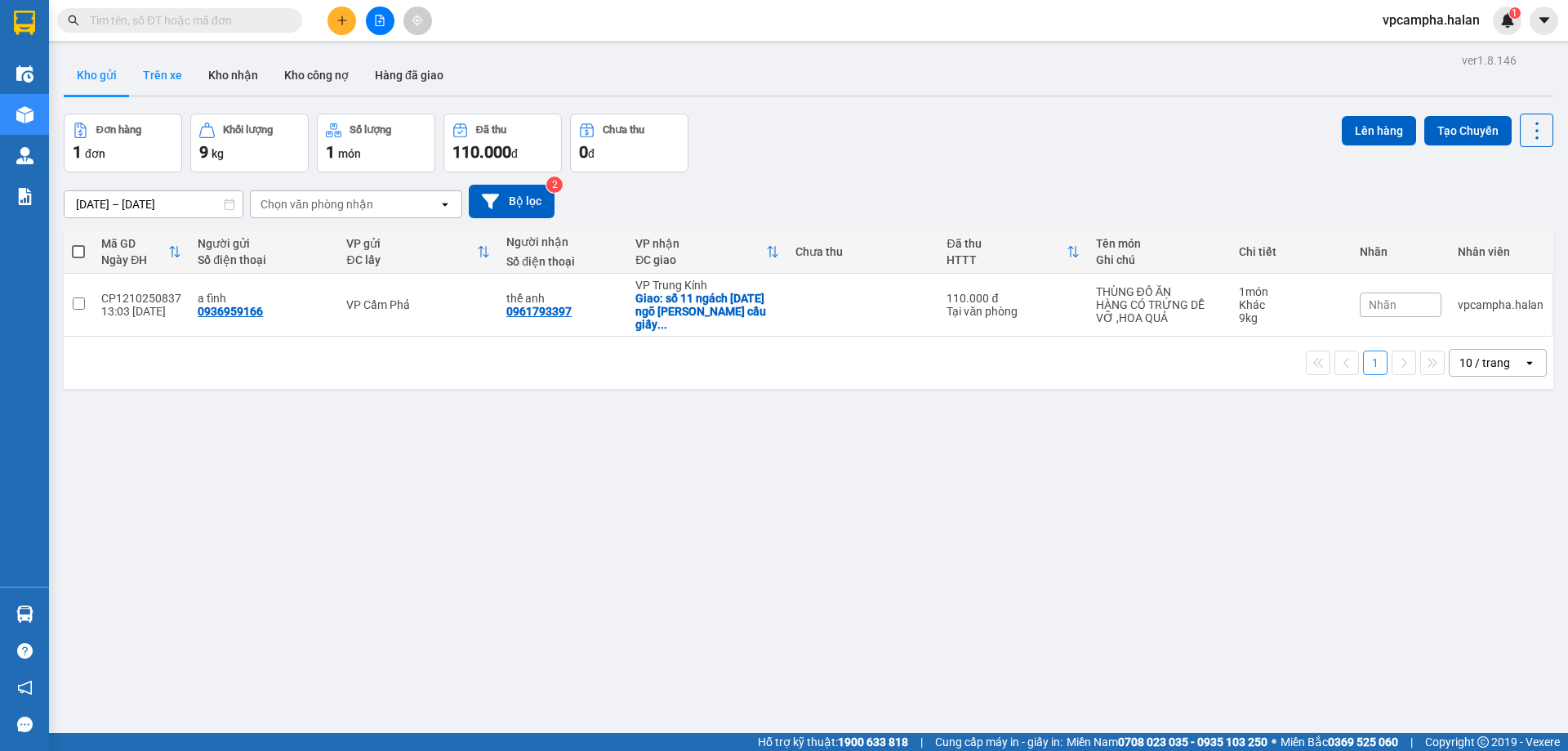
click at [160, 81] on button "Trên xe" at bounding box center [162, 75] width 66 height 39
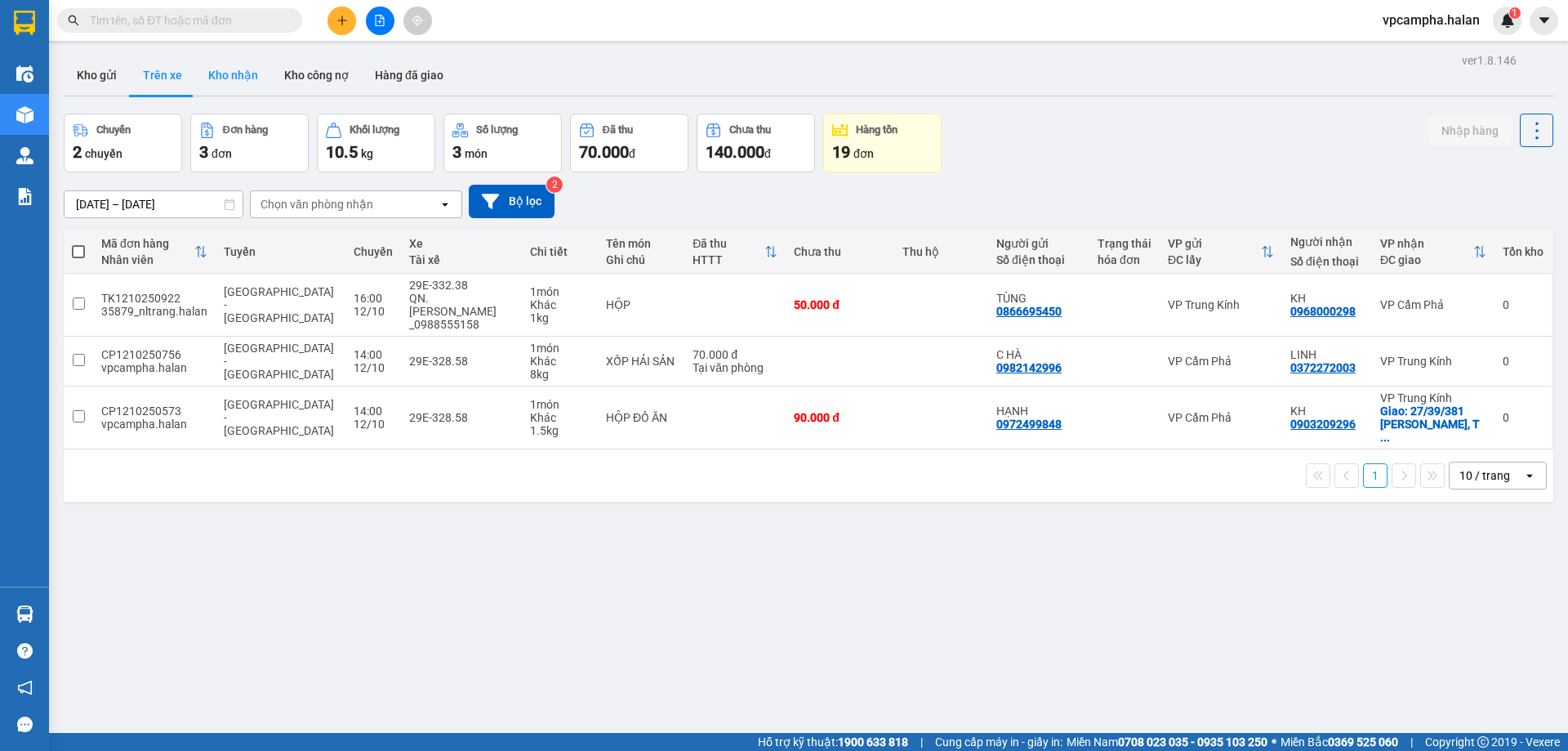
click at [252, 74] on button "Kho nhận" at bounding box center [233, 75] width 76 height 39
type input "[DATE] – [DATE]"
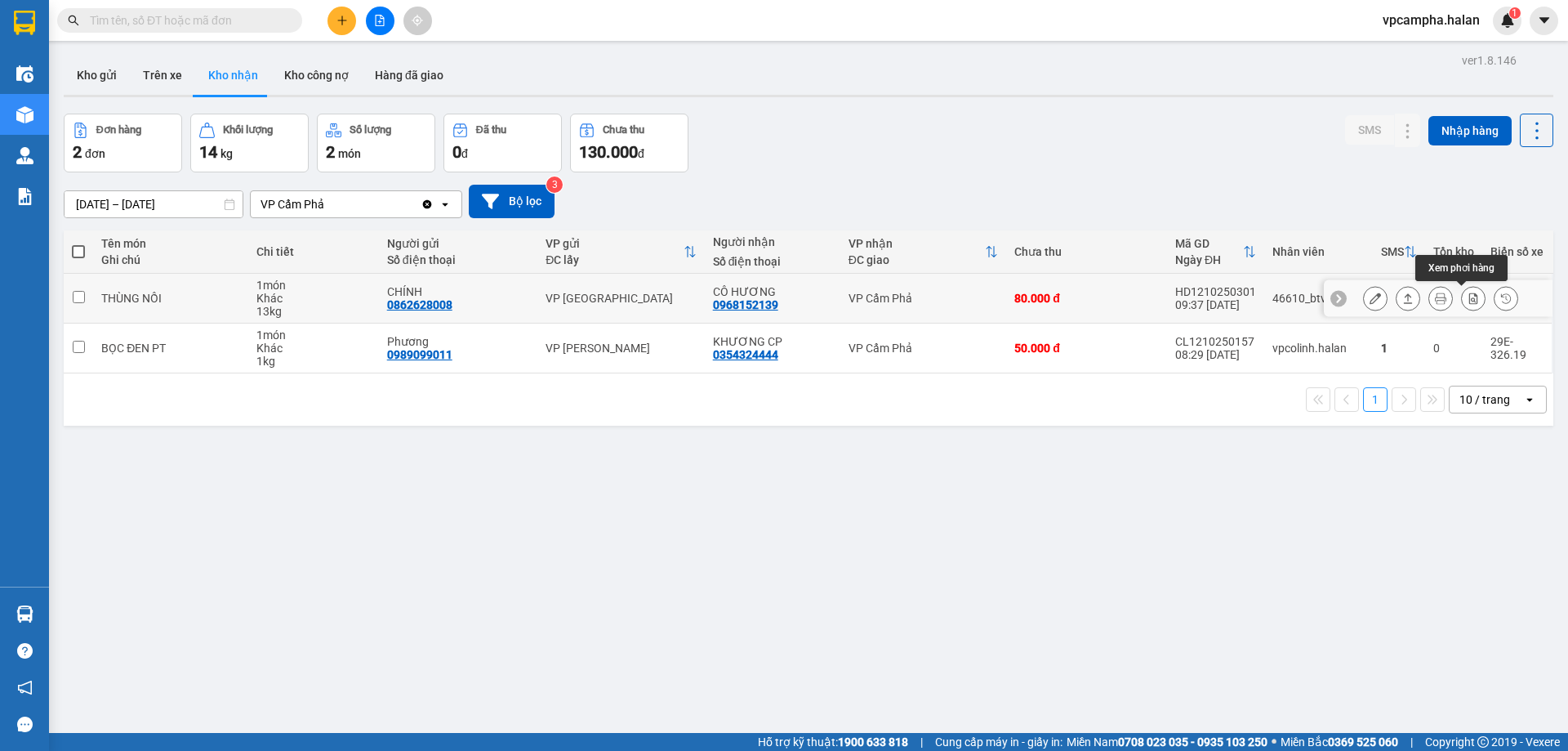
click at [1470, 297] on icon at bounding box center [1474, 298] width 9 height 11
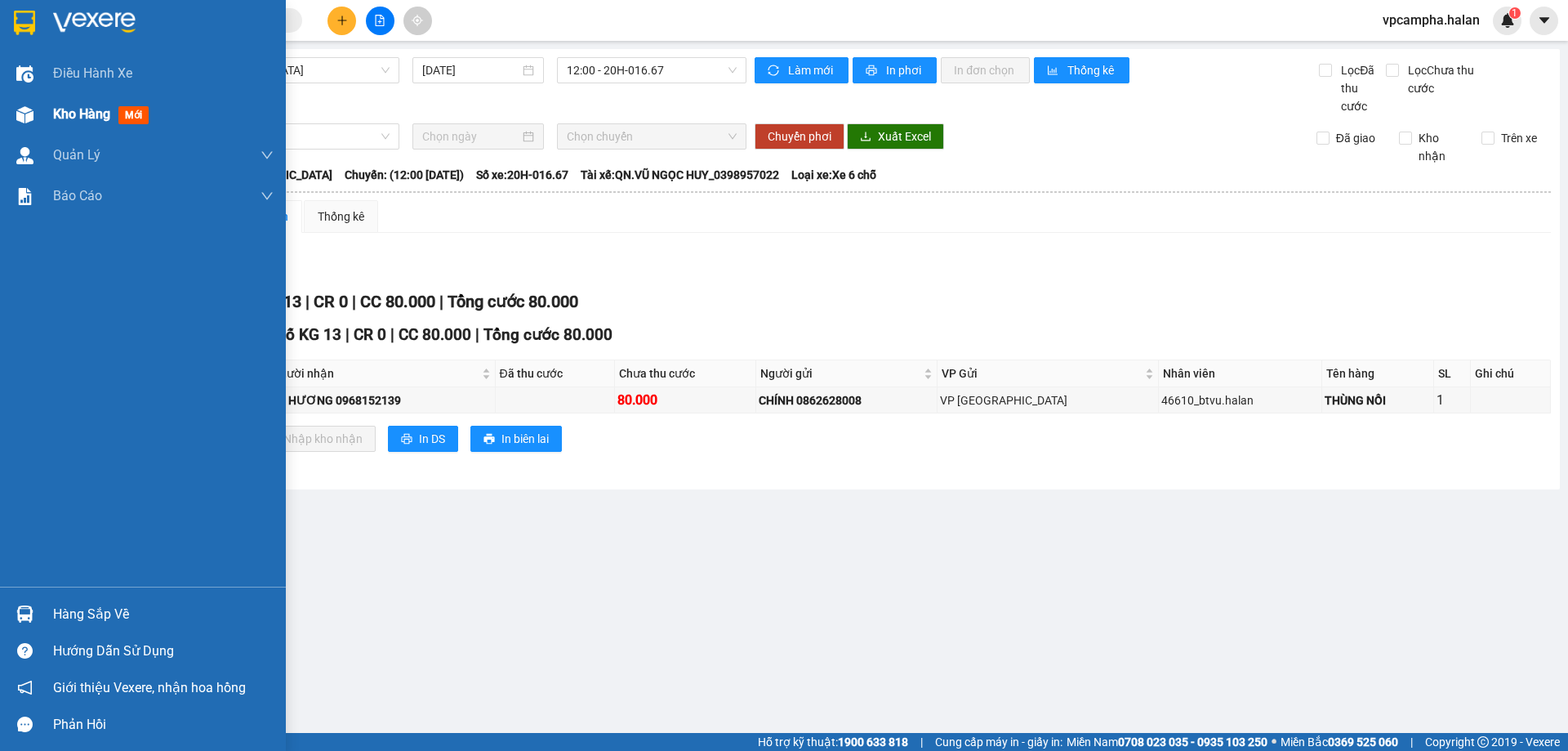
click at [27, 113] on img at bounding box center [25, 115] width 18 height 18
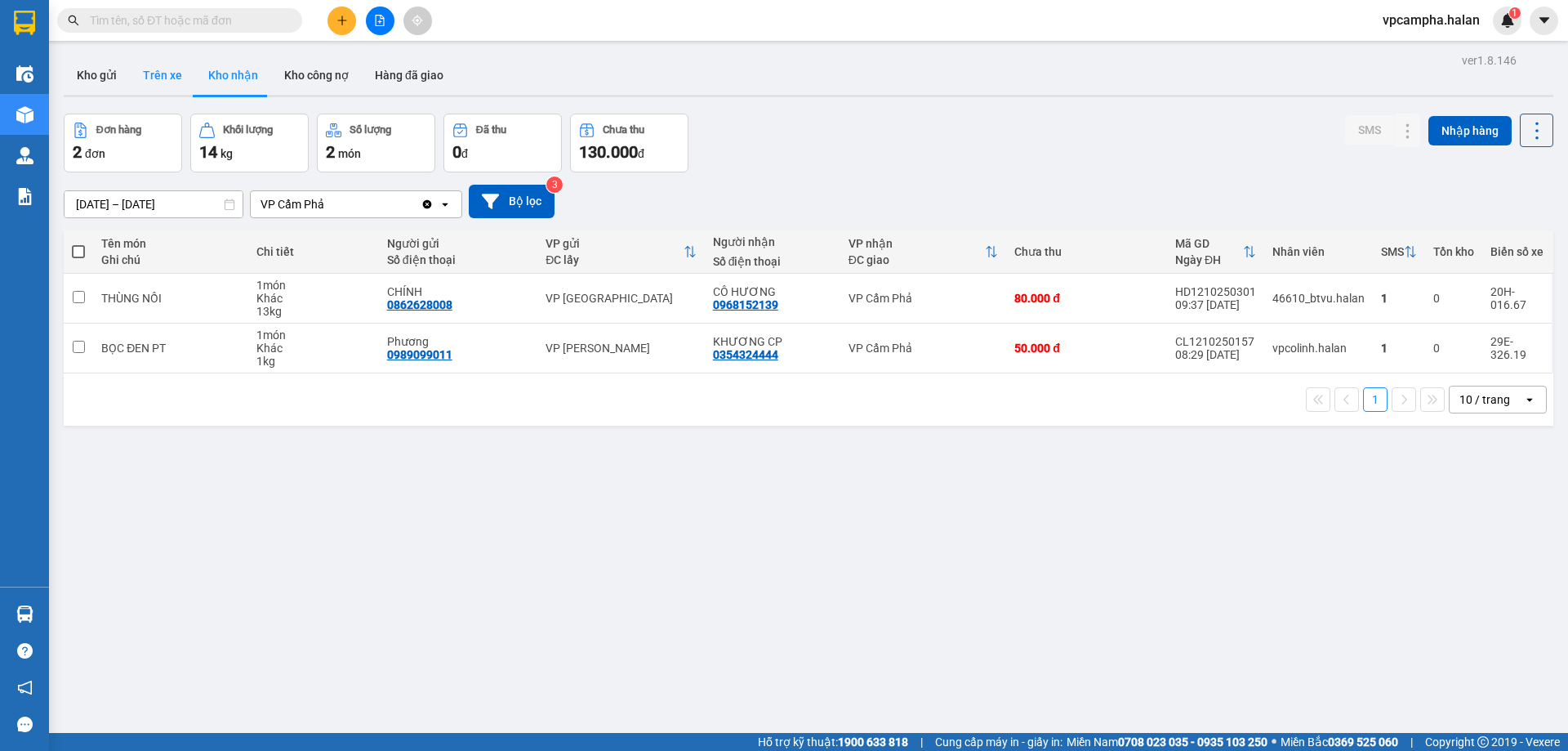
click at [159, 76] on button "Trên xe" at bounding box center [162, 75] width 66 height 39
type input "[DATE] – [DATE]"
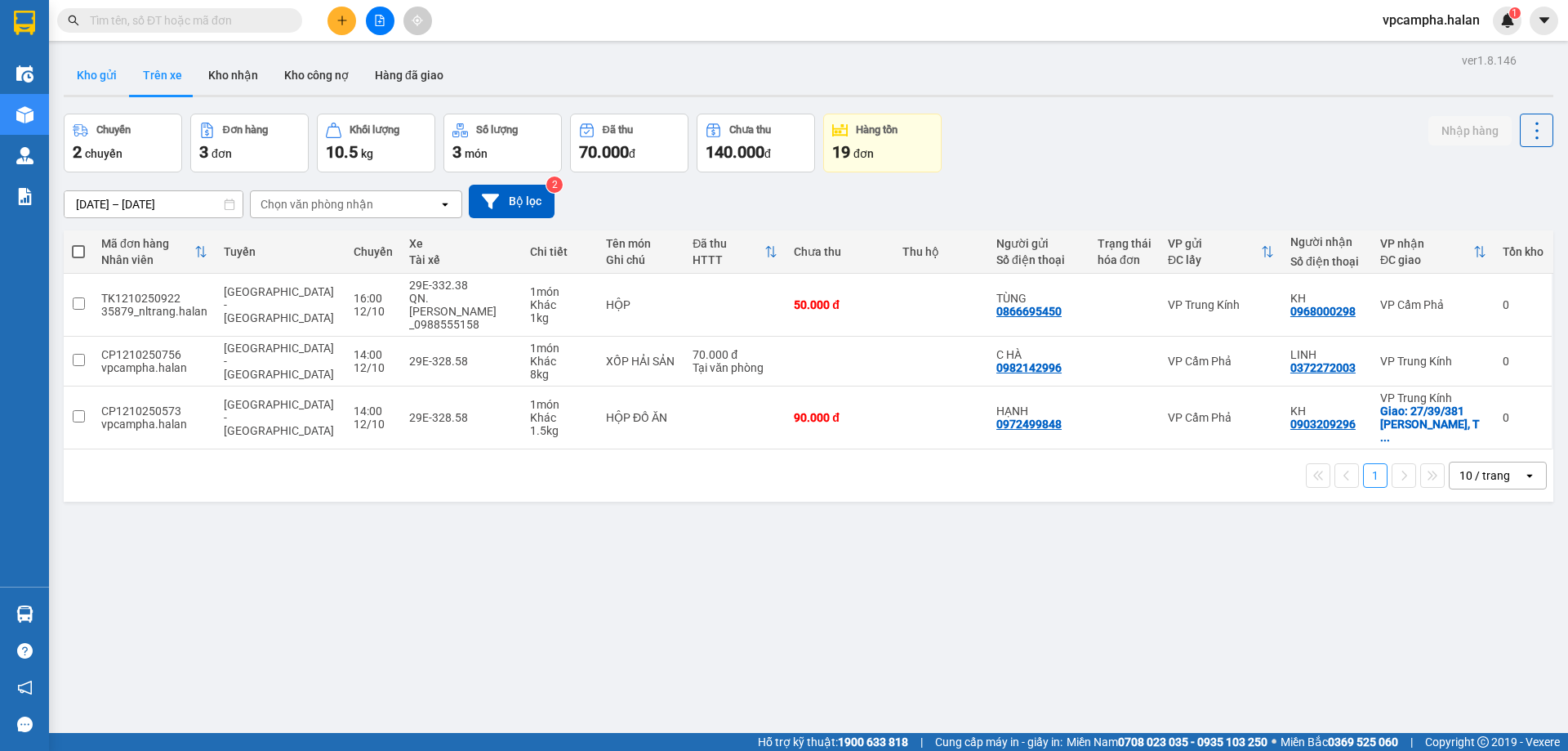
click at [112, 78] on button "Kho gửi" at bounding box center [96, 75] width 66 height 39
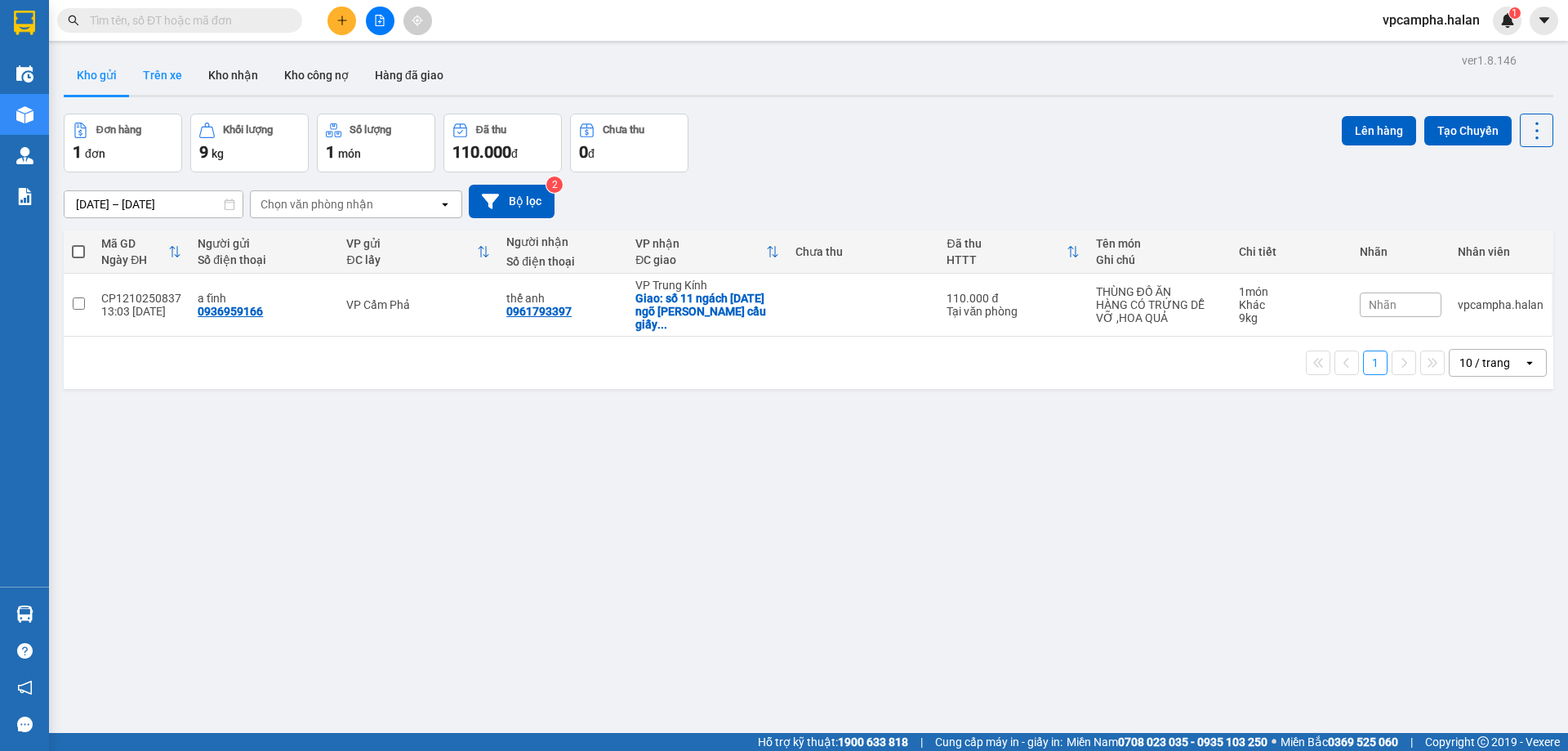
click at [172, 82] on button "Trên xe" at bounding box center [162, 75] width 66 height 39
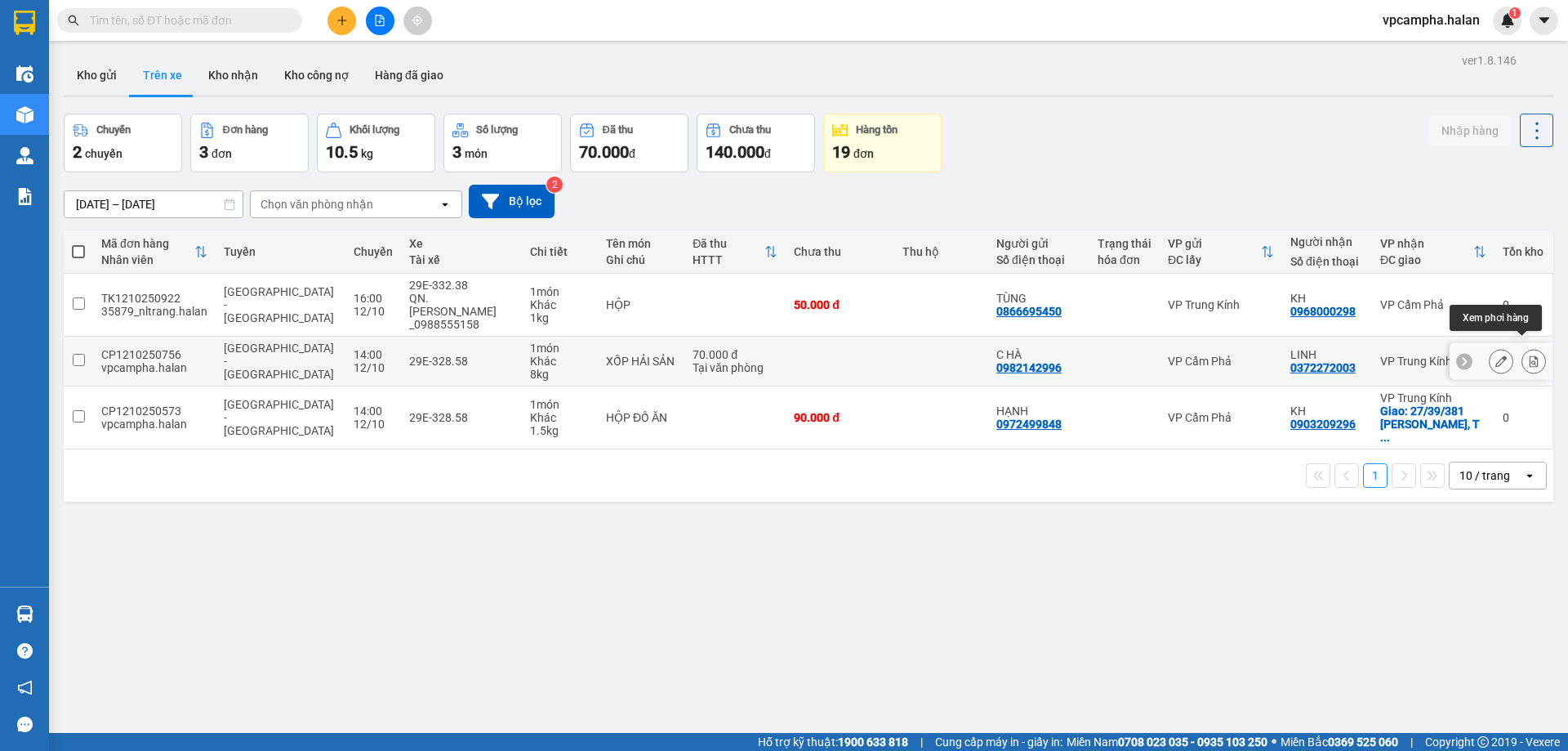
click at [1530, 356] on icon at bounding box center [1535, 361] width 9 height 11
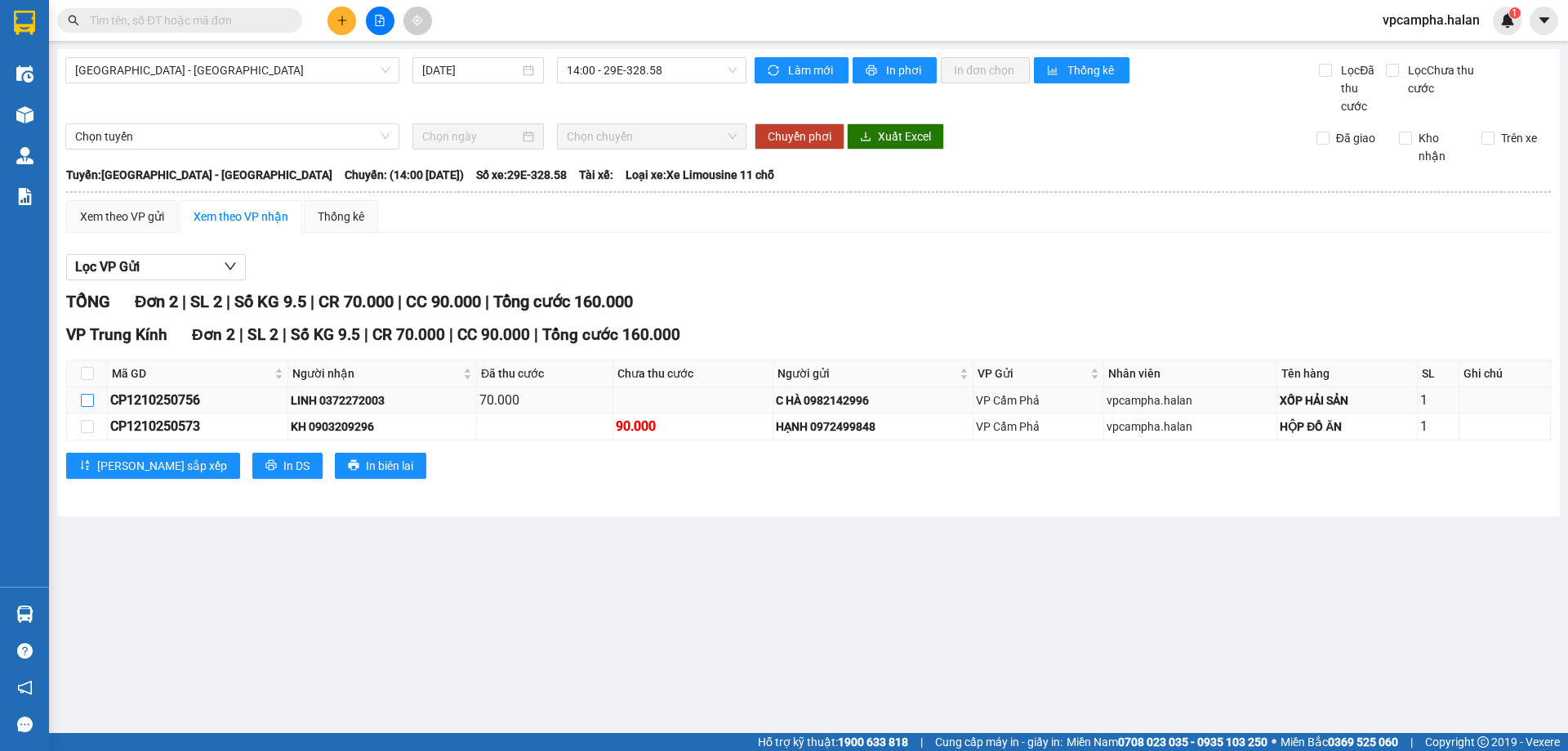
click at [82, 402] on input "checkbox" at bounding box center [87, 400] width 13 height 13
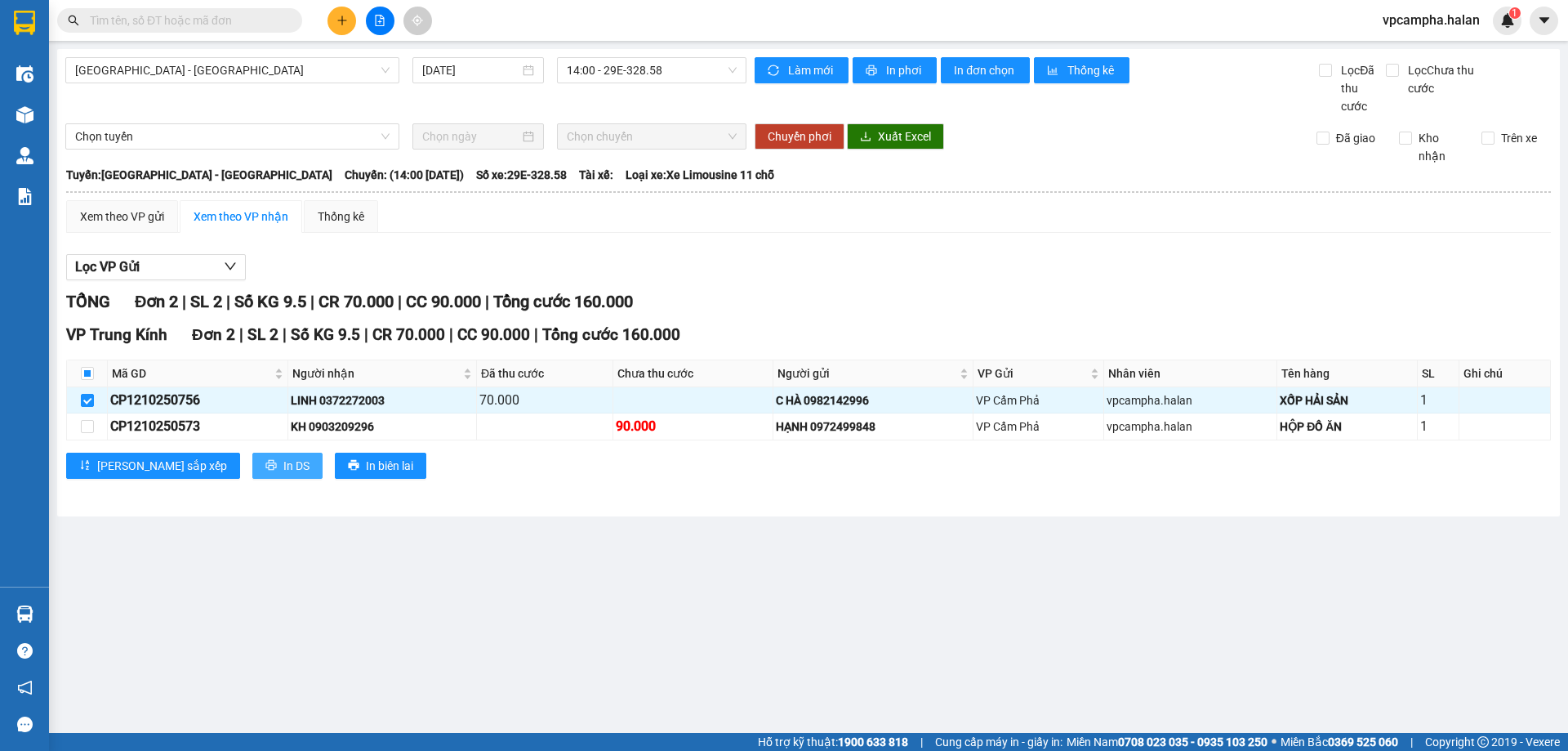
click at [266, 467] on icon "printer" at bounding box center [270, 465] width 10 height 10
click at [366, 463] on span "In biên lai" at bounding box center [389, 465] width 47 height 18
click at [90, 404] on input "checkbox" at bounding box center [87, 400] width 13 height 13
checkbox input "false"
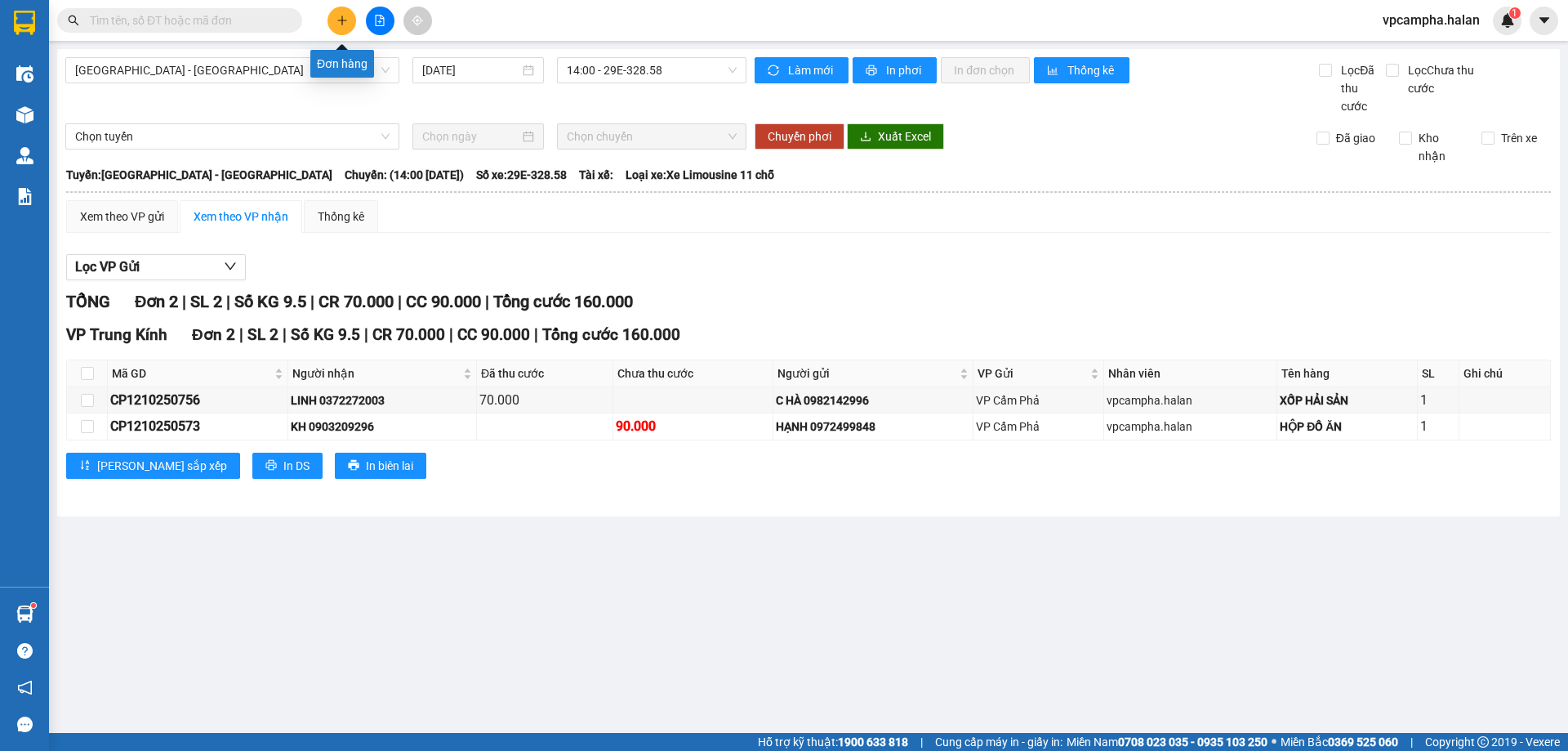
click at [337, 23] on icon "plus" at bounding box center [342, 20] width 11 height 11
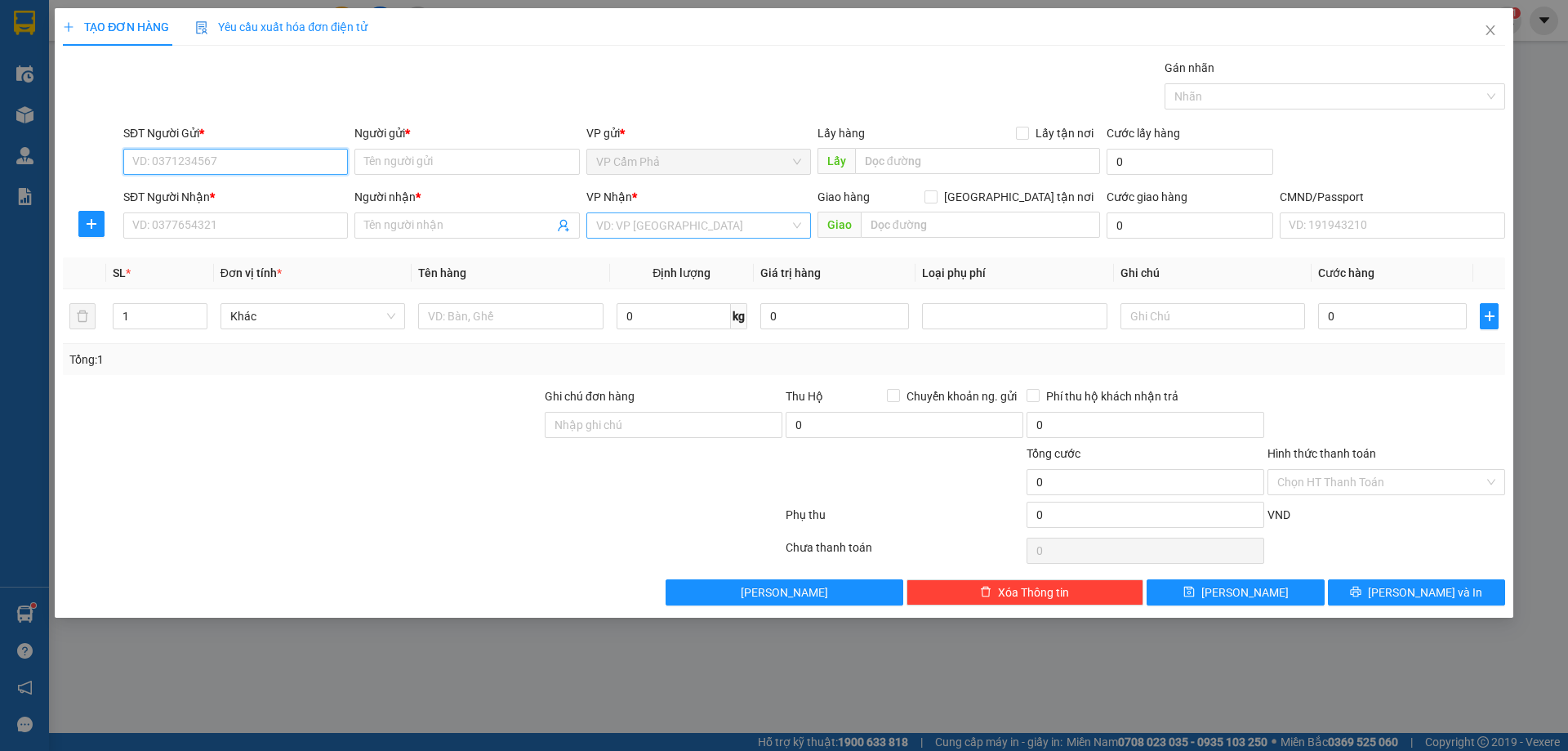
click at [794, 232] on div "VD: VP [GEOGRAPHIC_DATA]" at bounding box center [698, 225] width 225 height 26
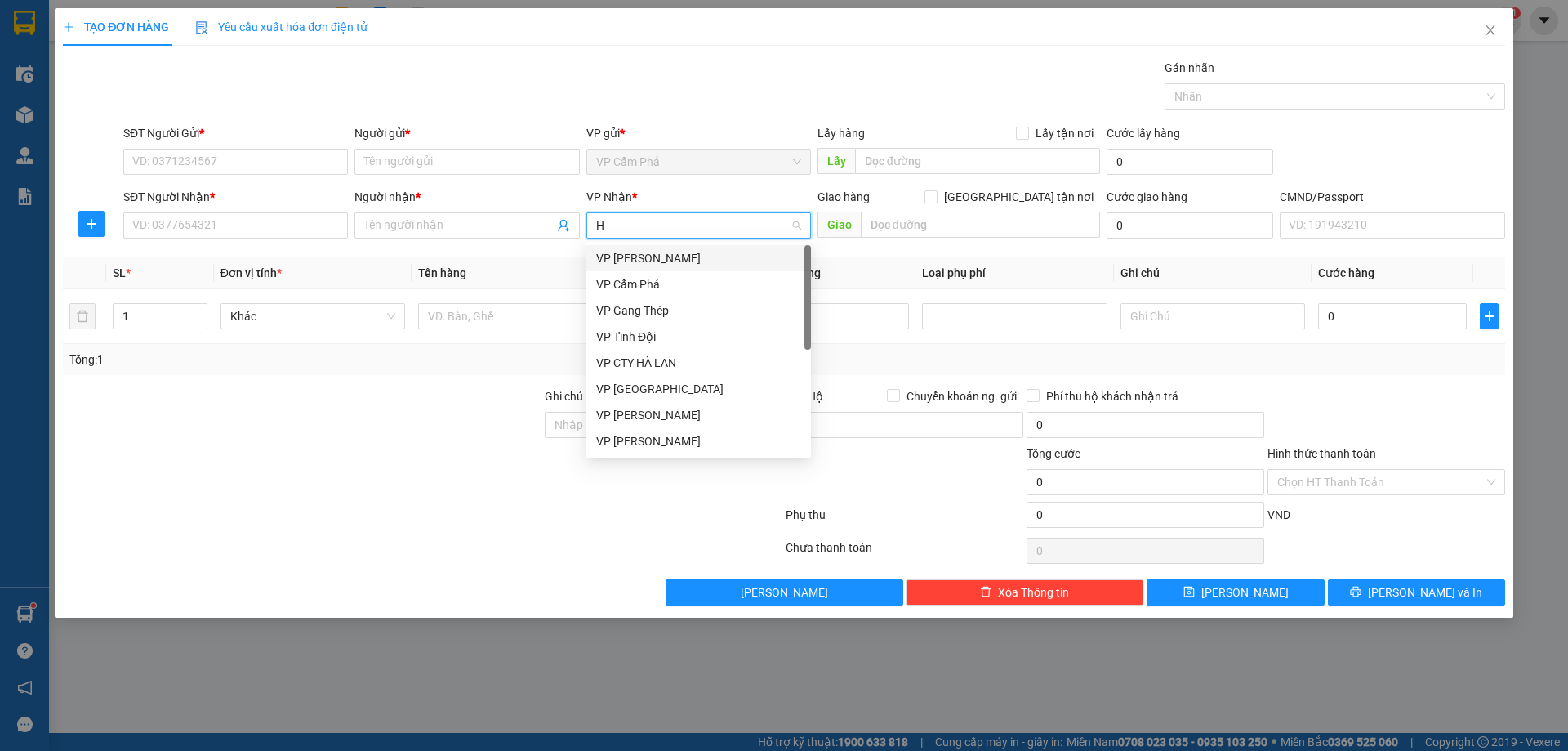
type input "HD"
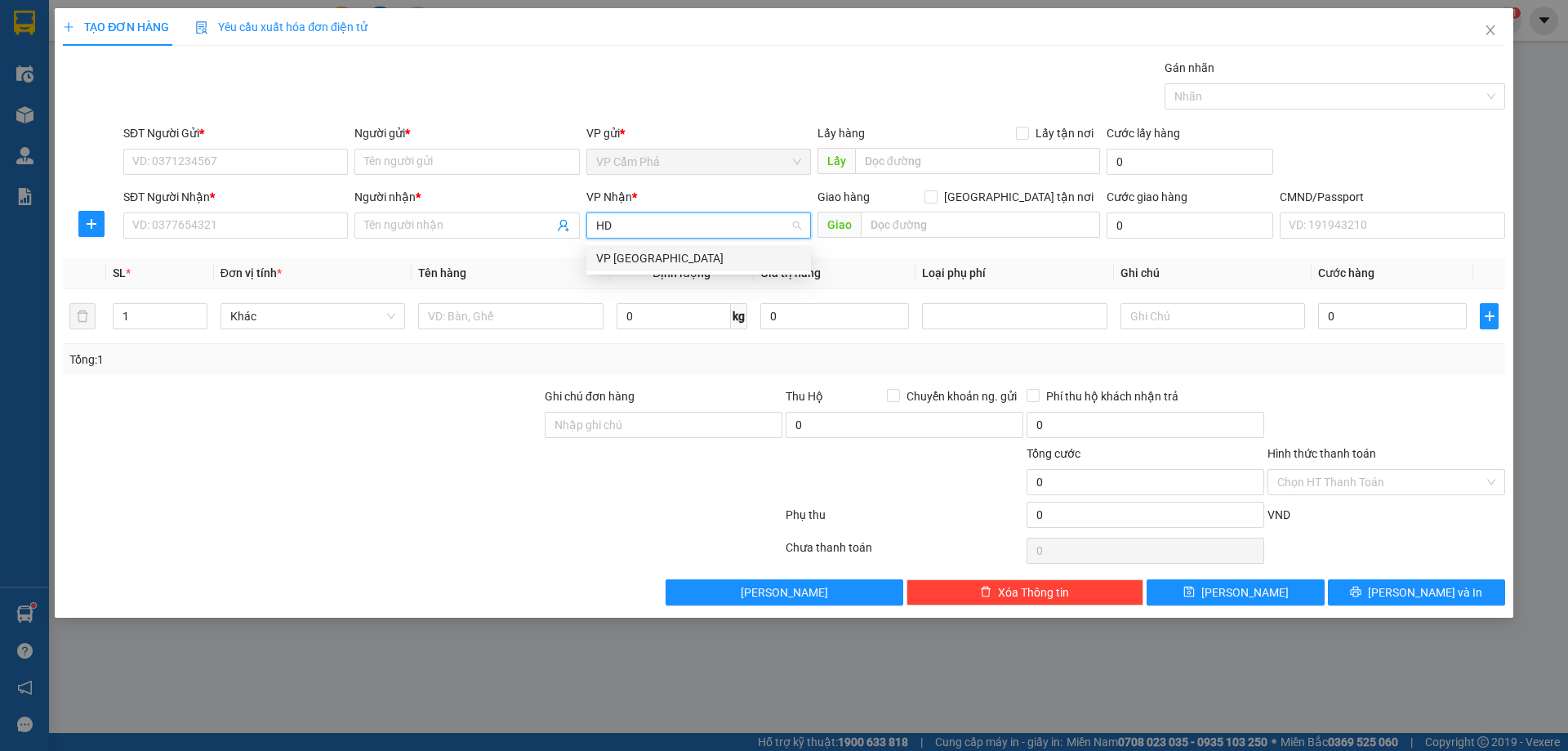
click at [768, 252] on div "VP Hà Đông" at bounding box center [698, 257] width 205 height 18
click at [895, 220] on input "text" at bounding box center [981, 224] width 239 height 26
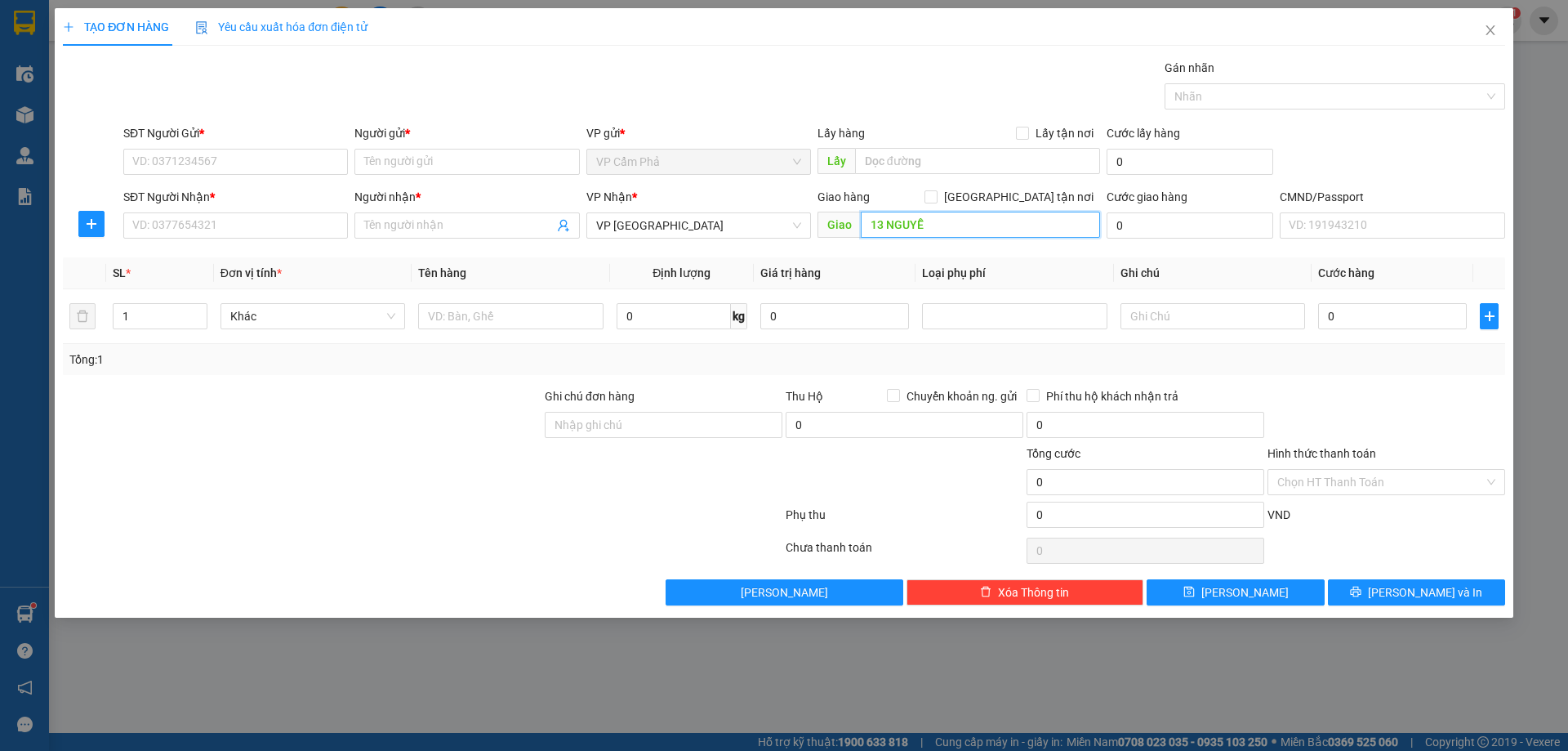
click at [884, 225] on input "13 NGUYỄ" at bounding box center [981, 224] width 239 height 26
click at [934, 225] on input "130 NGUYỄ" at bounding box center [981, 224] width 239 height 26
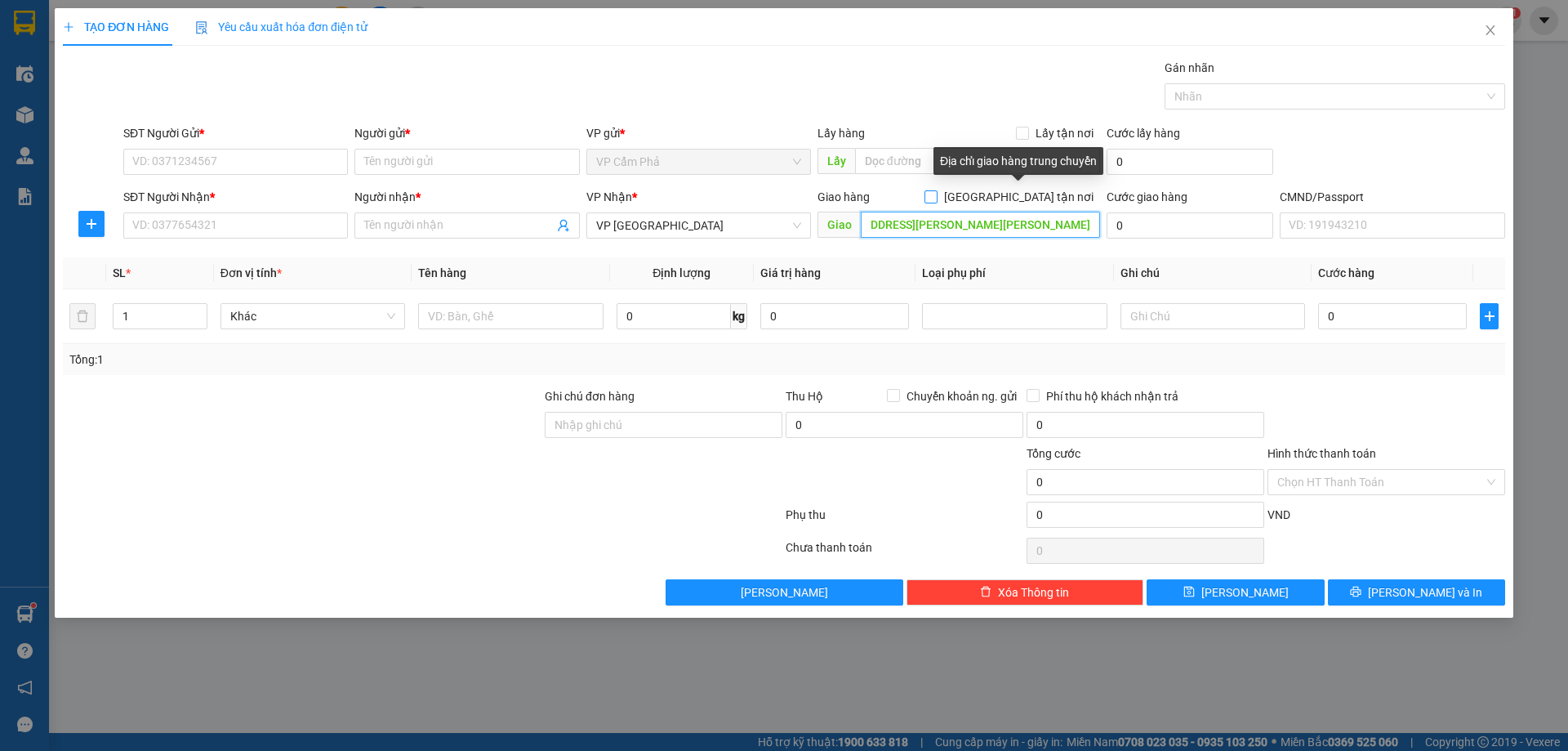
type input "130 NGUYỄN TRỰC, HUYỀN KỲ, PHÚ LÃNG, HÀ ĐÔNG, HÀ NỘI"
click at [936, 194] on input "[GEOGRAPHIC_DATA] tận nơi" at bounding box center [930, 196] width 11 height 11
checkbox input "true"
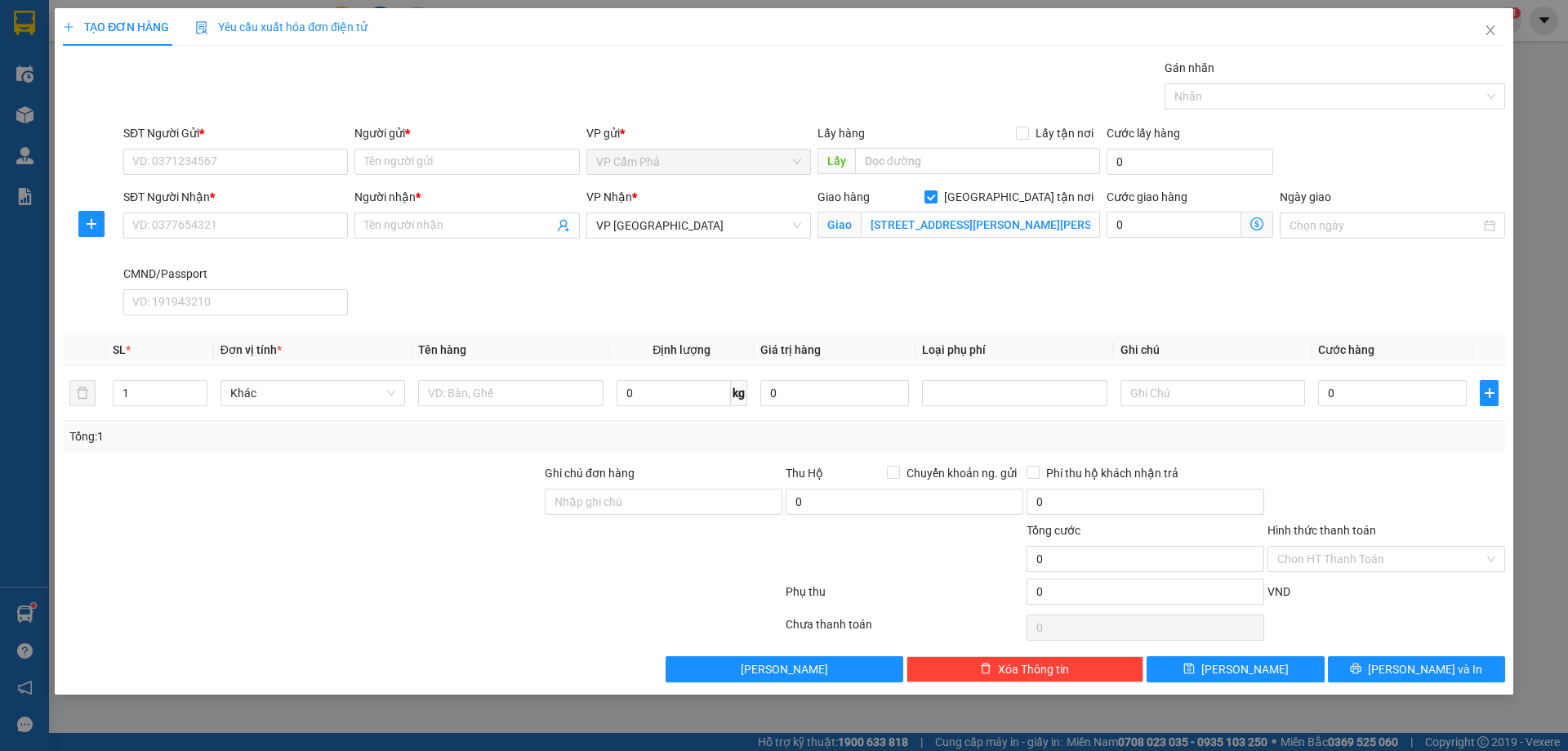
click at [1260, 229] on icon "dollar-circle" at bounding box center [1257, 224] width 13 height 13
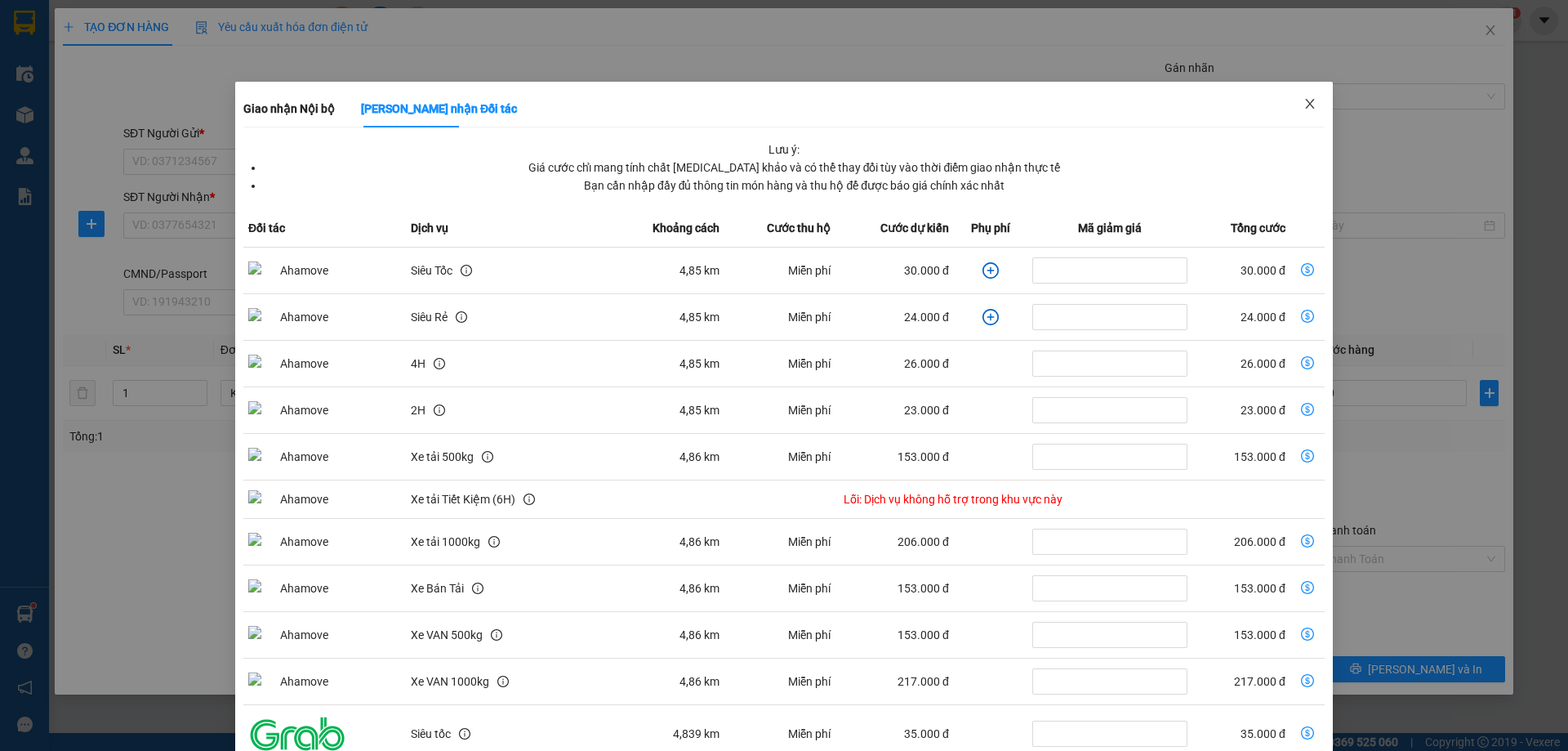
click at [1305, 106] on icon "close" at bounding box center [1310, 104] width 9 height 10
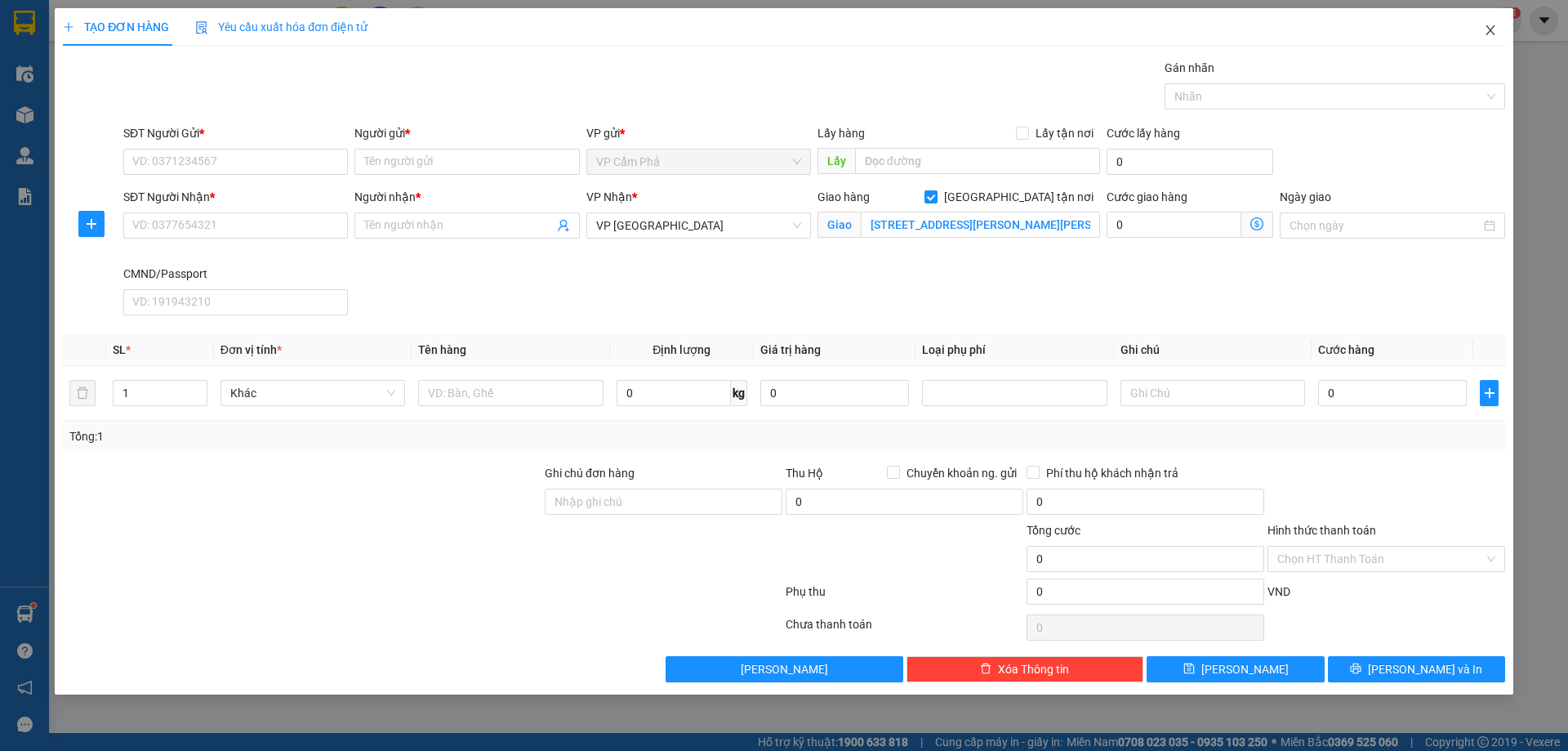
click at [1486, 29] on icon "close" at bounding box center [1491, 31] width 13 height 13
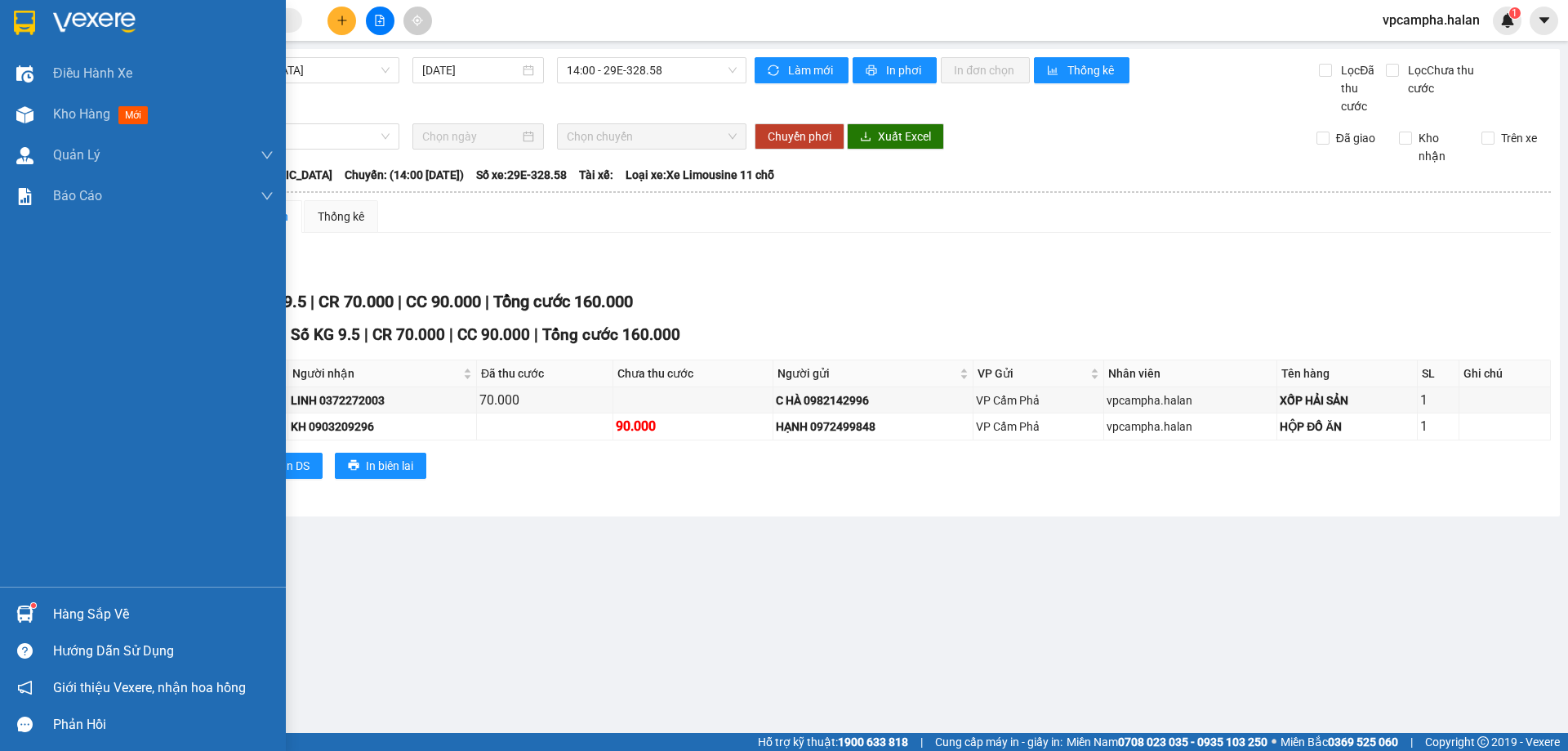
click at [31, 615] on img at bounding box center [25, 614] width 18 height 18
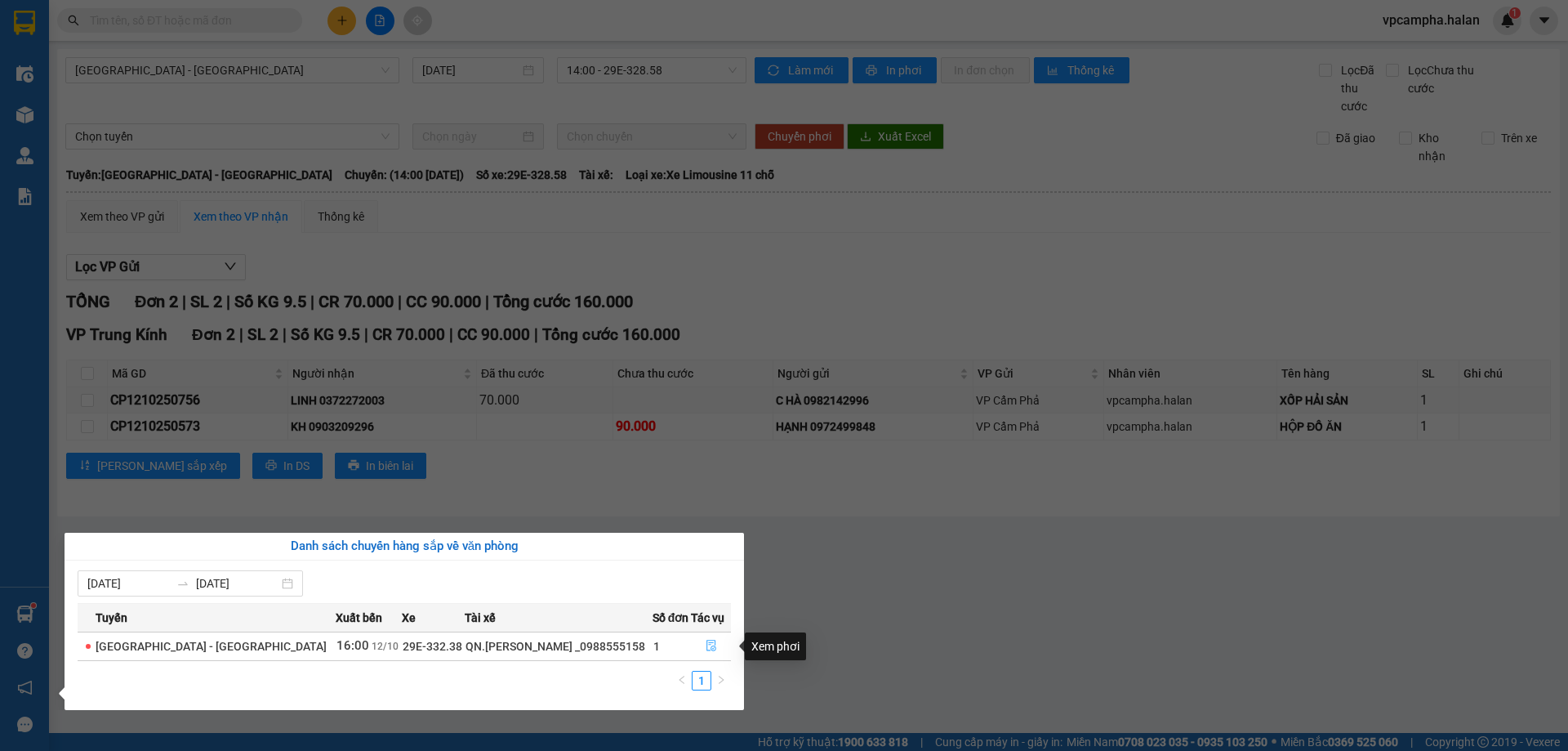
click at [707, 644] on icon "file-done" at bounding box center [711, 645] width 10 height 11
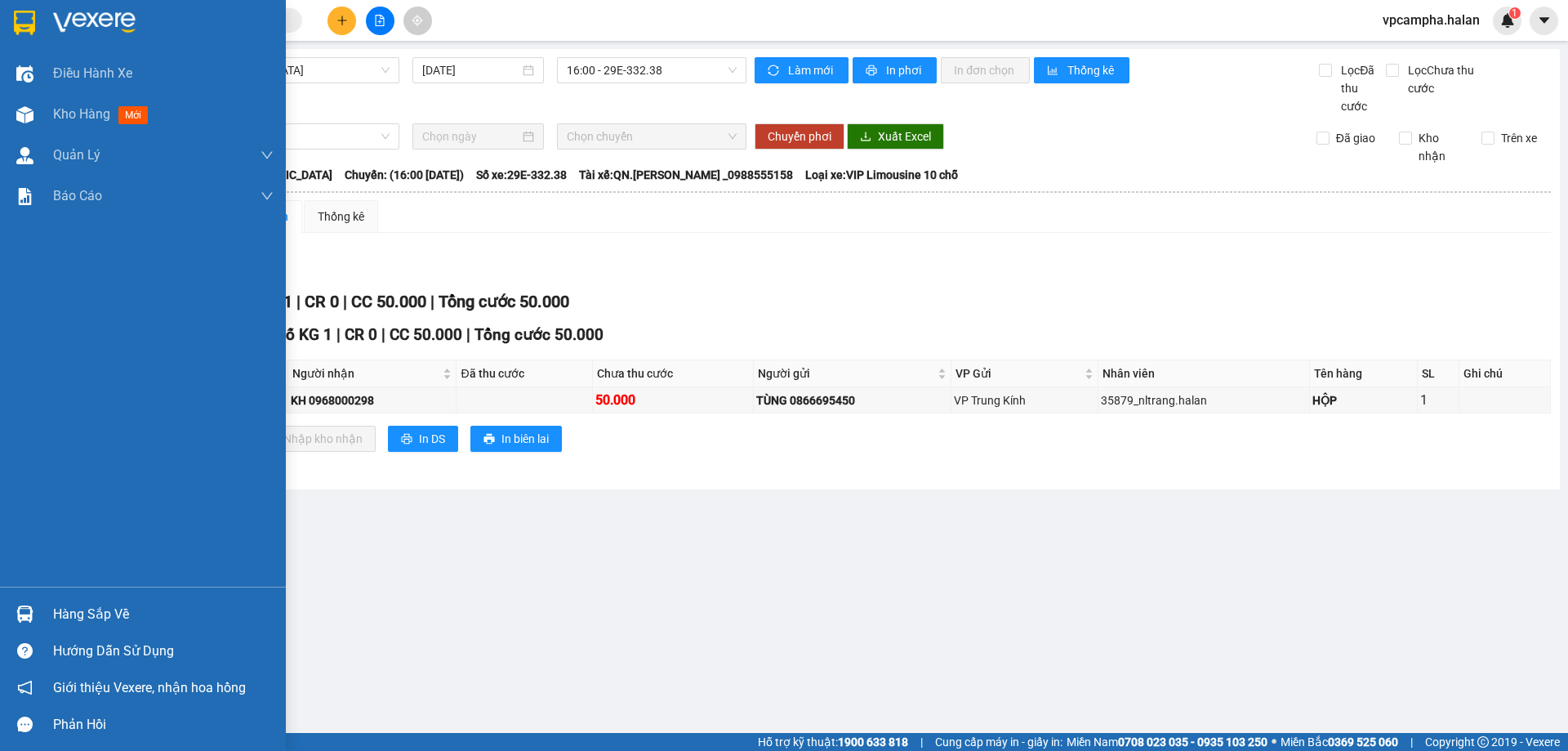
click at [31, 610] on img at bounding box center [25, 614] width 18 height 18
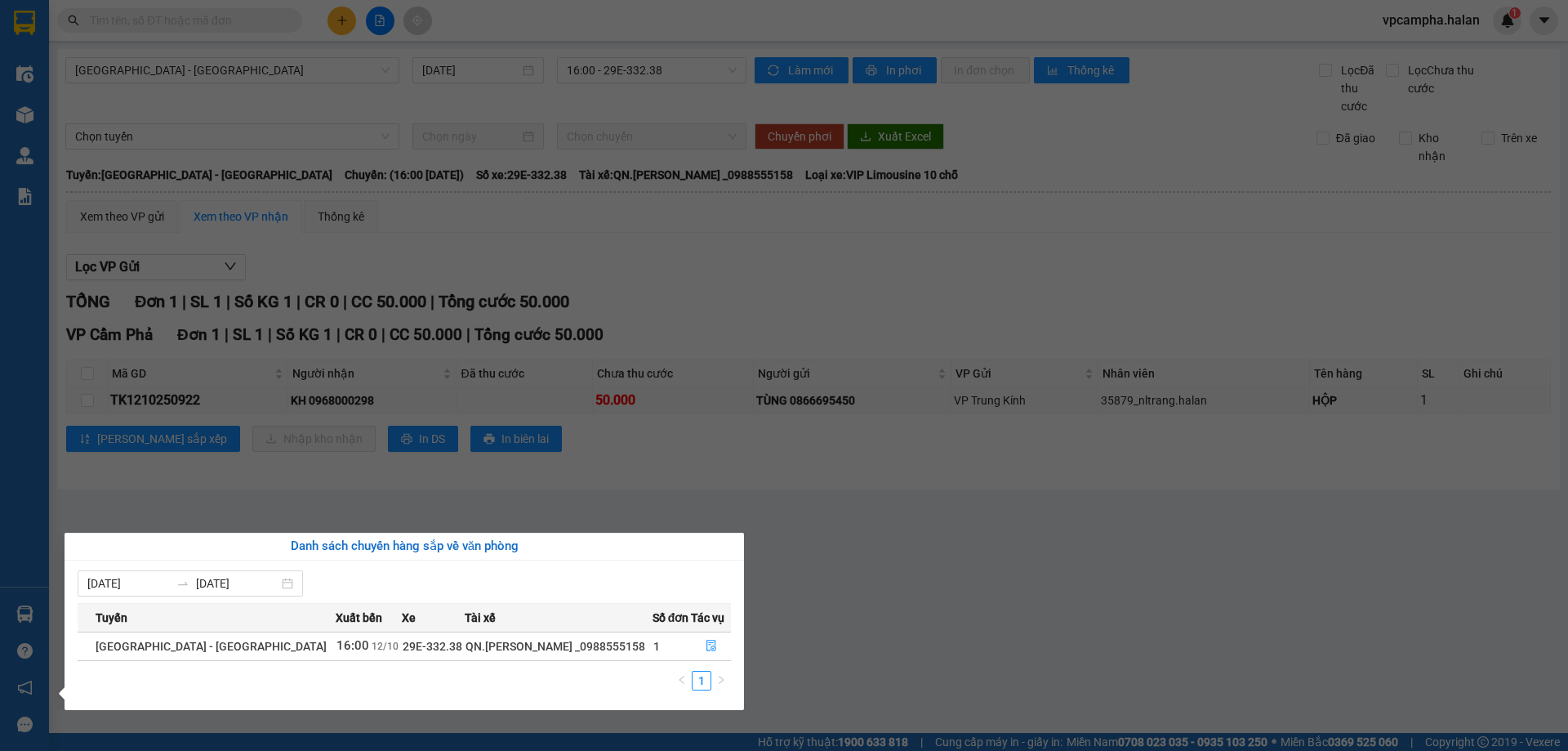
click at [793, 619] on section "Kết quả tìm kiếm ( 0 ) Bộ lọc No Data vpcampha.halan 1 Điều hành xe Kho hàng mớ…" at bounding box center [784, 375] width 1568 height 751
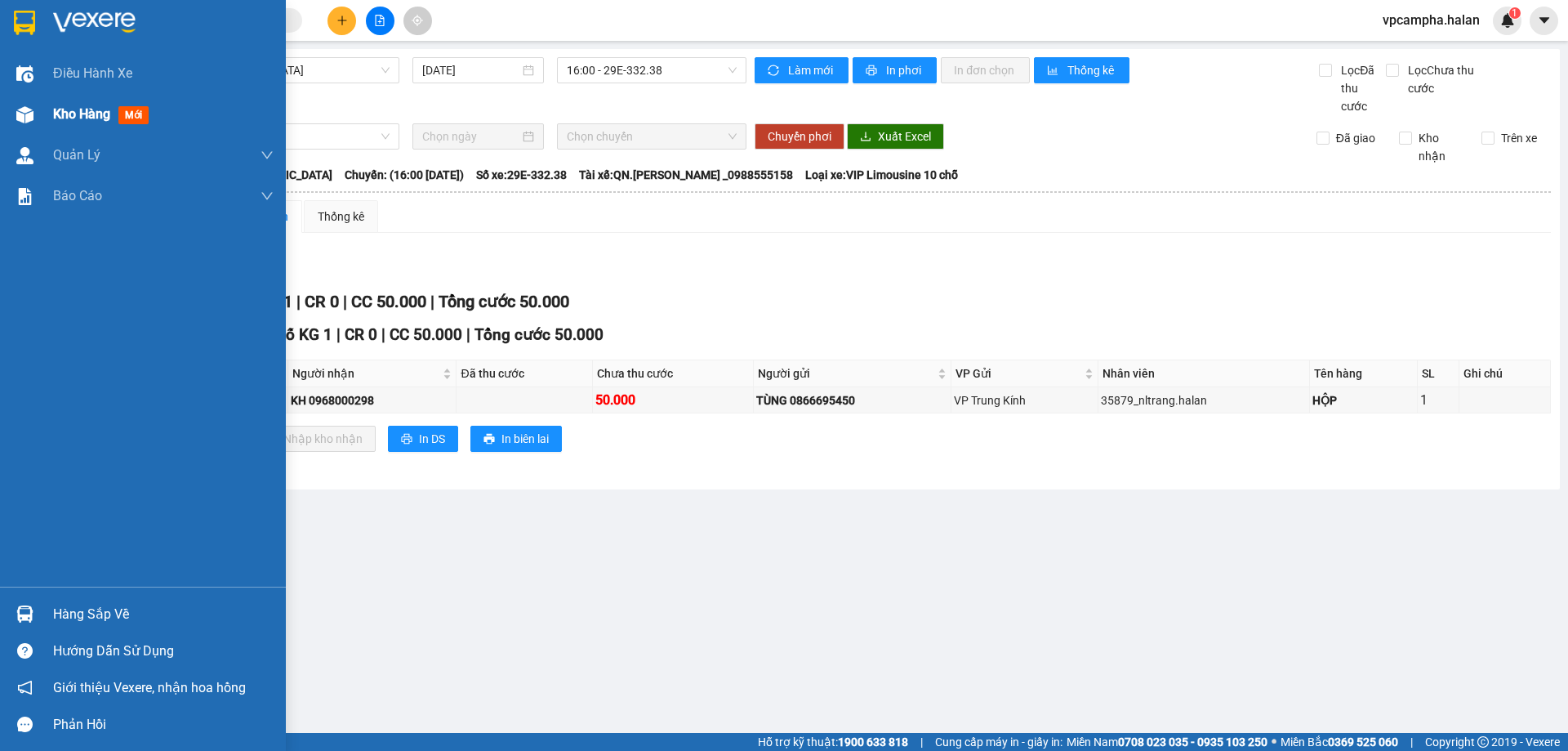
click at [29, 114] on img at bounding box center [25, 115] width 18 height 18
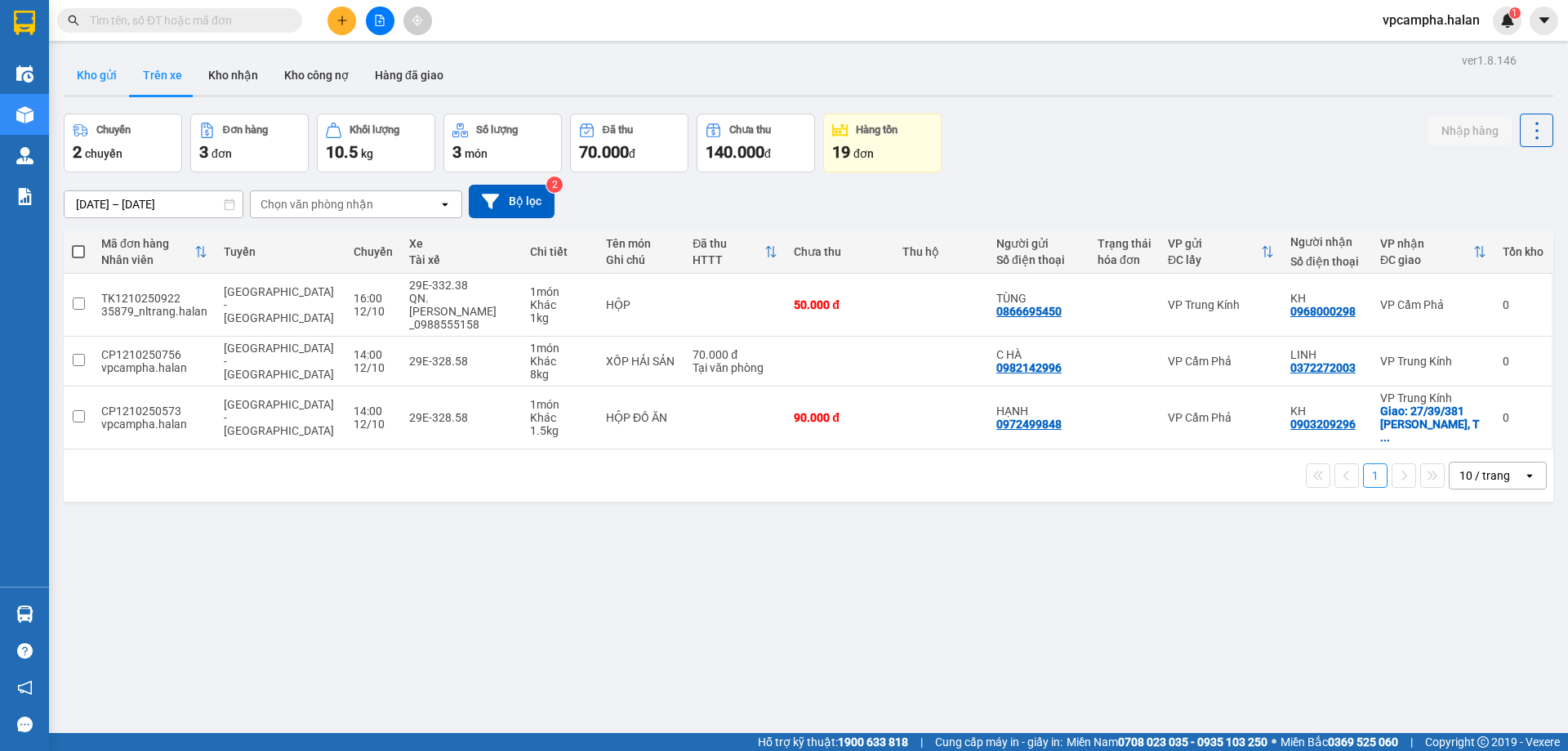
click at [103, 73] on button "Kho gửi" at bounding box center [96, 75] width 66 height 39
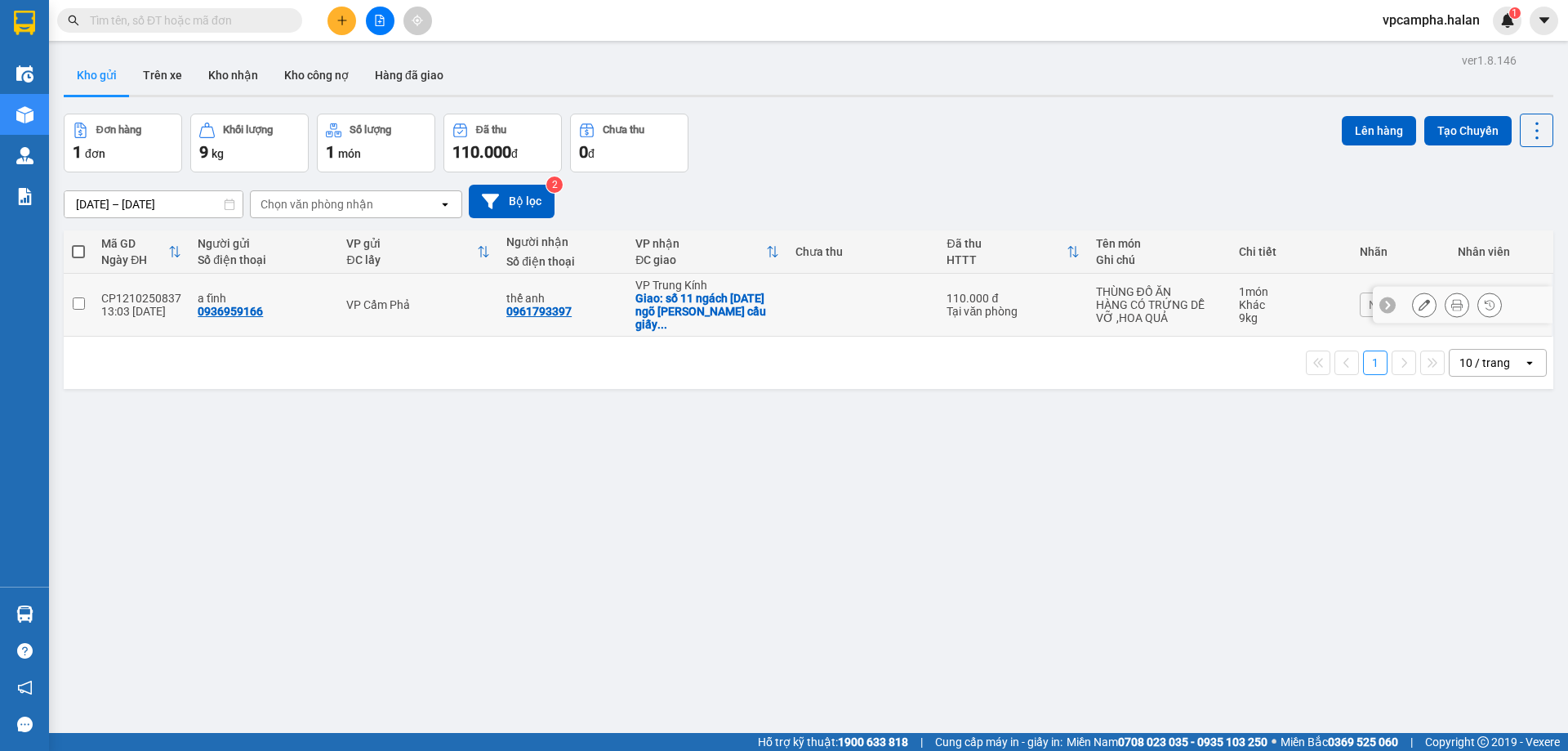
click at [74, 300] on input "checkbox" at bounding box center [78, 303] width 12 height 12
checkbox input "true"
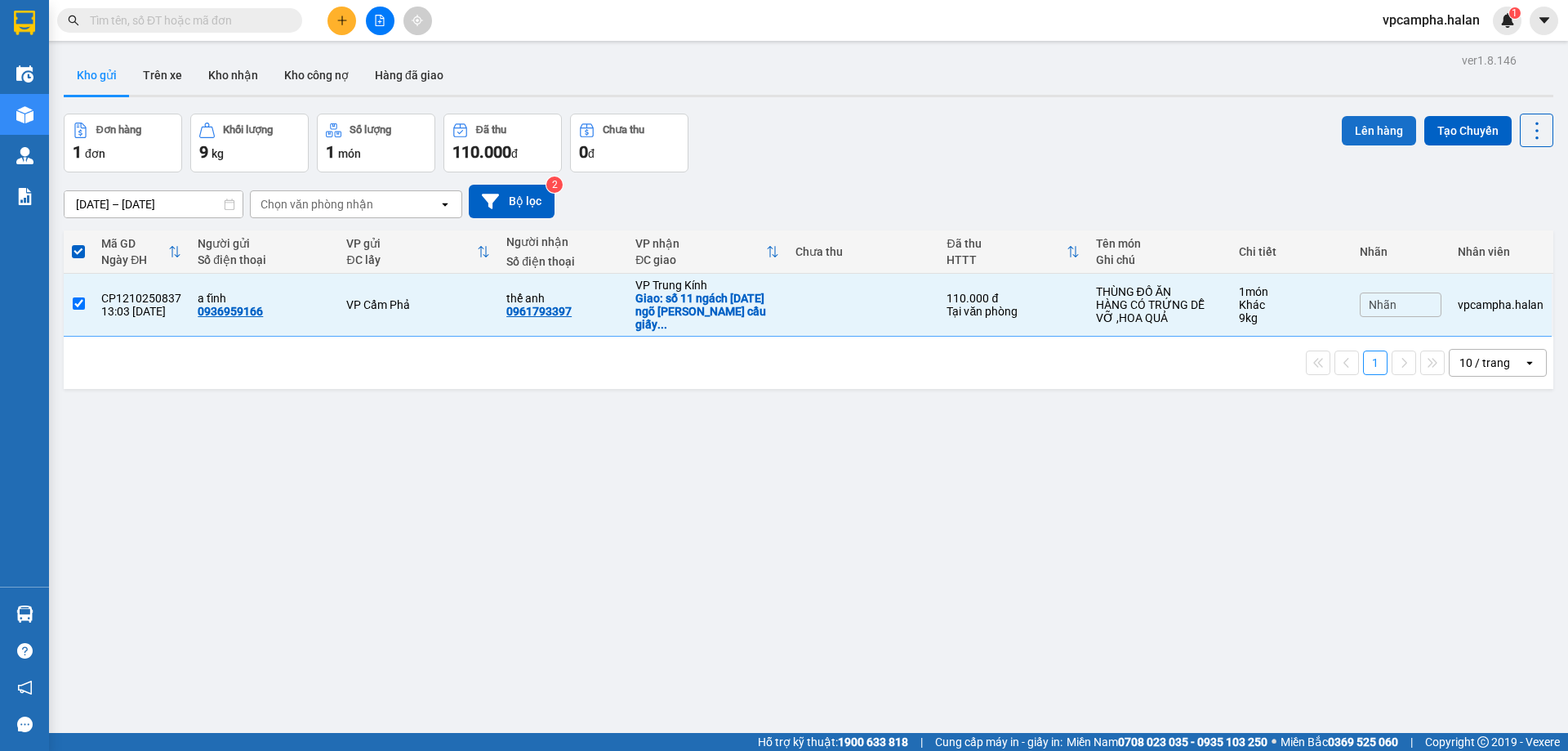
click at [1342, 129] on button "Lên hàng" at bounding box center [1379, 131] width 74 height 30
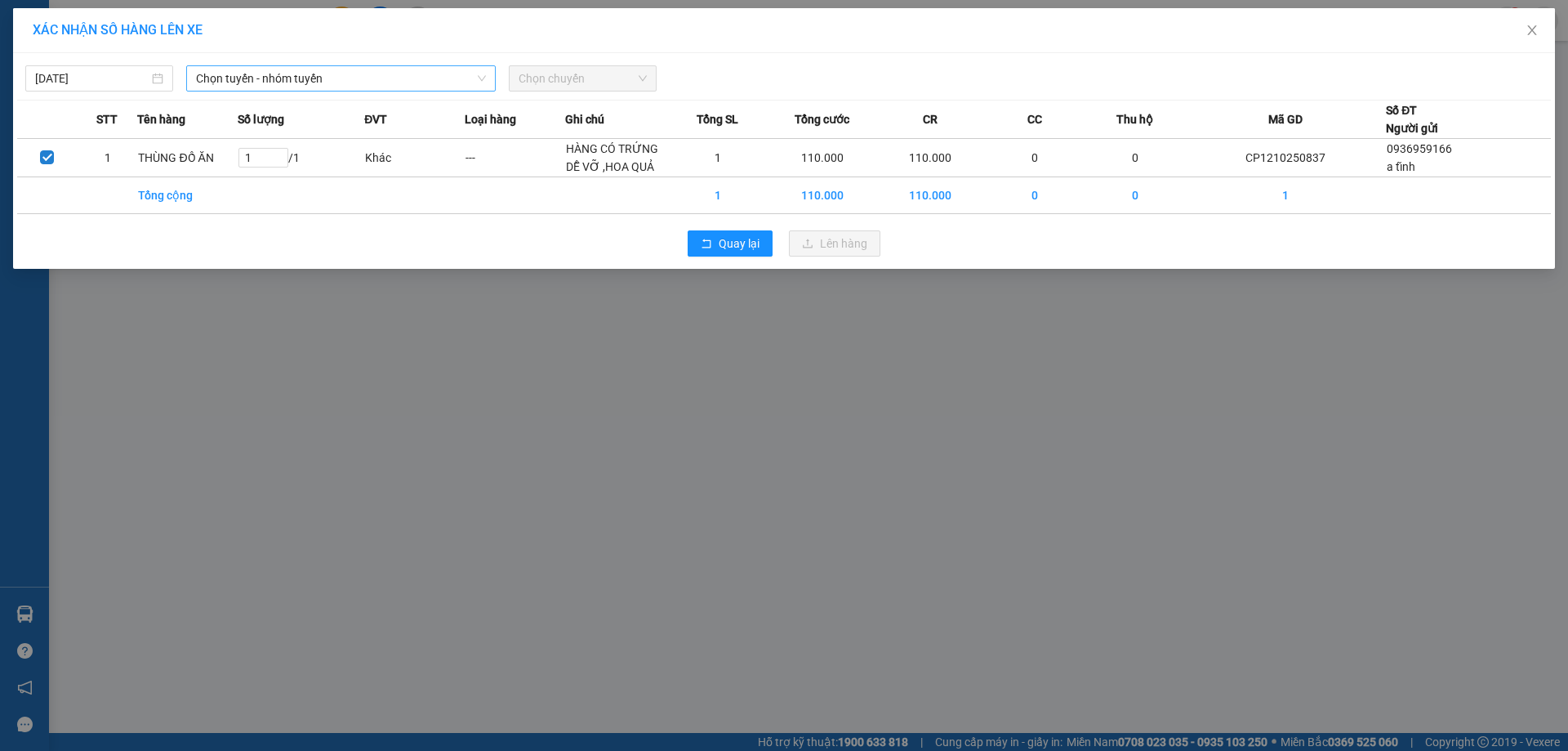
click at [354, 78] on span "Chọn tuyến - nhóm tuyến" at bounding box center [341, 78] width 290 height 24
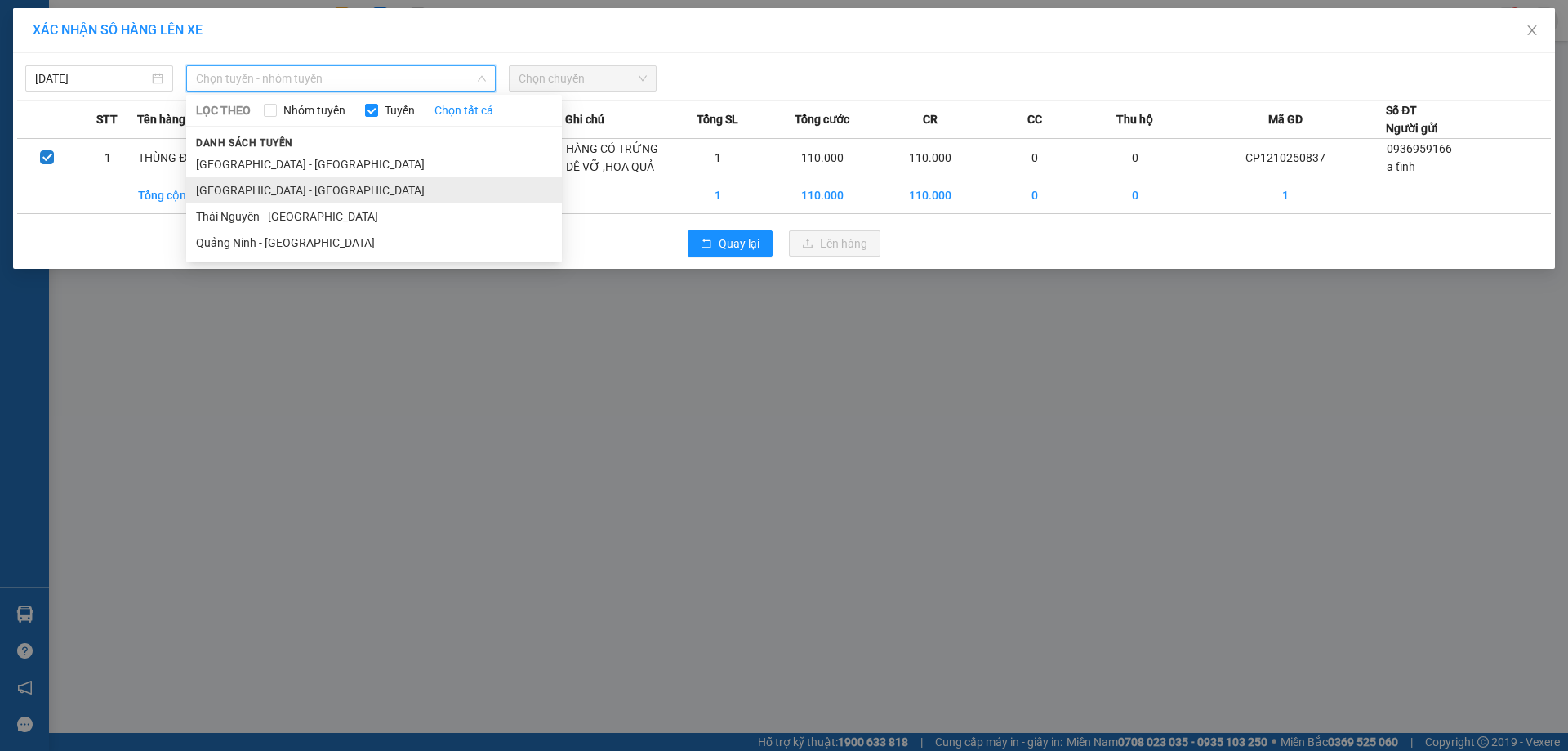
click at [245, 197] on li "[GEOGRAPHIC_DATA] - [GEOGRAPHIC_DATA]" at bounding box center [374, 190] width 376 height 26
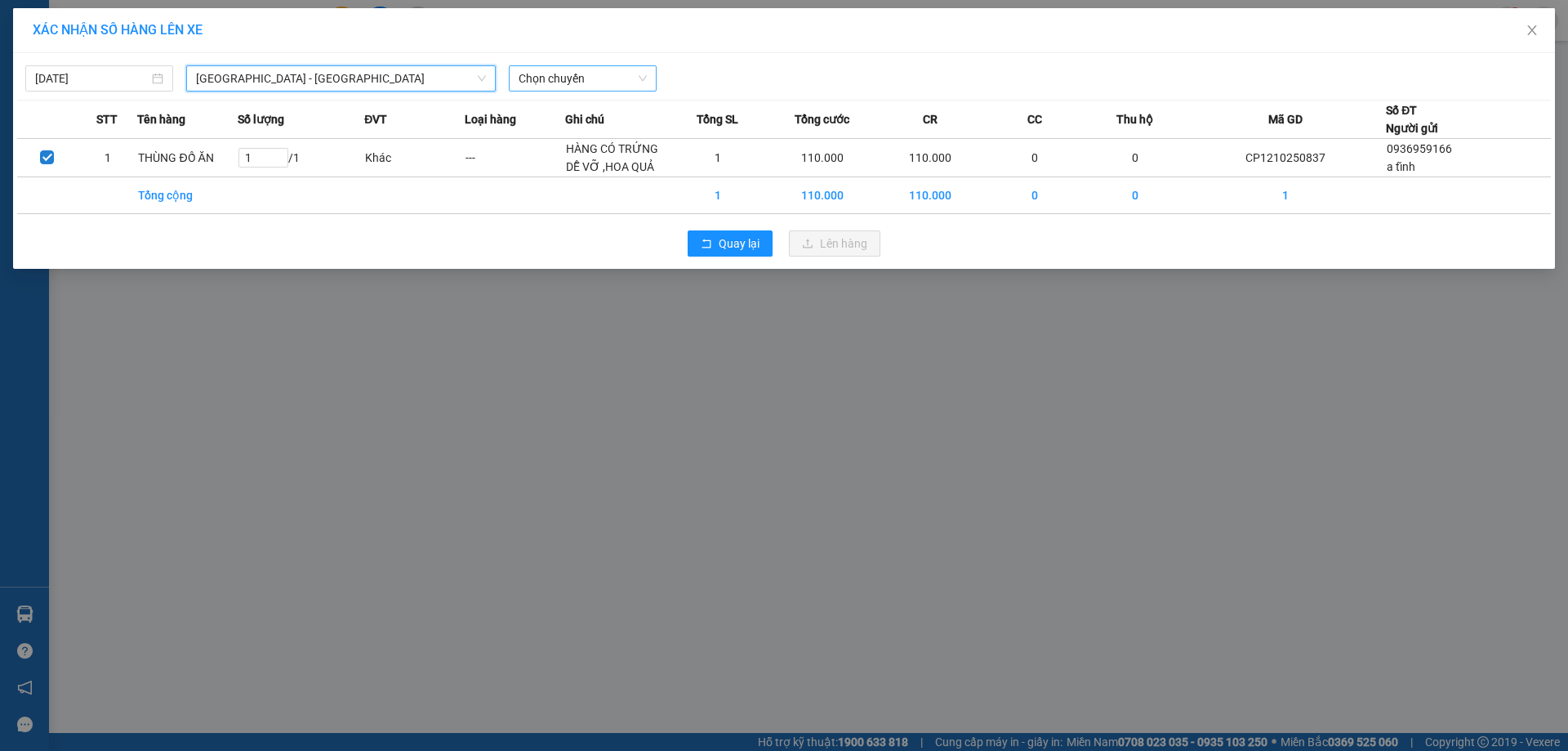
click at [545, 75] on span "Chọn chuyến" at bounding box center [583, 78] width 128 height 24
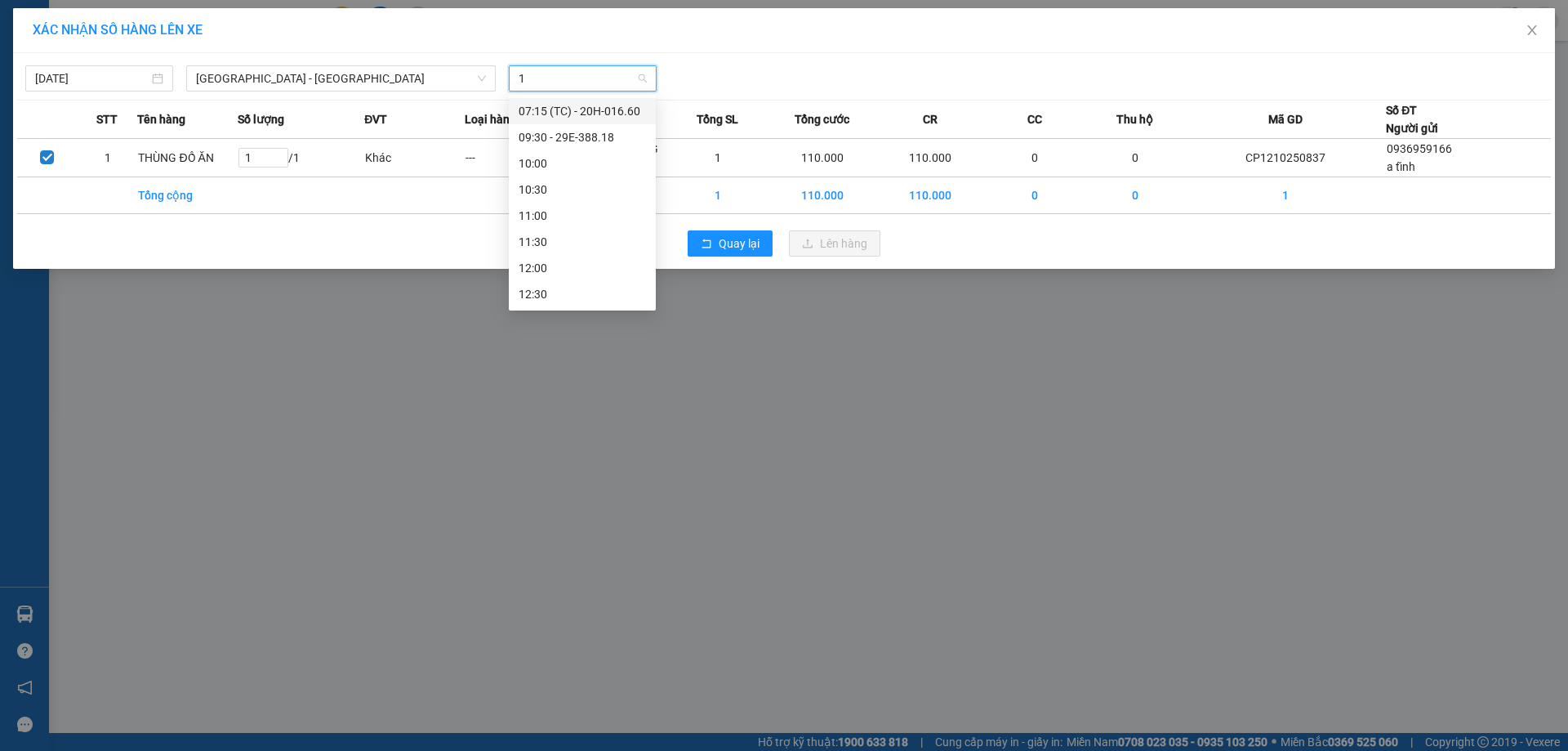
type input "16"
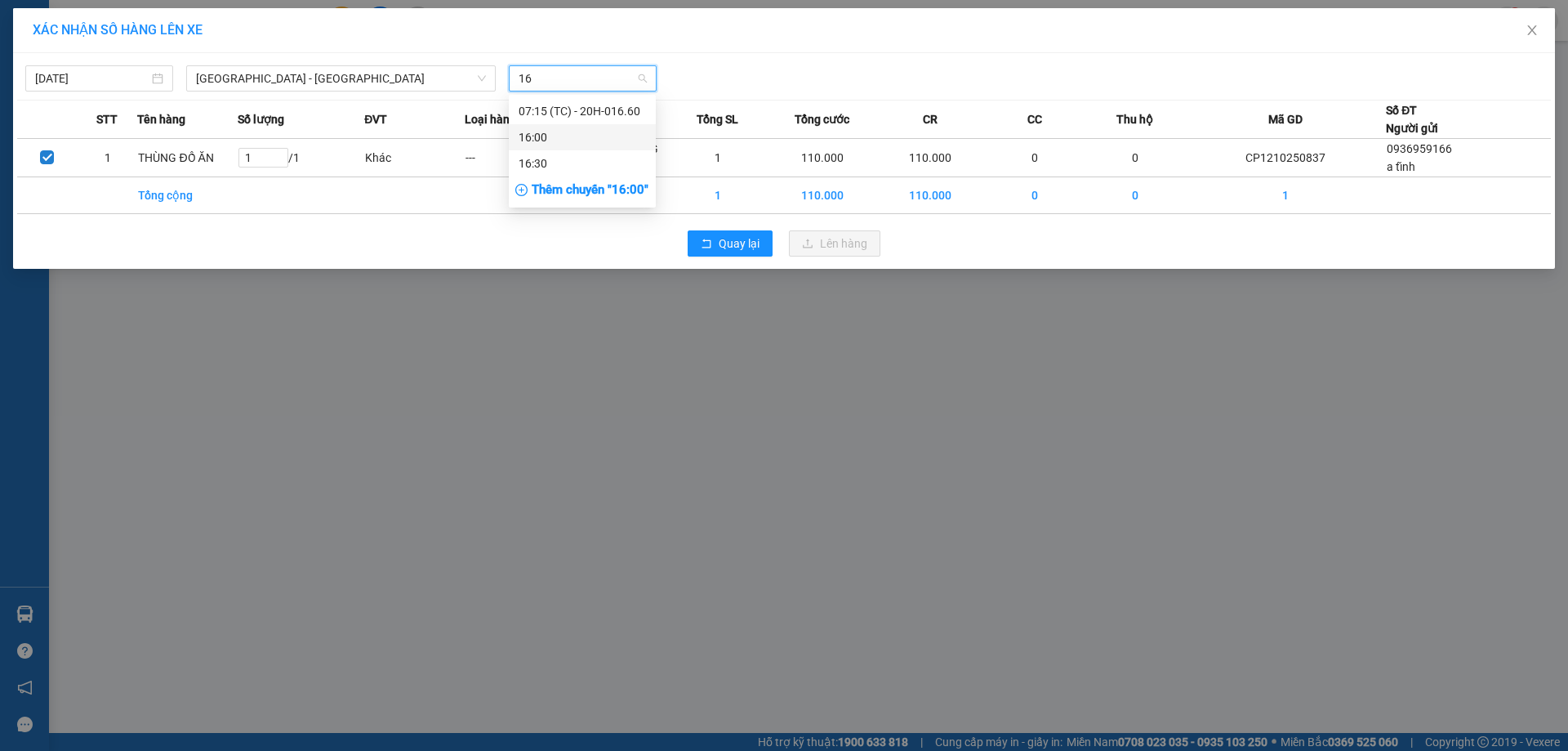
click at [537, 132] on div "16:00" at bounding box center [583, 136] width 128 height 18
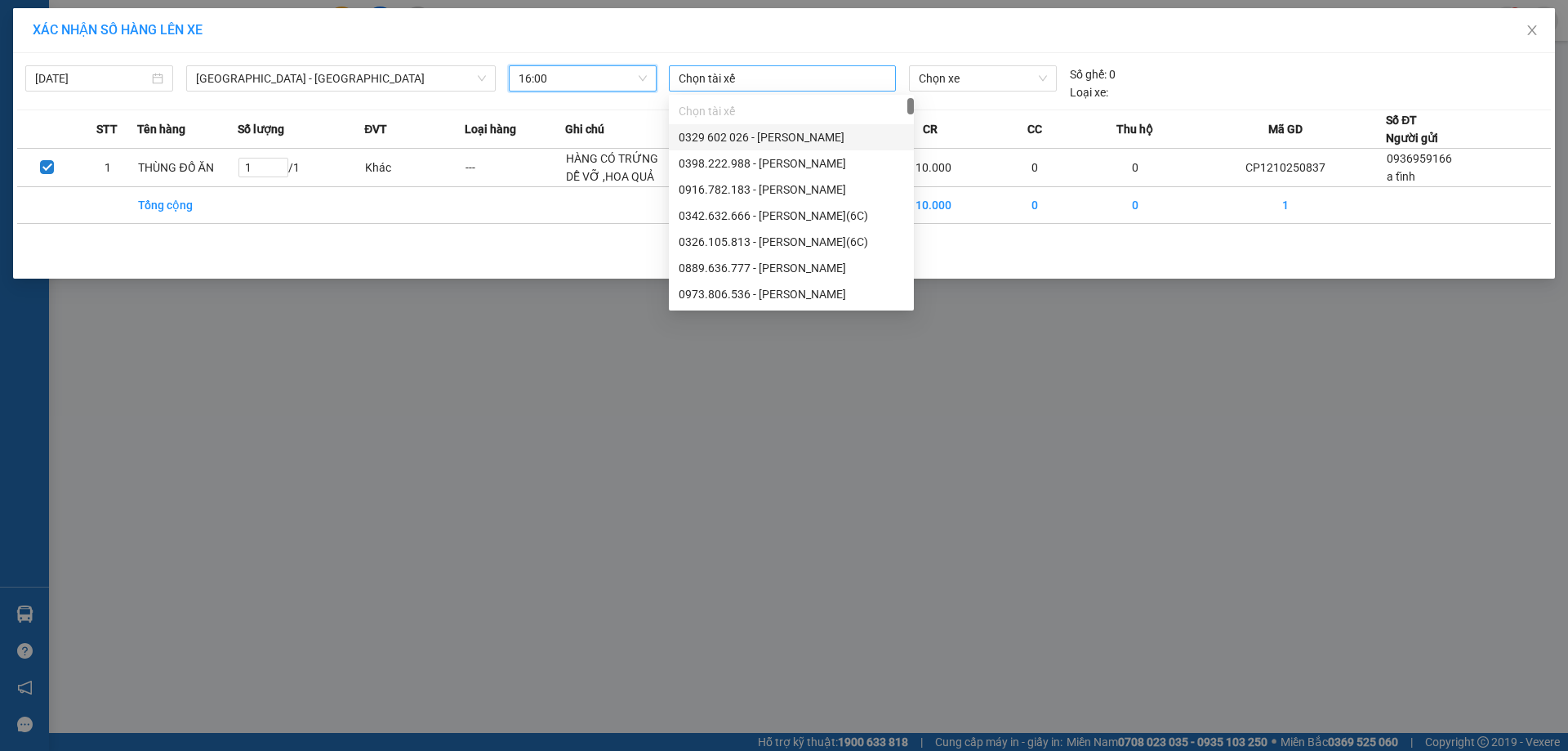
click at [740, 79] on div at bounding box center [783, 78] width 219 height 19
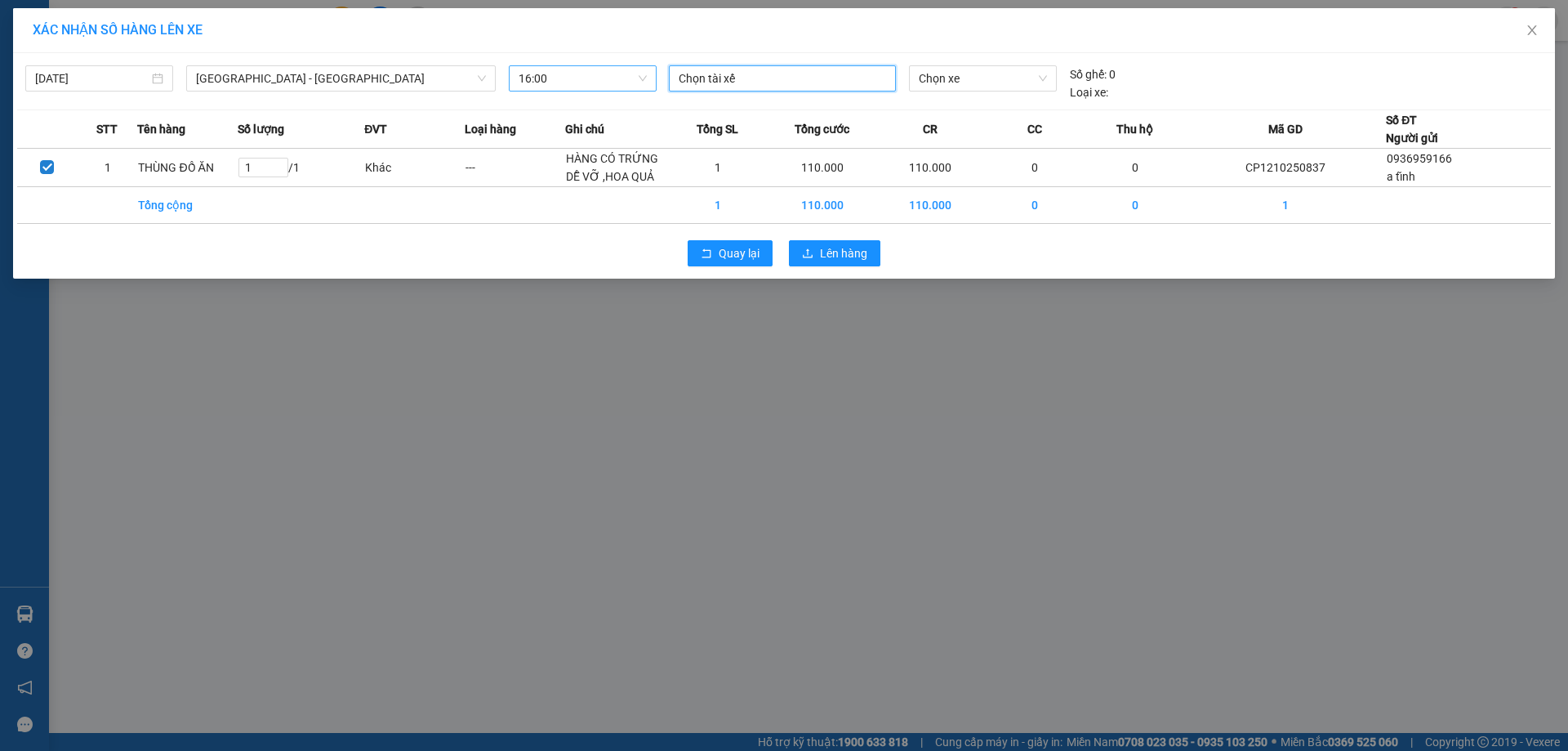
click at [732, 78] on div at bounding box center [783, 78] width 219 height 19
type input "TRẦN HƯ"
click at [729, 132] on div "QN.[PERSON_NAME].0936146368" at bounding box center [791, 136] width 225 height 18
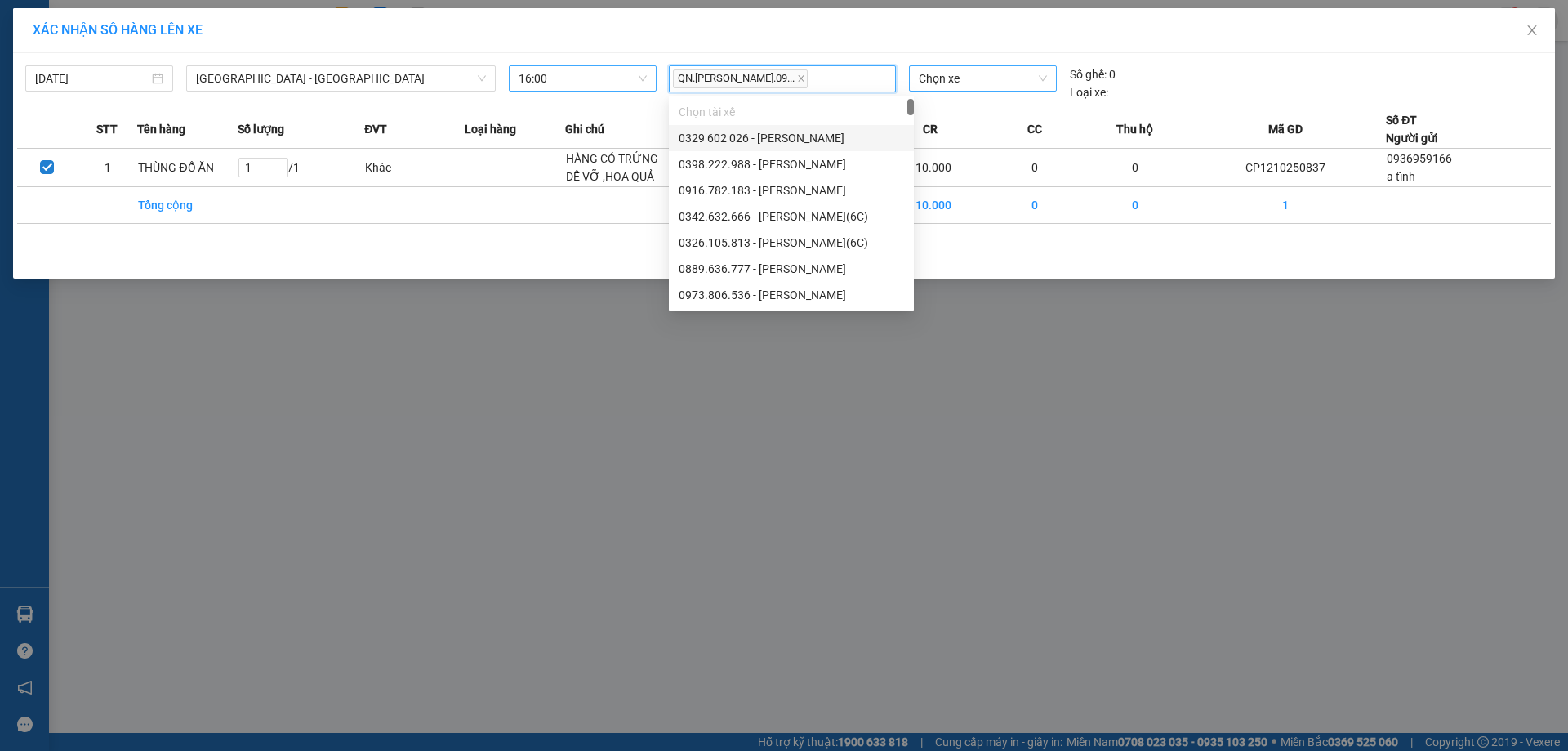
click at [980, 81] on span "Chọn xe" at bounding box center [983, 78] width 128 height 24
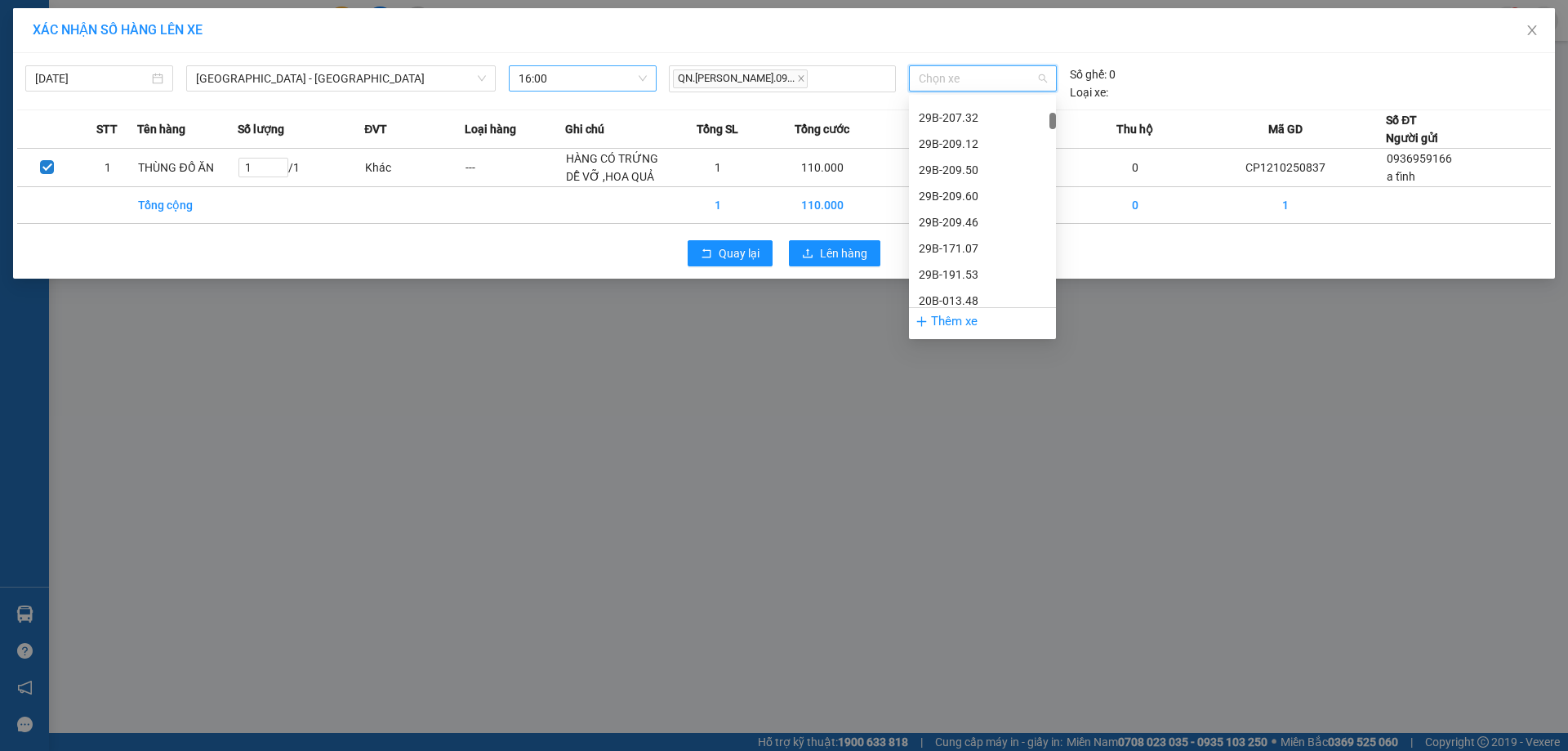
scroll to position [654, 0]
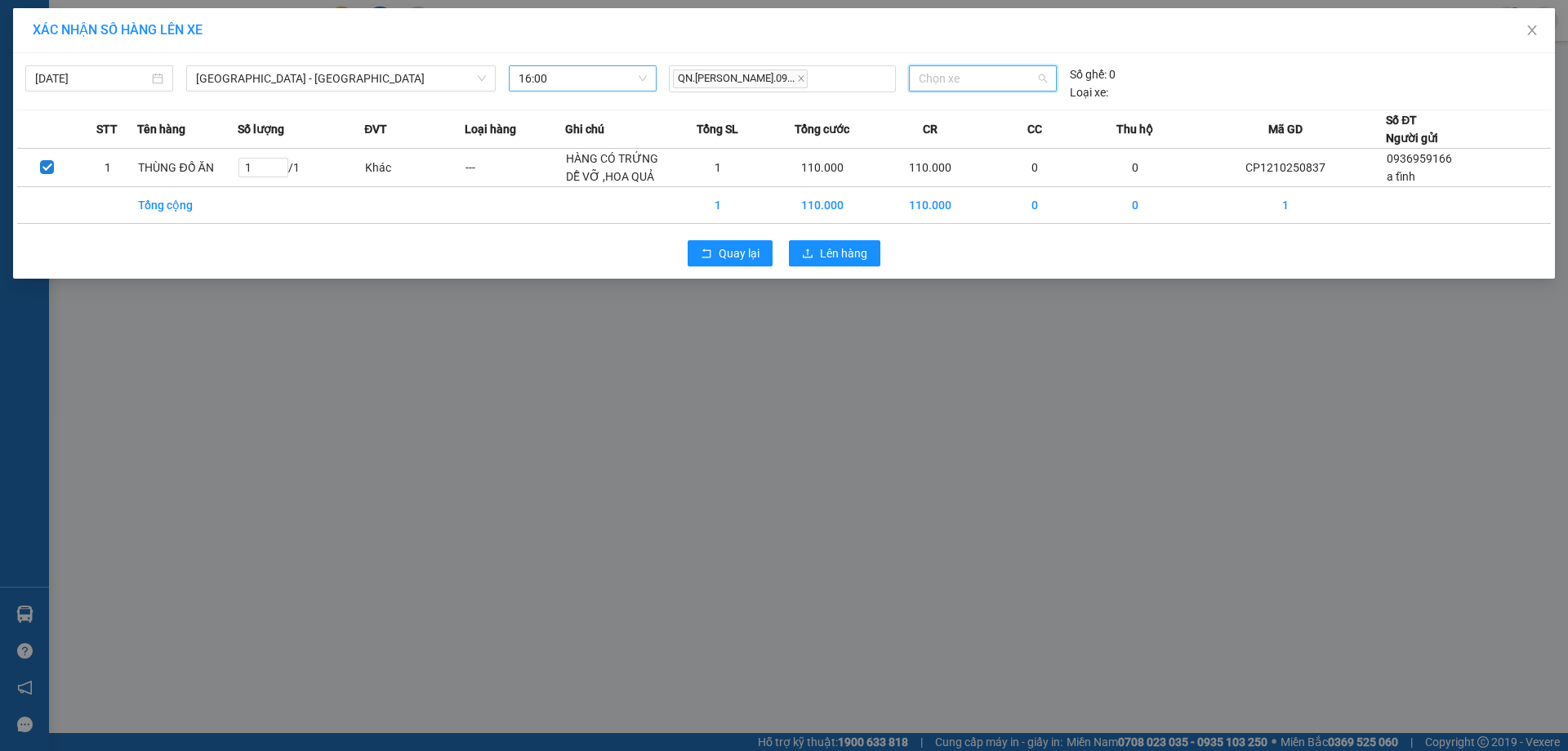
click at [972, 79] on span "Chọn xe" at bounding box center [983, 78] width 128 height 24
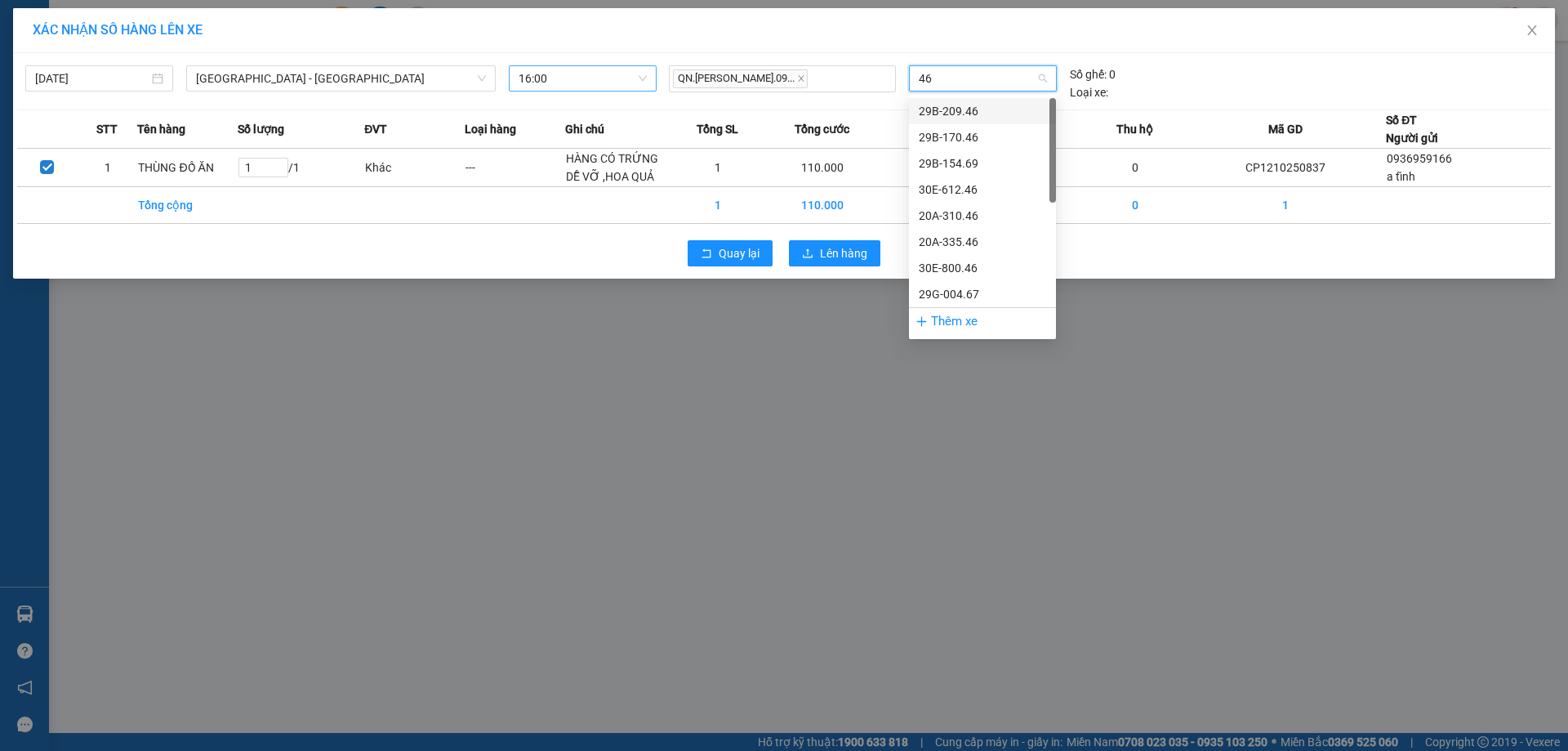
type input "463"
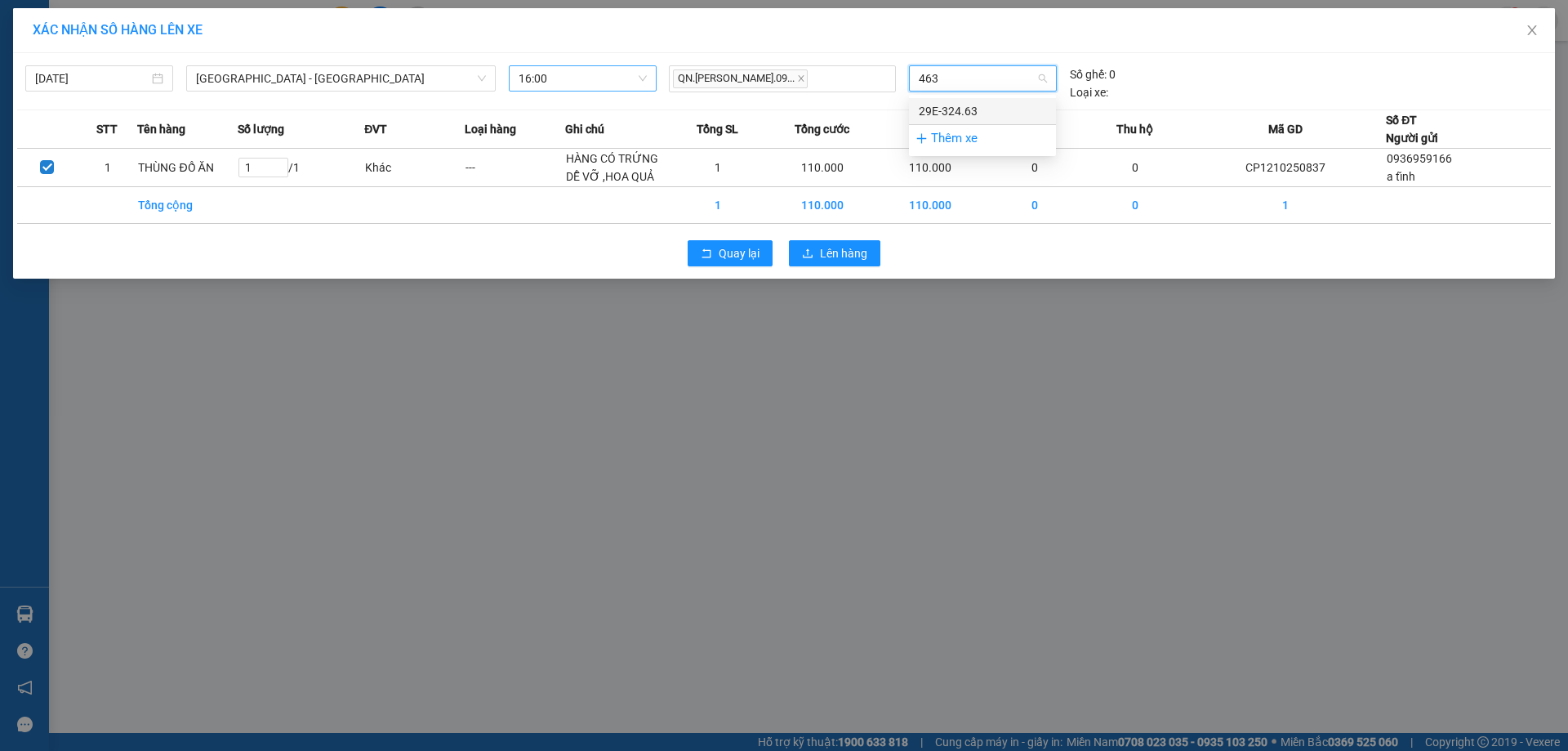
click at [953, 114] on div "29E-324.63" at bounding box center [983, 110] width 128 height 18
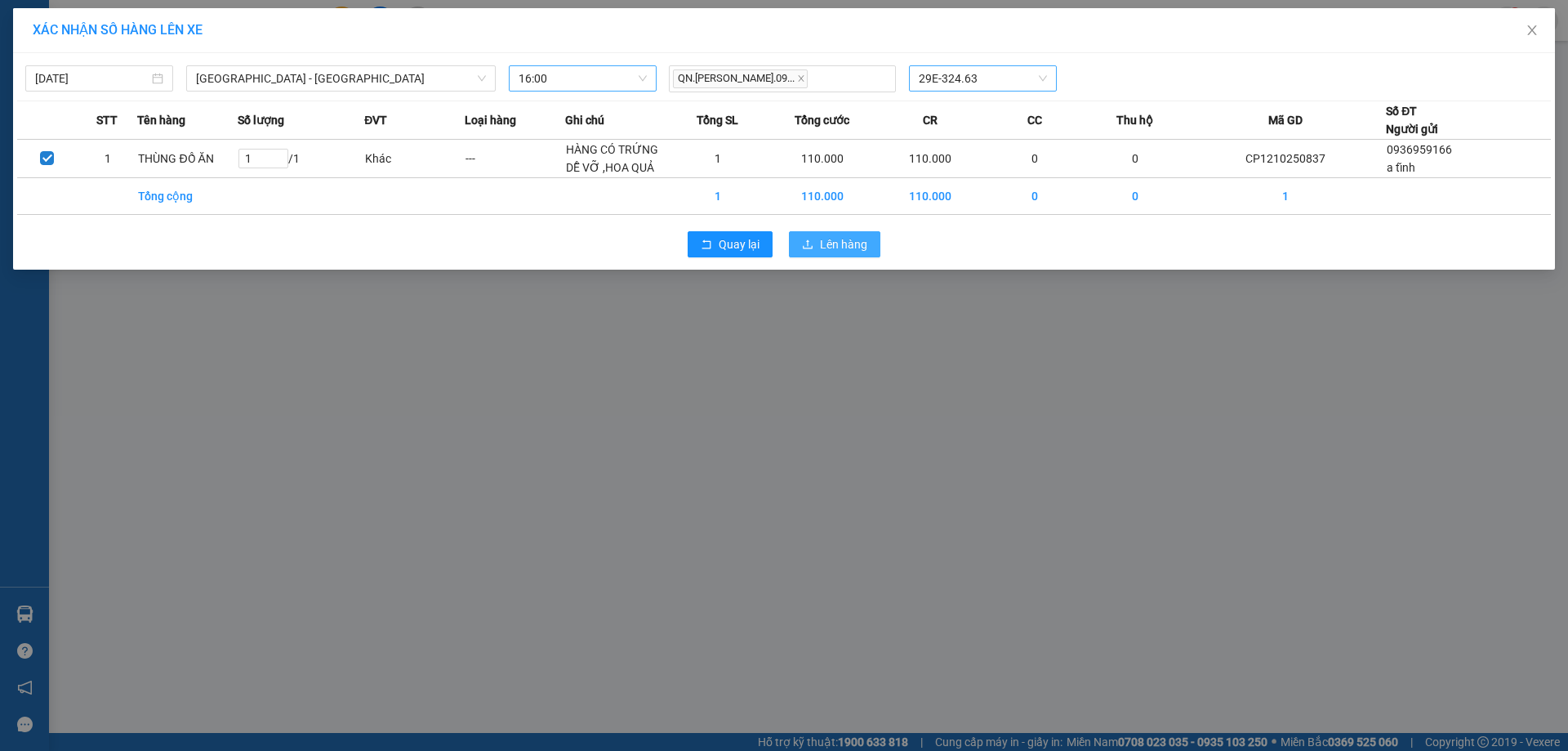
click at [830, 245] on span "Lên hàng" at bounding box center [844, 244] width 47 height 18
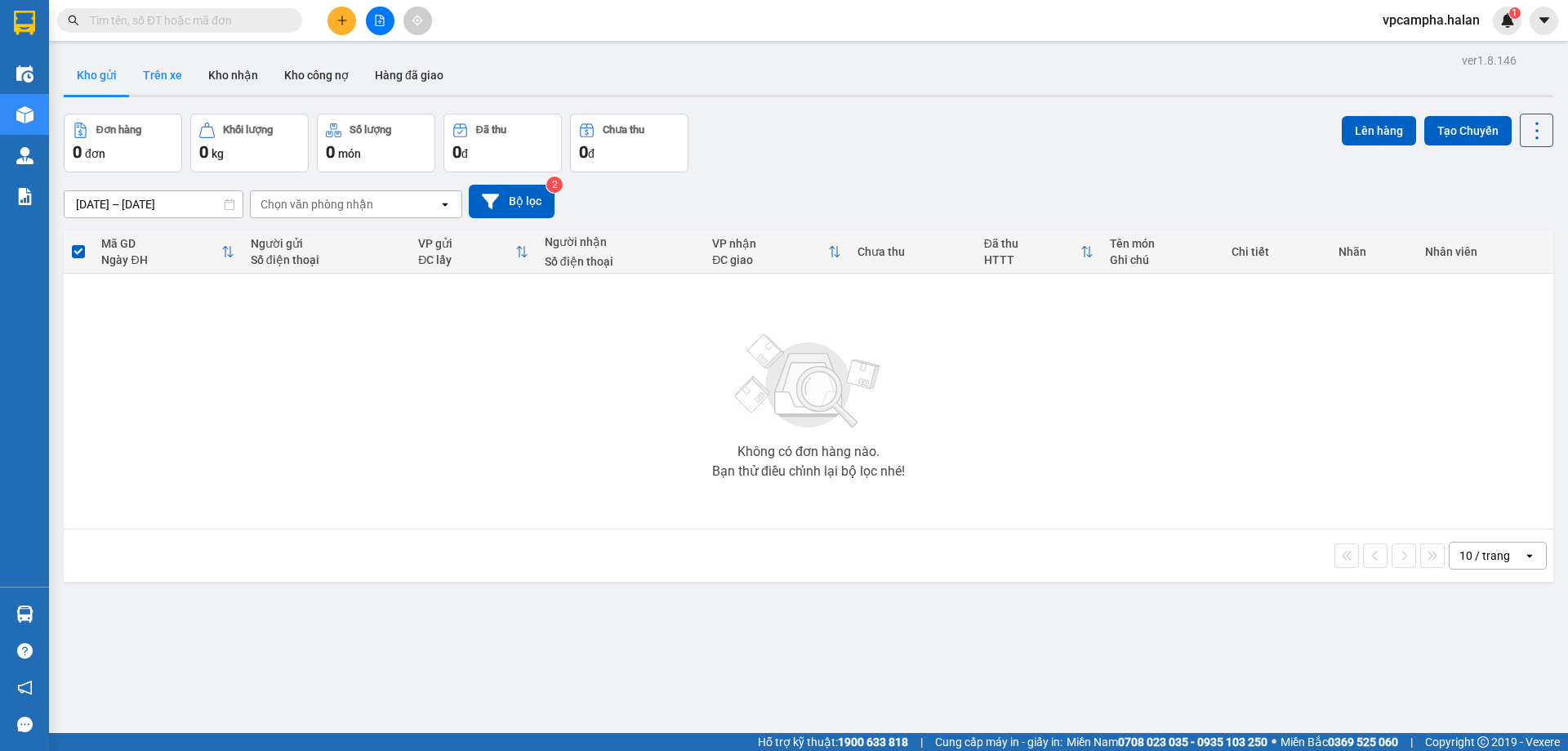
click at [168, 76] on button "Trên xe" at bounding box center [162, 75] width 66 height 39
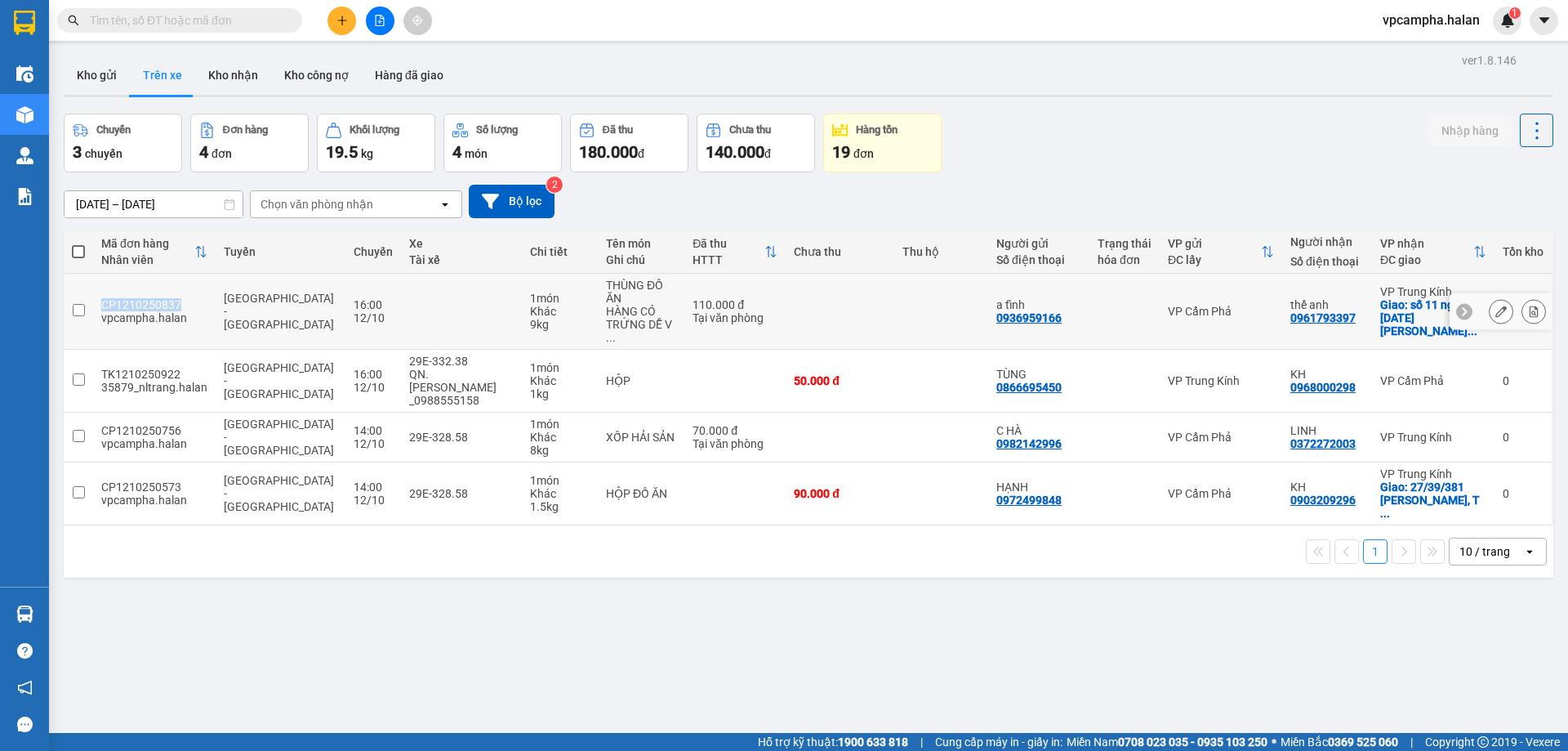
drag, startPoint x: 176, startPoint y: 294, endPoint x: 102, endPoint y: 294, distance: 74.0
click at [102, 298] on div "CP1210250837" at bounding box center [154, 305] width 107 height 13
checkbox input "true"
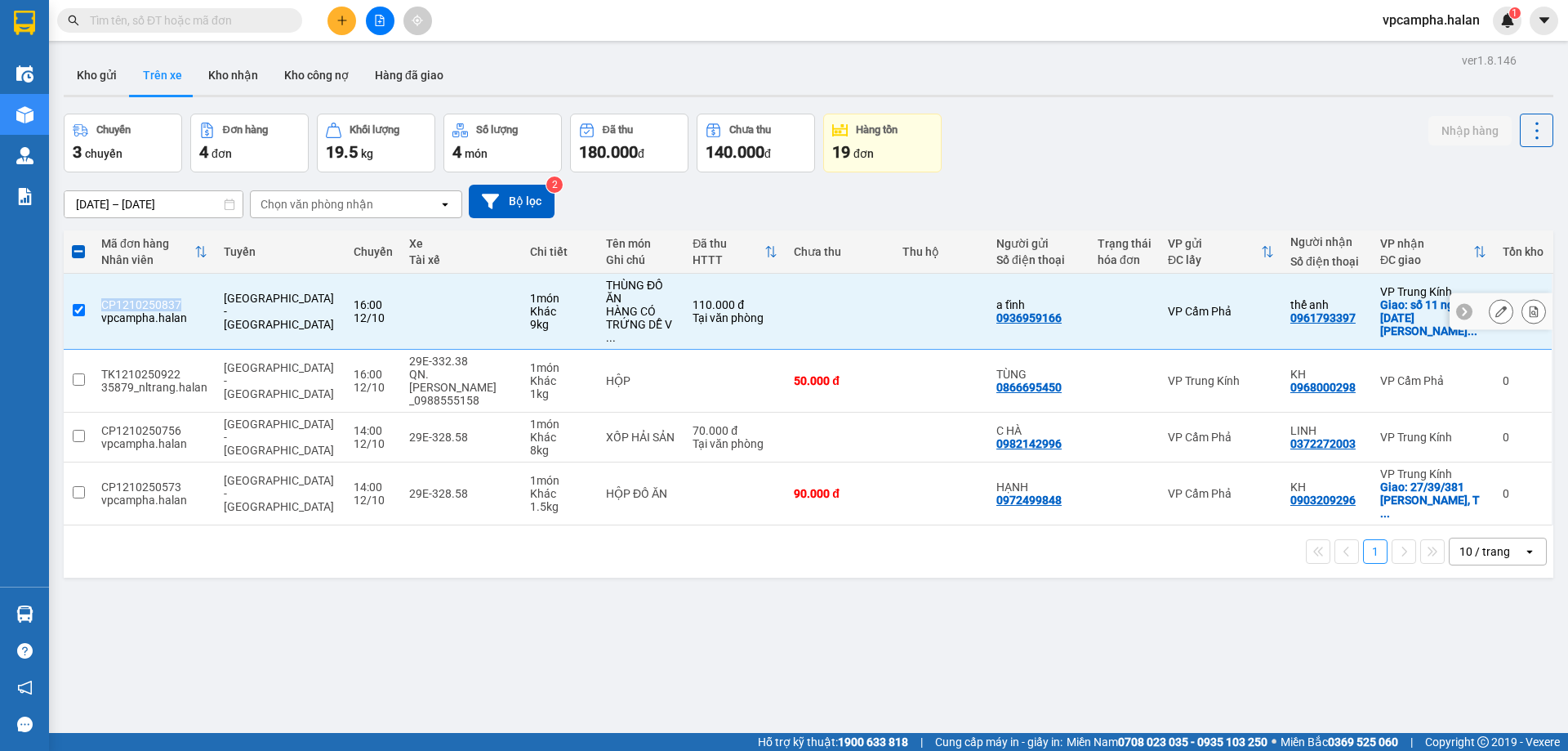
copy div "CP1210250837"
click at [1496, 306] on icon at bounding box center [1501, 311] width 11 height 11
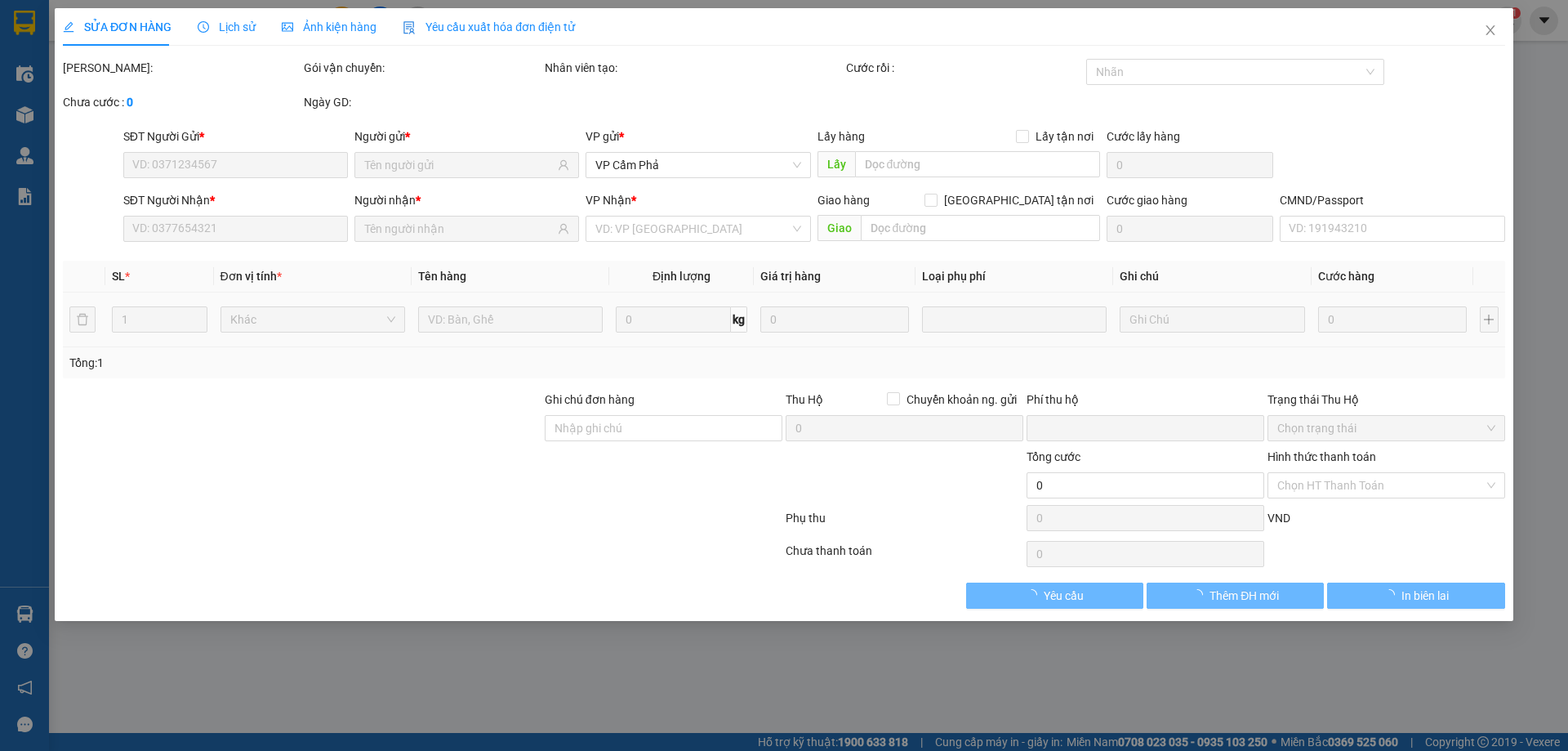
type input "0936959166"
type input "0961793397"
checkbox input "true"
type input "số 11 ngách 6/3/36 ngõ lê đức thọ cầu giấy hà nội"
type input "0"
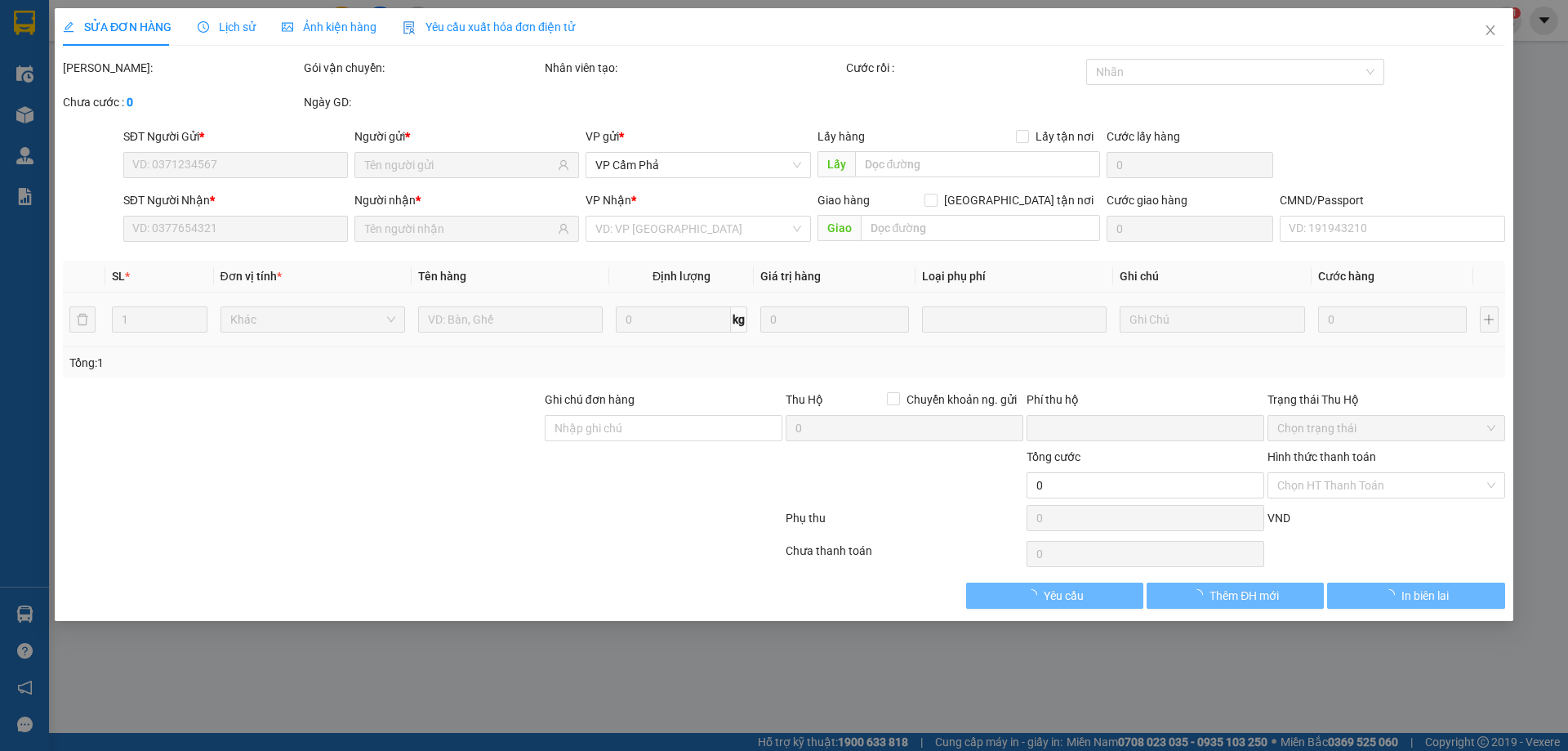
type input "110.000"
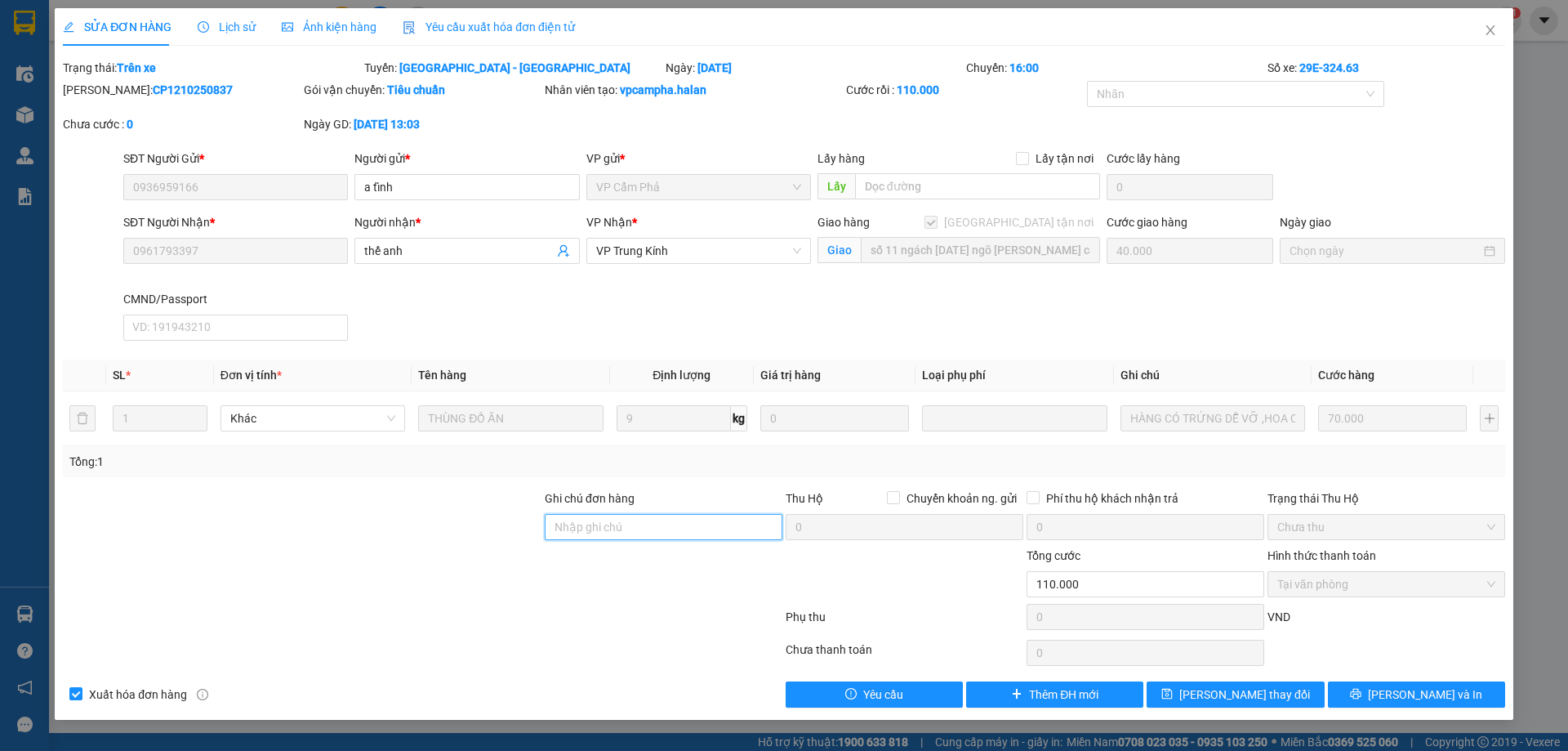
click at [609, 535] on input "Ghi chú đơn hàng" at bounding box center [663, 527] width 238 height 26
type input "SHIP GẤP"
click at [1258, 691] on span "[PERSON_NAME] thay đổi" at bounding box center [1245, 694] width 131 height 18
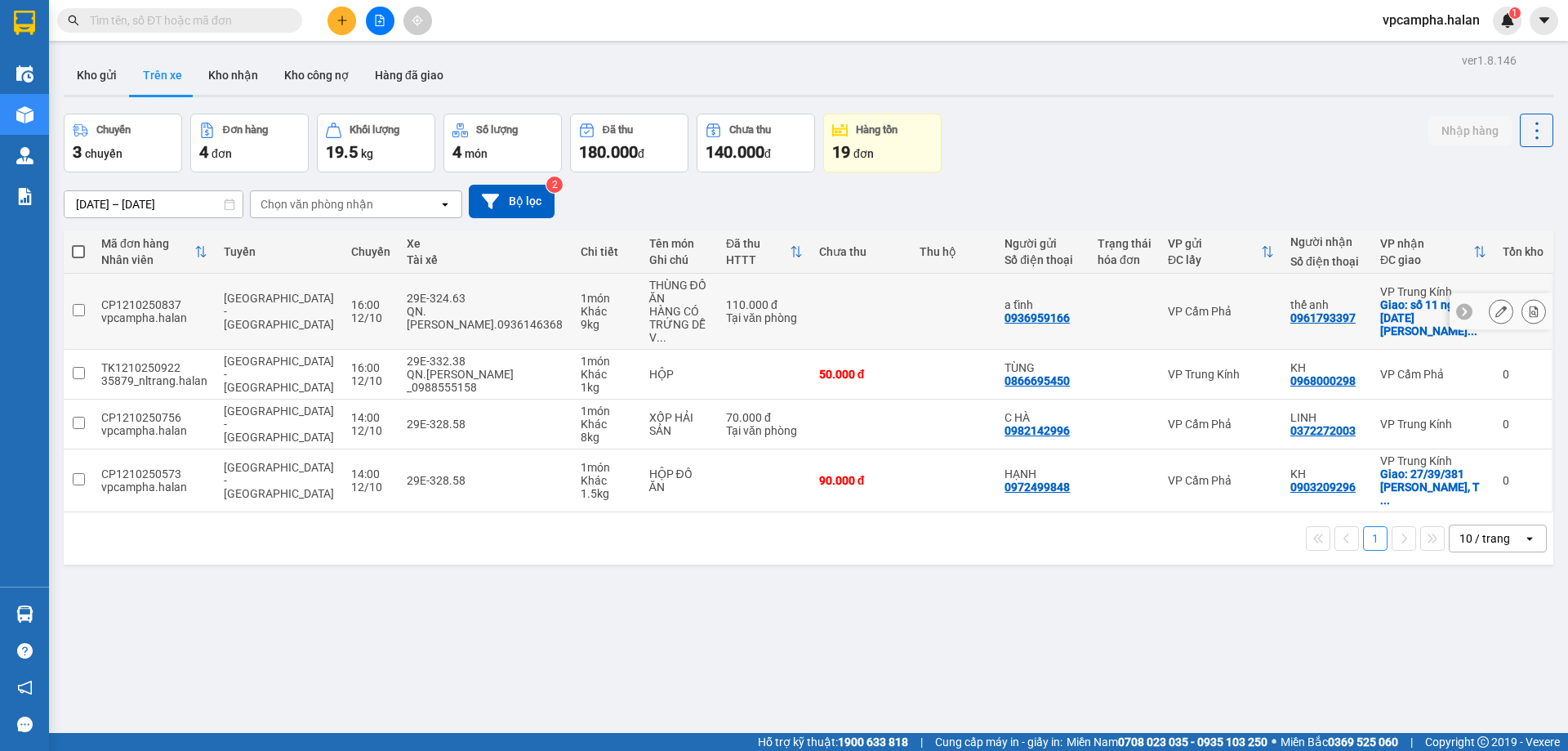
click at [1393, 300] on div "Giao: số 11 ngách 6/3/36 ngõ lê đức ..." at bounding box center [1434, 318] width 107 height 39
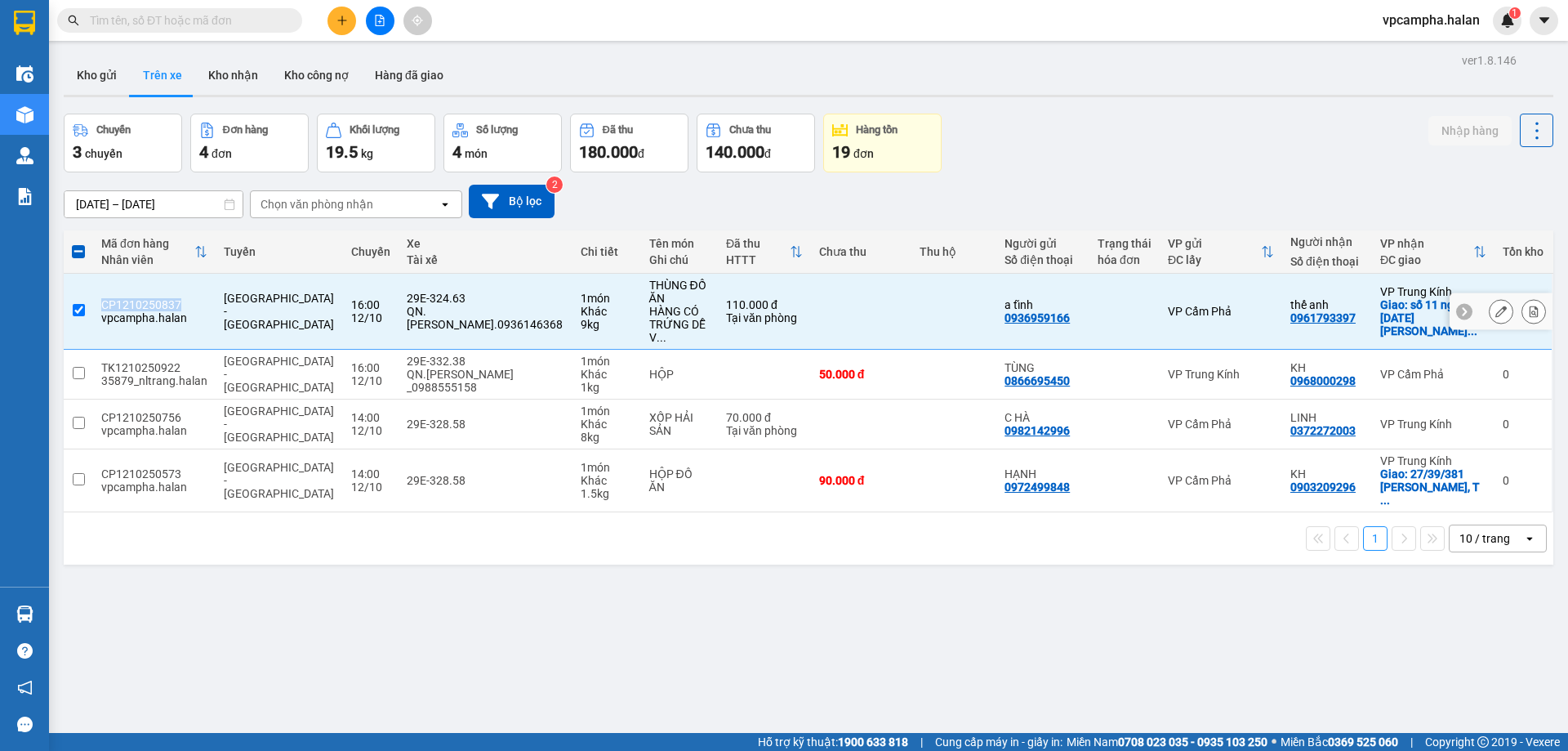
drag, startPoint x: 174, startPoint y: 300, endPoint x: 105, endPoint y: 296, distance: 69.1
click at [105, 298] on div "CP1210250837" at bounding box center [154, 305] width 107 height 13
checkbox input "false"
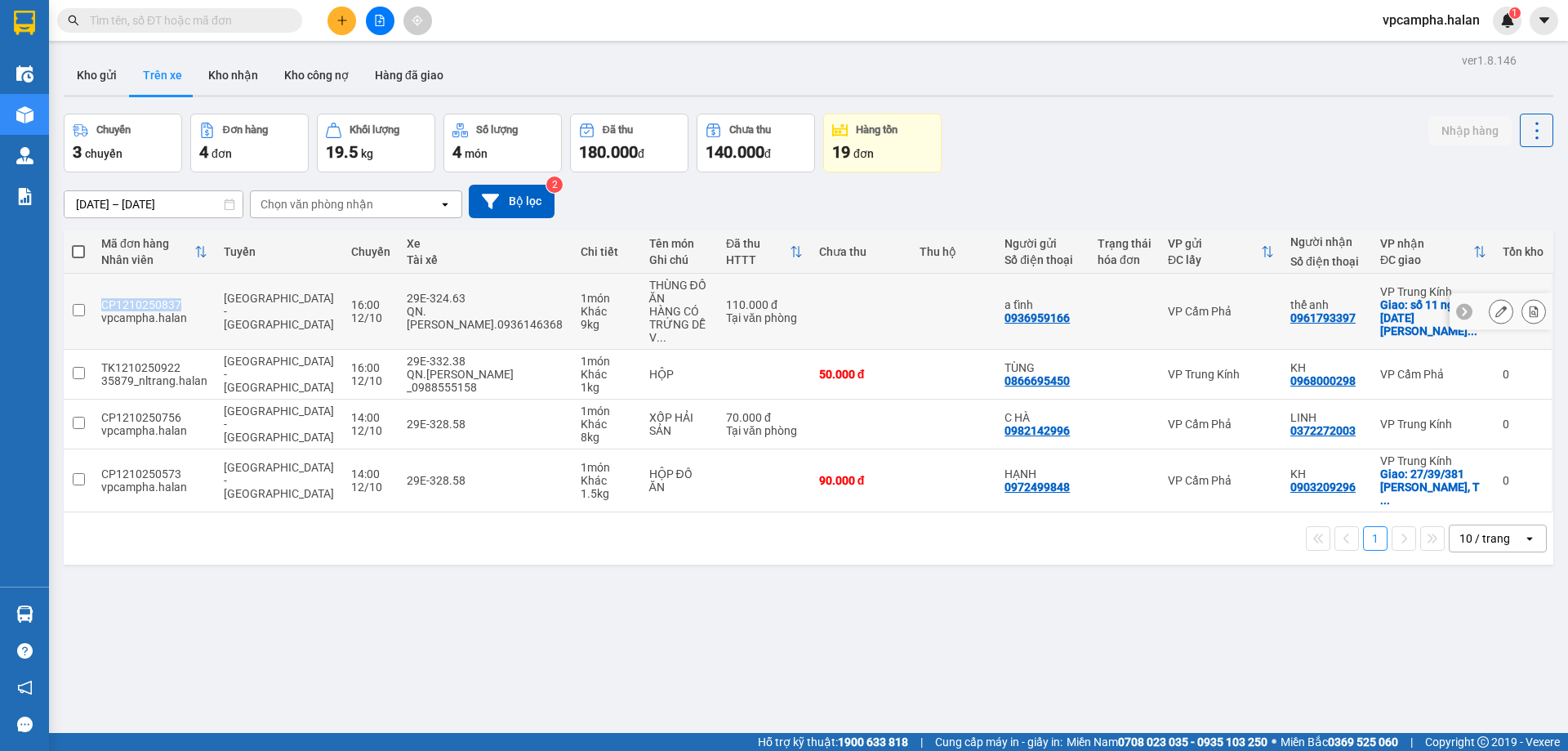
copy div "CP1210250837"
paste input "CP1210250837"
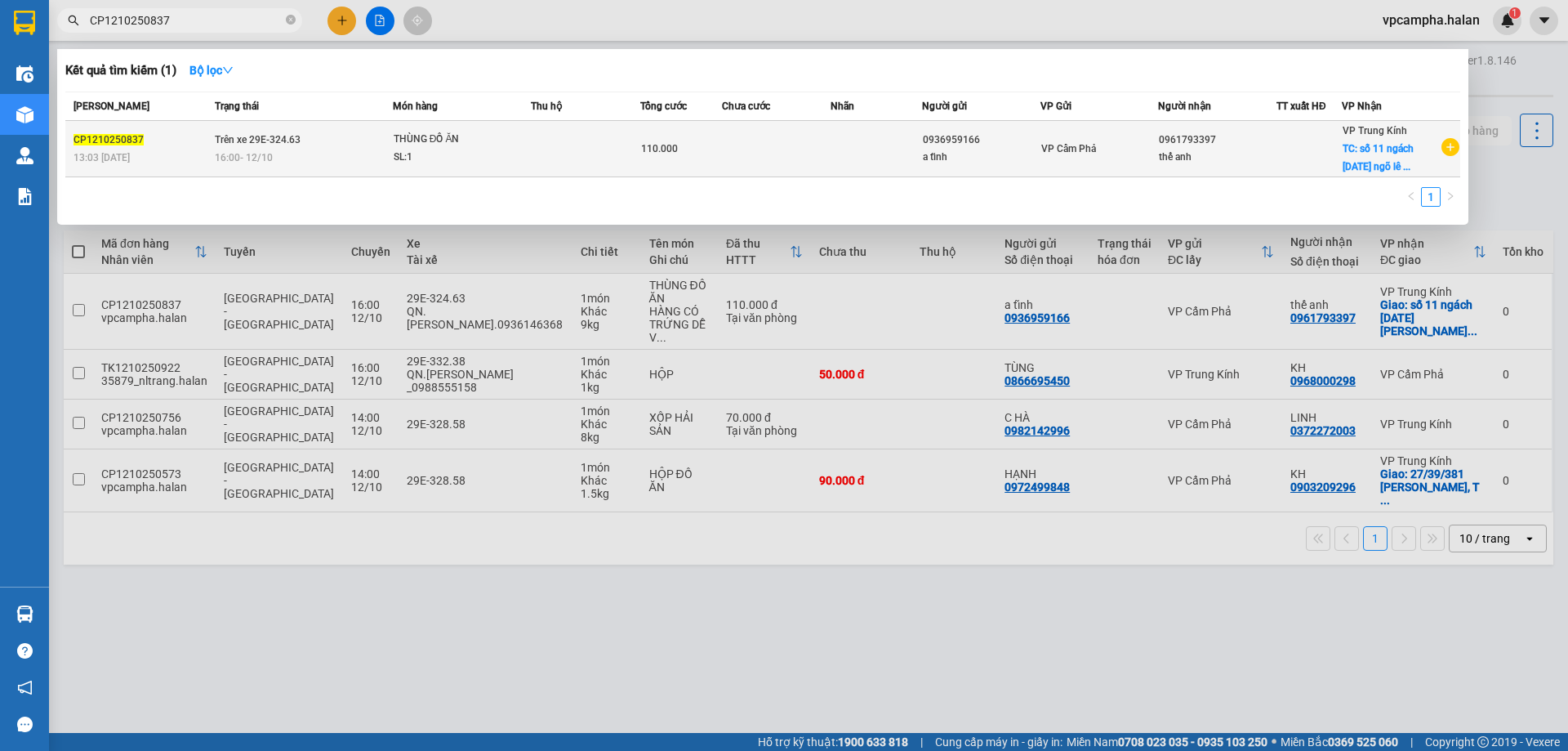
type input "CP1210250837"
click at [90, 141] on span "CP1210250837" at bounding box center [108, 140] width 70 height 11
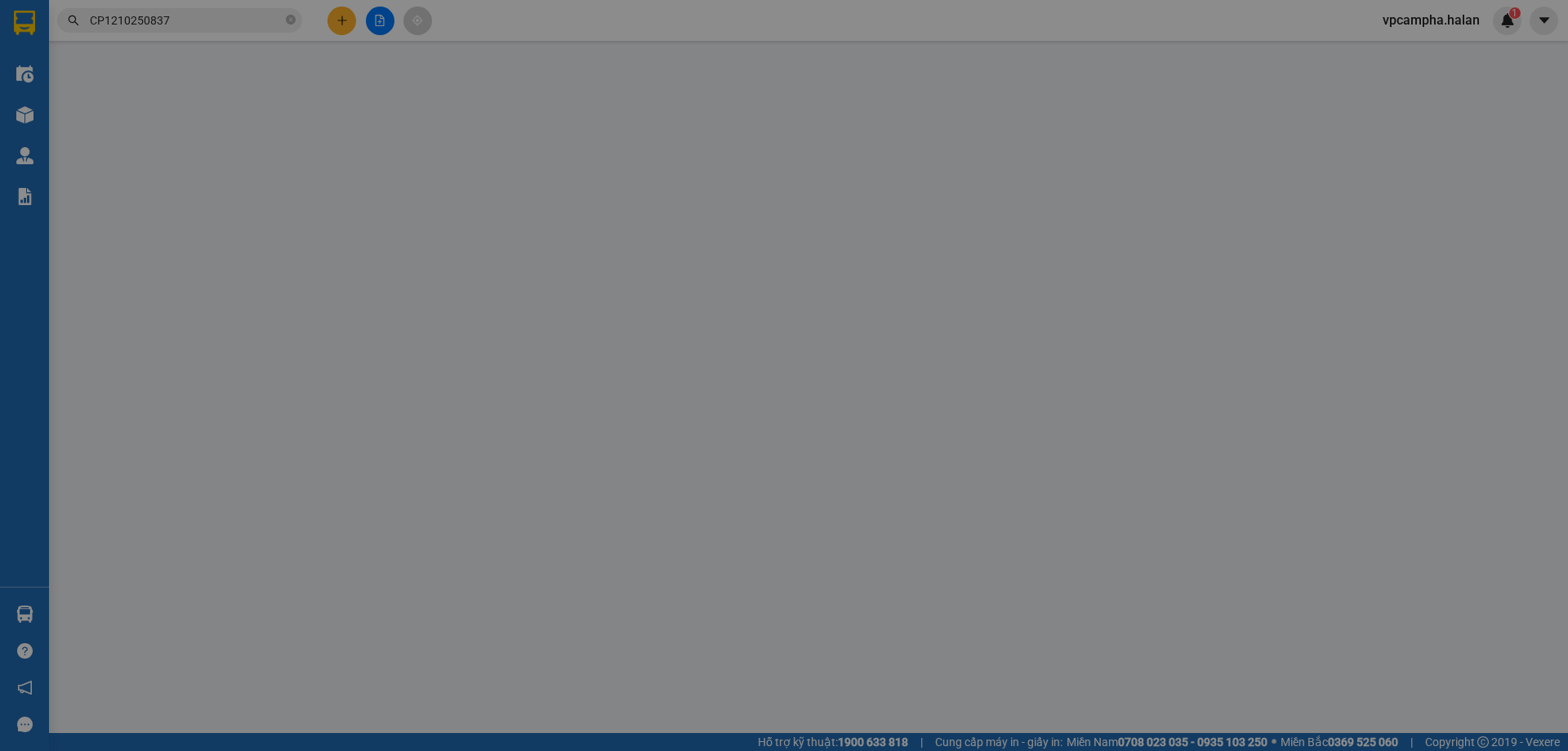
click at [90, 141] on div at bounding box center [91, 156] width 60 height 57
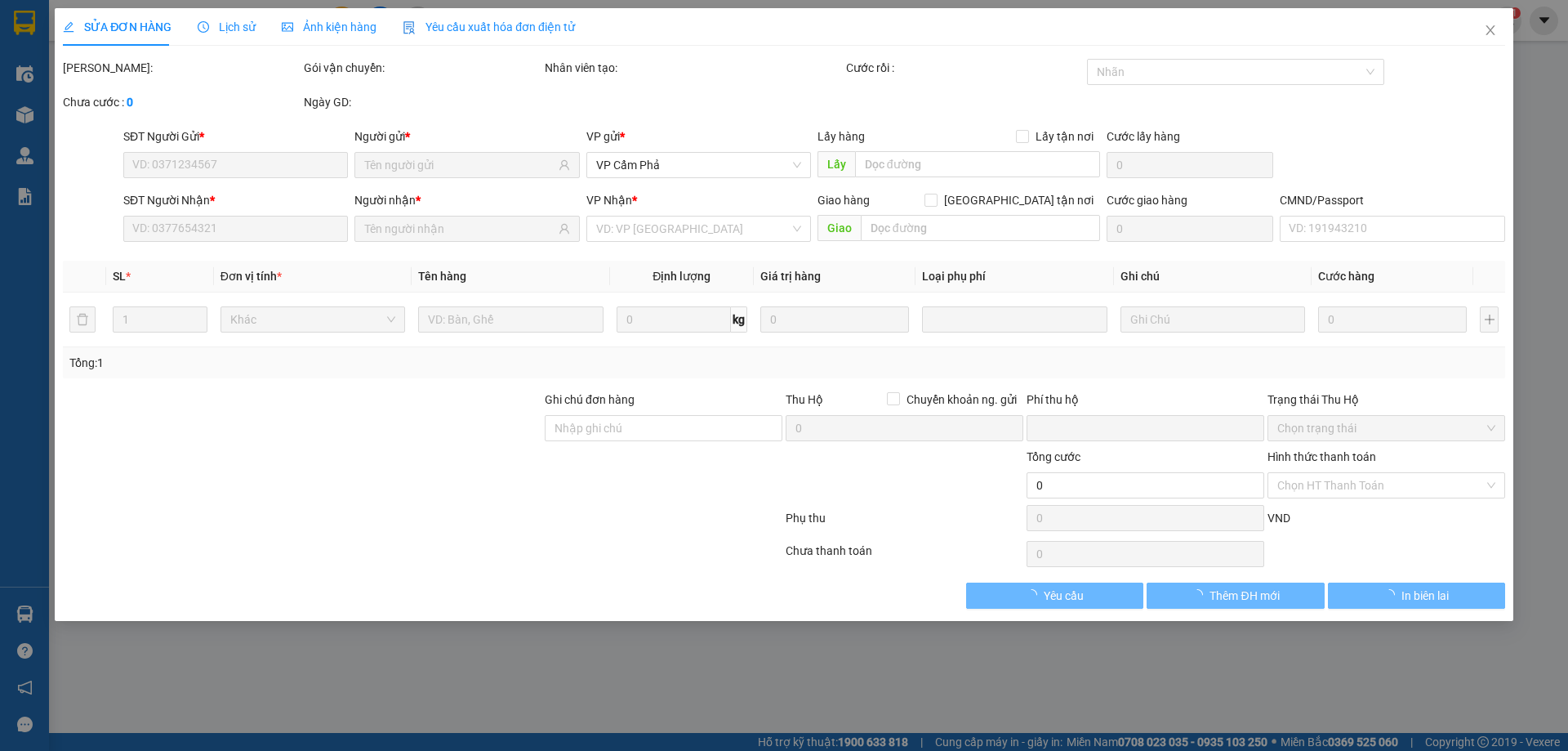
type input "0936959166"
type input "0961793397"
checkbox input "true"
type input "số 11 ngách 6/3/36 ngõ lê đức thọ cầu giấy hà nội"
type input "SHIP GẤP"
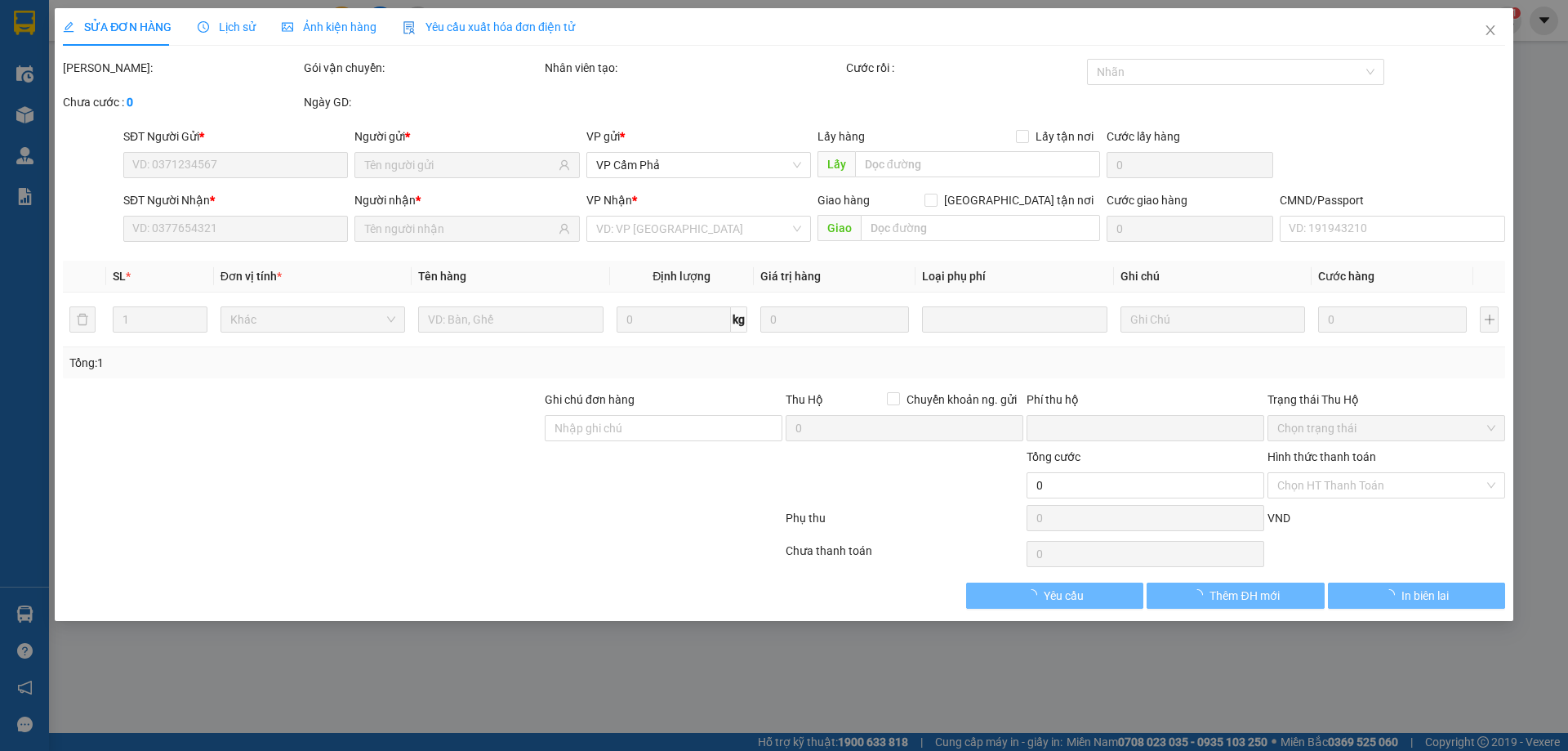
type input "0"
type input "110.000"
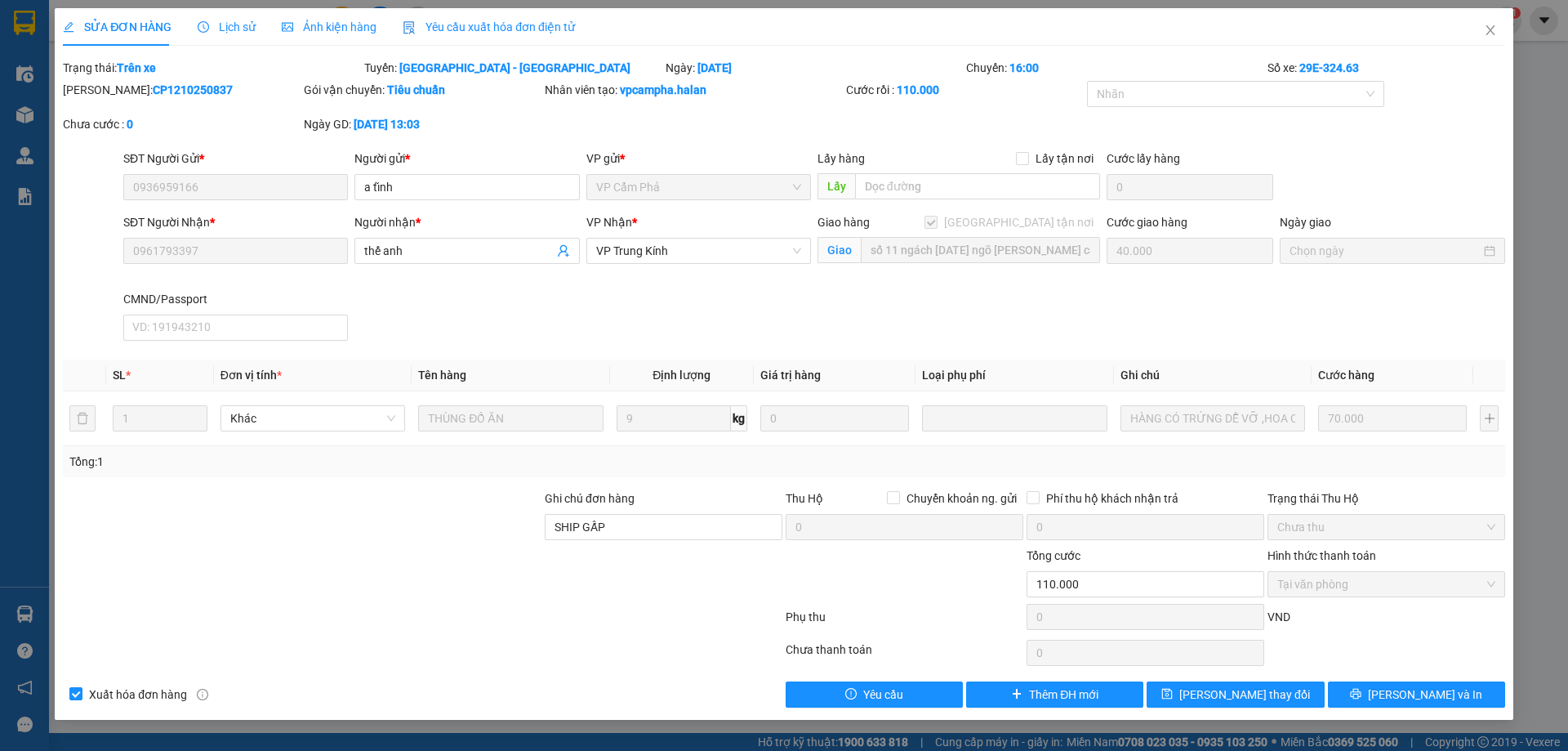
click at [1255, 357] on div "Total Paid Fee 110.000 Total UnPaid Fee 0 Cash Collection Total Fee Trạng thái:…" at bounding box center [784, 383] width 1443 height 648
click at [1487, 28] on icon "close" at bounding box center [1490, 30] width 9 height 10
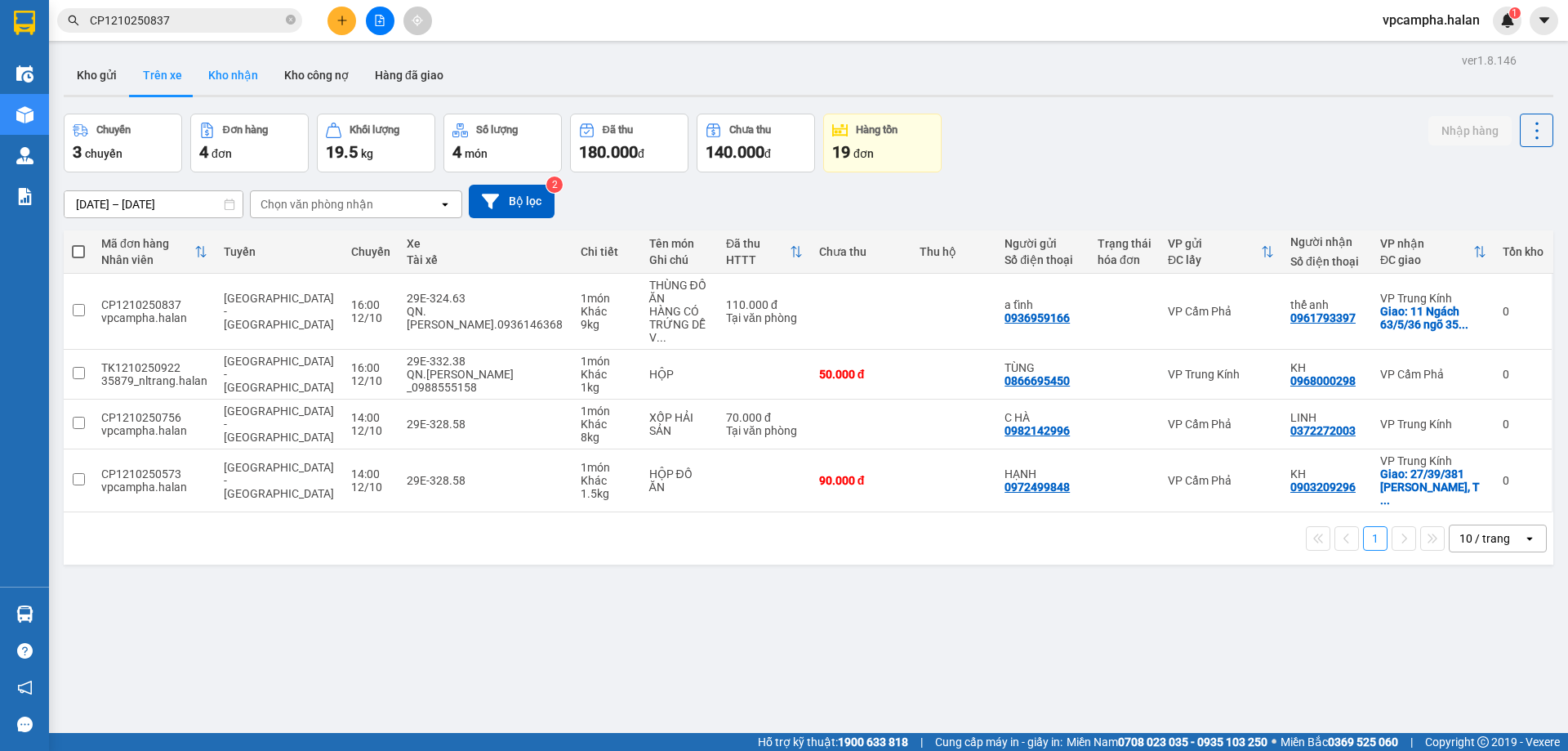
click at [230, 75] on button "Kho nhận" at bounding box center [233, 75] width 76 height 39
type input "[DATE] – [DATE]"
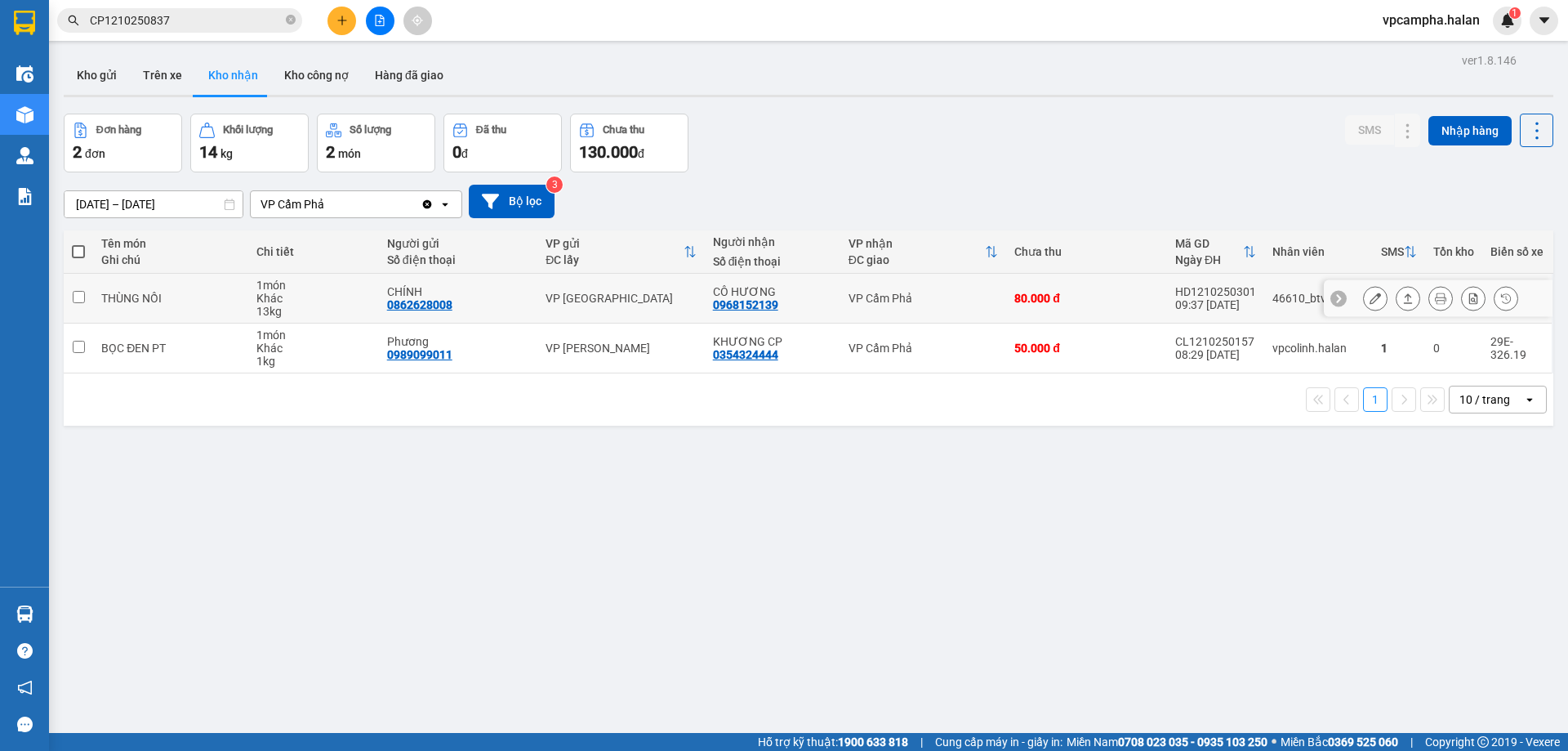
click at [81, 296] on input "checkbox" at bounding box center [78, 296] width 12 height 12
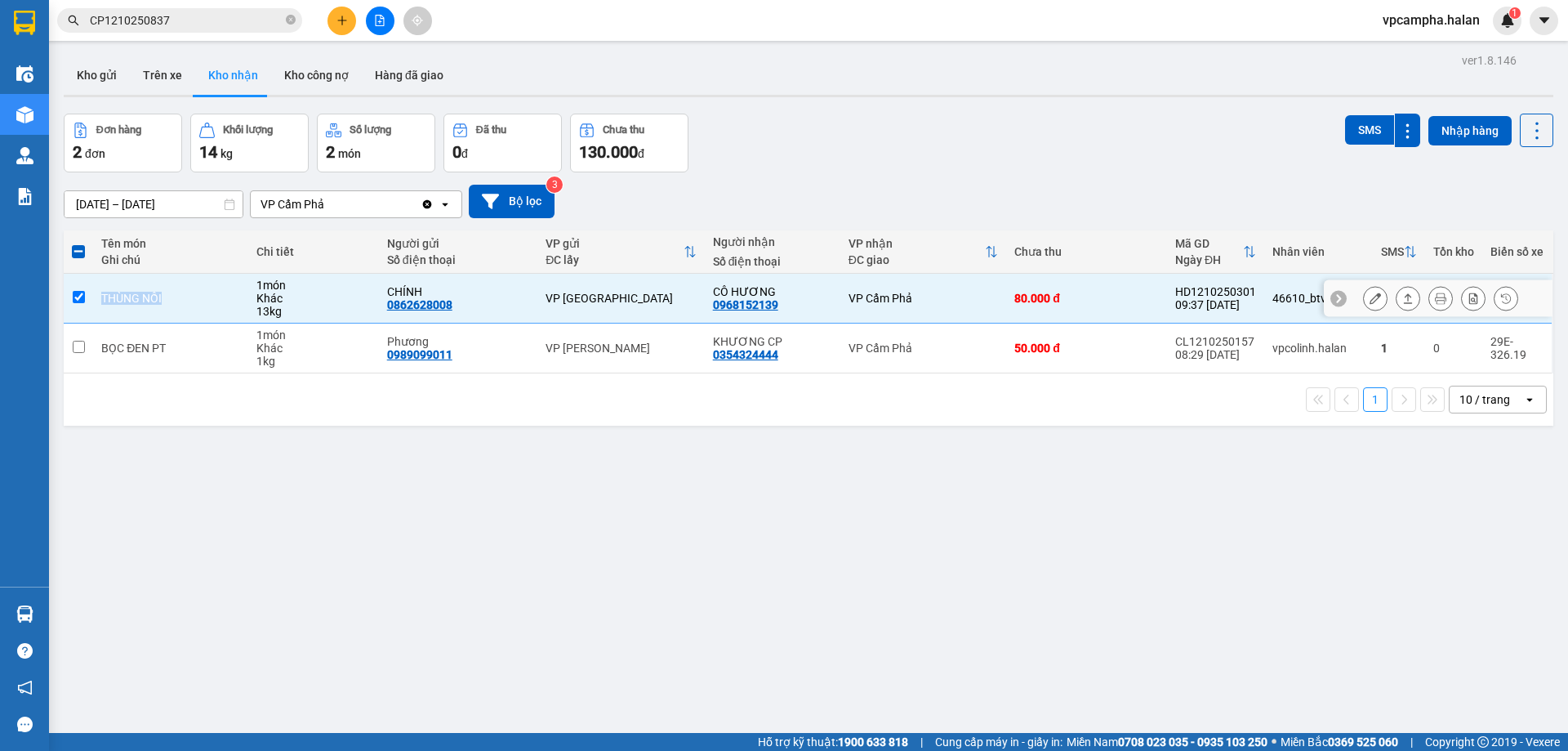
drag, startPoint x: 163, startPoint y: 301, endPoint x: 104, endPoint y: 303, distance: 59.0
click at [104, 303] on div "THÙNG NỒI" at bounding box center [170, 298] width 139 height 13
checkbox input "false"
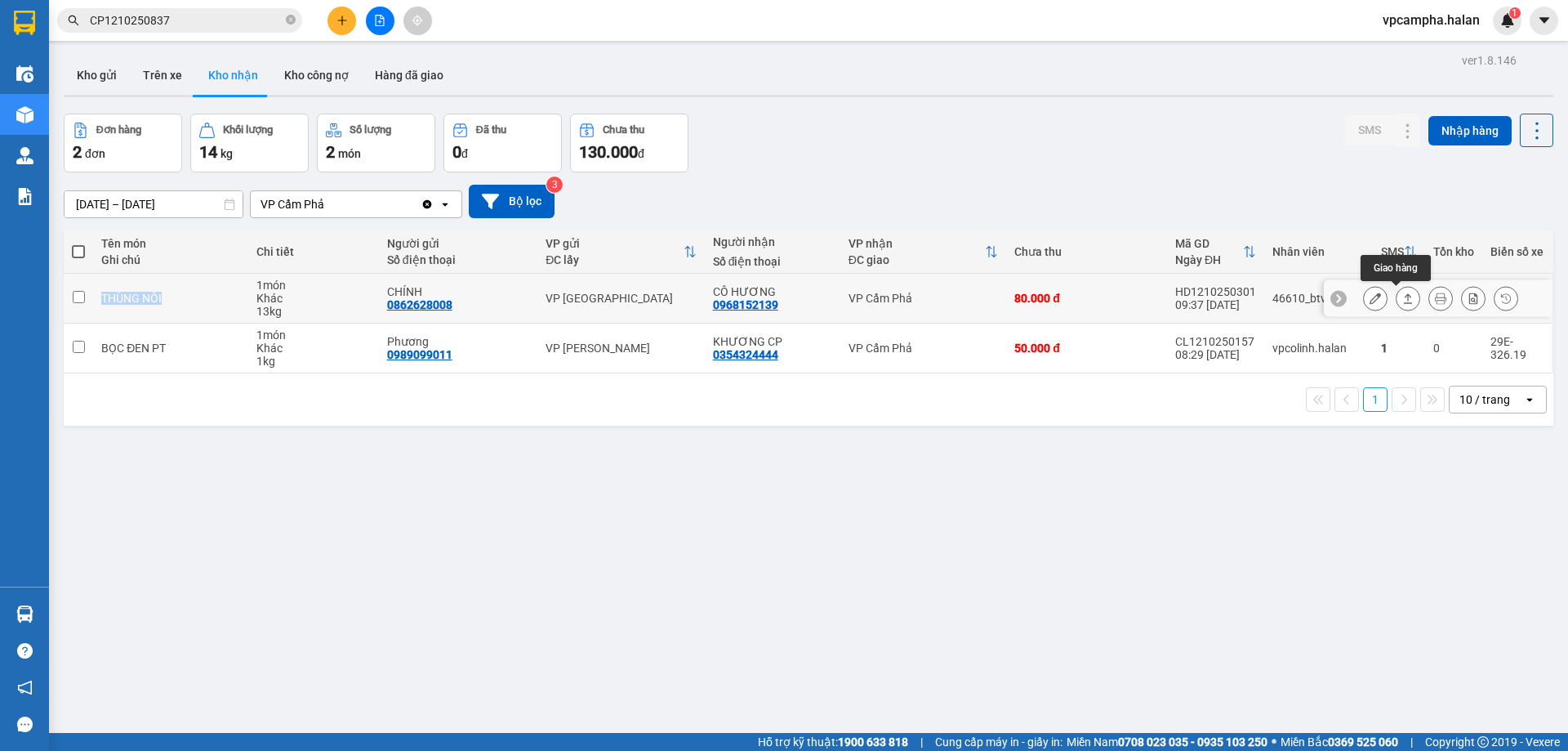
click at [1402, 294] on icon at bounding box center [1408, 298] width 11 height 11
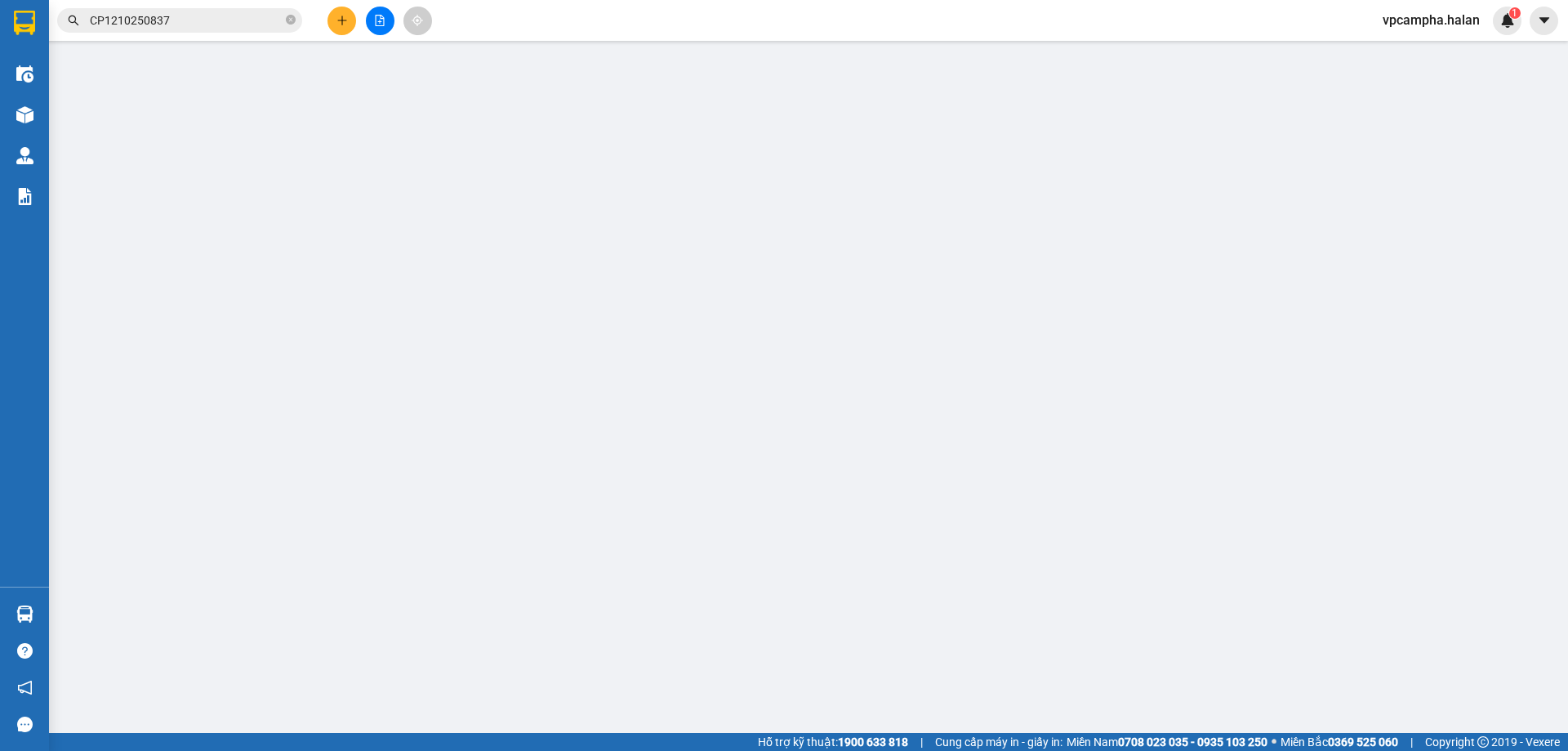
type input "0862628008"
type input "CHÍNH"
type input "0968152139"
type input "CÔ HƯƠNG"
type input "0"
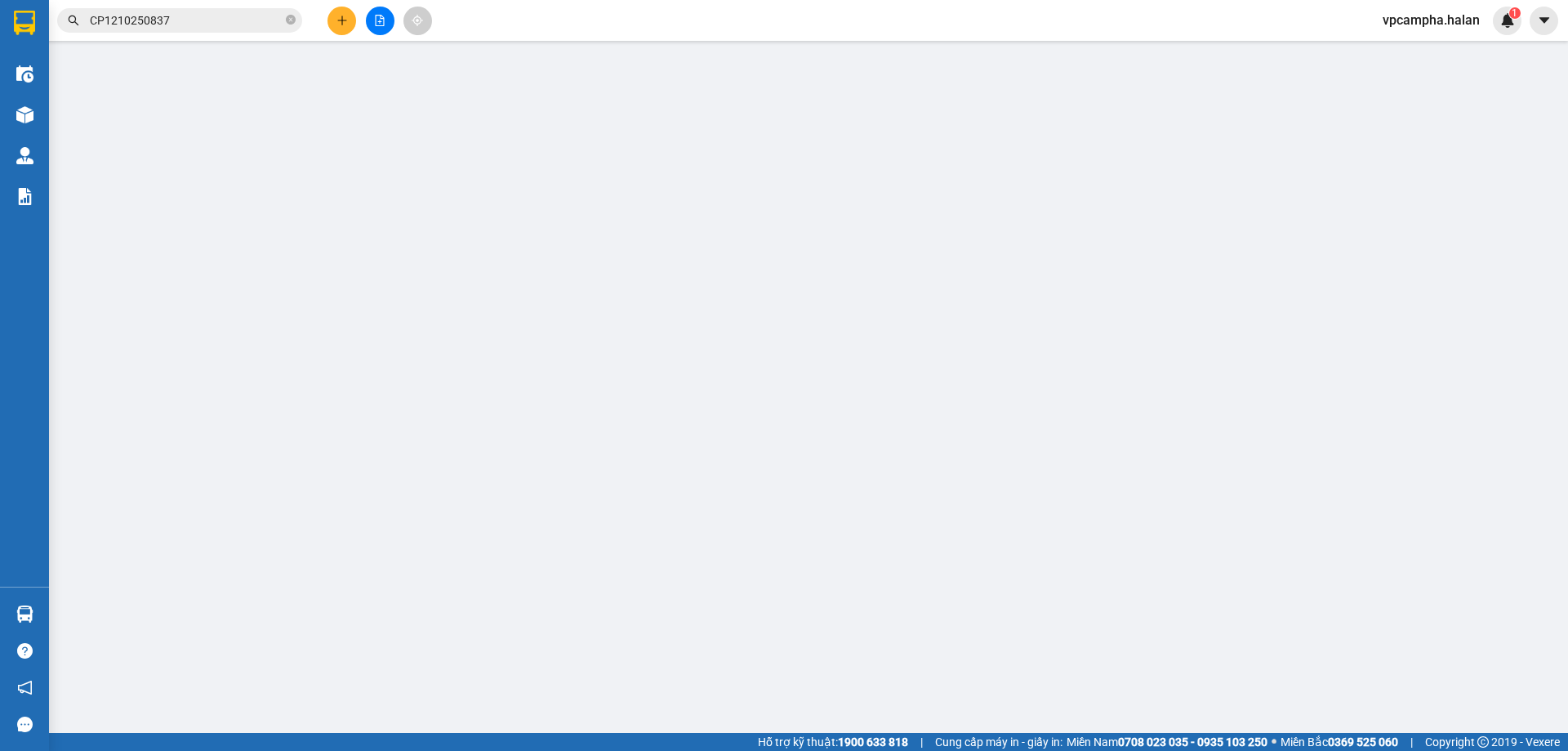
type input "80.000"
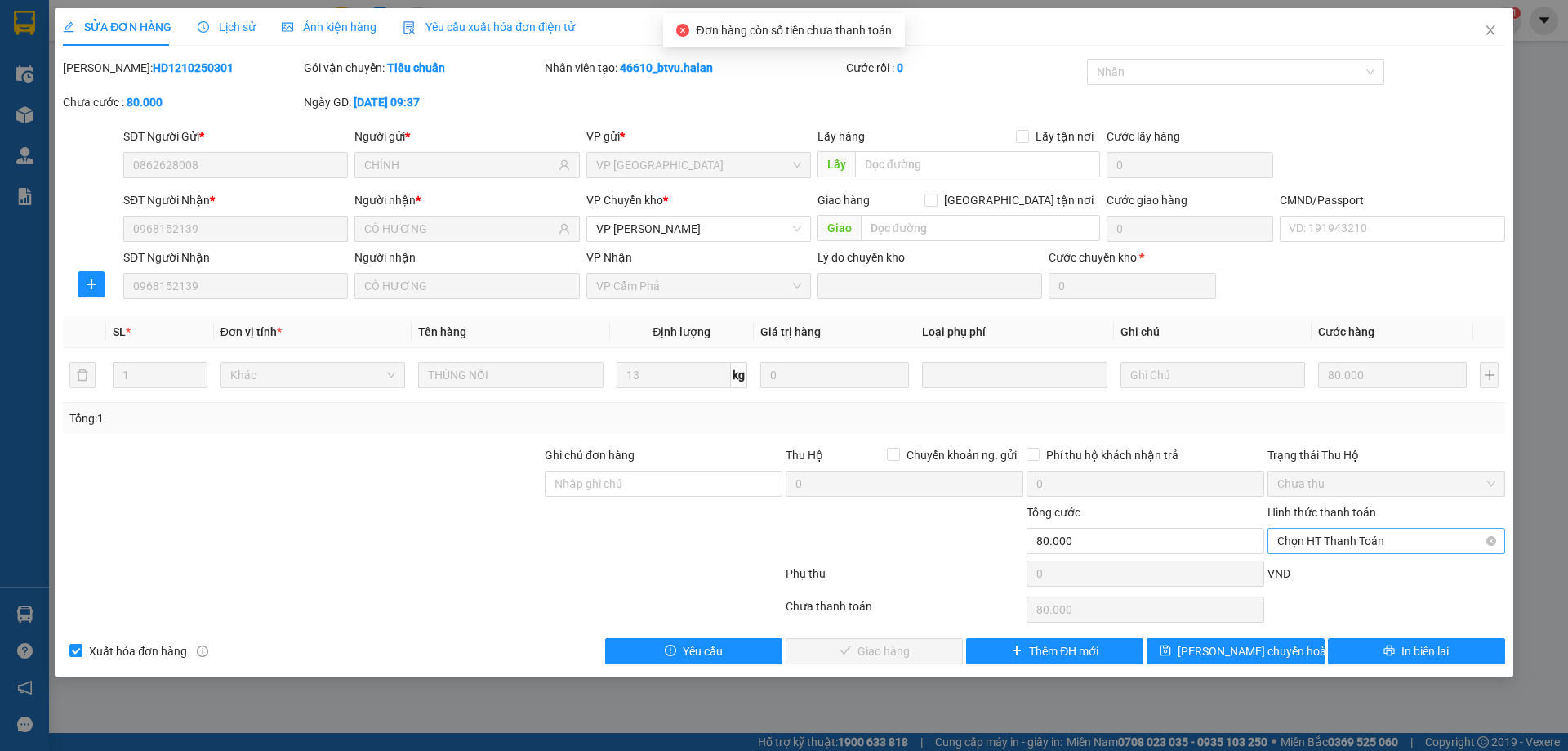
click at [1412, 542] on span "Chọn HT Thanh Toán" at bounding box center [1386, 541] width 218 height 24
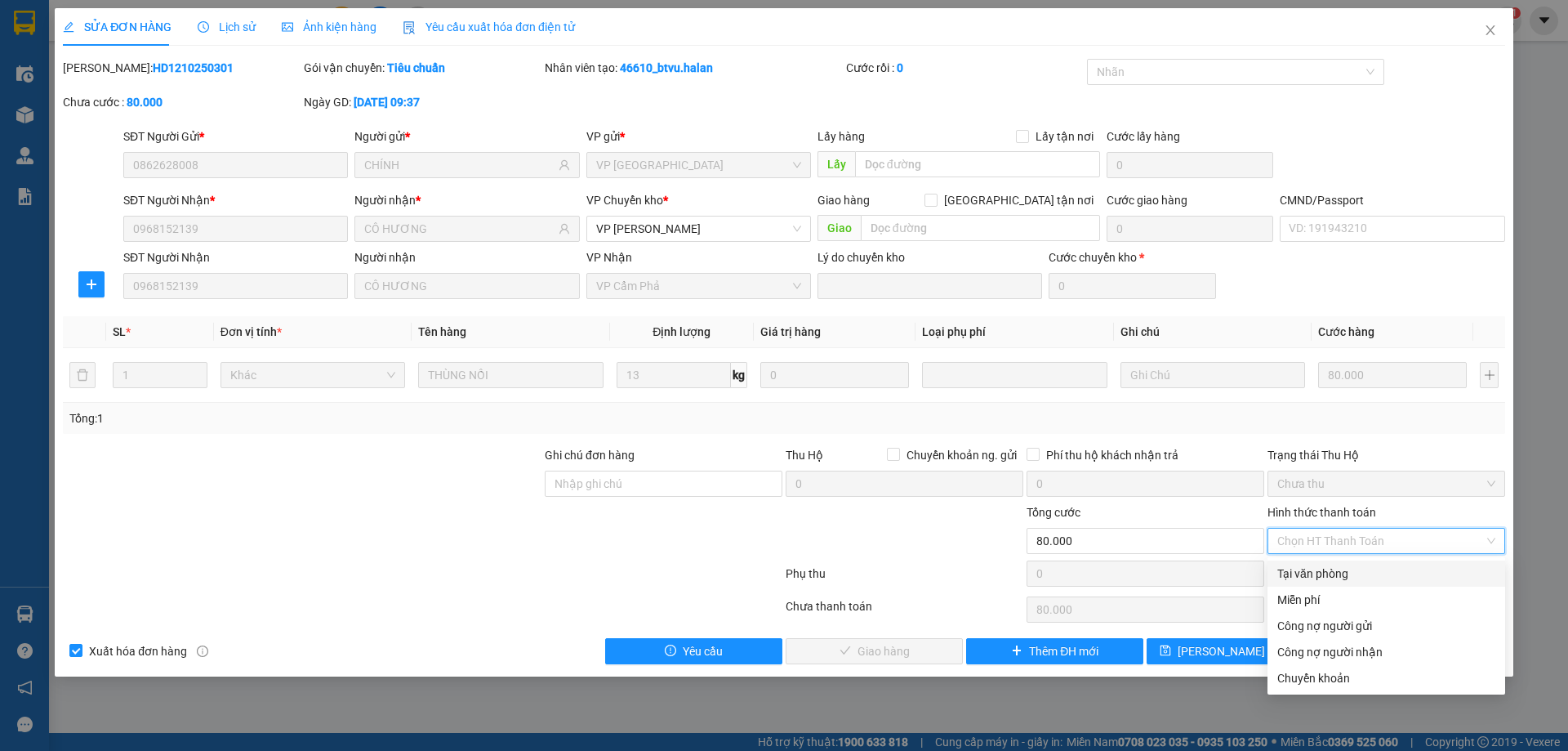
click at [1339, 578] on div "Tại văn phòng" at bounding box center [1386, 572] width 218 height 18
type input "0"
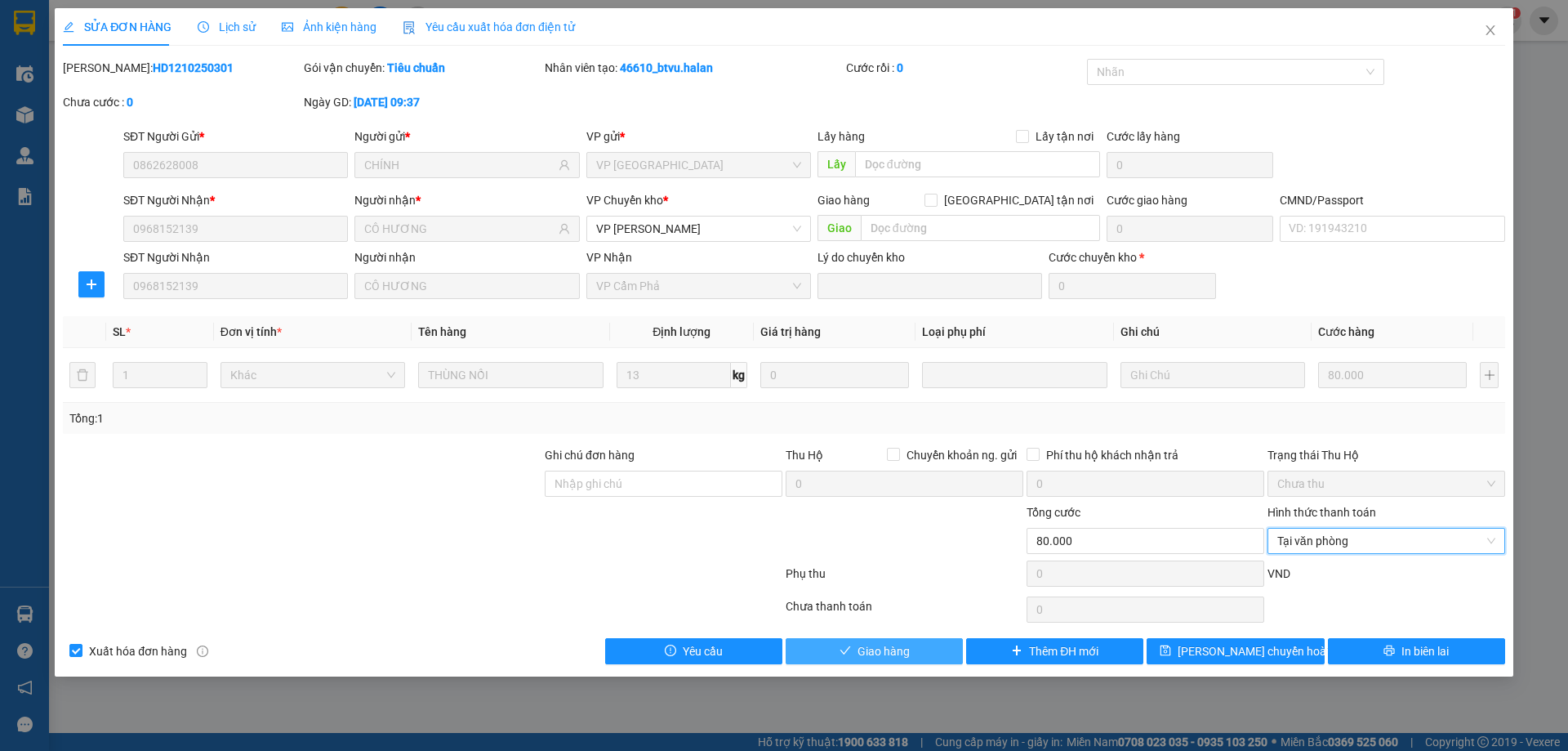
click at [904, 645] on span "Giao hàng" at bounding box center [884, 650] width 52 height 18
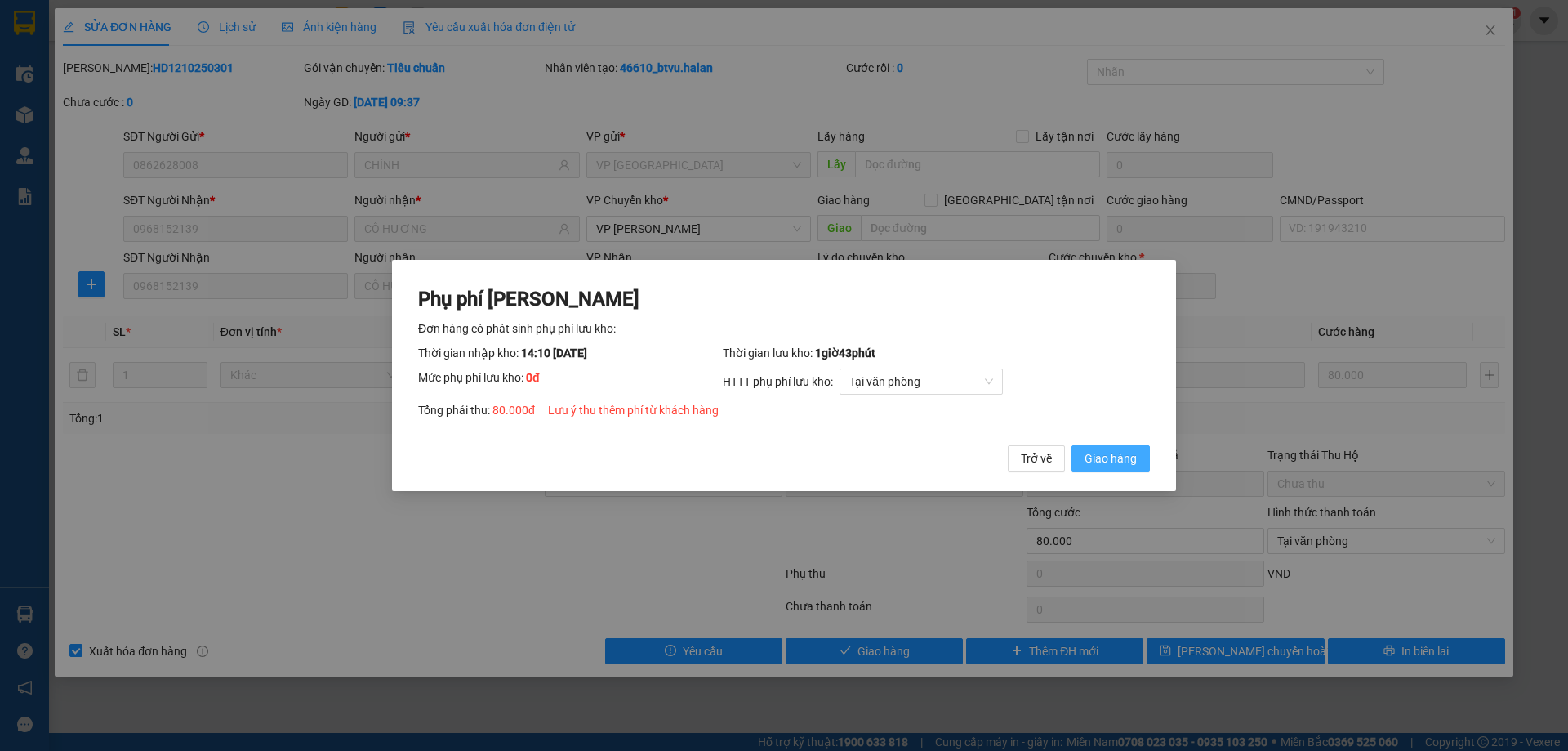
click at [1134, 459] on span "Giao hàng" at bounding box center [1110, 457] width 52 height 18
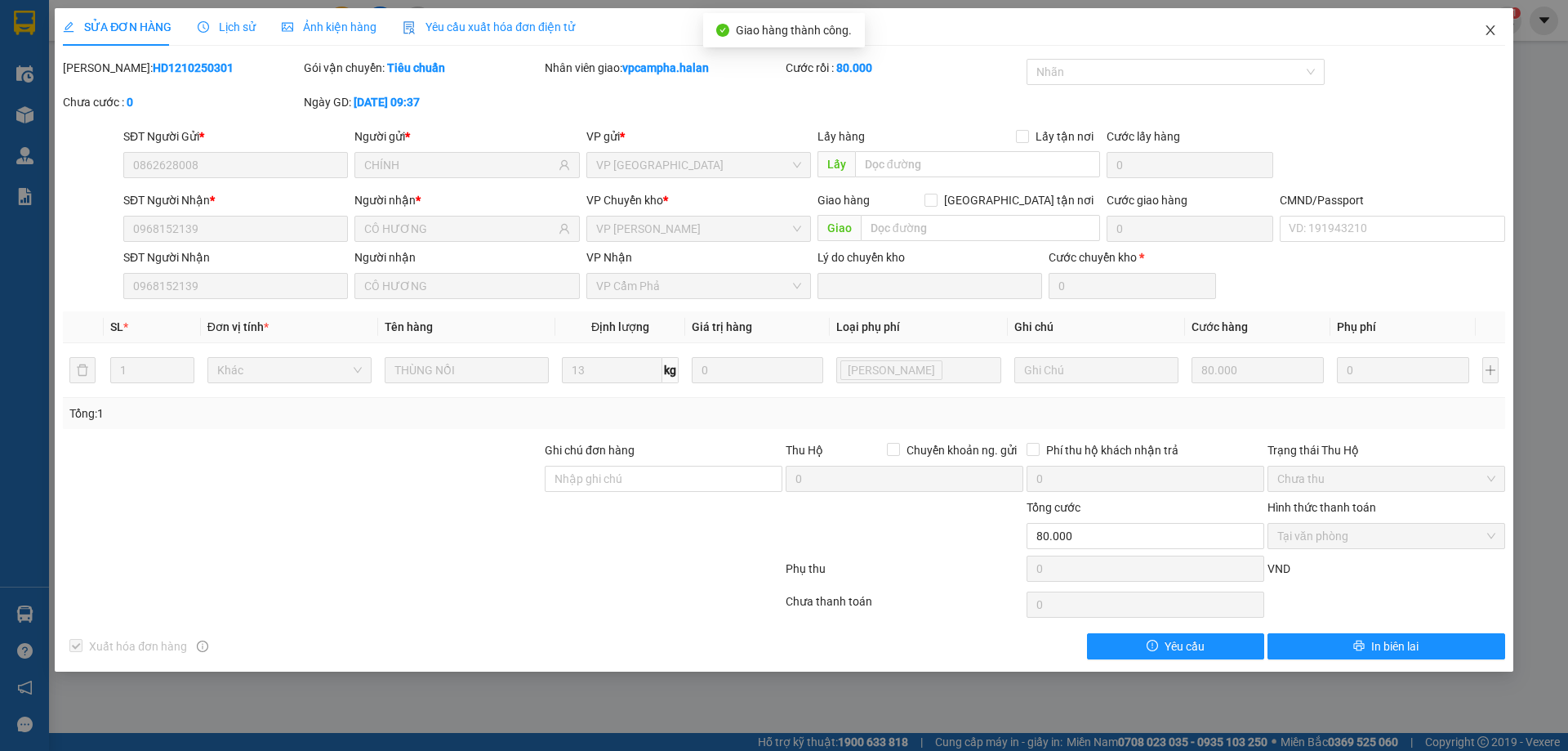
click at [1497, 31] on icon "close" at bounding box center [1491, 31] width 13 height 13
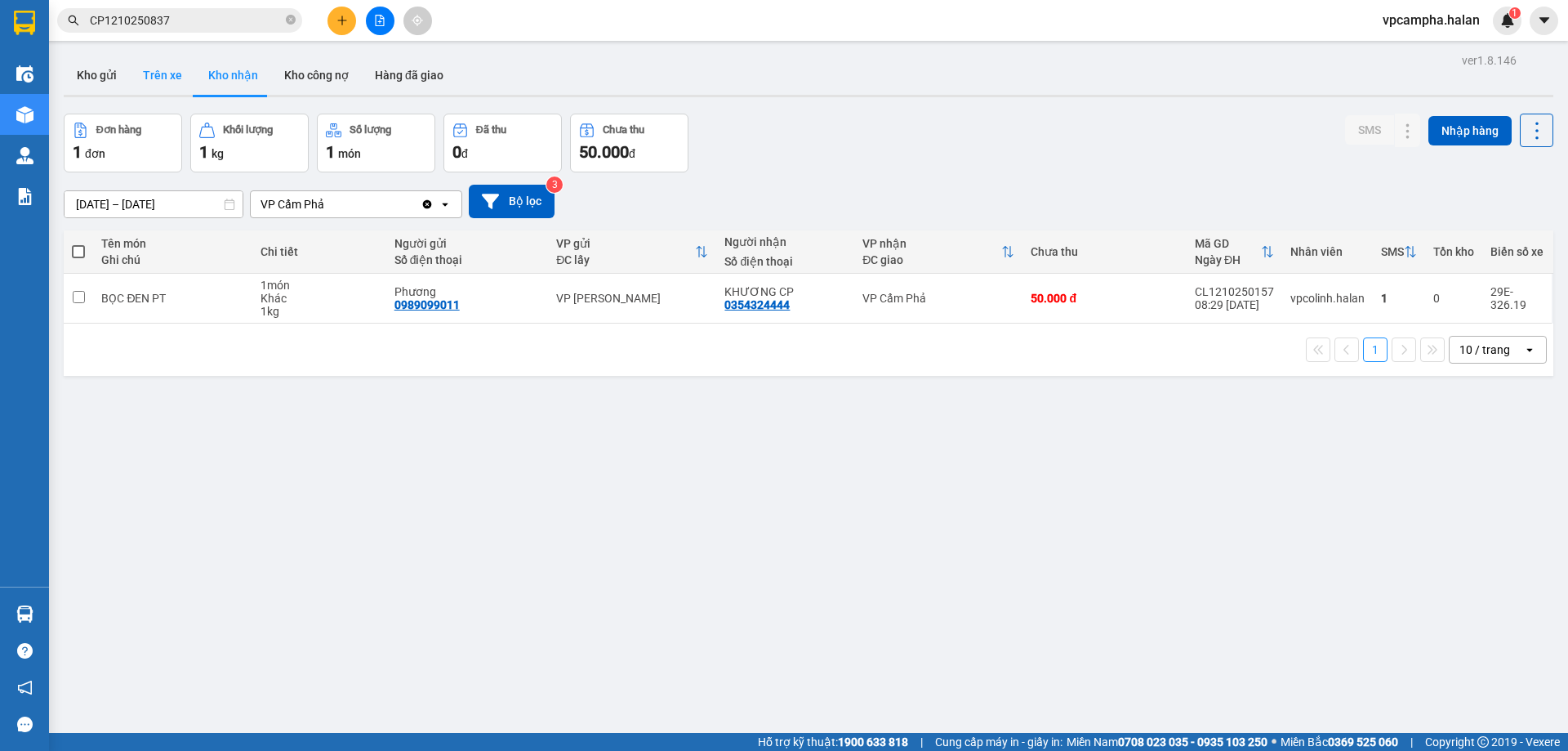
click at [151, 69] on button "Trên xe" at bounding box center [162, 75] width 66 height 39
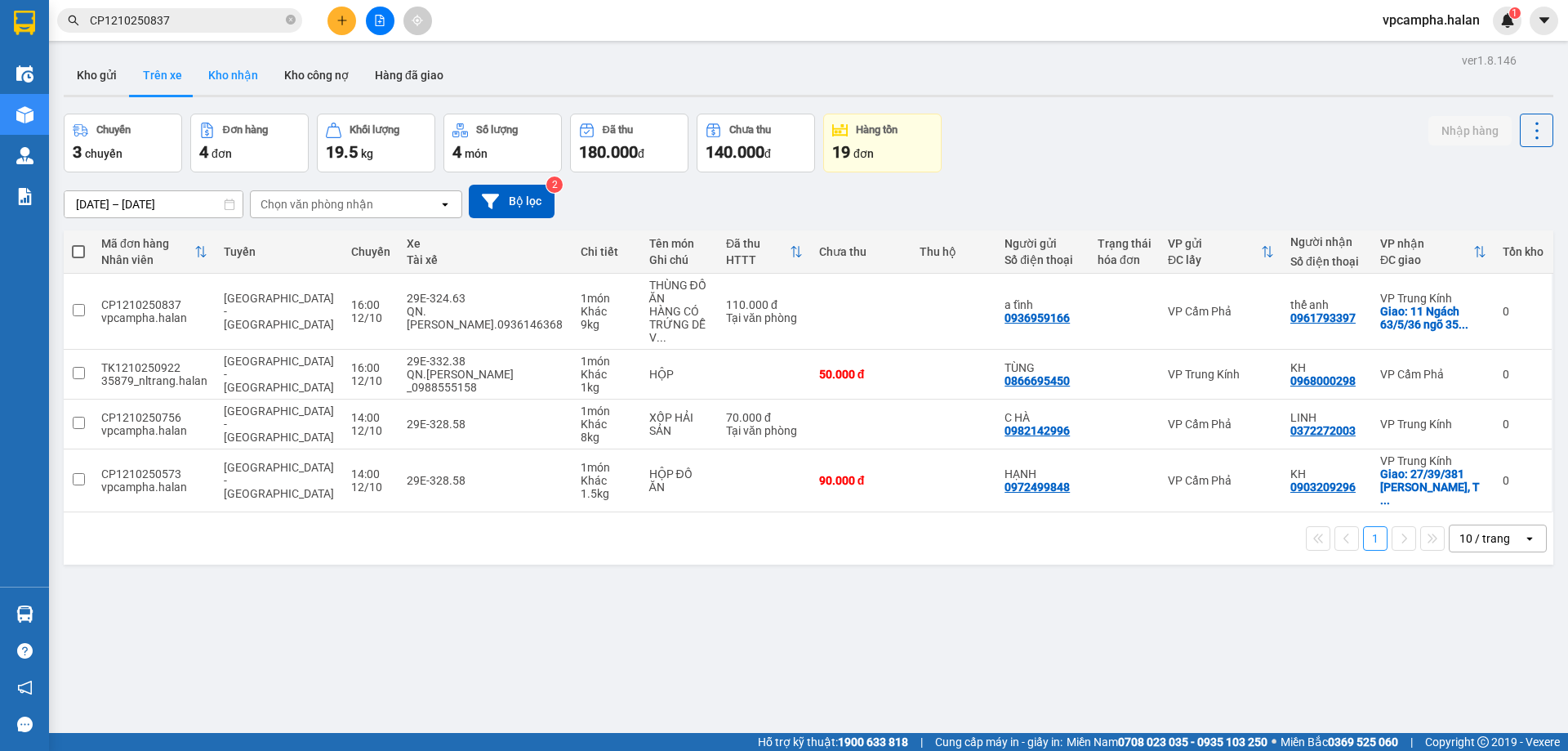
click at [229, 69] on button "Kho nhận" at bounding box center [233, 75] width 76 height 39
type input "[DATE] – [DATE]"
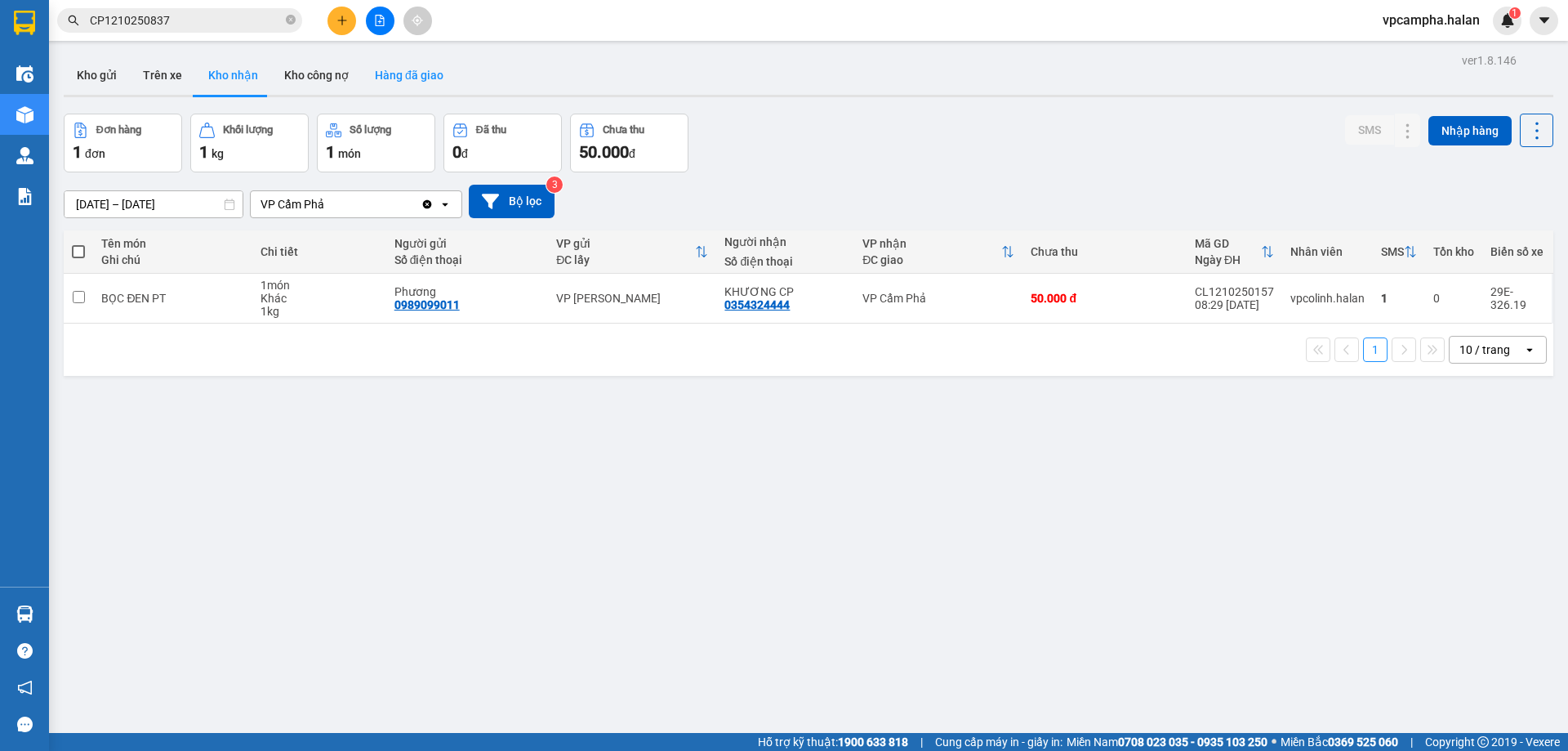
click at [412, 70] on button "Hàng đã giao" at bounding box center [409, 75] width 94 height 39
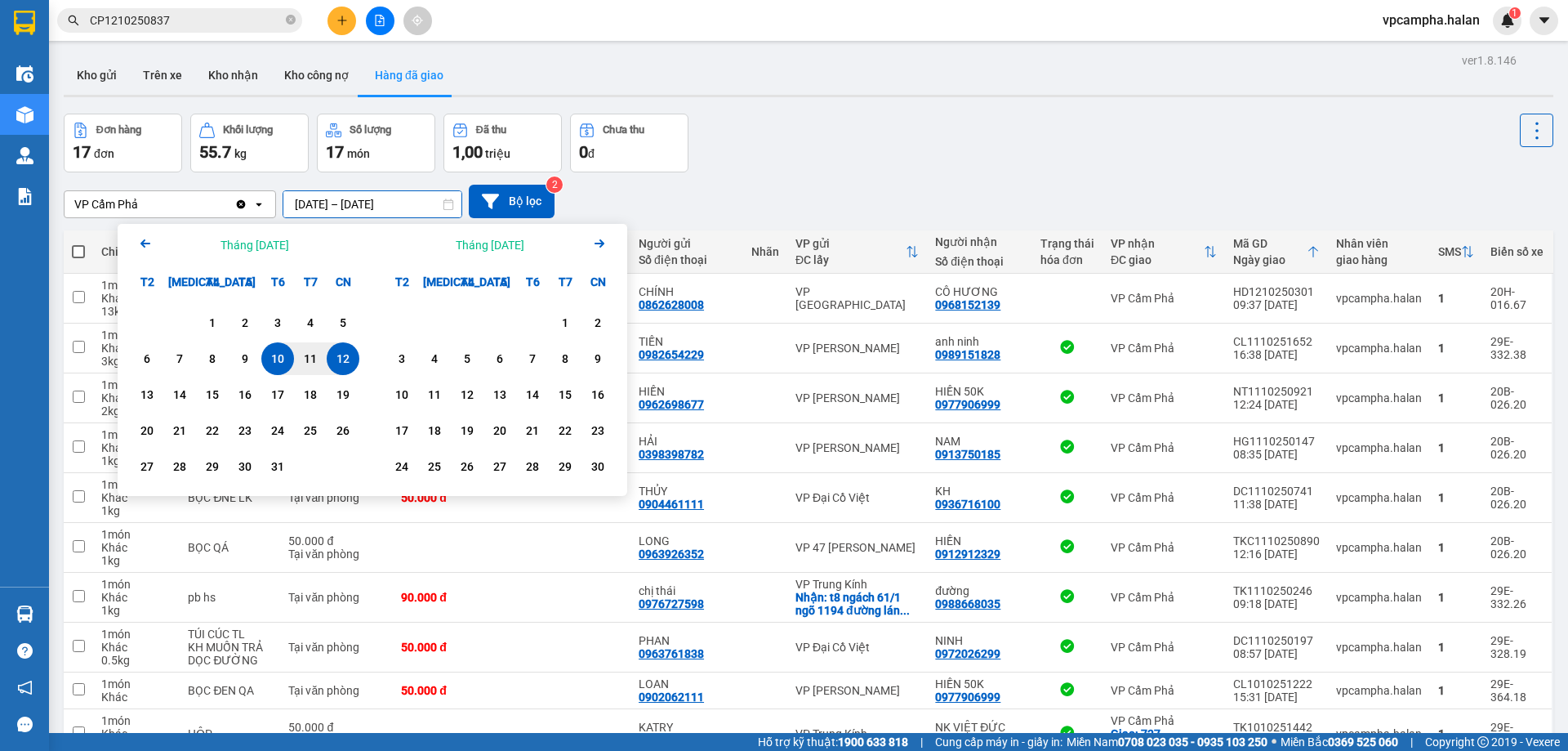
click at [310, 205] on input "10/10/2025 – 12/10/2025" at bounding box center [372, 204] width 178 height 26
click at [206, 328] on div "1" at bounding box center [212, 322] width 23 height 19
click at [398, 201] on input "01/10/2025 – / /" at bounding box center [372, 204] width 178 height 26
click at [347, 354] on div "12" at bounding box center [343, 358] width 23 height 19
type input "01/10/2025 – 12/10/2025"
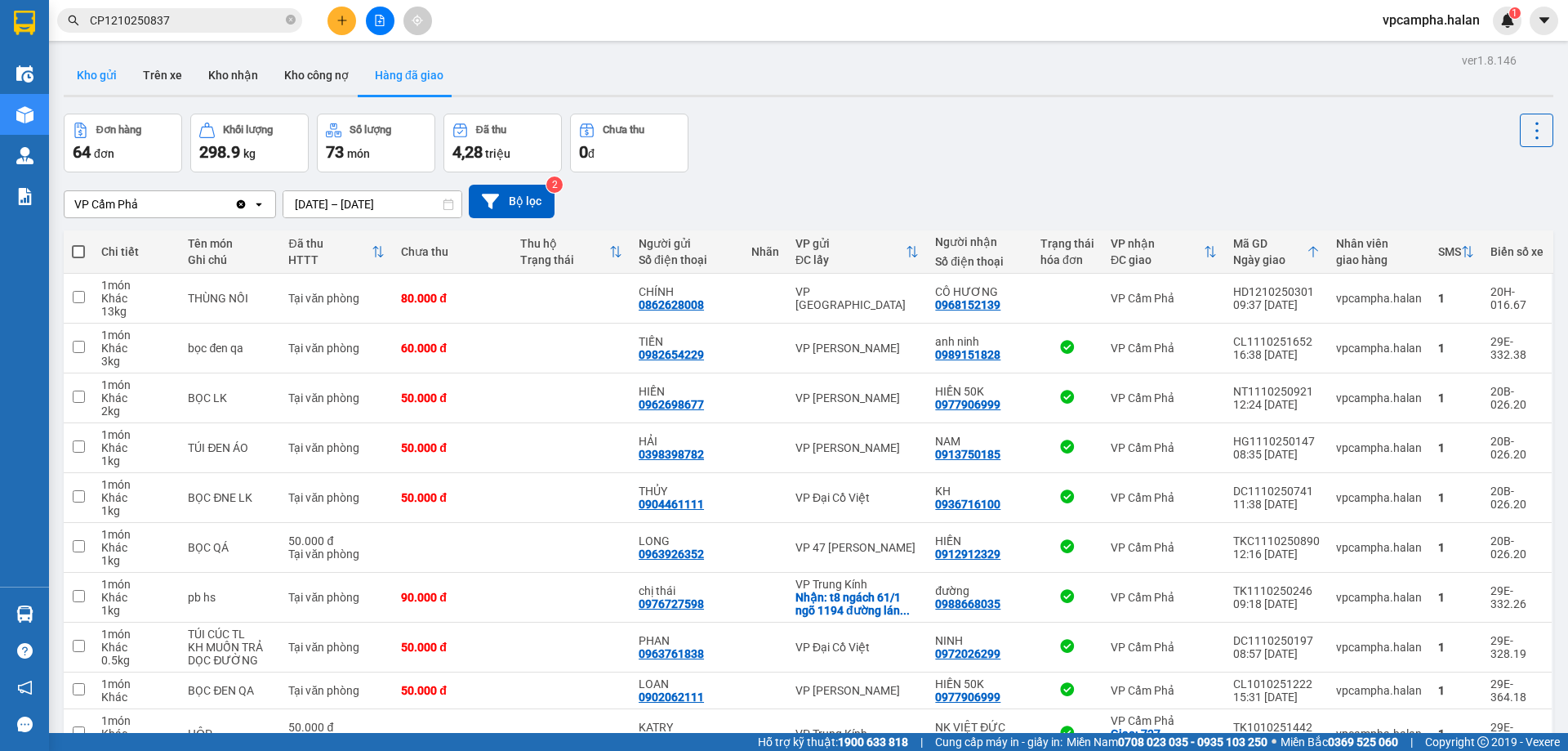
click at [85, 71] on button "Kho gửi" at bounding box center [96, 75] width 66 height 39
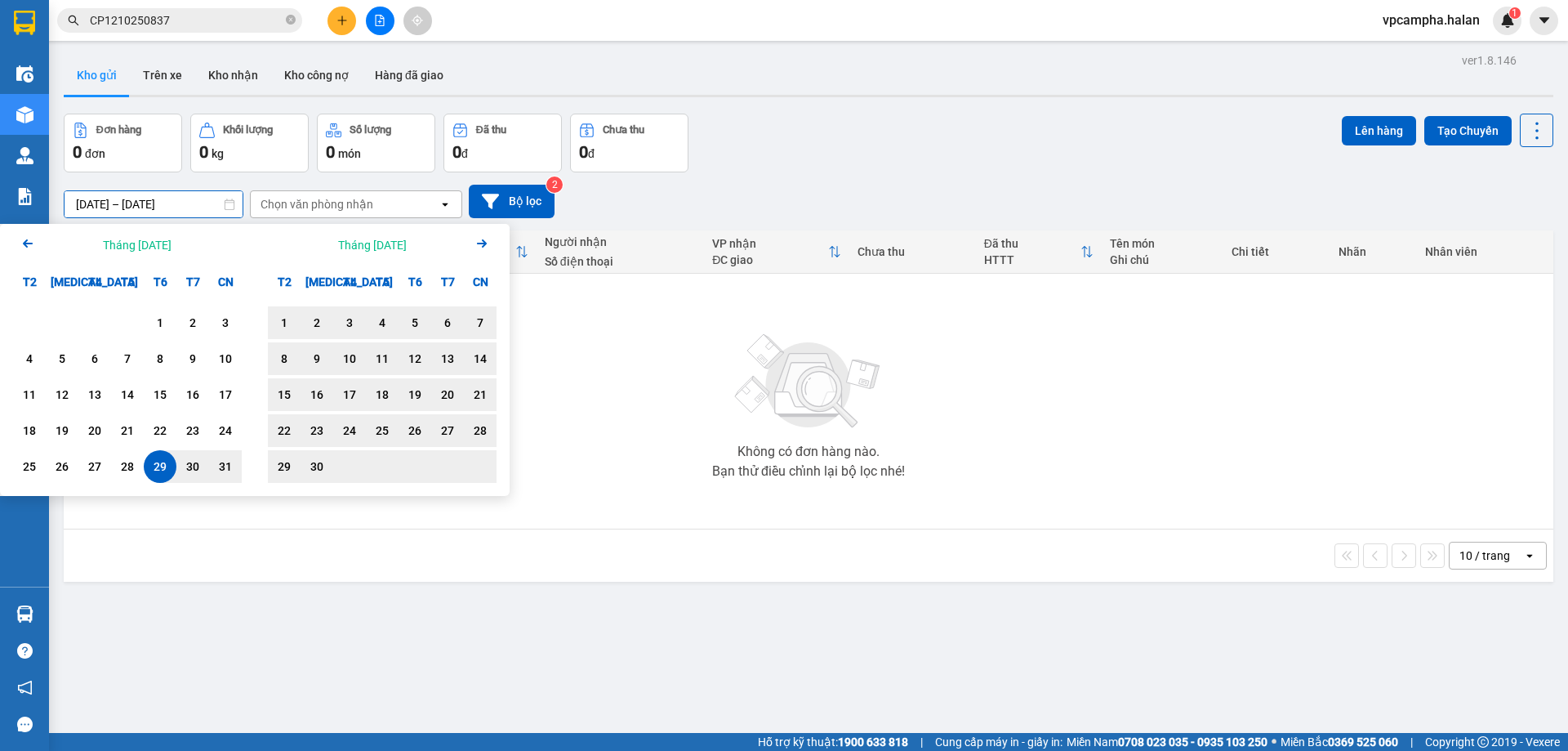
click at [159, 201] on input "29/08/2025 – 12/10/2025" at bounding box center [154, 204] width 178 height 26
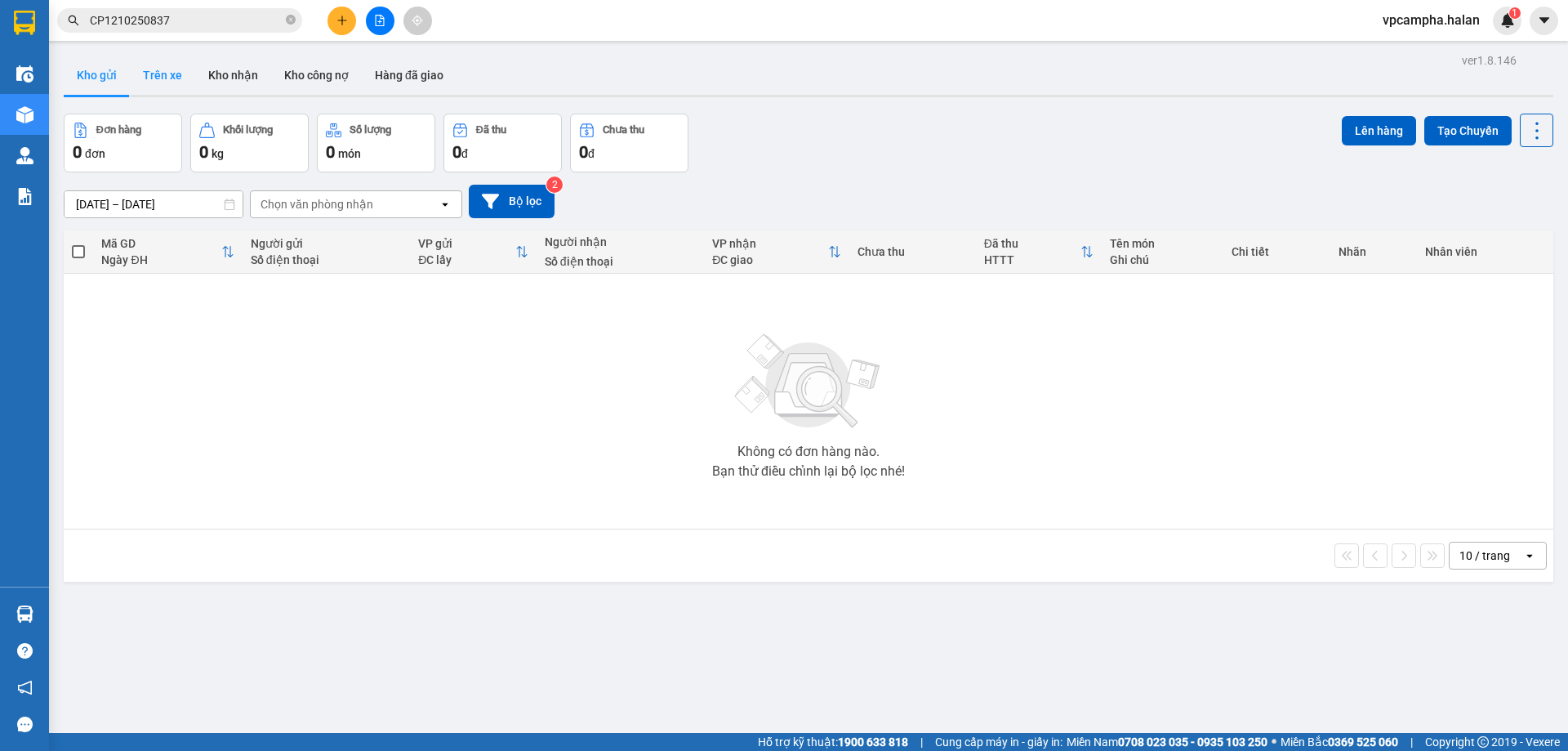
click at [157, 74] on button "Trên xe" at bounding box center [162, 75] width 66 height 39
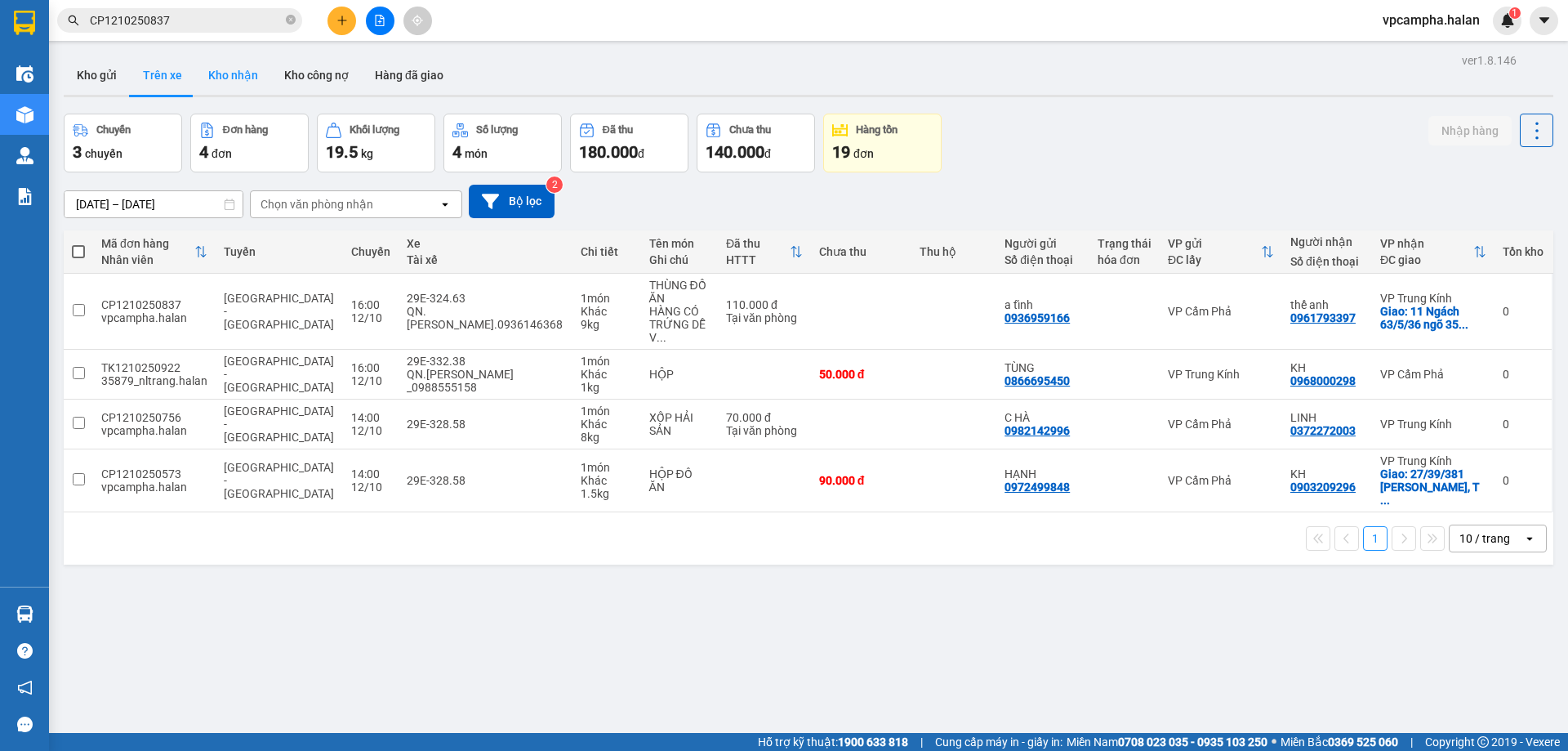
click at [237, 72] on button "Kho nhận" at bounding box center [233, 75] width 76 height 39
type input "[DATE] – [DATE]"
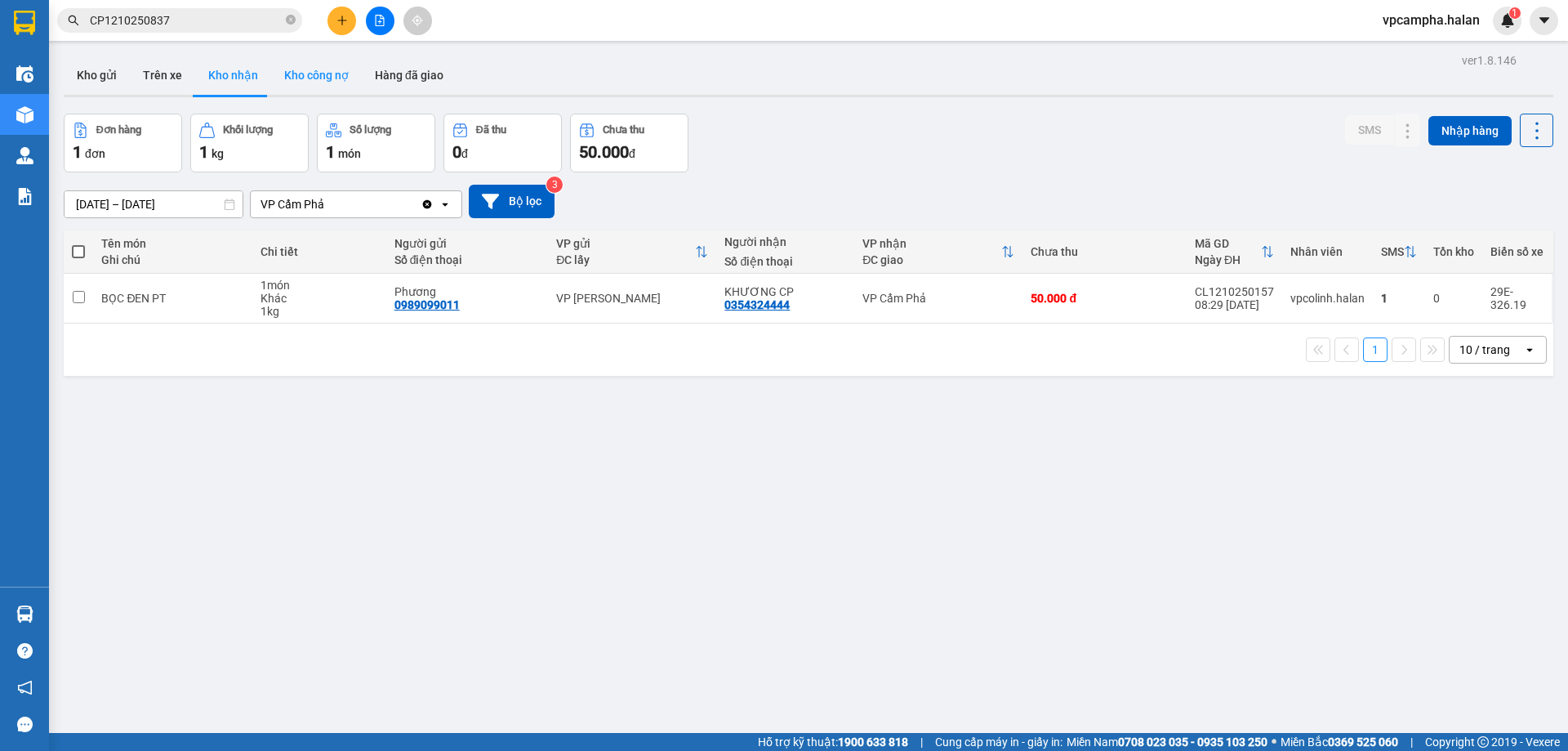
click at [319, 67] on button "Kho công nợ" at bounding box center [317, 75] width 91 height 39
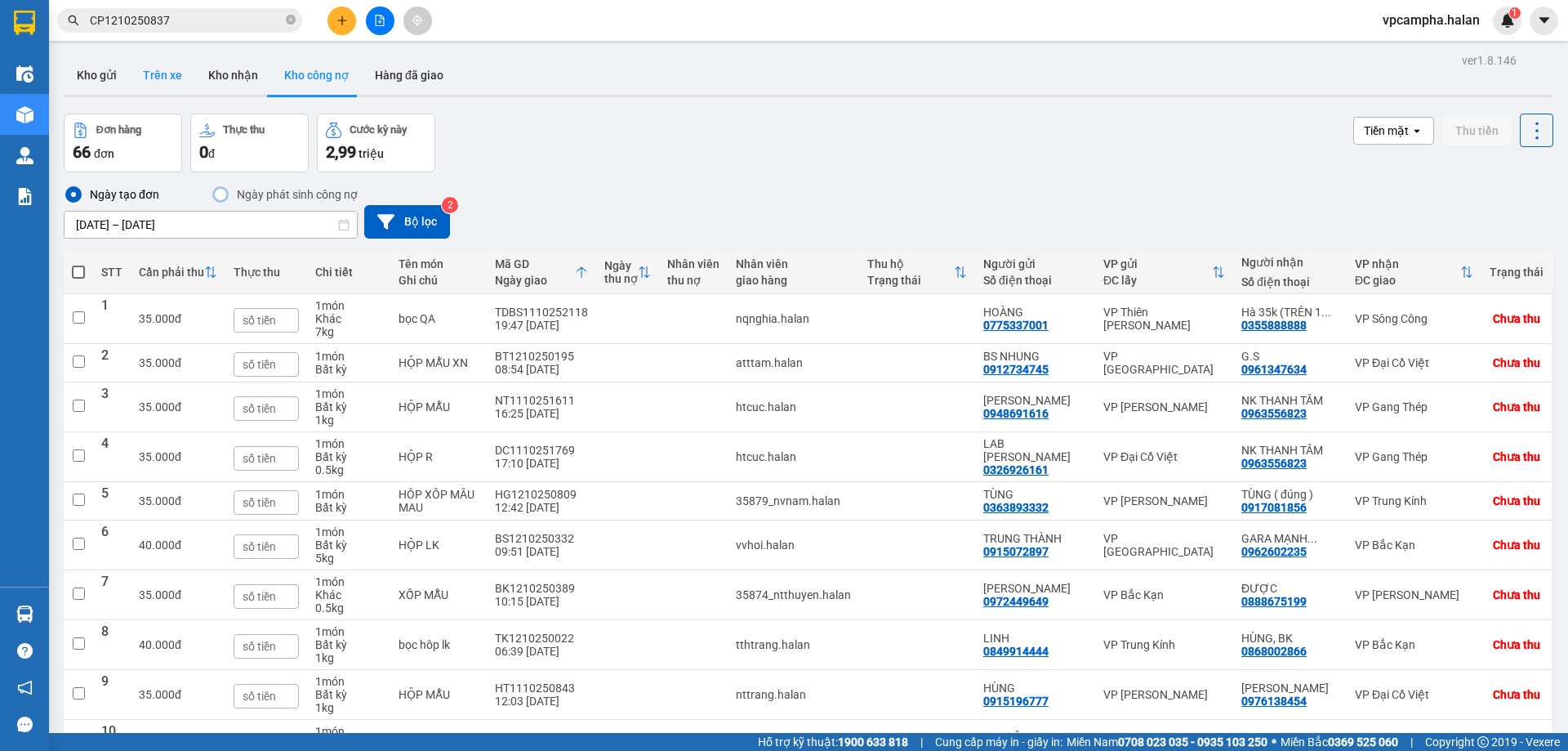
click at [169, 72] on button "Trên xe" at bounding box center [162, 75] width 66 height 39
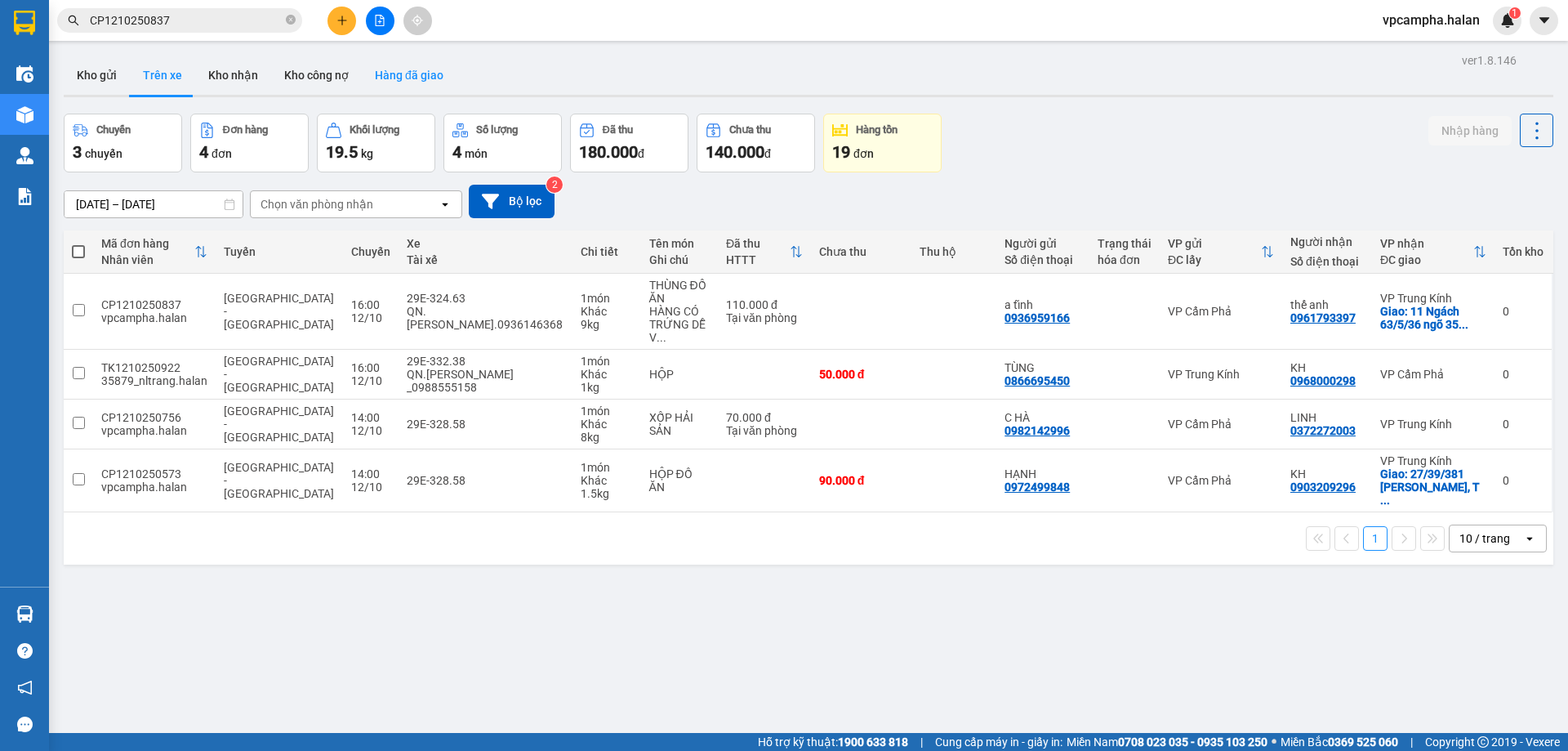
click at [395, 71] on button "Hàng đã giao" at bounding box center [409, 75] width 94 height 39
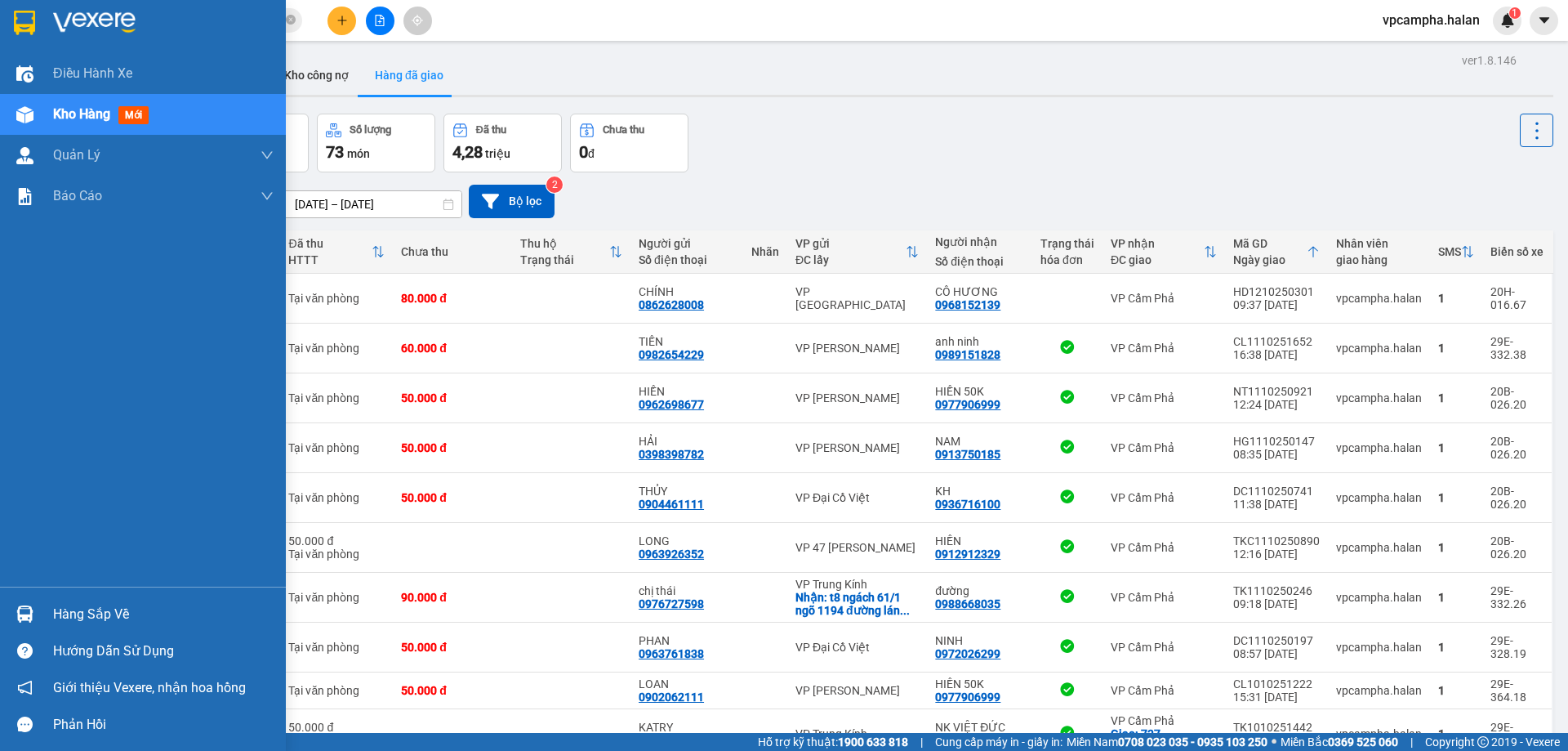
click at [121, 611] on div "Hàng sắp về" at bounding box center [163, 614] width 220 height 24
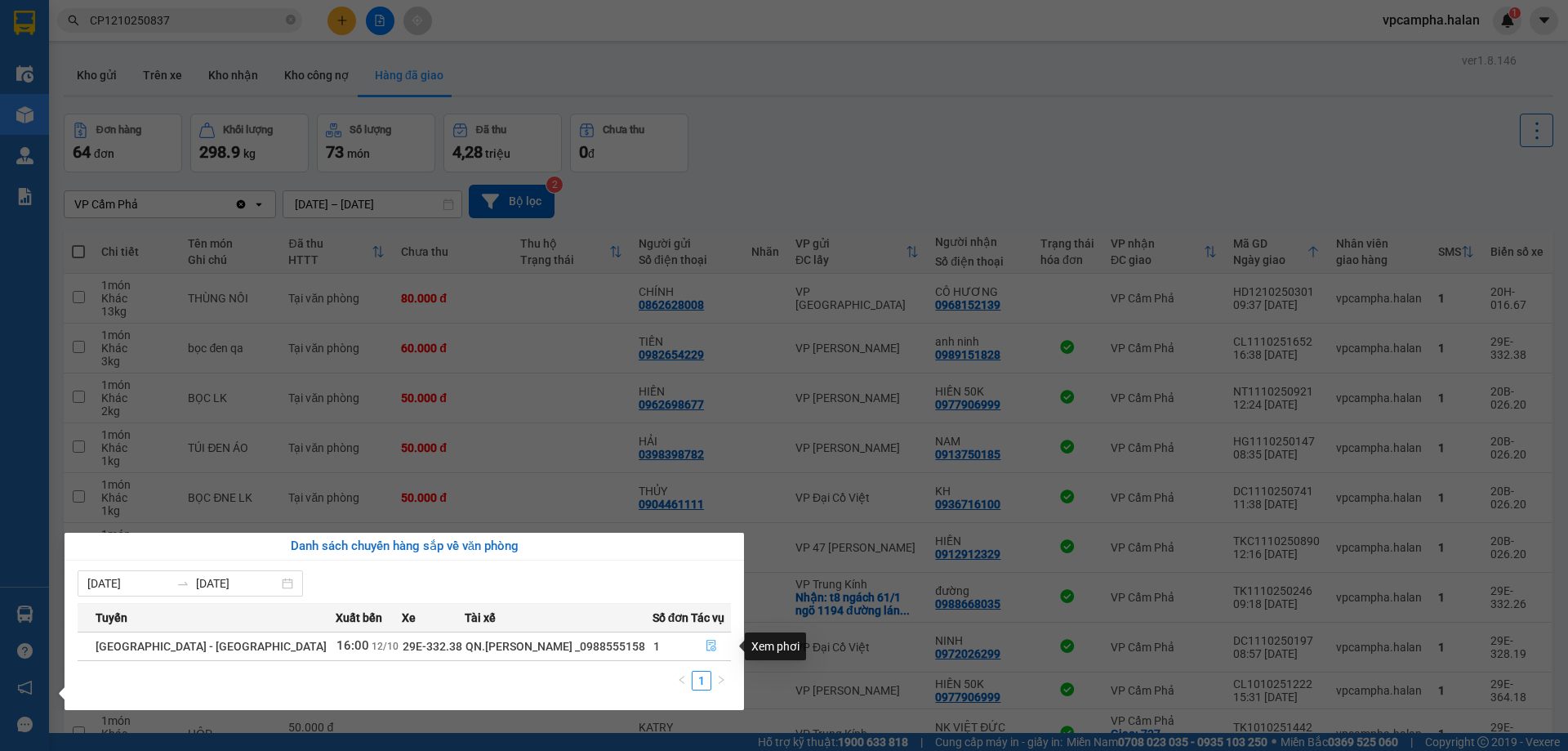
click at [707, 648] on icon "file-done" at bounding box center [711, 645] width 11 height 11
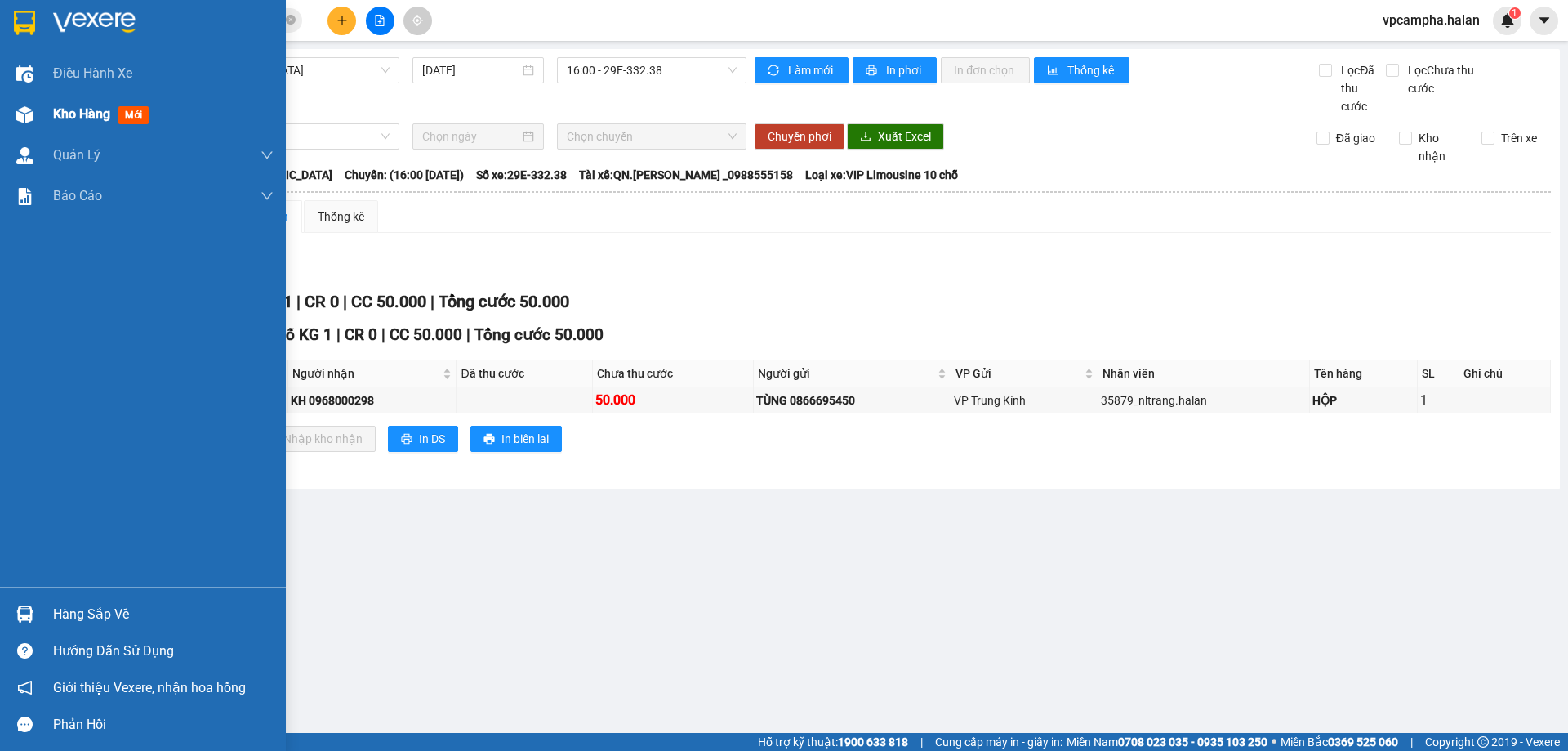
click at [75, 120] on span "Kho hàng" at bounding box center [82, 114] width 57 height 16
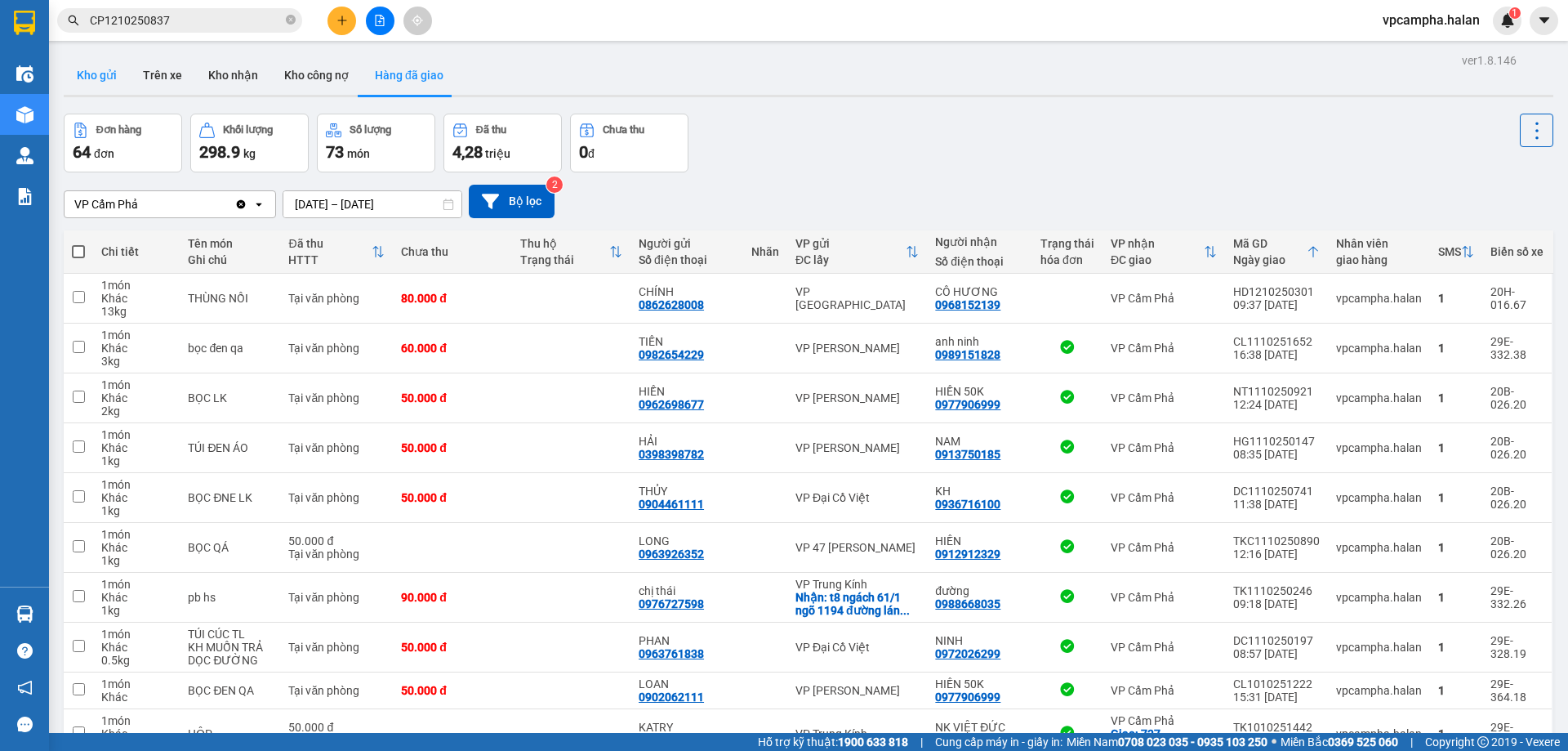
click at [94, 81] on button "Kho gửi" at bounding box center [96, 75] width 66 height 39
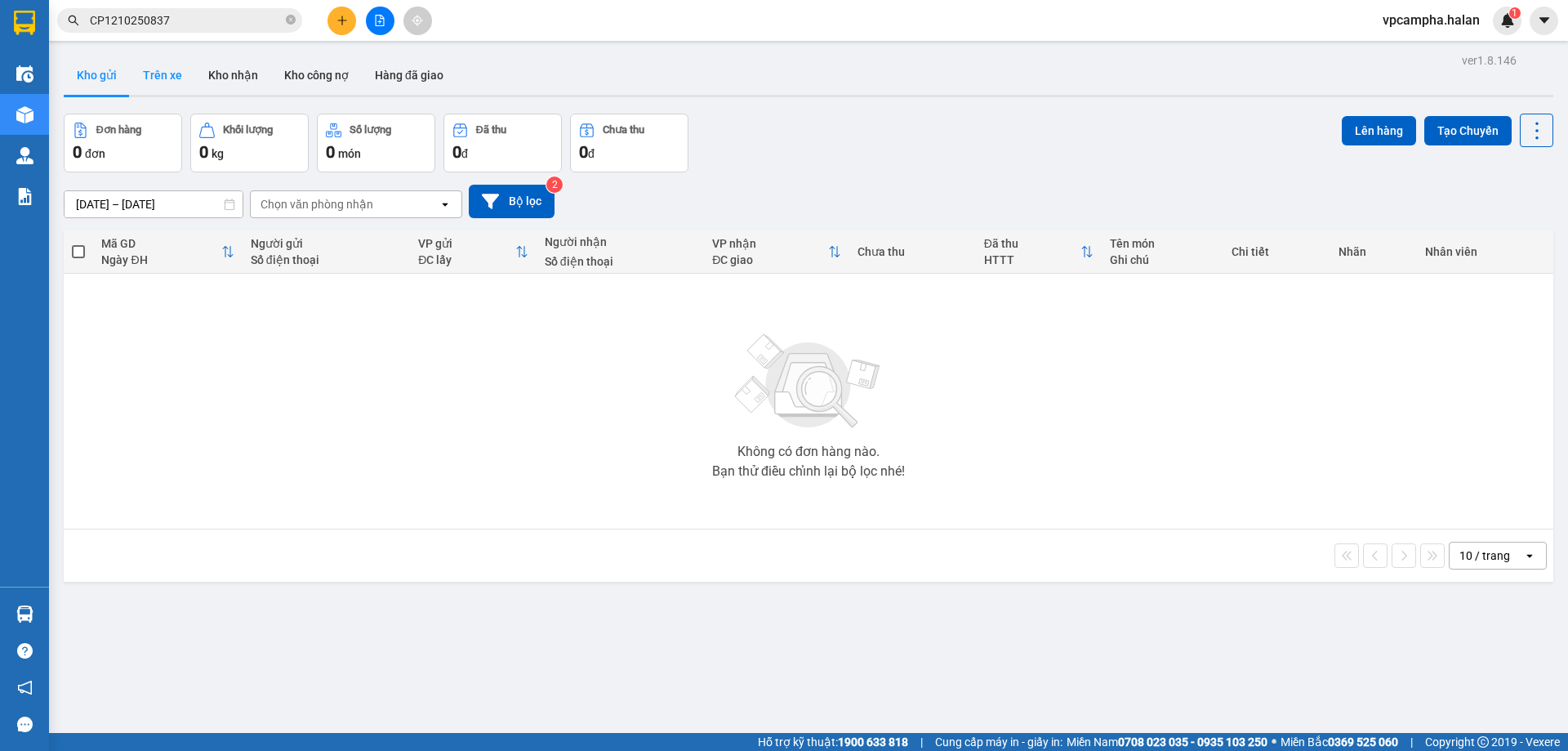
click at [161, 79] on button "Trên xe" at bounding box center [162, 75] width 66 height 39
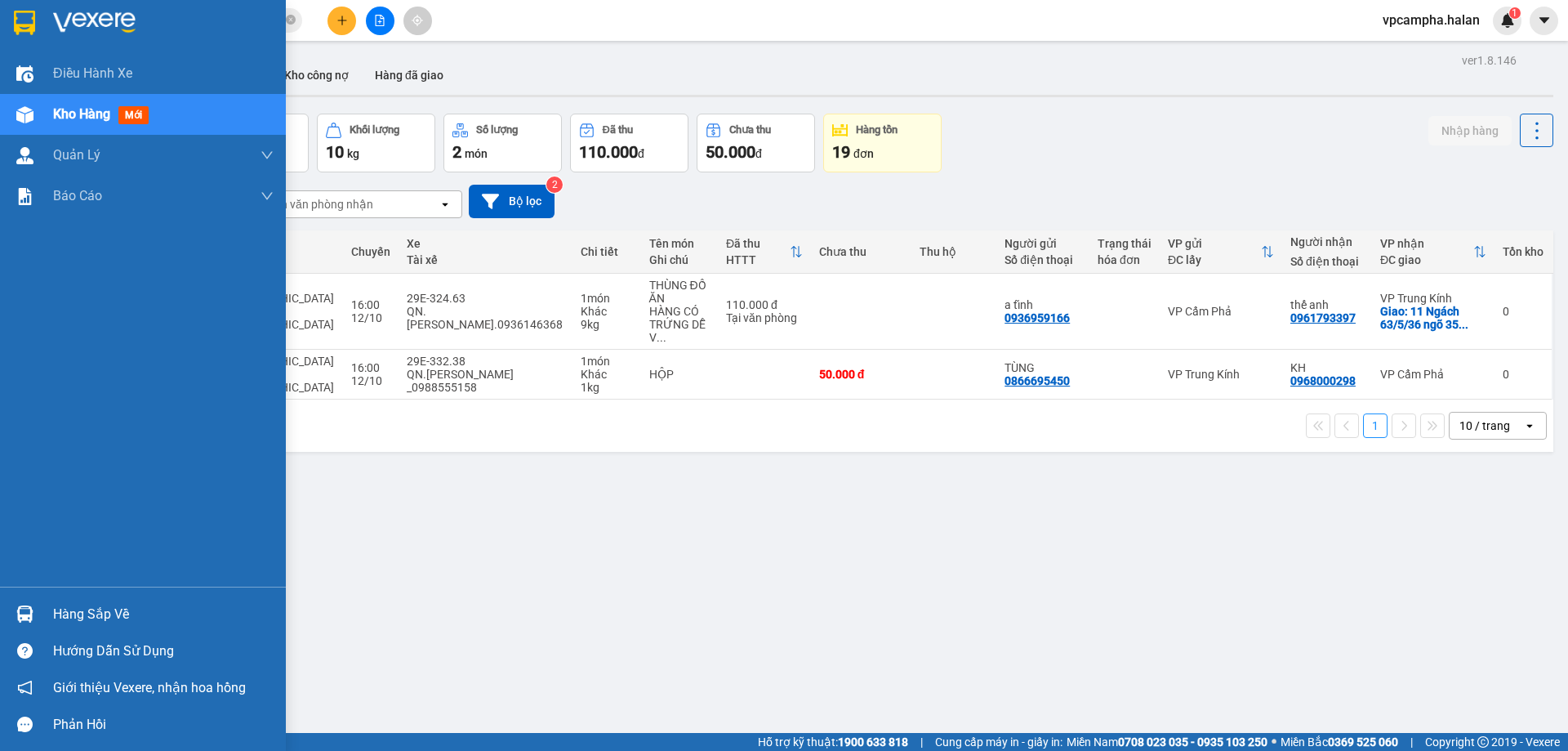
click at [24, 604] on div at bounding box center [24, 613] width 29 height 29
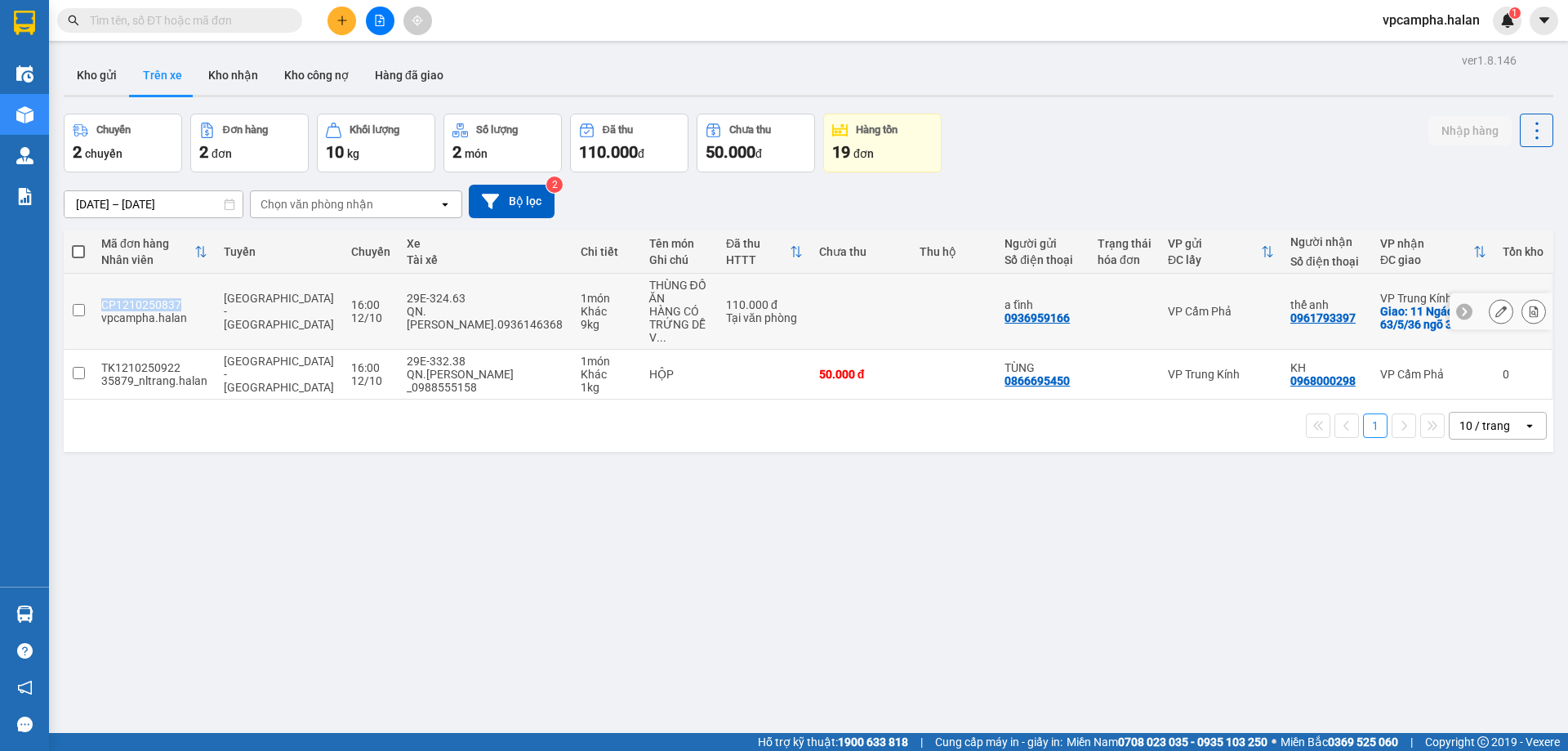
drag, startPoint x: 177, startPoint y: 298, endPoint x: 103, endPoint y: 295, distance: 74.1
click at [103, 298] on div "CP1210250837" at bounding box center [154, 305] width 107 height 13
checkbox input "true"
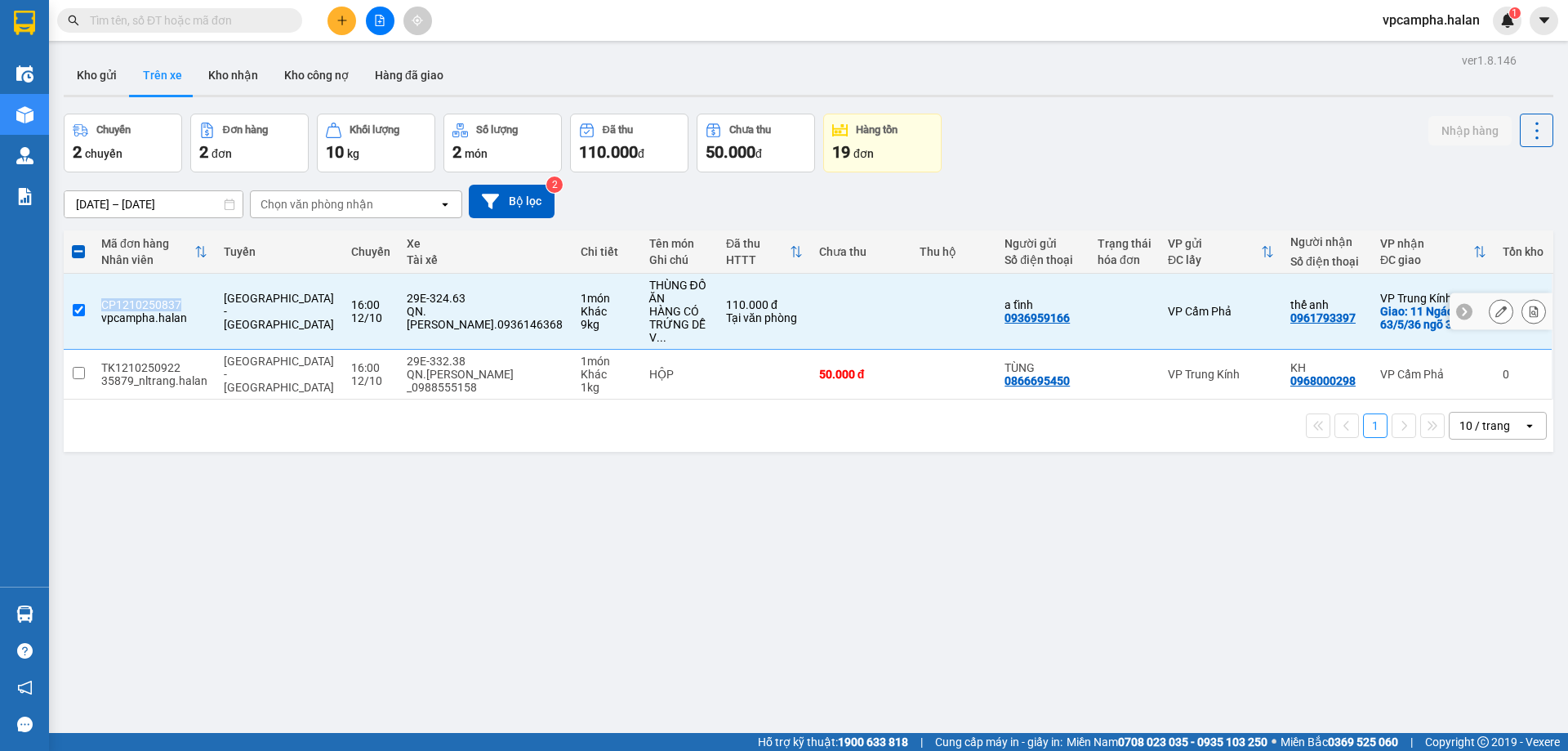
copy div "CP1210250837"
paste input "CP1210250837"
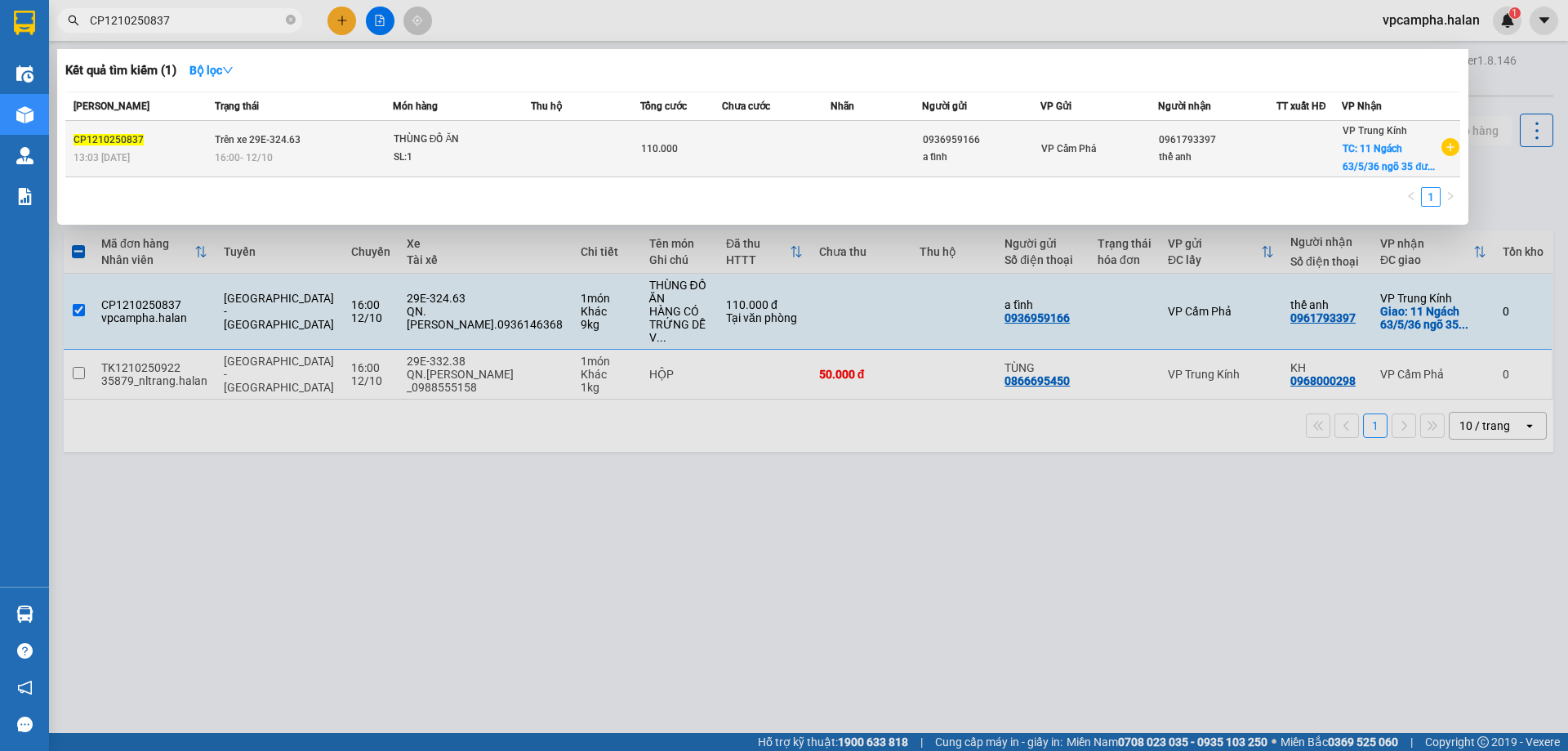
type input "CP1210250837"
click at [114, 142] on span "CP1210250837" at bounding box center [108, 140] width 70 height 11
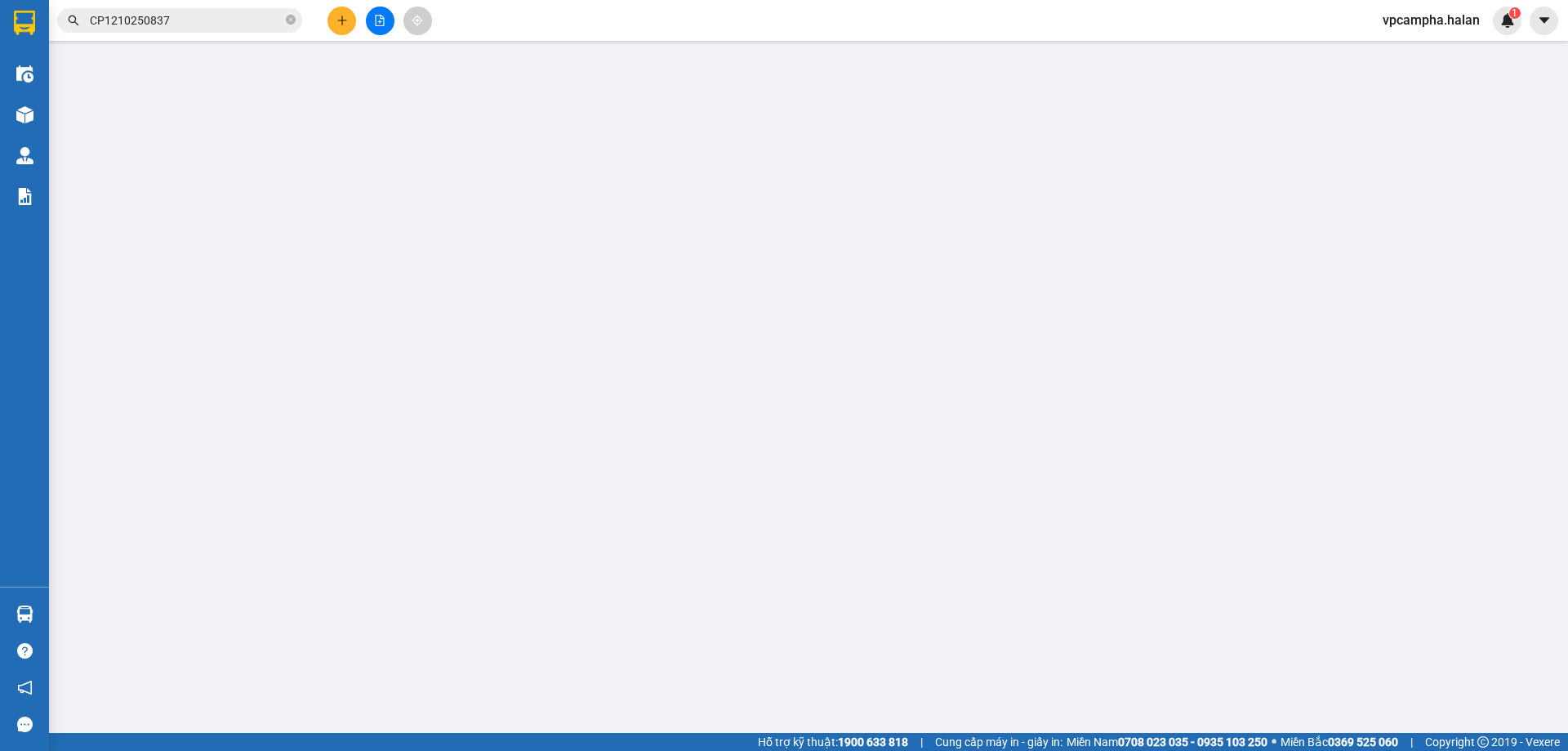
type input "0936959166"
type input "0961793397"
checkbox input "true"
type input "11 Ngách 63/5/36 ngõ 35 [GEOGRAPHIC_DATA][PERSON_NAME], [GEOGRAPHIC_DATA], [GEO…"
type input "SHIP GẤP"
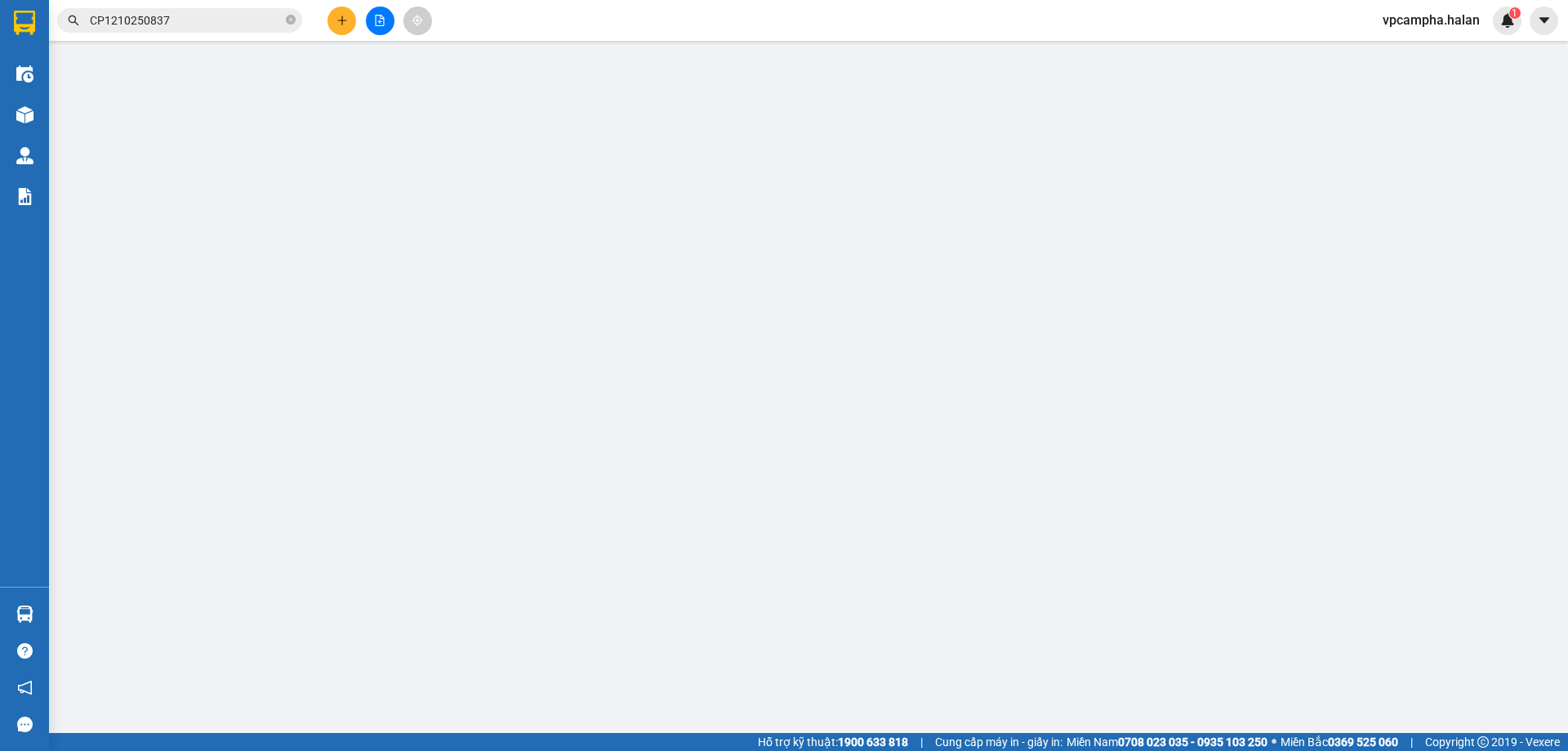
type input "0"
type input "110.000"
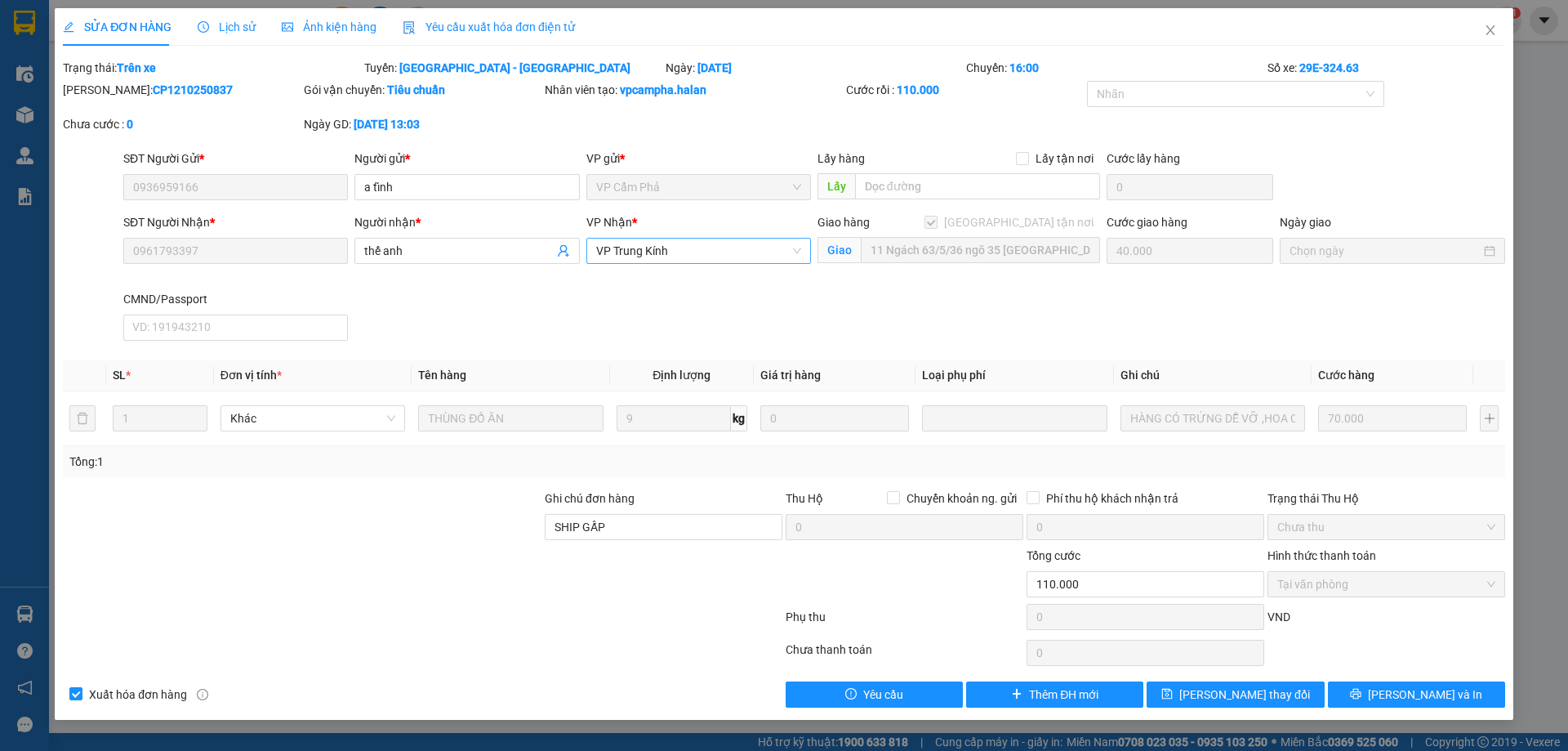
click at [799, 251] on span "VP Trung Kính" at bounding box center [698, 251] width 205 height 24
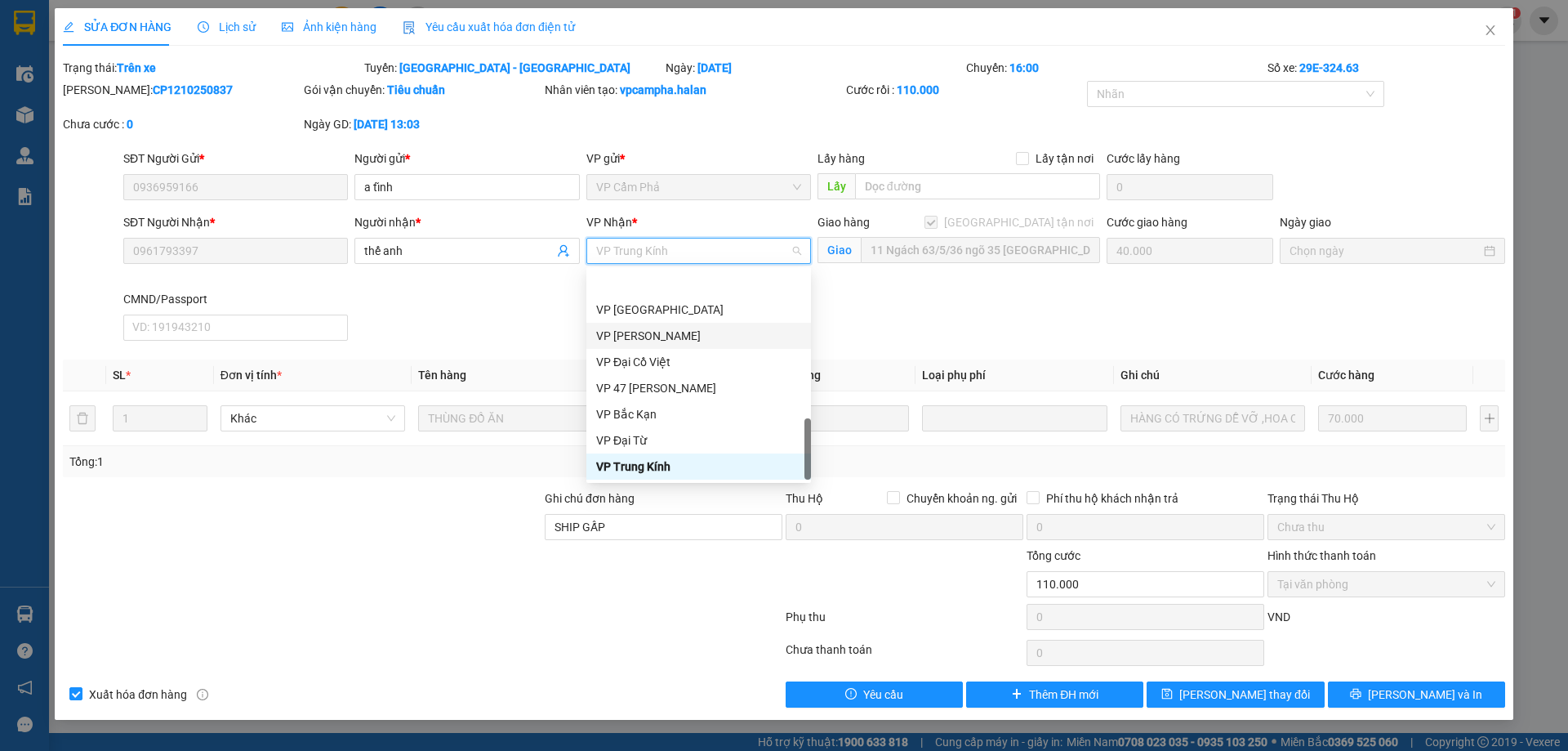
scroll to position [620, 0]
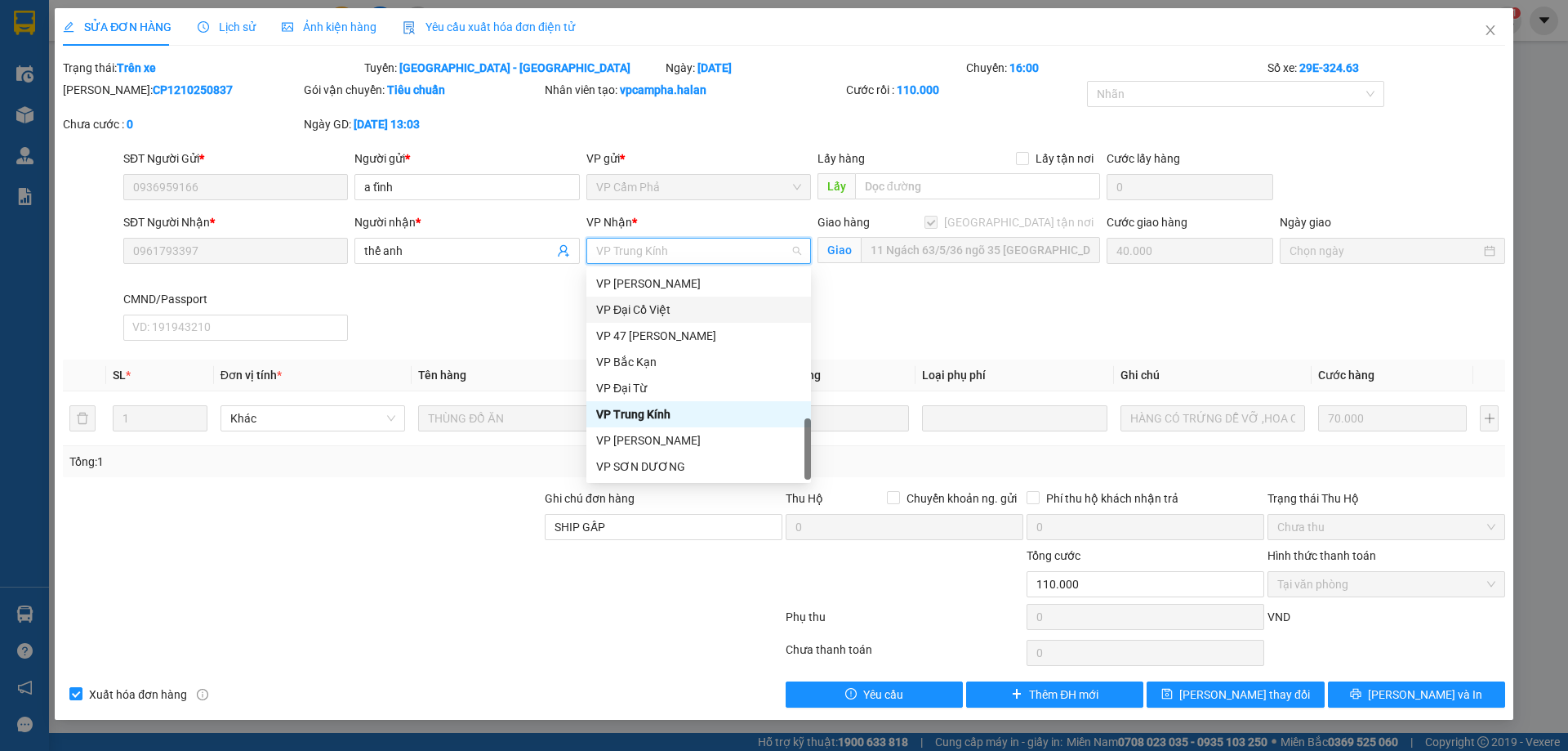
click at [633, 251] on span "VP Trung Kính" at bounding box center [698, 251] width 205 height 24
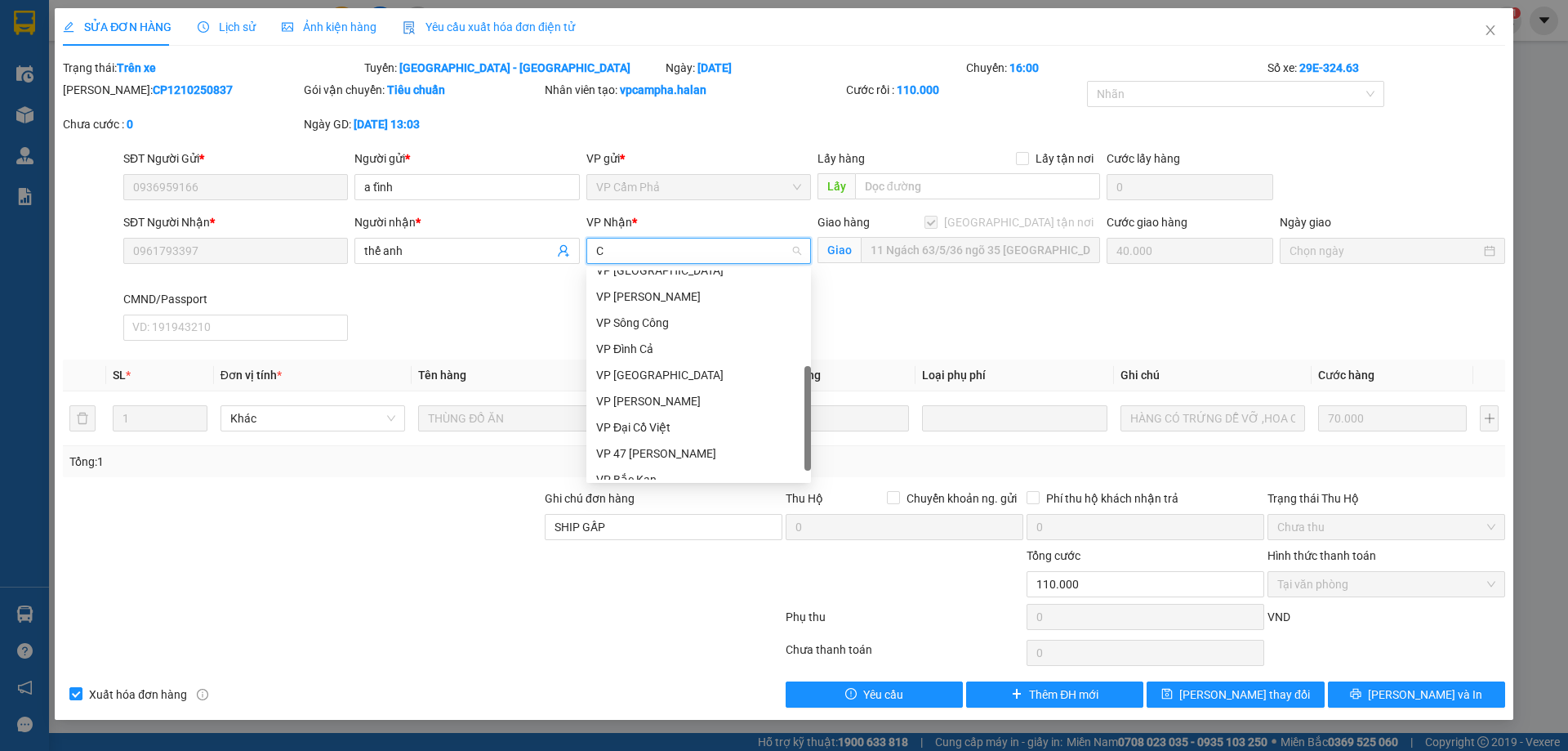
type input "CO"
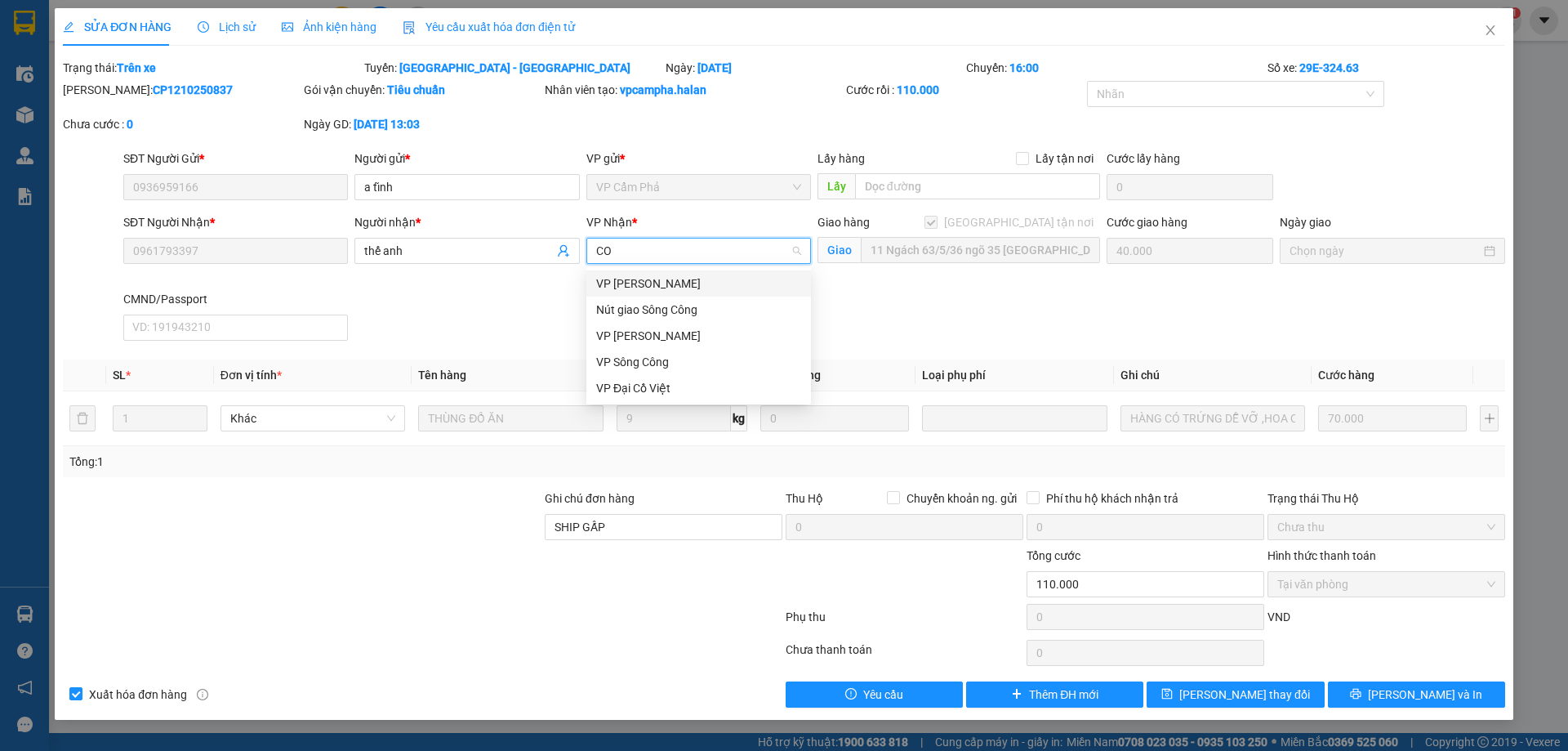
click at [633, 287] on div "VP [PERSON_NAME]" at bounding box center [698, 282] width 205 height 18
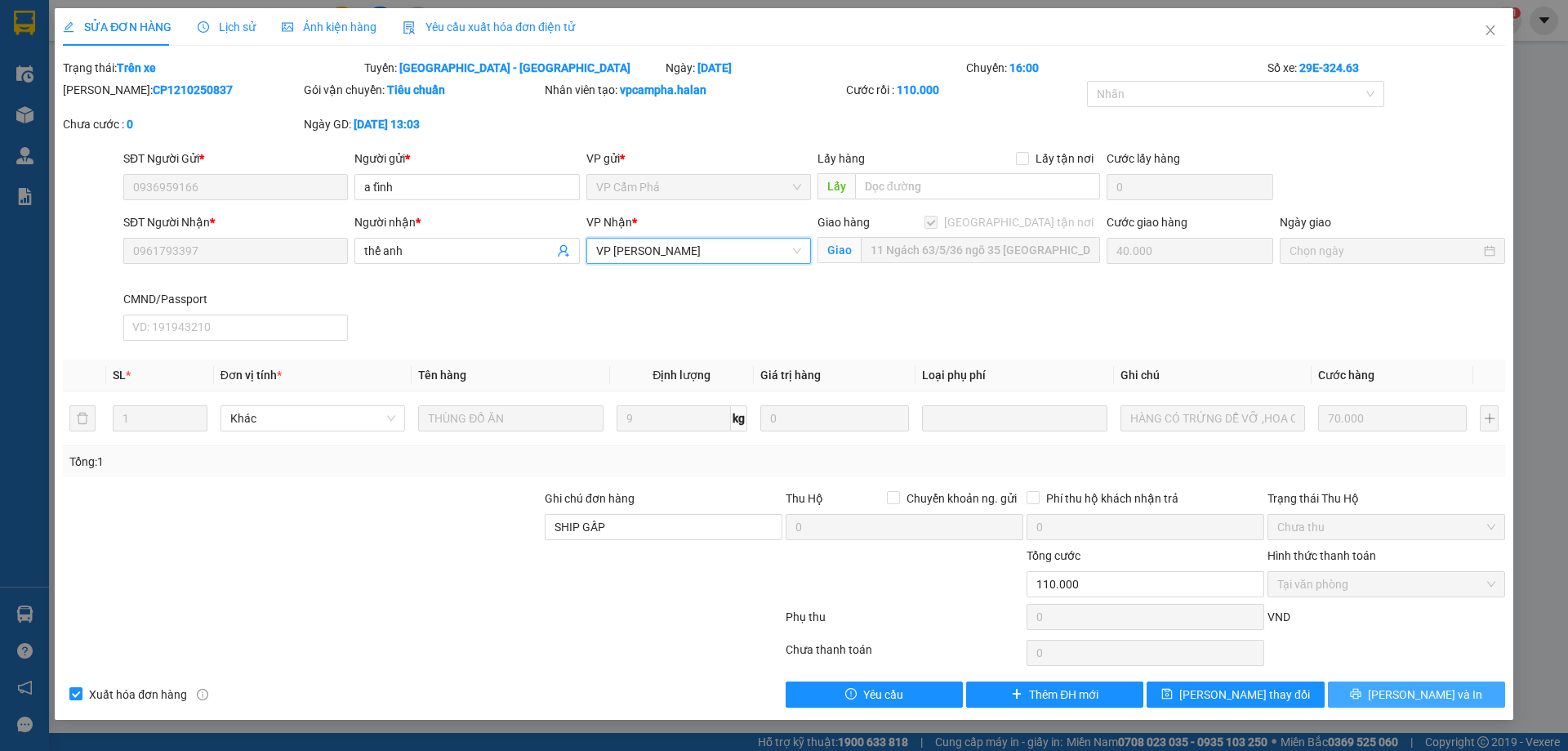
click at [1381, 694] on button "[PERSON_NAME] và In" at bounding box center [1416, 695] width 177 height 26
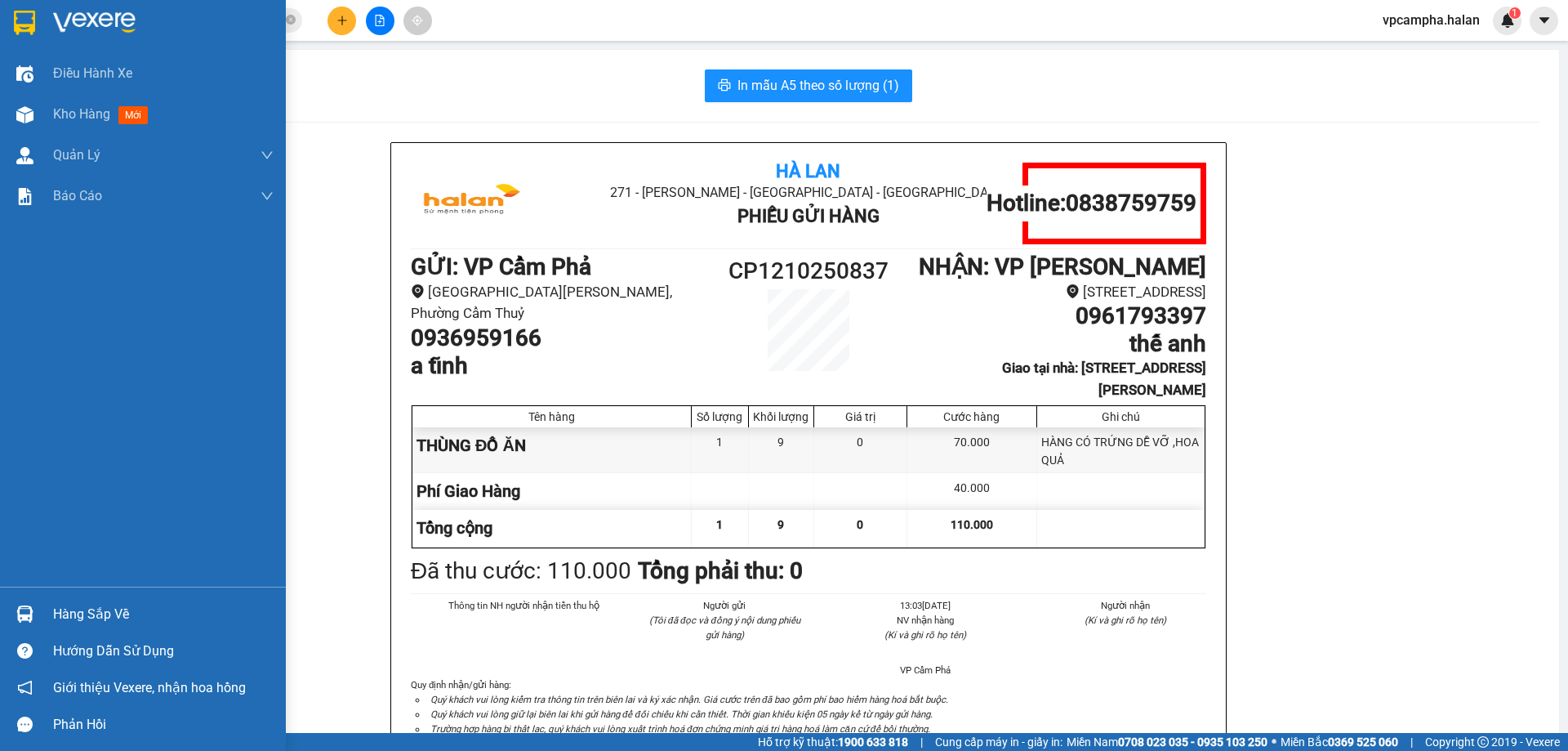
click at [19, 612] on img at bounding box center [25, 614] width 18 height 18
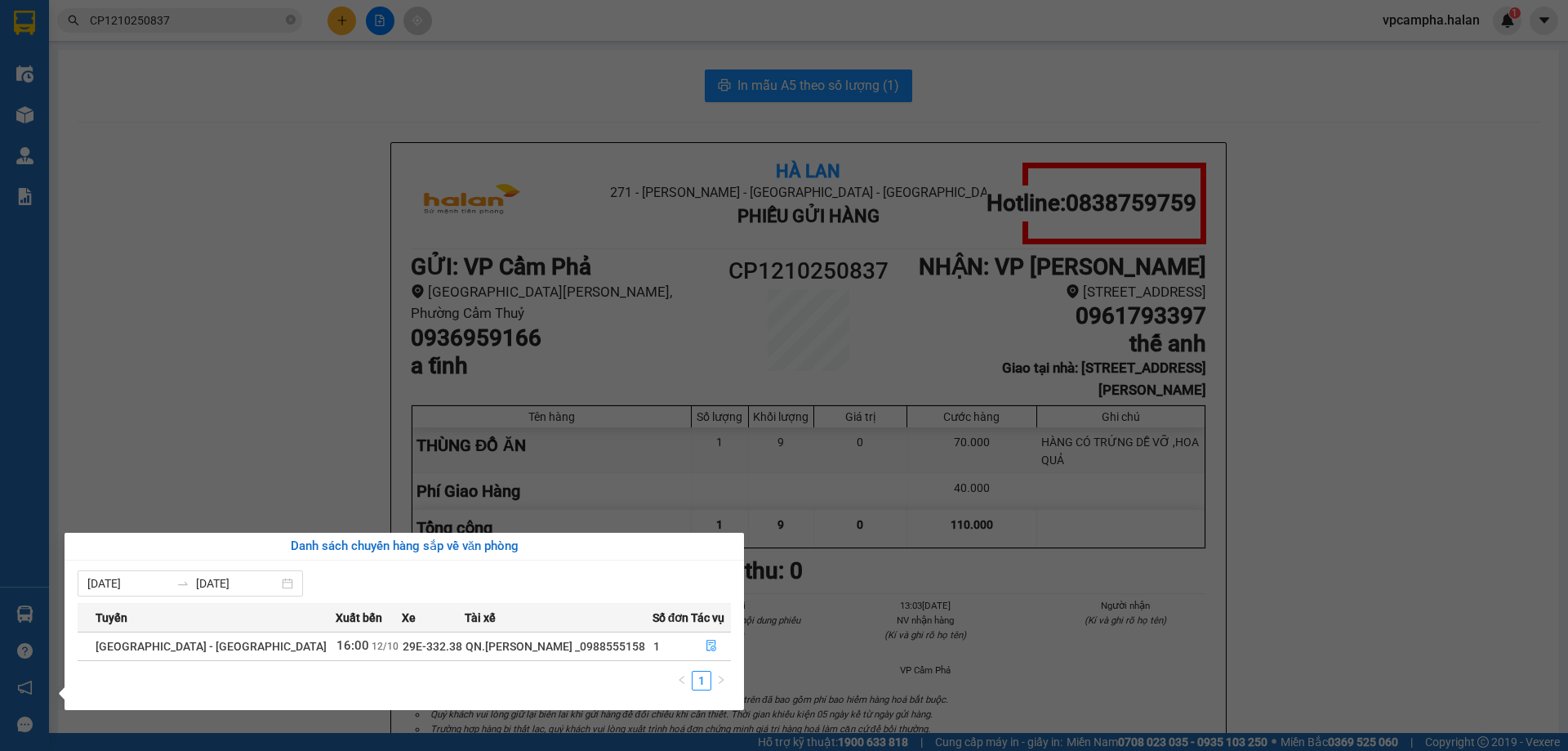
click at [24, 69] on div "Điều hành xe Kho hàng mới Quản [PERSON_NAME] lý chuyến Quản lý kiểm kho Báo cáo…" at bounding box center [24, 375] width 49 height 751
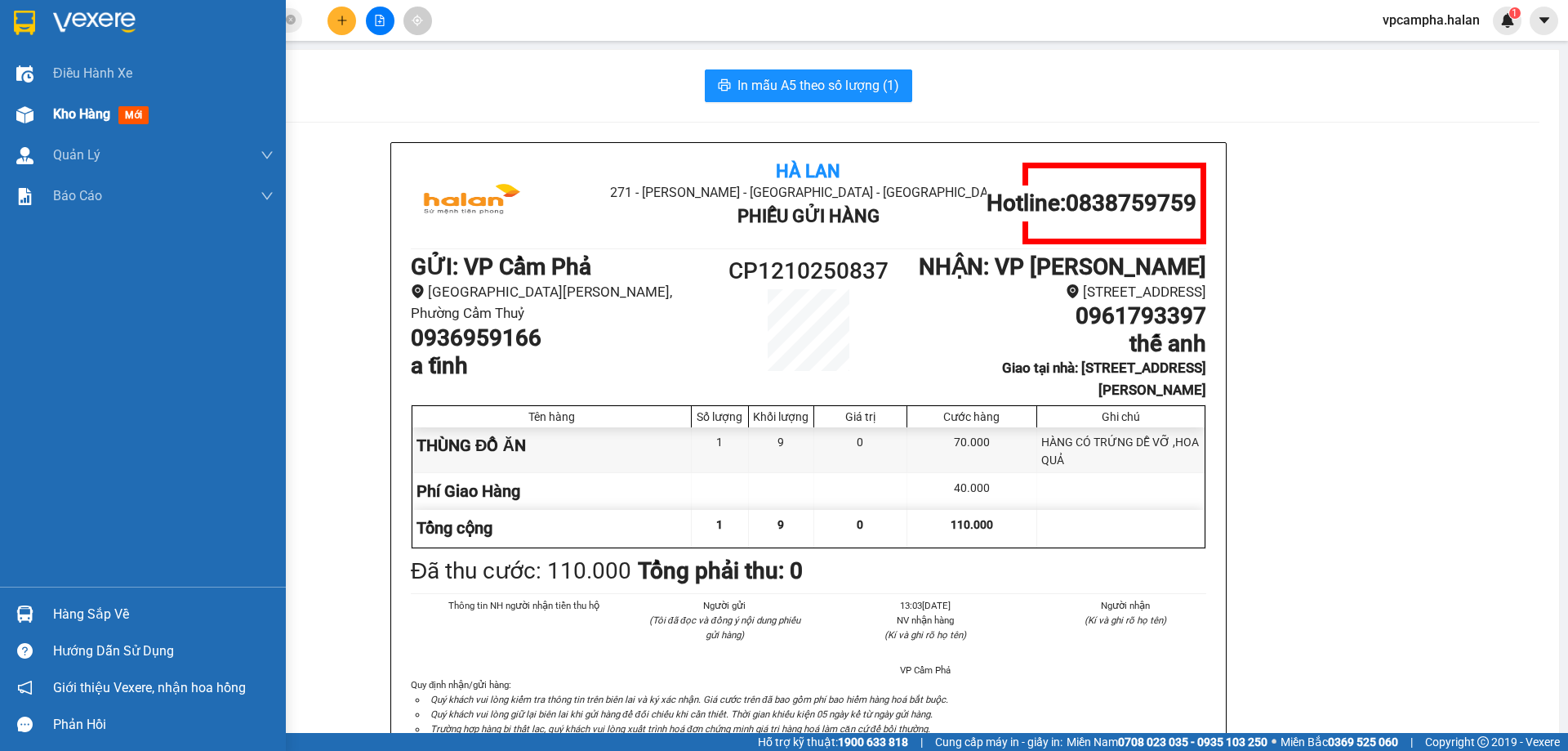
click at [18, 118] on img at bounding box center [25, 115] width 18 height 18
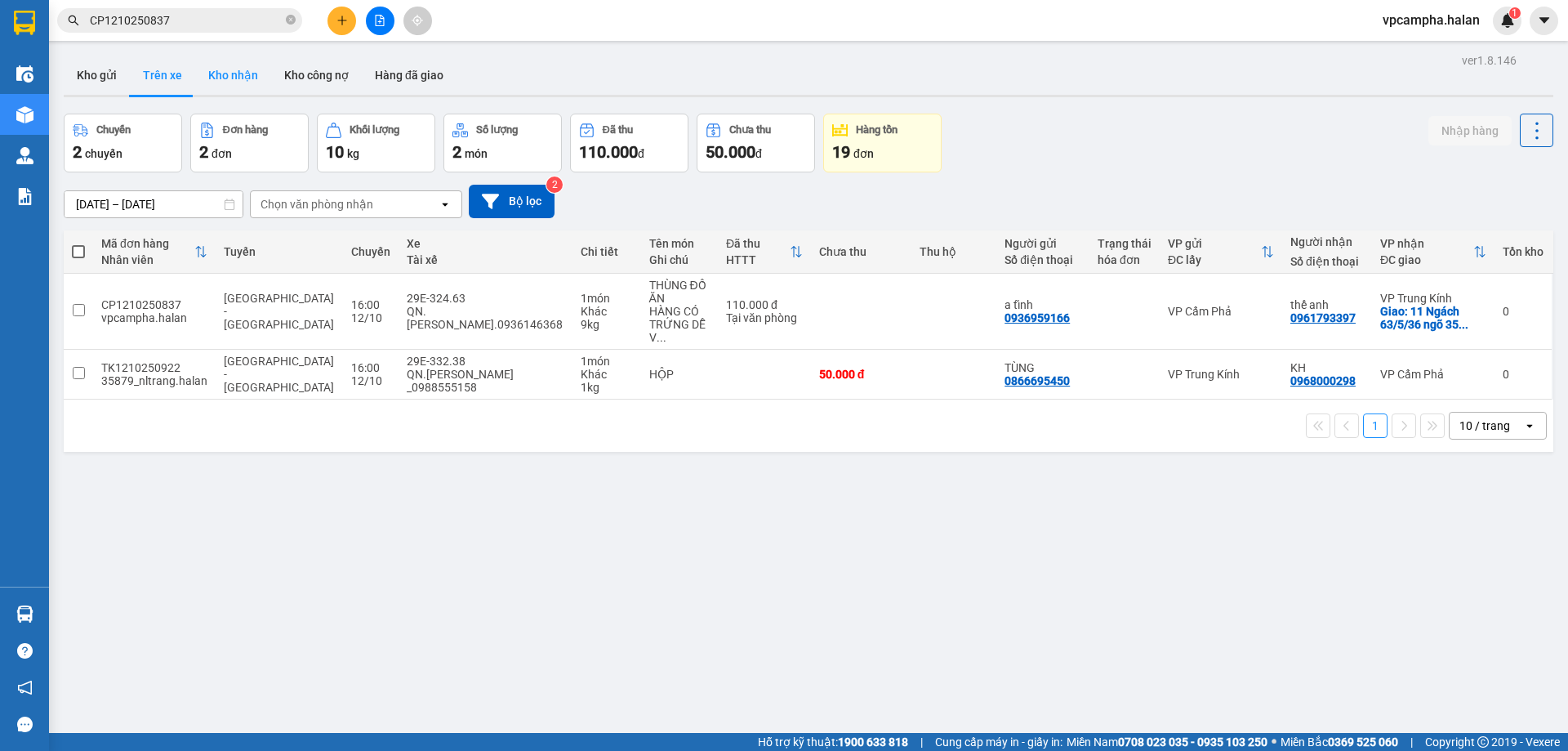
click at [220, 82] on button "Kho nhận" at bounding box center [233, 75] width 76 height 39
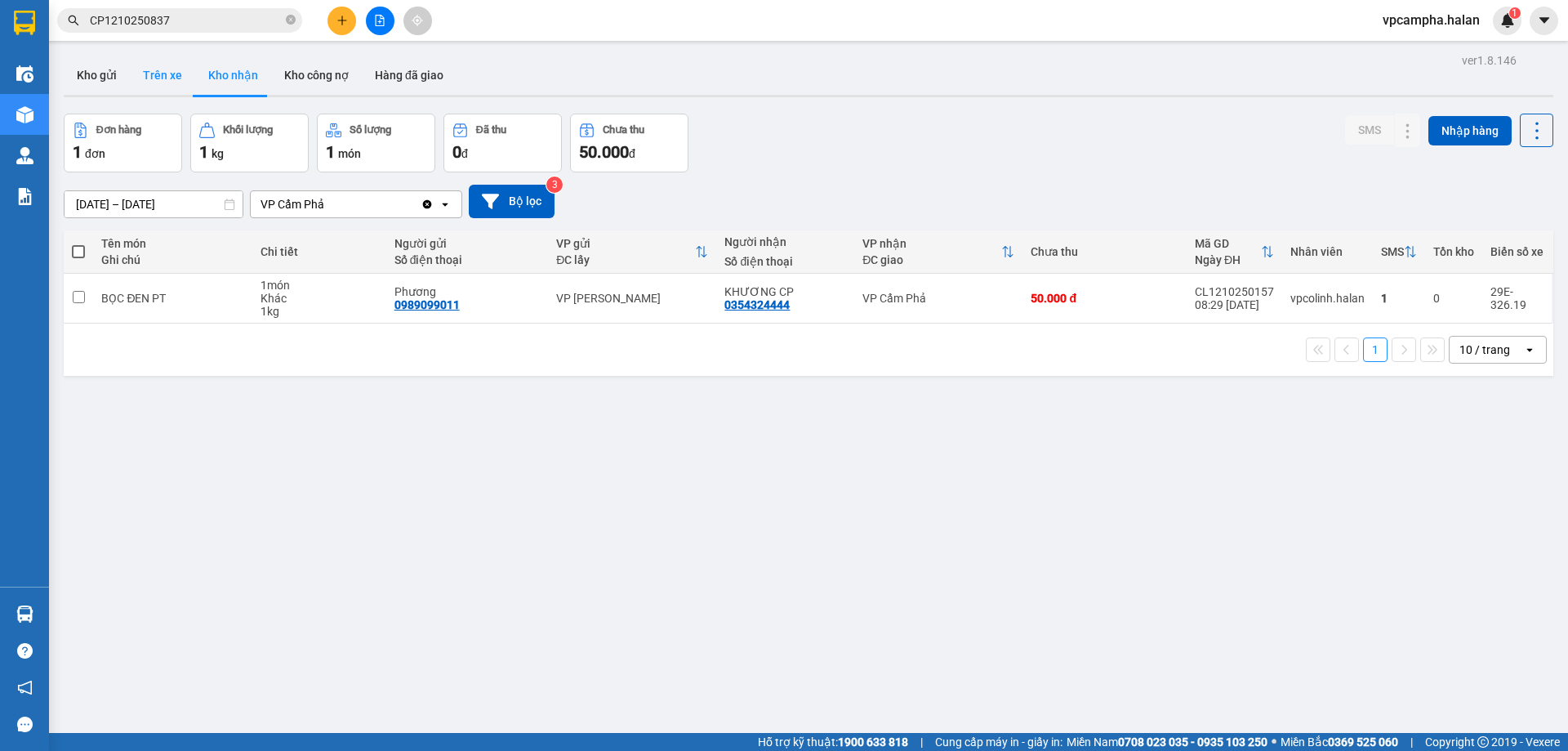
click at [169, 74] on button "Trên xe" at bounding box center [162, 75] width 66 height 39
type input "[DATE] – [DATE]"
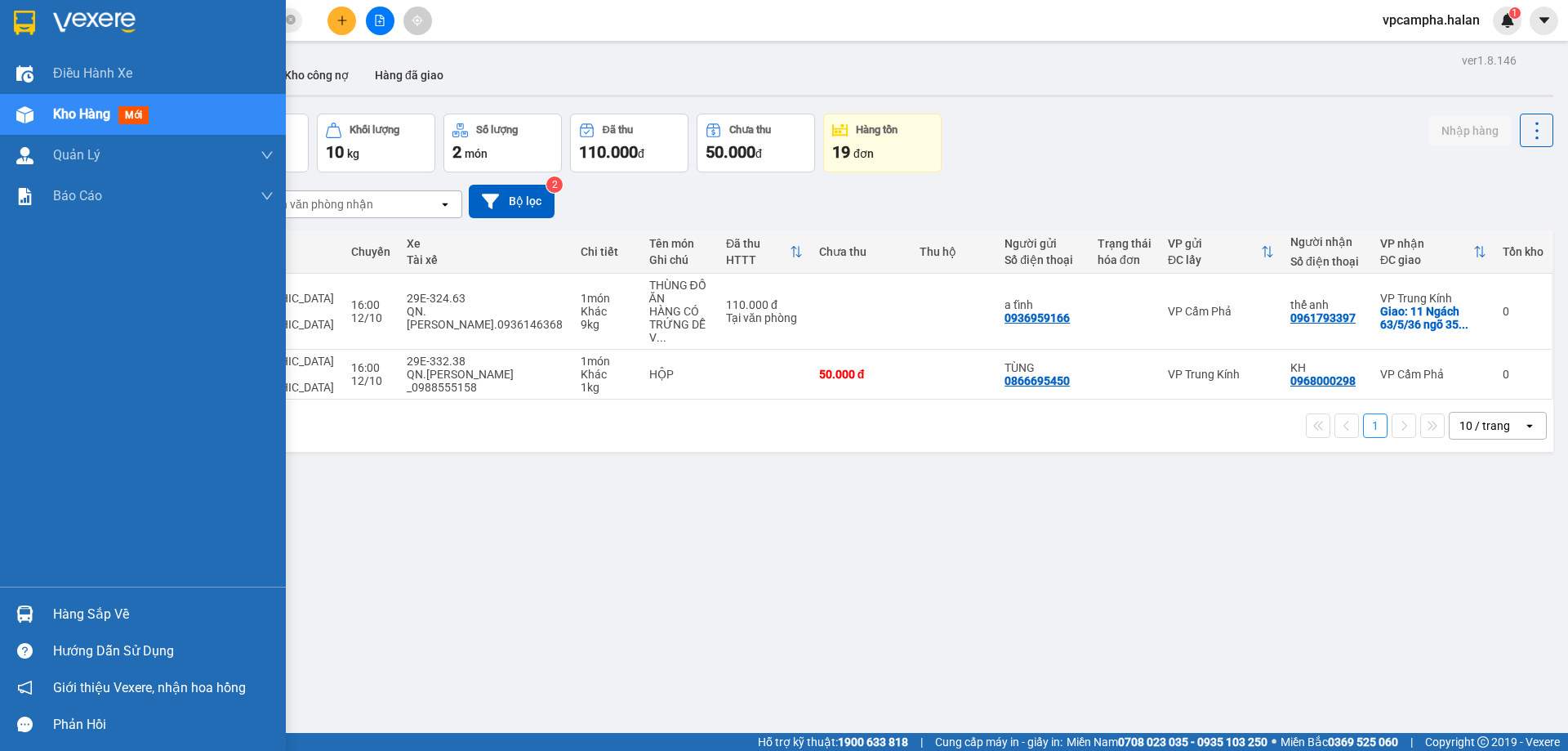
click at [41, 611] on div "Hàng sắp về" at bounding box center [143, 614] width 286 height 37
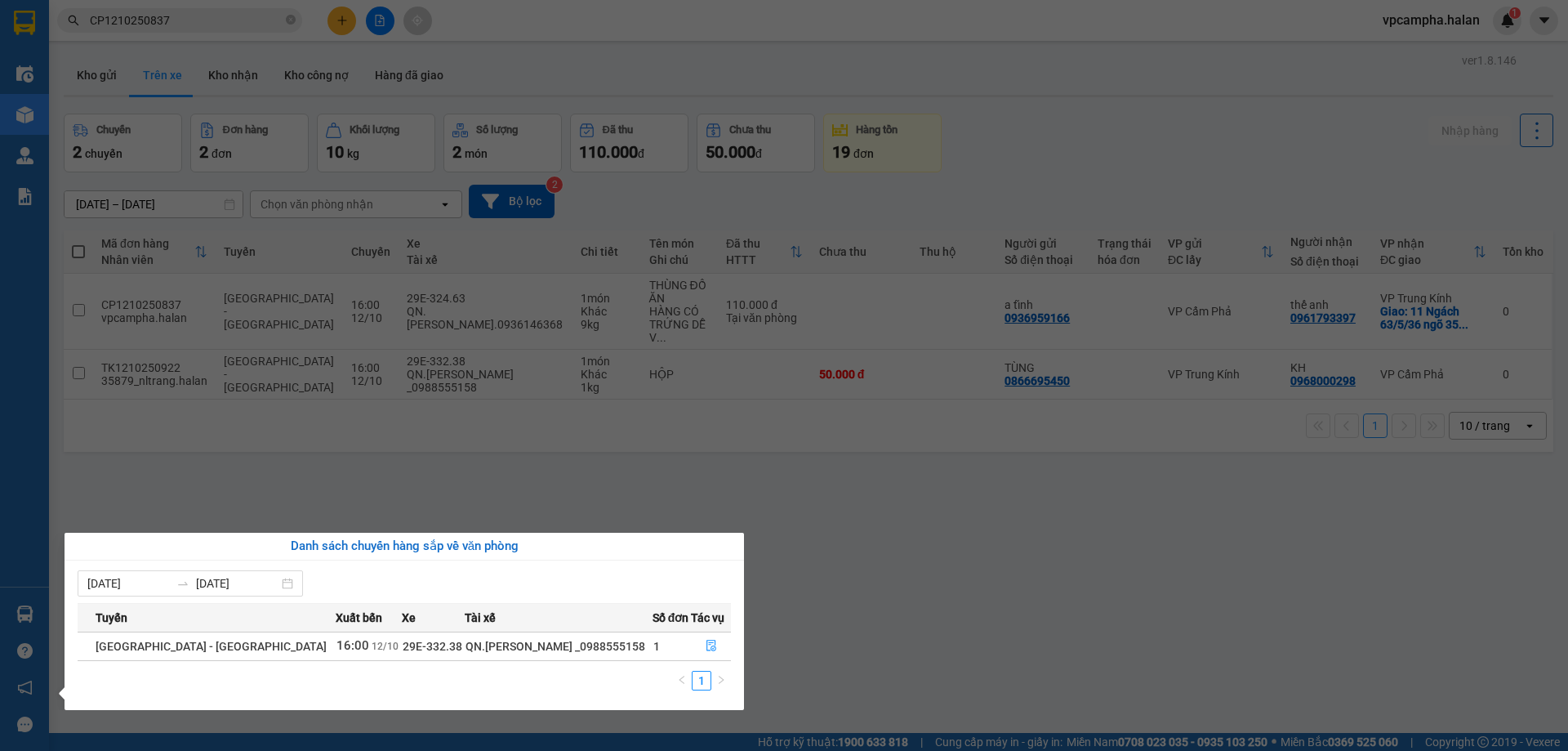
click at [396, 489] on section "Kết quả tìm kiếm ( 1 ) Bộ lọc Mã ĐH Trạng thái Món hàng Thu hộ Tổng cước Chưa c…" at bounding box center [784, 375] width 1568 height 751
